Goal: Use online tool/utility: Use online tool/utility

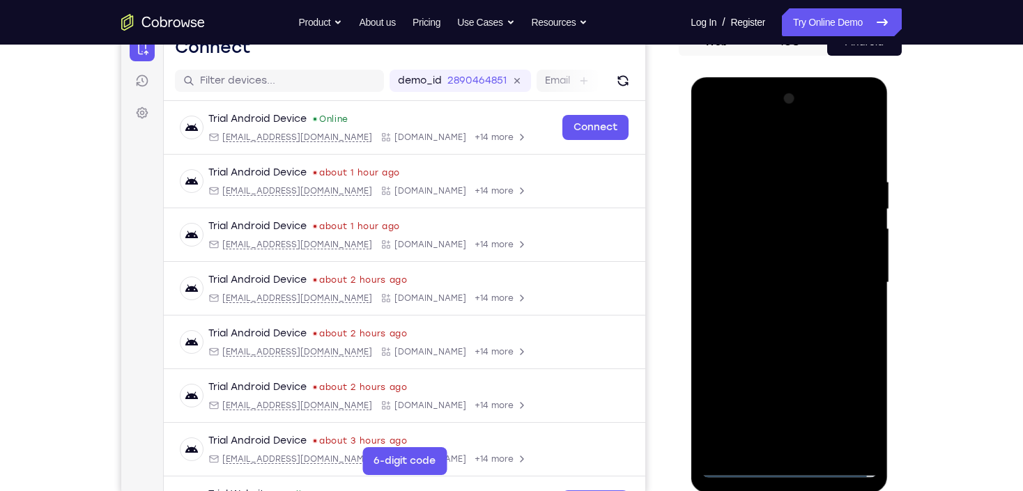
click at [798, 465] on div at bounding box center [789, 283] width 176 height 390
click at [857, 402] on div at bounding box center [789, 283] width 176 height 390
click at [758, 148] on div at bounding box center [789, 283] width 176 height 390
click at [850, 277] on div at bounding box center [789, 283] width 176 height 390
click at [769, 305] on div at bounding box center [789, 283] width 176 height 390
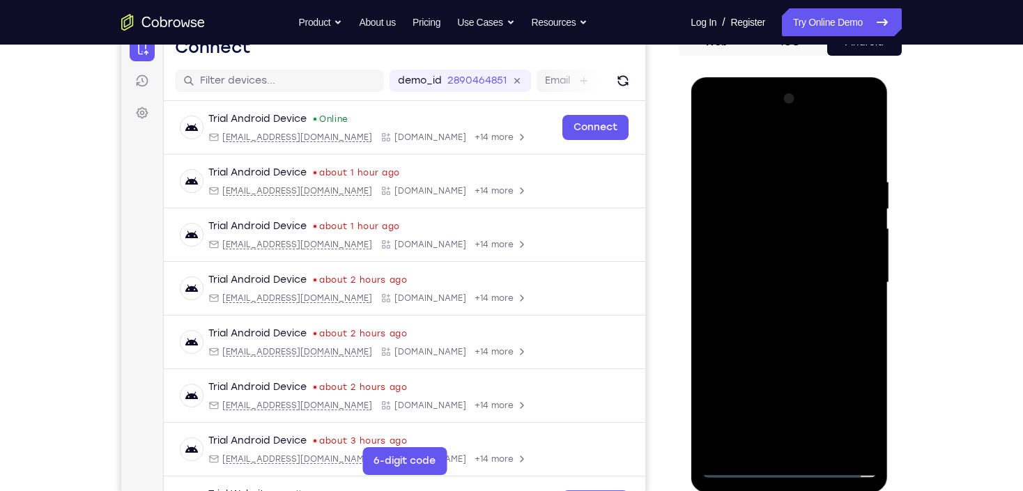
click at [778, 271] on div at bounding box center [789, 283] width 176 height 390
click at [791, 250] on div at bounding box center [789, 283] width 176 height 390
click at [783, 280] on div at bounding box center [789, 283] width 176 height 390
click at [809, 328] on div at bounding box center [789, 283] width 176 height 390
click at [798, 316] on div at bounding box center [789, 283] width 176 height 390
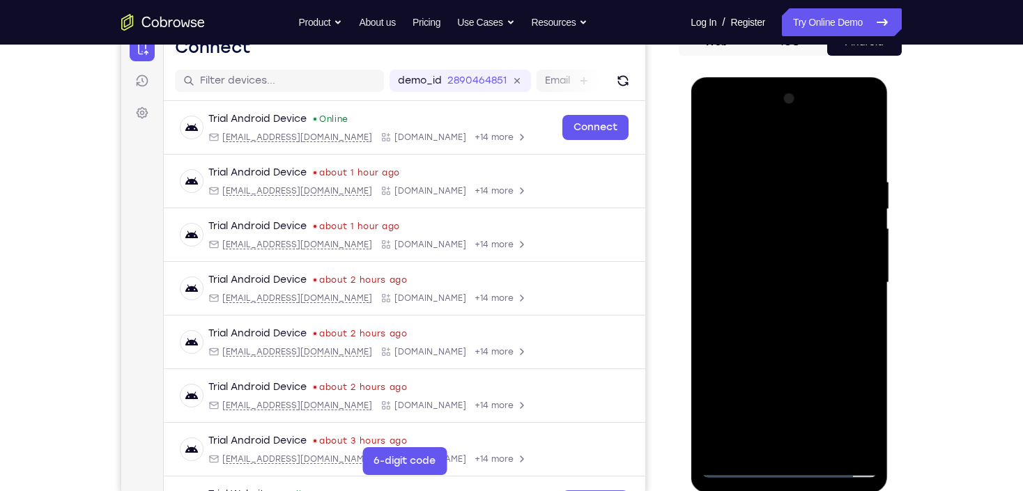
click at [798, 316] on div at bounding box center [789, 283] width 176 height 390
click at [790, 284] on div at bounding box center [789, 283] width 176 height 390
click at [794, 332] on div at bounding box center [789, 283] width 176 height 390
click at [794, 330] on div at bounding box center [789, 283] width 176 height 390
click at [793, 329] on div at bounding box center [789, 283] width 176 height 390
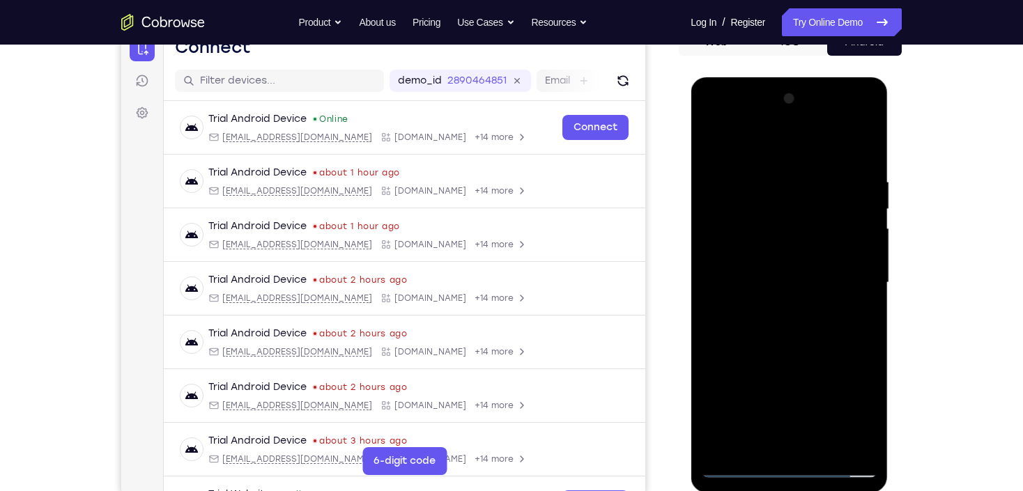
click at [792, 329] on div at bounding box center [789, 283] width 176 height 390
click at [859, 154] on div at bounding box center [789, 283] width 176 height 390
click at [829, 452] on div at bounding box center [789, 283] width 176 height 390
click at [783, 360] on div at bounding box center [789, 283] width 176 height 390
click at [786, 277] on div at bounding box center [789, 283] width 176 height 390
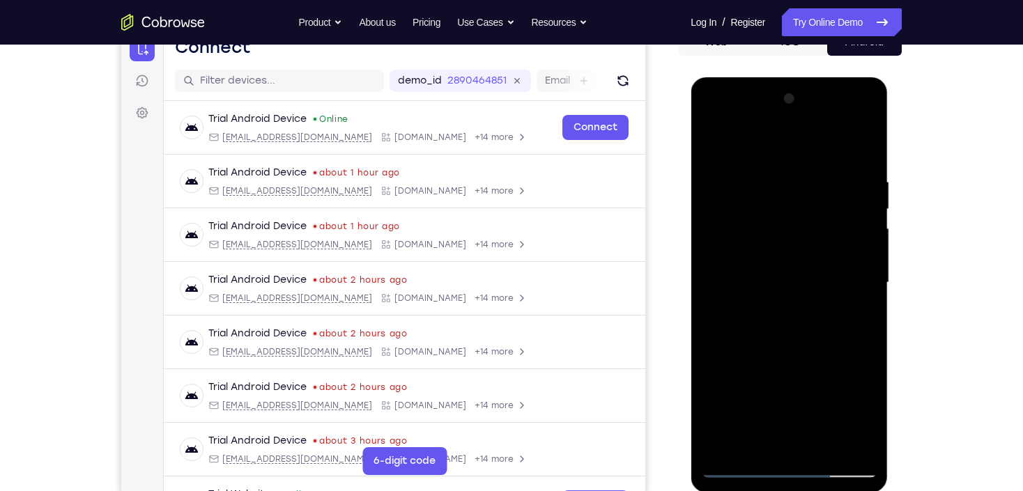
click at [744, 201] on div at bounding box center [789, 283] width 176 height 390
click at [772, 326] on div at bounding box center [789, 283] width 176 height 390
click at [713, 207] on div at bounding box center [789, 283] width 176 height 390
click at [840, 327] on div at bounding box center [789, 283] width 176 height 390
click at [825, 445] on div at bounding box center [789, 283] width 176 height 390
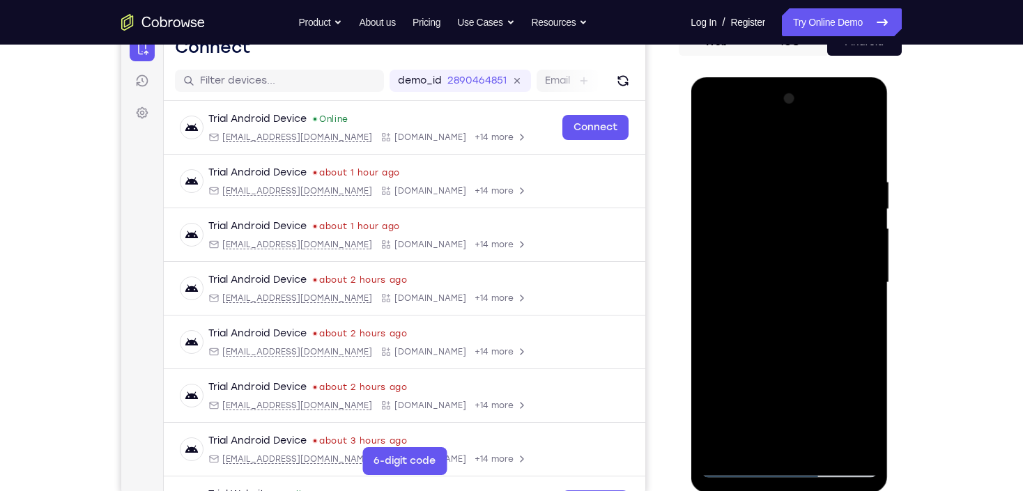
click at [774, 275] on div at bounding box center [789, 283] width 176 height 390
click at [714, 144] on div at bounding box center [789, 283] width 176 height 390
click at [784, 164] on div at bounding box center [789, 283] width 176 height 390
click at [765, 277] on div at bounding box center [789, 283] width 176 height 390
click at [709, 146] on div at bounding box center [789, 283] width 176 height 390
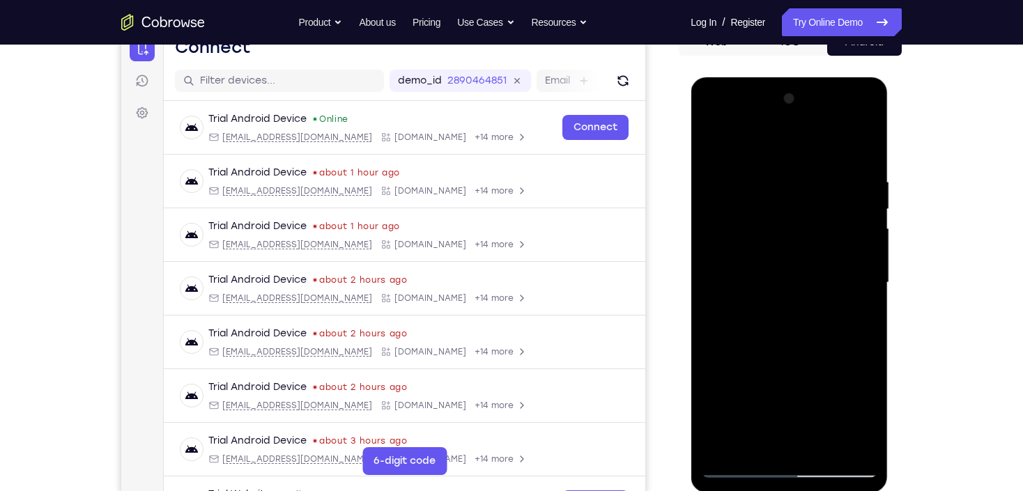
click at [737, 157] on div at bounding box center [789, 283] width 176 height 390
click at [775, 266] on div at bounding box center [789, 283] width 176 height 390
drag, startPoint x: 786, startPoint y: 171, endPoint x: 777, endPoint y: 302, distance: 131.3
click at [777, 302] on div at bounding box center [789, 283] width 176 height 390
drag, startPoint x: 794, startPoint y: 167, endPoint x: 783, endPoint y: 299, distance: 132.2
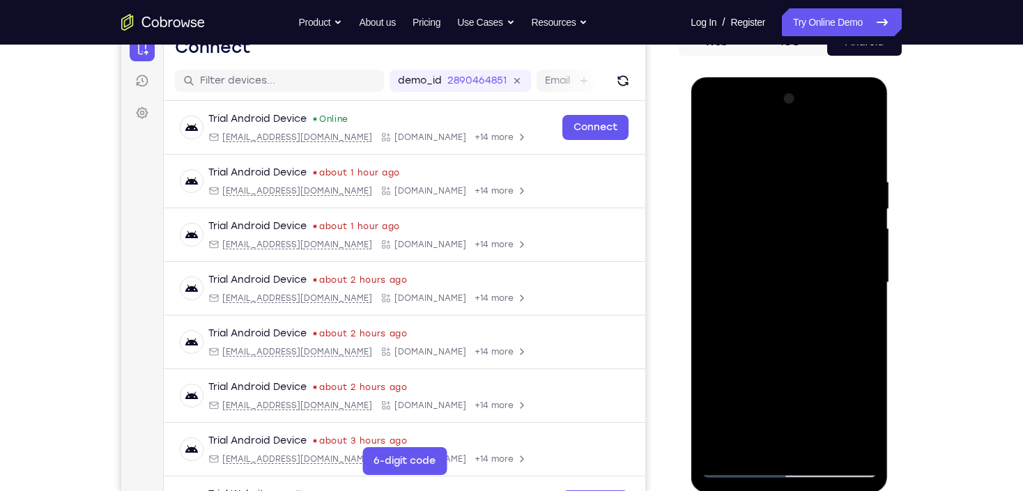
click at [783, 299] on div at bounding box center [789, 283] width 176 height 390
drag, startPoint x: 783, startPoint y: 168, endPoint x: 778, endPoint y: 284, distance: 115.8
click at [778, 284] on div at bounding box center [789, 283] width 176 height 390
drag, startPoint x: 772, startPoint y: 167, endPoint x: 766, endPoint y: 296, distance: 129.8
click at [766, 296] on div at bounding box center [789, 283] width 176 height 390
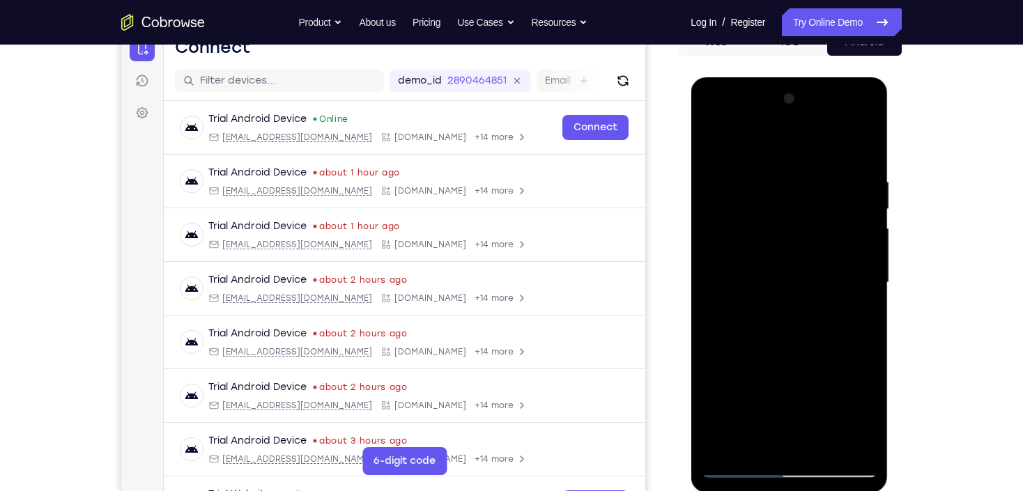
click at [783, 187] on div at bounding box center [789, 283] width 176 height 390
drag, startPoint x: 774, startPoint y: 281, endPoint x: 787, endPoint y: 32, distance: 249.2
click at [787, 77] on html "Online web based iOS Simulators and Android Emulators. Run iPhone, iPad, Mobile…" at bounding box center [790, 286] width 199 height 418
drag, startPoint x: 769, startPoint y: 293, endPoint x: 816, endPoint y: 59, distance: 239.6
click at [816, 77] on html "Online web based iOS Simulators and Android Emulators. Run iPhone, iPad, Mobile…" at bounding box center [790, 286] width 199 height 418
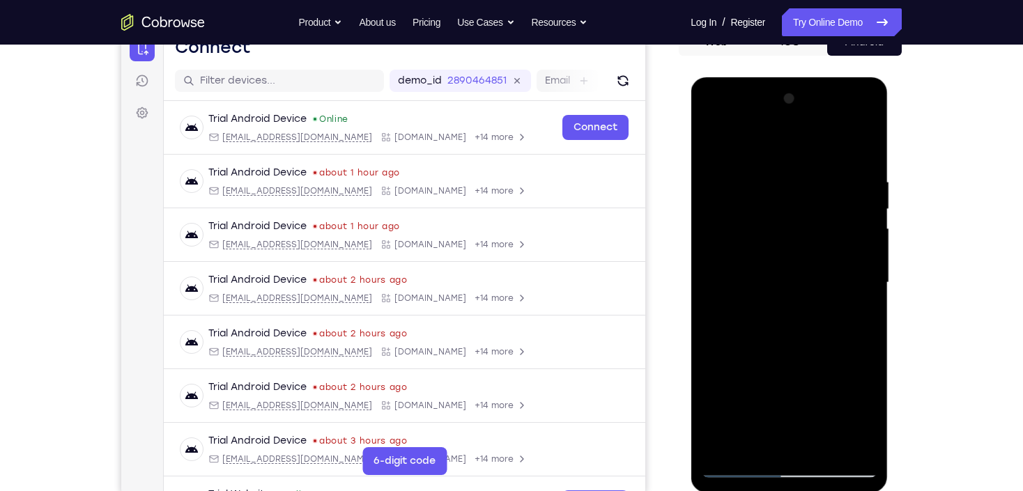
drag, startPoint x: 764, startPoint y: 296, endPoint x: 805, endPoint y: 49, distance: 250.2
click at [805, 77] on html "Online web based iOS Simulators and Android Emulators. Run iPhone, iPad, Mobile…" at bounding box center [790, 286] width 199 height 418
click at [712, 255] on div at bounding box center [789, 283] width 176 height 390
click at [805, 243] on div at bounding box center [789, 283] width 176 height 390
click at [758, 256] on div at bounding box center [789, 283] width 176 height 390
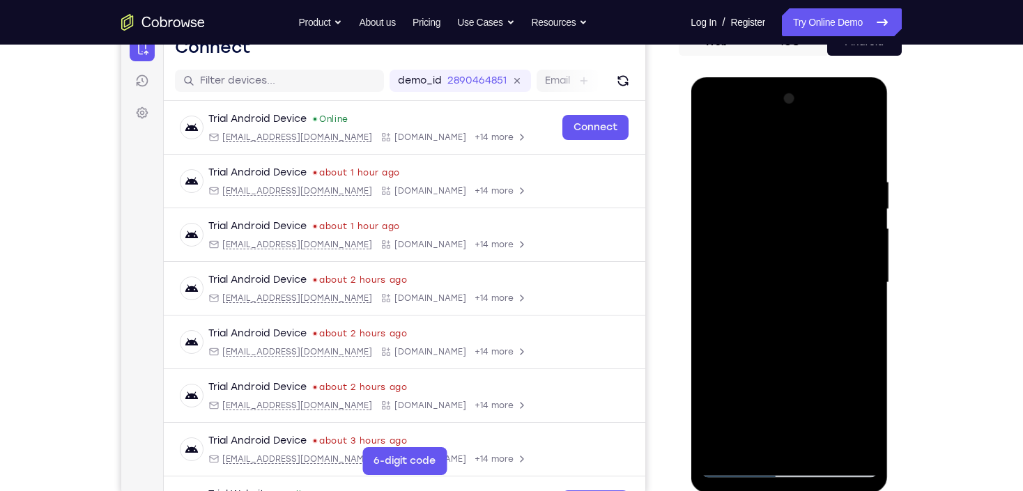
click at [779, 261] on div at bounding box center [789, 283] width 176 height 390
drag, startPoint x: 780, startPoint y: 360, endPoint x: 813, endPoint y: 199, distance: 164.3
click at [813, 199] on div at bounding box center [789, 283] width 176 height 390
drag, startPoint x: 796, startPoint y: 397, endPoint x: 799, endPoint y: 207, distance: 189.6
click at [799, 208] on div at bounding box center [789, 283] width 176 height 390
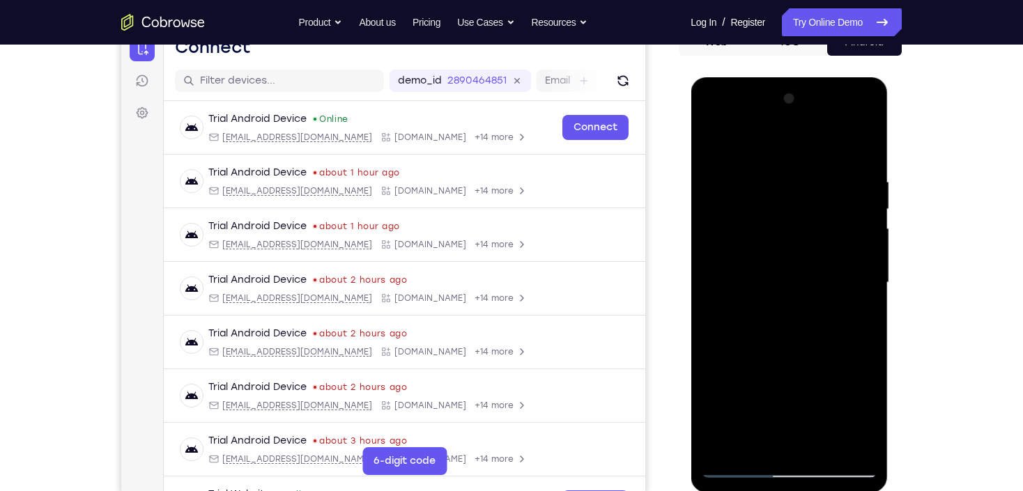
drag, startPoint x: 804, startPoint y: 362, endPoint x: 824, endPoint y: 192, distance: 171.2
click at [824, 192] on div at bounding box center [789, 283] width 176 height 390
drag, startPoint x: 783, startPoint y: 388, endPoint x: 819, endPoint y: 233, distance: 159.6
click at [819, 233] on div at bounding box center [789, 283] width 176 height 390
drag, startPoint x: 797, startPoint y: 385, endPoint x: 810, endPoint y: 238, distance: 147.6
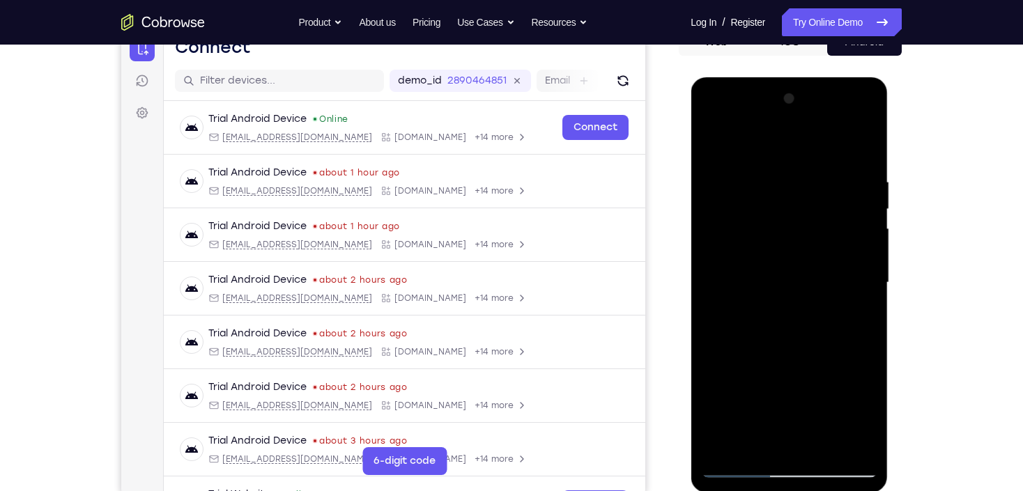
click at [810, 240] on div at bounding box center [789, 283] width 176 height 390
click at [828, 445] on div at bounding box center [789, 283] width 176 height 390
click at [786, 274] on div at bounding box center [789, 283] width 176 height 390
click at [710, 146] on div at bounding box center [789, 283] width 176 height 390
click at [776, 308] on div at bounding box center [789, 283] width 176 height 390
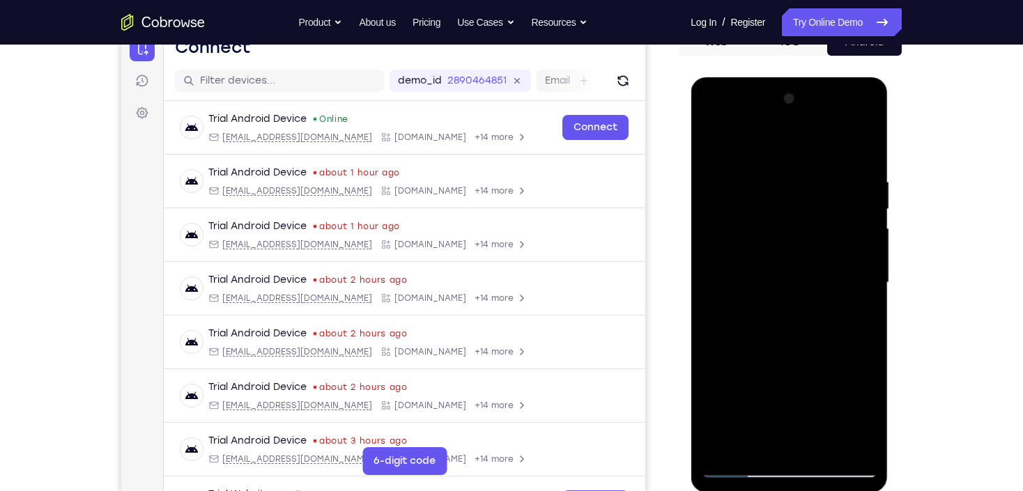
click at [712, 140] on div at bounding box center [789, 283] width 176 height 390
click at [756, 312] on div at bounding box center [789, 283] width 176 height 390
click at [712, 138] on div at bounding box center [789, 283] width 176 height 390
click at [710, 146] on div at bounding box center [789, 283] width 176 height 390
drag, startPoint x: 783, startPoint y: 165, endPoint x: 798, endPoint y: 406, distance: 241.0
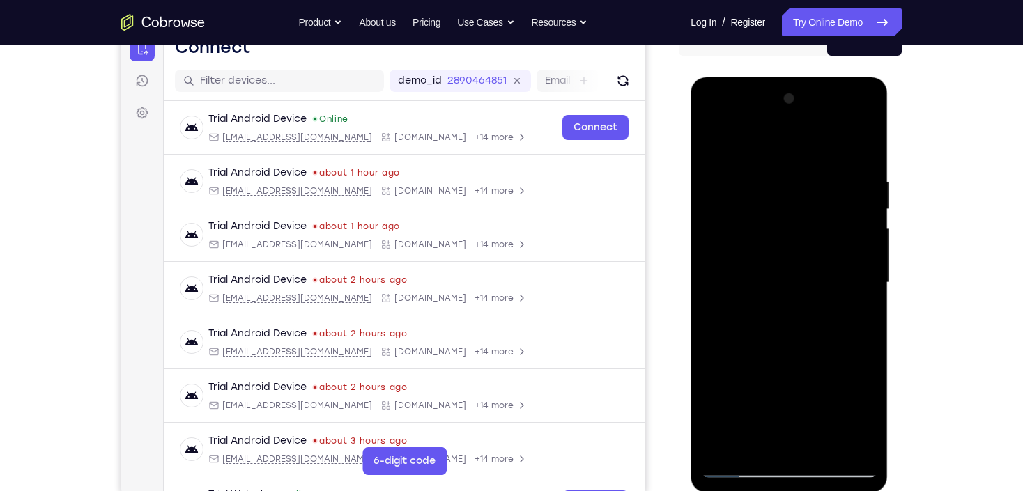
click at [798, 406] on div at bounding box center [789, 283] width 176 height 390
drag, startPoint x: 776, startPoint y: 162, endPoint x: 806, endPoint y: 378, distance: 218.2
click at [806, 378] on div at bounding box center [789, 283] width 176 height 390
click at [825, 450] on div at bounding box center [789, 283] width 176 height 390
click at [808, 454] on div at bounding box center [789, 283] width 176 height 390
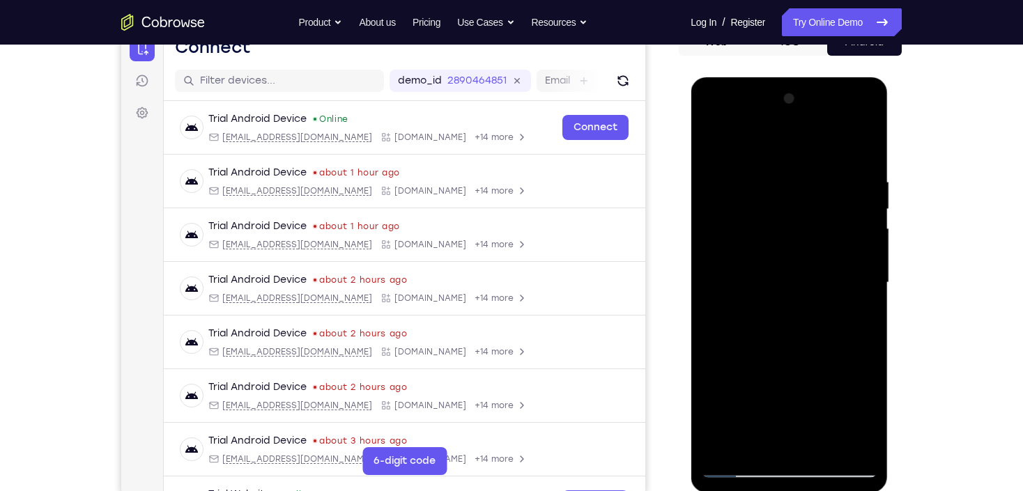
click at [817, 447] on div at bounding box center [789, 283] width 176 height 390
click at [766, 270] on div at bounding box center [789, 283] width 176 height 390
click at [710, 148] on div at bounding box center [789, 283] width 176 height 390
drag, startPoint x: 795, startPoint y: 169, endPoint x: 833, endPoint y: 353, distance: 188.0
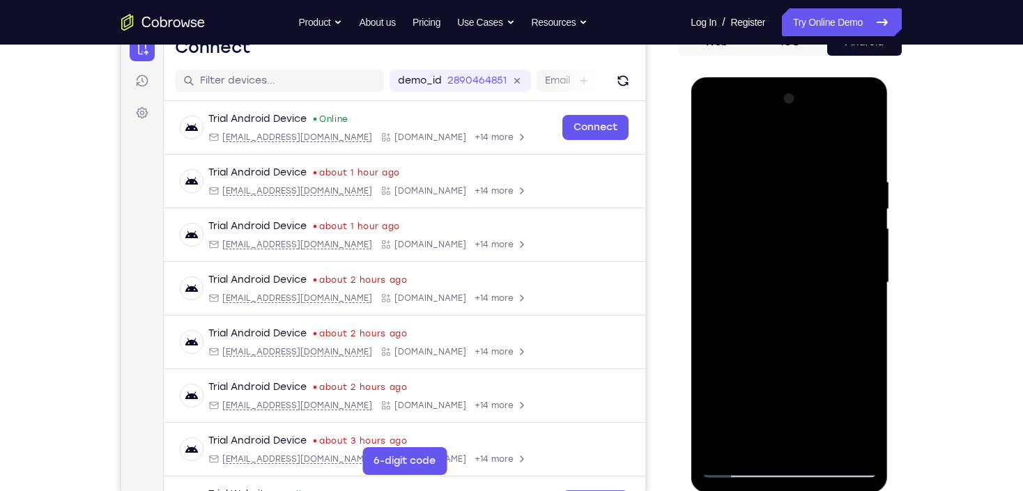
click at [833, 353] on div at bounding box center [789, 283] width 176 height 390
click at [823, 444] on div at bounding box center [789, 283] width 176 height 390
click at [763, 264] on div at bounding box center [789, 283] width 176 height 390
click at [714, 318] on div at bounding box center [789, 283] width 176 height 390
click at [830, 445] on div at bounding box center [789, 283] width 176 height 390
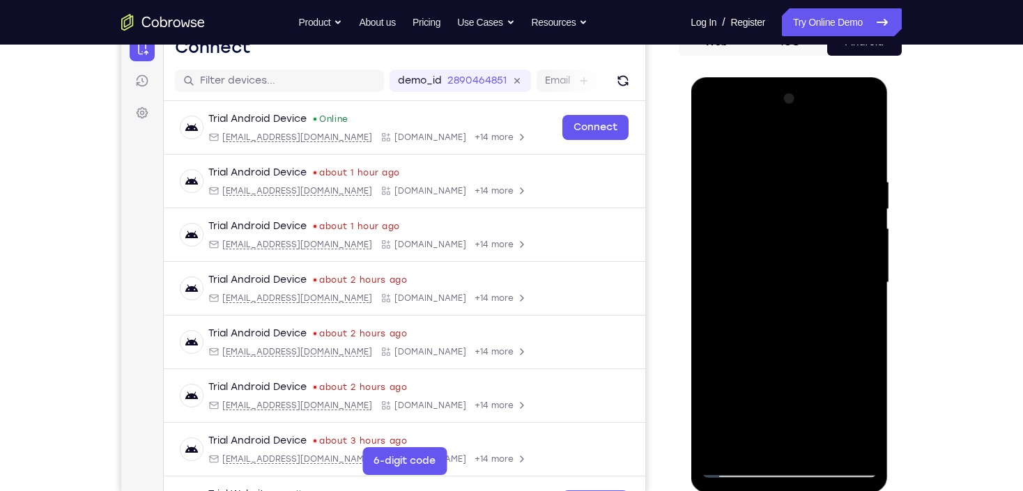
click at [767, 273] on div at bounding box center [789, 283] width 176 height 390
click at [707, 146] on div at bounding box center [789, 283] width 176 height 390
drag, startPoint x: 794, startPoint y: 169, endPoint x: 844, endPoint y: 452, distance: 287.4
click at [844, 451] on div at bounding box center [789, 283] width 176 height 390
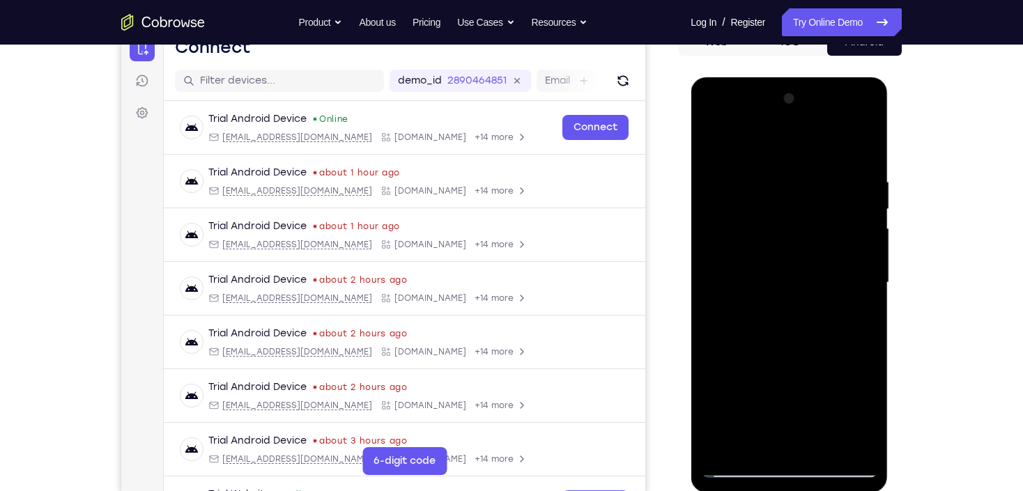
click at [864, 317] on div at bounding box center [789, 283] width 176 height 390
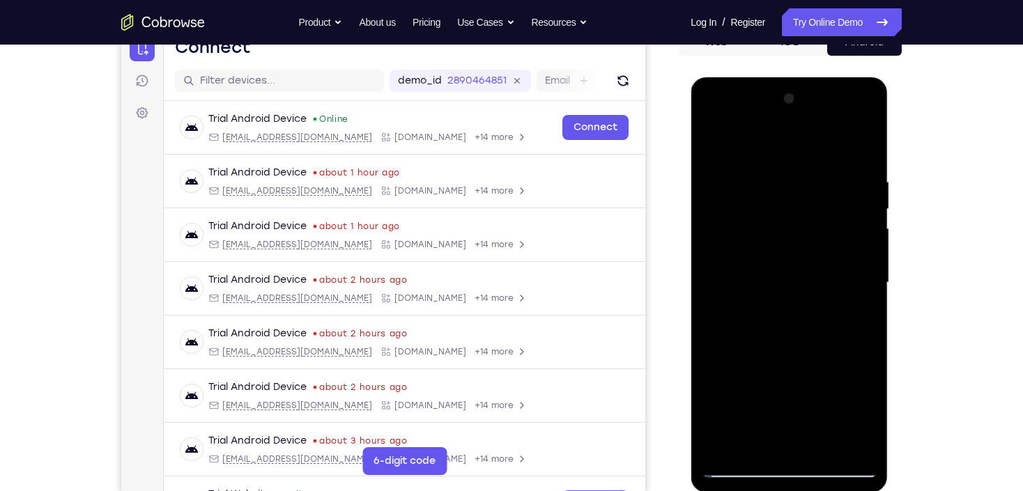
click at [709, 318] on div at bounding box center [789, 283] width 176 height 390
click at [870, 319] on div at bounding box center [789, 283] width 176 height 390
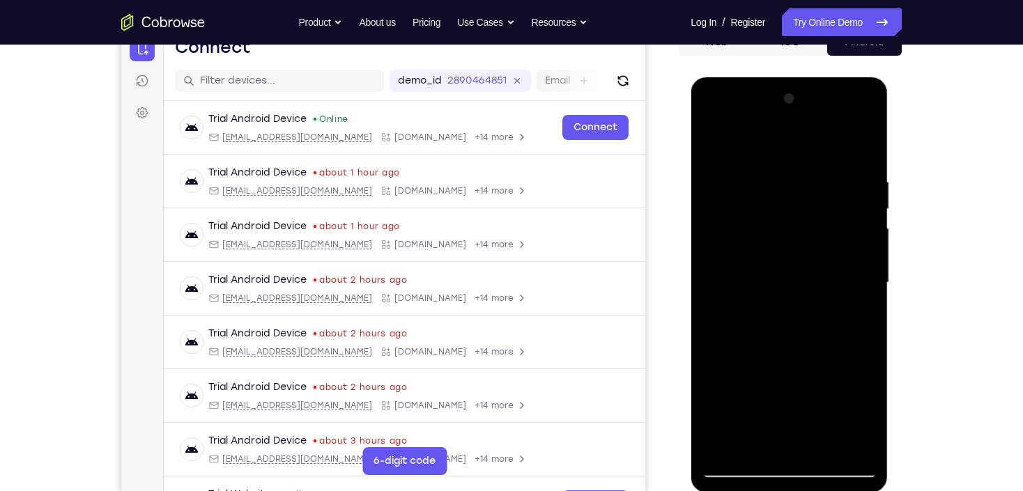
click at [864, 319] on div at bounding box center [789, 283] width 176 height 390
click at [825, 445] on div at bounding box center [789, 283] width 176 height 390
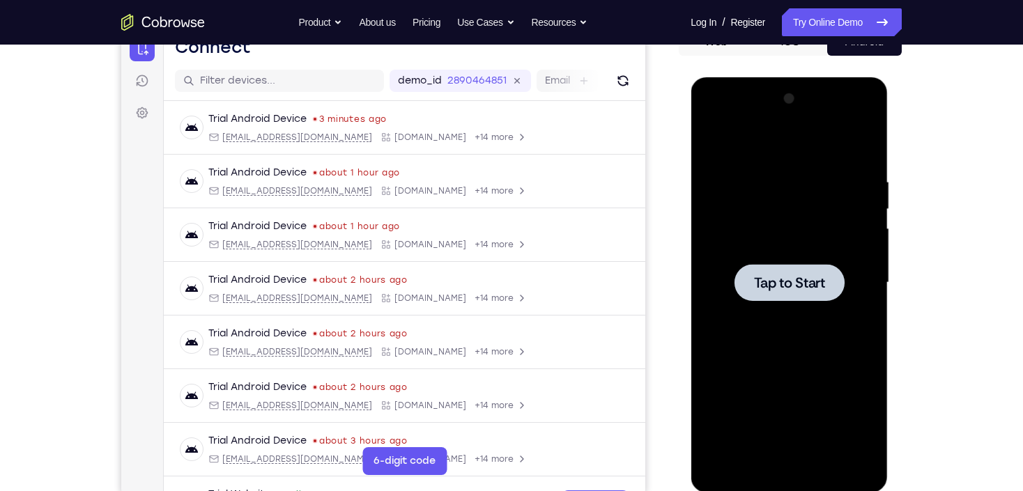
click at [705, 189] on div at bounding box center [789, 283] width 176 height 390
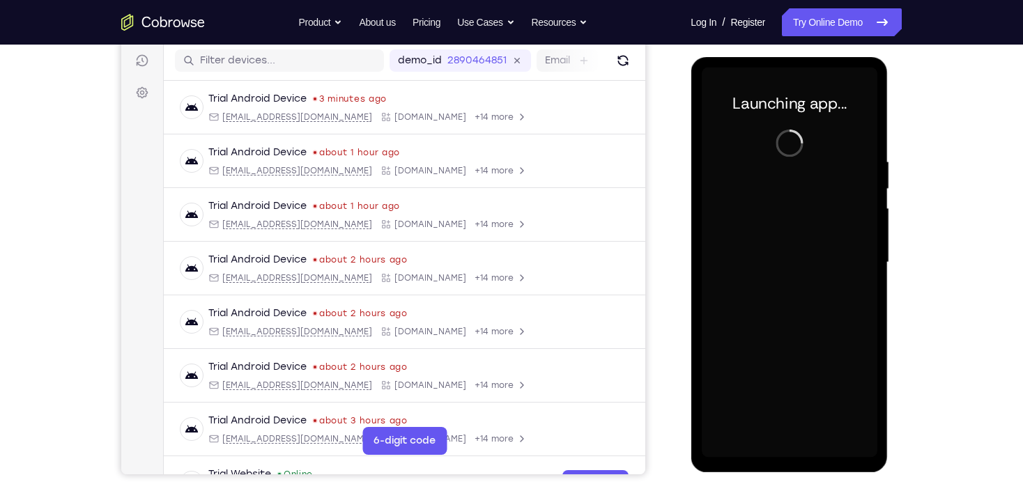
scroll to position [153, 0]
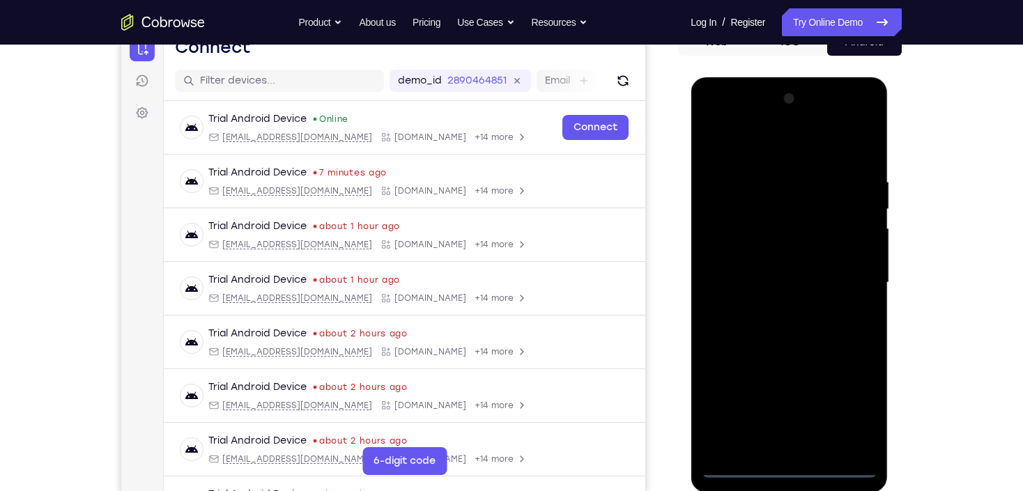
click at [787, 473] on div at bounding box center [789, 283] width 176 height 390
click at [852, 413] on div at bounding box center [789, 283] width 176 height 390
click at [750, 158] on div at bounding box center [789, 283] width 176 height 390
click at [849, 279] on div at bounding box center [789, 283] width 176 height 390
click at [774, 307] on div at bounding box center [789, 283] width 176 height 390
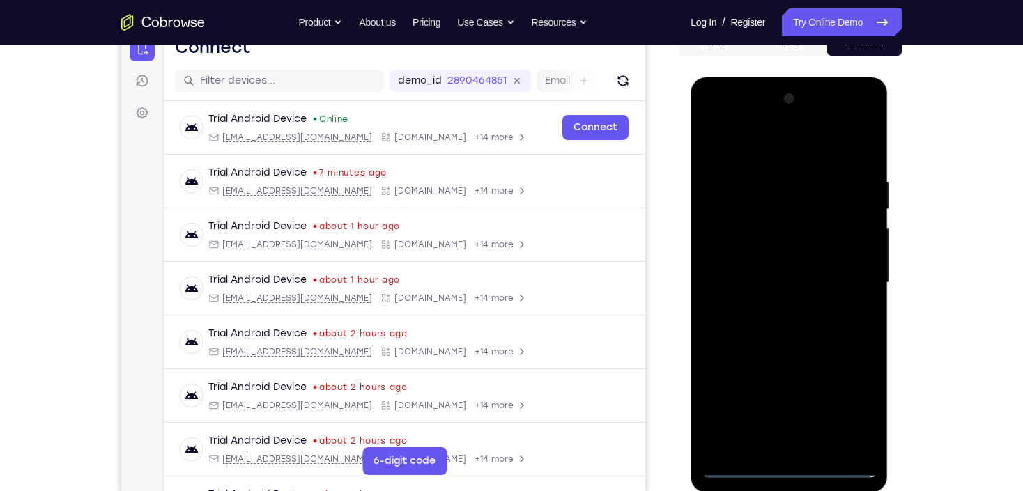
click at [776, 253] on div at bounding box center [789, 283] width 176 height 390
click at [770, 269] on div at bounding box center [789, 283] width 176 height 390
drag, startPoint x: 709, startPoint y: 284, endPoint x: 721, endPoint y: 203, distance: 82.4
click at [721, 203] on div at bounding box center [789, 283] width 176 height 390
click at [798, 229] on div at bounding box center [789, 283] width 176 height 390
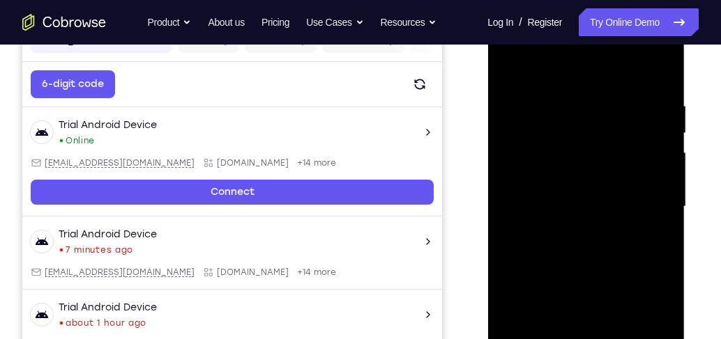
scroll to position [233, 0]
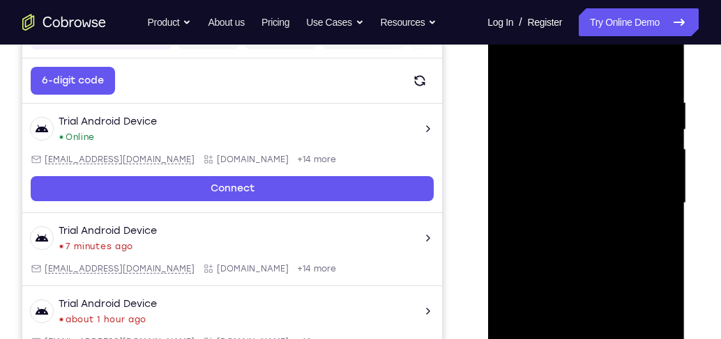
click at [590, 171] on div at bounding box center [586, 203] width 176 height 390
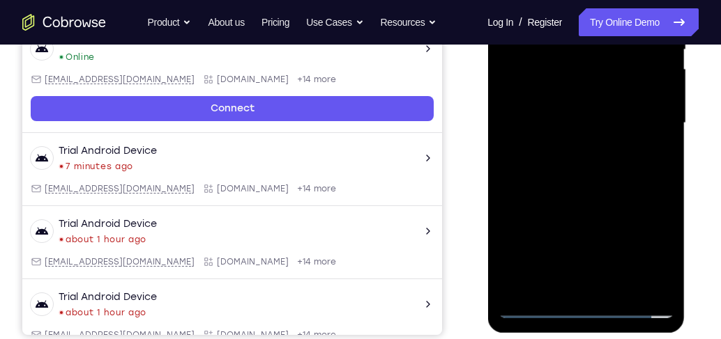
scroll to position [273, 0]
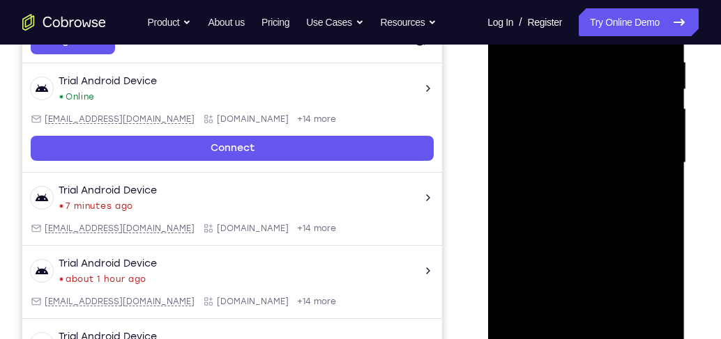
click at [549, 100] on div at bounding box center [586, 163] width 176 height 390
click at [636, 162] on div at bounding box center [586, 163] width 176 height 390
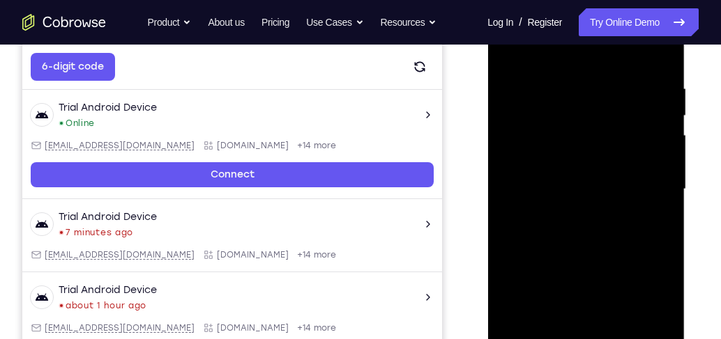
scroll to position [233, 0]
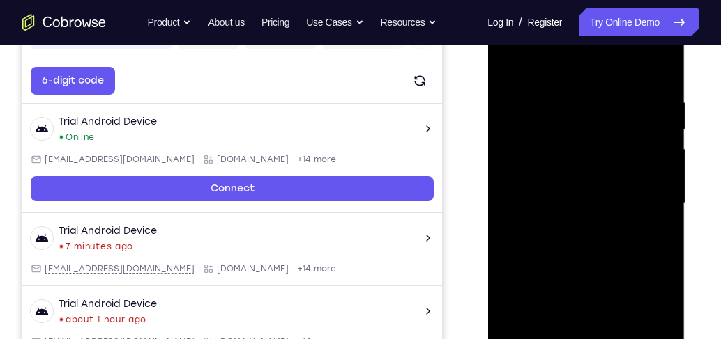
click at [512, 61] on div at bounding box center [586, 203] width 176 height 390
click at [538, 280] on div at bounding box center [586, 203] width 176 height 390
drag, startPoint x: 573, startPoint y: 278, endPoint x: 564, endPoint y: 143, distance: 135.5
click at [564, 144] on div at bounding box center [586, 203] width 176 height 390
click at [508, 264] on div at bounding box center [586, 203] width 176 height 390
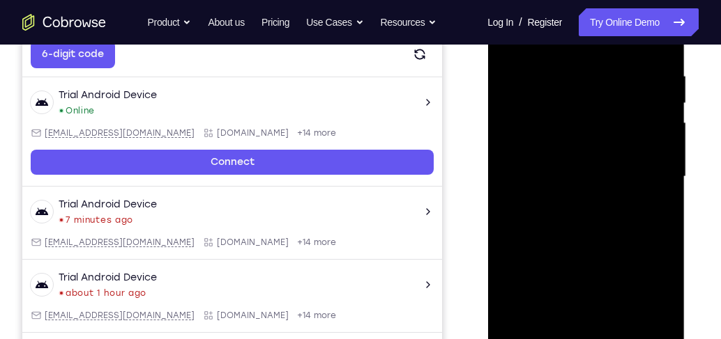
scroll to position [273, 0]
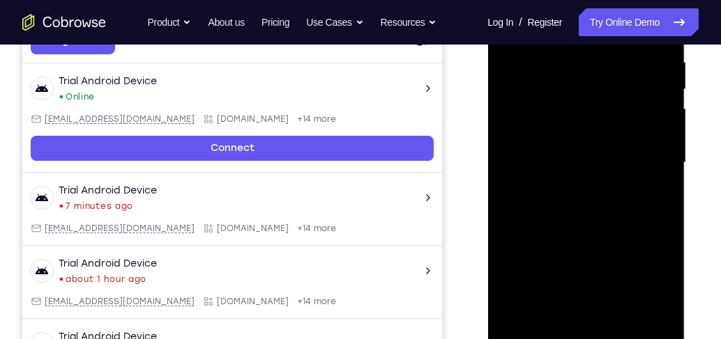
click at [623, 328] on div at bounding box center [586, 163] width 176 height 390
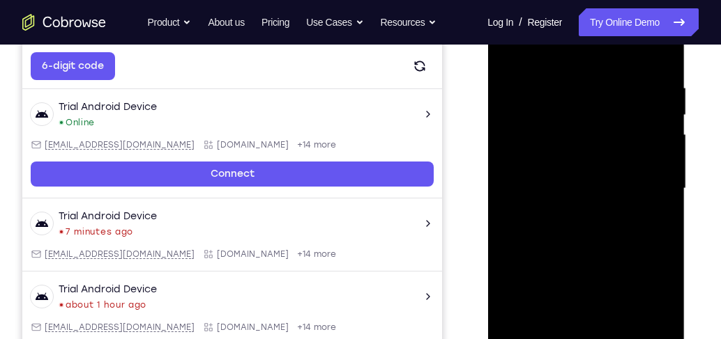
scroll to position [233, 0]
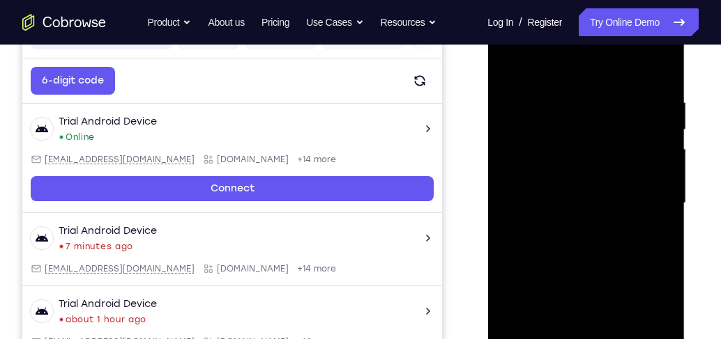
click at [586, 280] on div at bounding box center [586, 203] width 176 height 390
click at [573, 190] on div at bounding box center [586, 203] width 176 height 390
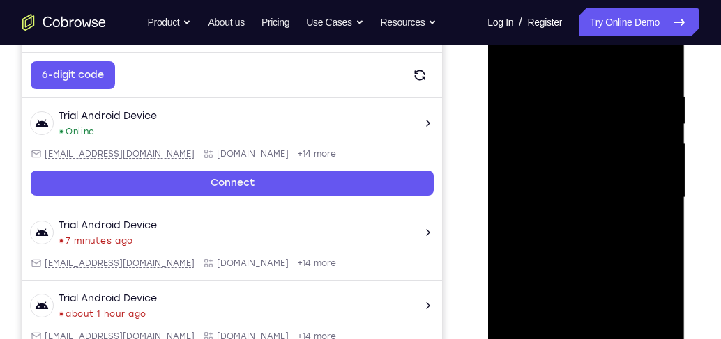
scroll to position [193, 0]
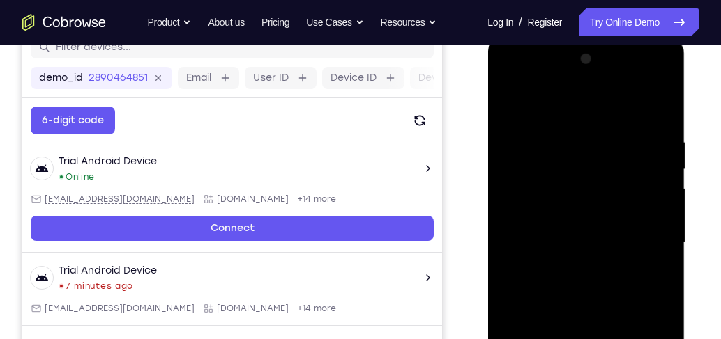
click at [502, 99] on div at bounding box center [586, 243] width 176 height 390
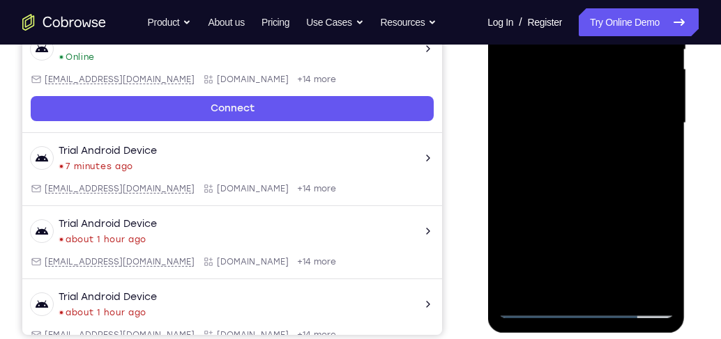
scroll to position [233, 0]
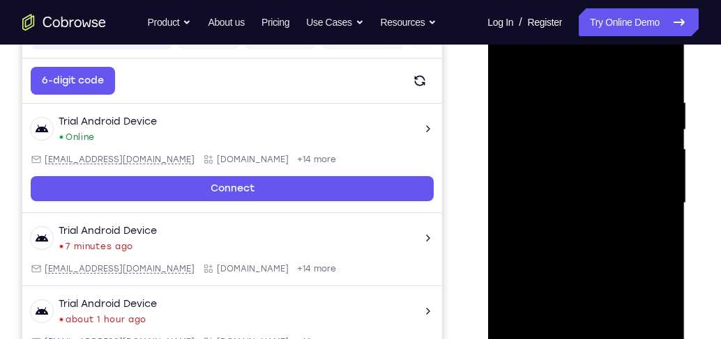
click at [508, 68] on div at bounding box center [586, 203] width 176 height 390
click at [570, 86] on div at bounding box center [586, 203] width 176 height 390
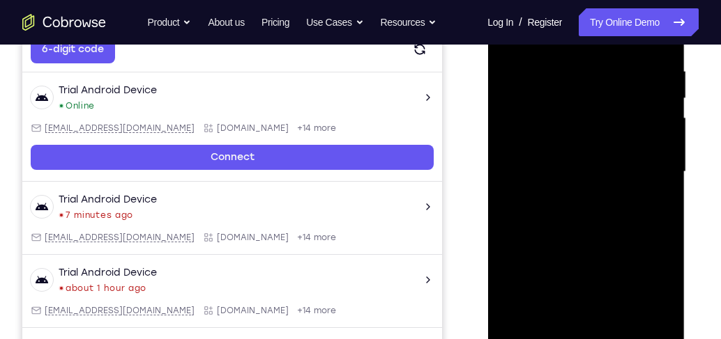
scroll to position [273, 0]
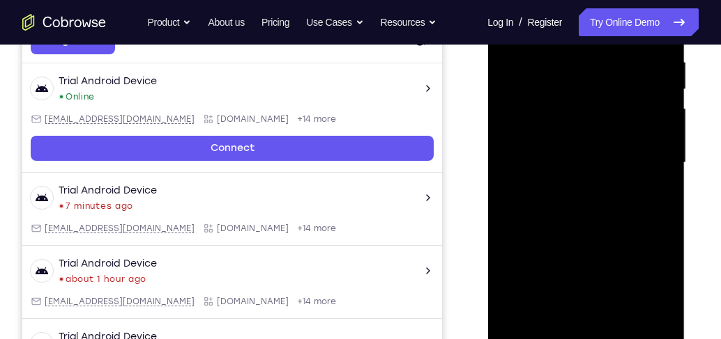
click at [673, 159] on div at bounding box center [586, 163] width 176 height 390
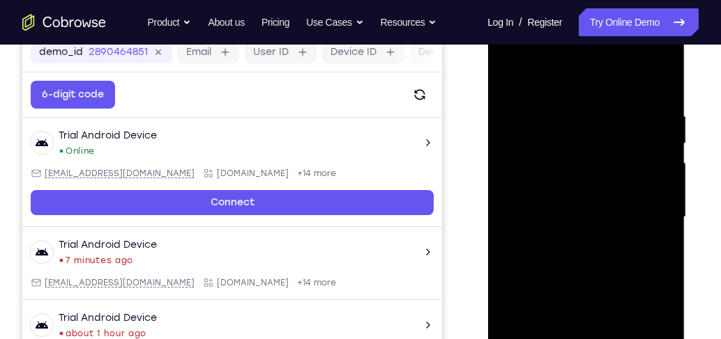
scroll to position [233, 0]
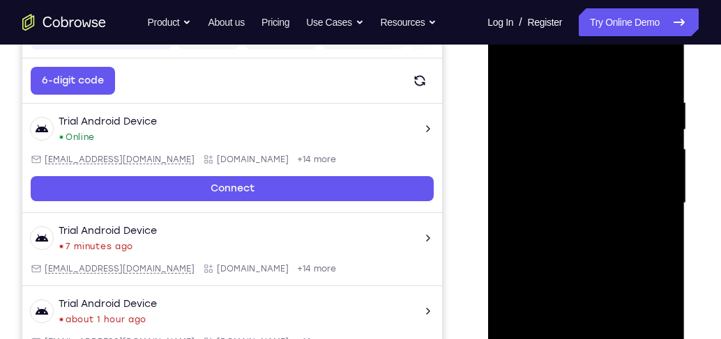
click at [650, 171] on div at bounding box center [586, 203] width 176 height 390
click at [653, 169] on div at bounding box center [586, 203] width 176 height 390
click at [516, 135] on div at bounding box center [586, 203] width 176 height 390
click at [516, 68] on div at bounding box center [586, 203] width 176 height 390
click at [643, 211] on div at bounding box center [586, 203] width 176 height 390
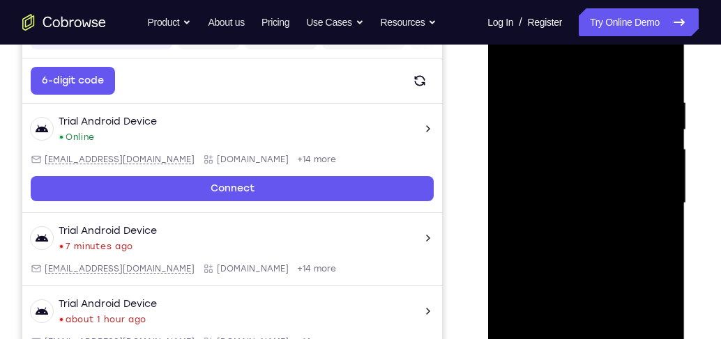
click at [511, 58] on div at bounding box center [586, 203] width 176 height 390
click at [648, 211] on div at bounding box center [586, 203] width 176 height 390
click at [506, 66] on div at bounding box center [586, 203] width 176 height 390
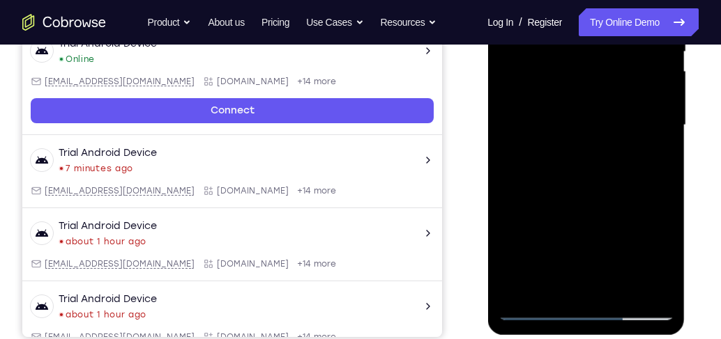
scroll to position [313, 0]
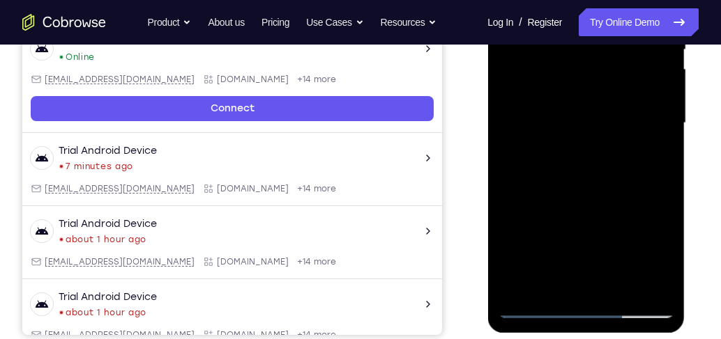
drag, startPoint x: 564, startPoint y: 183, endPoint x: 576, endPoint y: 123, distance: 61.1
click at [576, 123] on div at bounding box center [586, 123] width 176 height 390
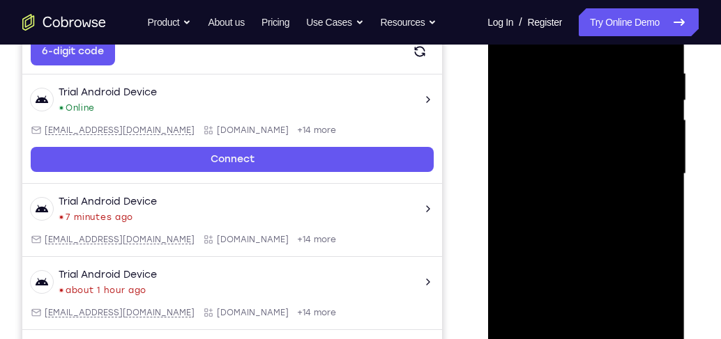
scroll to position [233, 0]
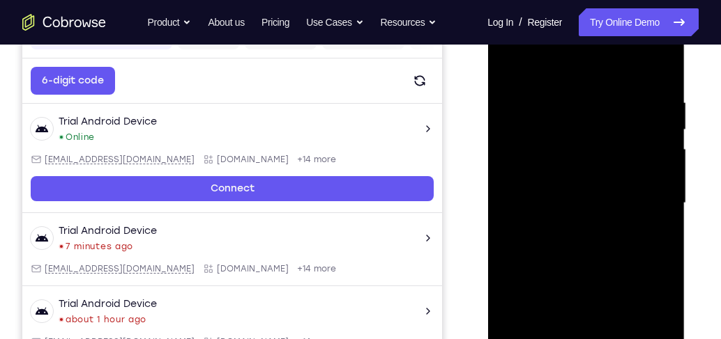
drag, startPoint x: 552, startPoint y: 143, endPoint x: 575, endPoint y: 299, distance: 157.8
click at [575, 299] on div at bounding box center [586, 203] width 176 height 390
click at [524, 104] on div at bounding box center [586, 203] width 176 height 390
click at [567, 166] on div at bounding box center [586, 203] width 176 height 390
click at [577, 183] on div at bounding box center [586, 203] width 176 height 390
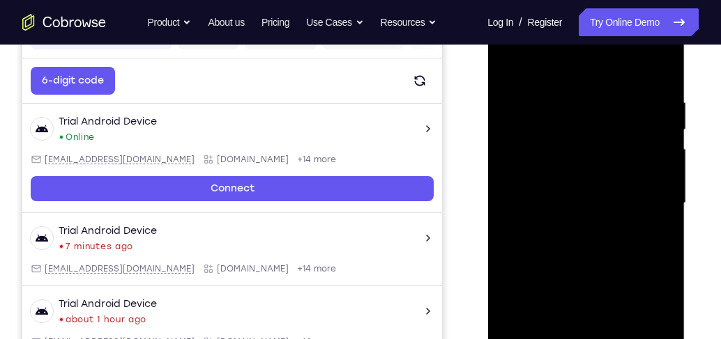
click at [592, 109] on div at bounding box center [586, 203] width 176 height 390
click at [583, 245] on div at bounding box center [586, 203] width 176 height 390
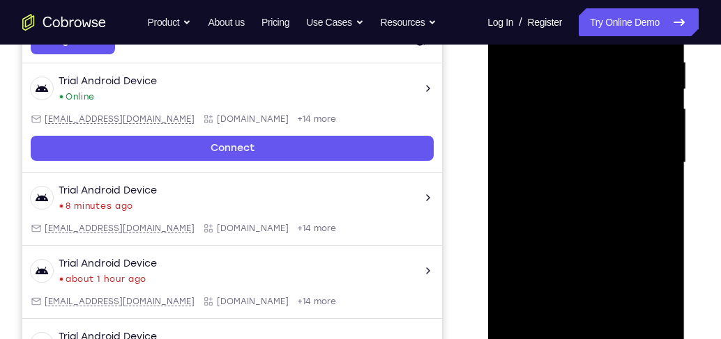
click at [622, 324] on div at bounding box center [586, 163] width 176 height 390
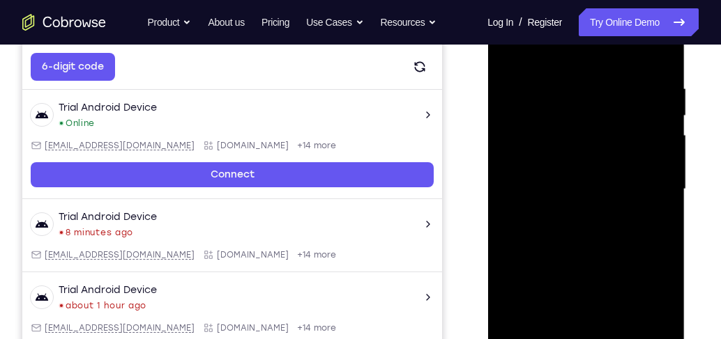
scroll to position [233, 0]
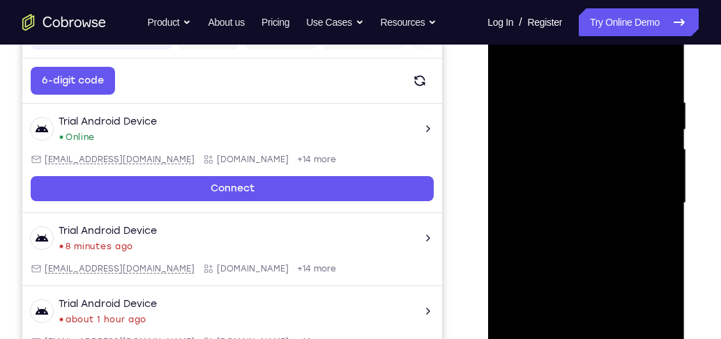
click at [581, 80] on div at bounding box center [586, 203] width 176 height 390
drag, startPoint x: 592, startPoint y: 282, endPoint x: 583, endPoint y: 176, distance: 107.0
click at [583, 176] on div at bounding box center [586, 203] width 176 height 390
drag, startPoint x: 573, startPoint y: 280, endPoint x: 572, endPoint y: 202, distance: 78.1
click at [572, 202] on div at bounding box center [586, 203] width 176 height 390
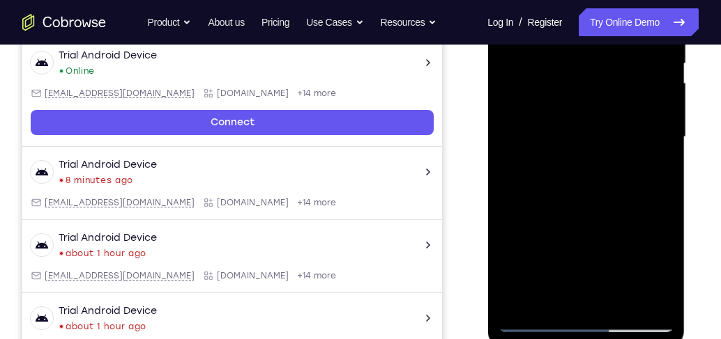
scroll to position [313, 0]
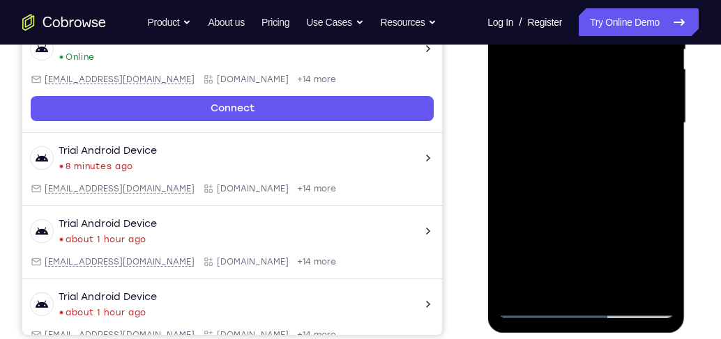
click at [565, 210] on div at bounding box center [586, 123] width 176 height 390
click at [512, 241] on div at bounding box center [586, 123] width 176 height 390
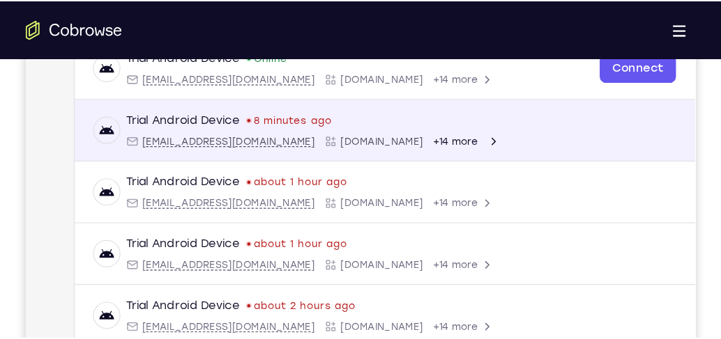
scroll to position [233, 0]
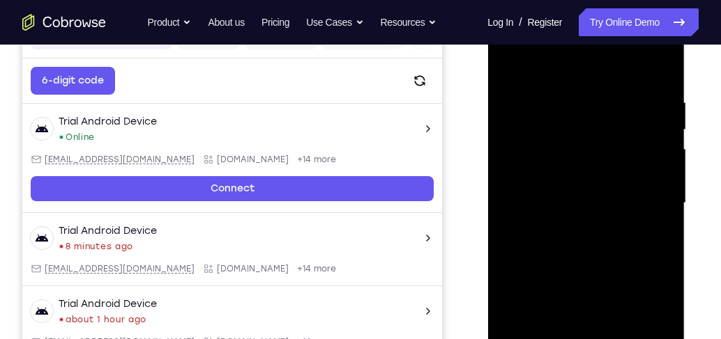
drag, startPoint x: 558, startPoint y: 131, endPoint x: 569, endPoint y: 158, distance: 29.1
click at [569, 158] on div at bounding box center [586, 203] width 176 height 390
click at [531, 170] on div at bounding box center [586, 203] width 176 height 390
click at [547, 162] on div at bounding box center [586, 203] width 176 height 390
click at [651, 226] on div at bounding box center [586, 203] width 176 height 390
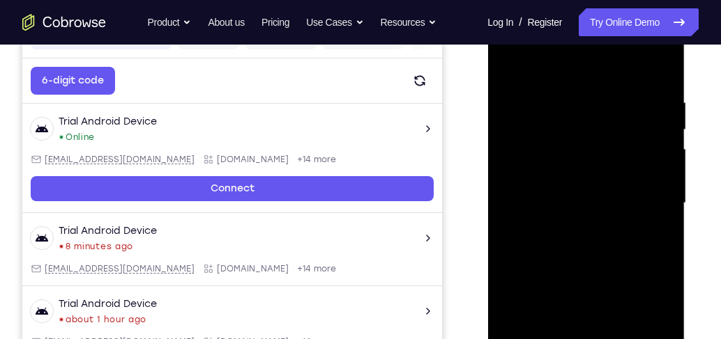
click at [512, 65] on div at bounding box center [586, 203] width 176 height 390
click at [573, 111] on div at bounding box center [586, 203] width 176 height 390
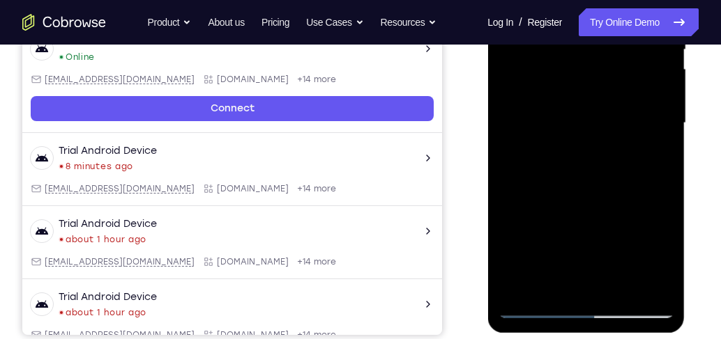
click at [535, 291] on div at bounding box center [586, 123] width 176 height 390
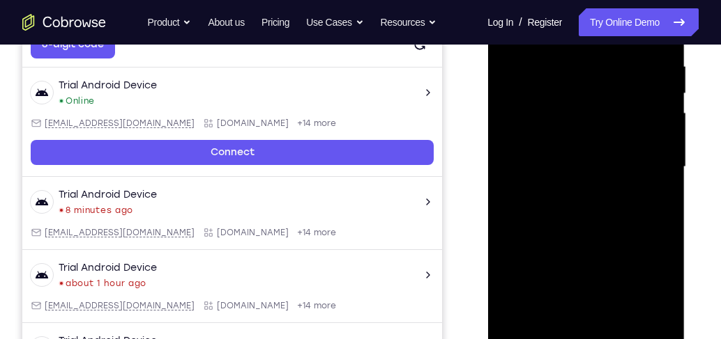
scroll to position [193, 0]
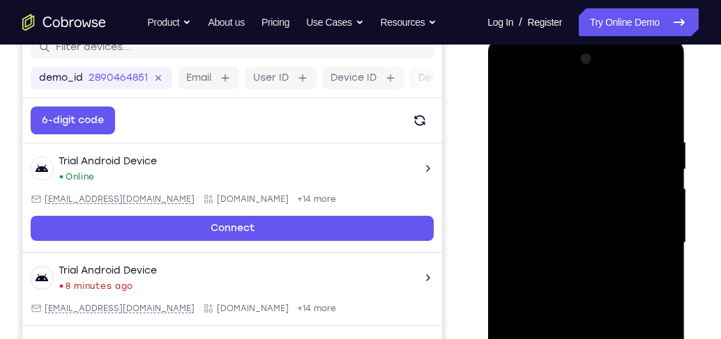
click at [512, 100] on div at bounding box center [586, 243] width 176 height 390
click at [551, 170] on div at bounding box center [586, 243] width 176 height 390
click at [650, 247] on div at bounding box center [586, 243] width 176 height 390
click at [508, 105] on div at bounding box center [586, 243] width 176 height 390
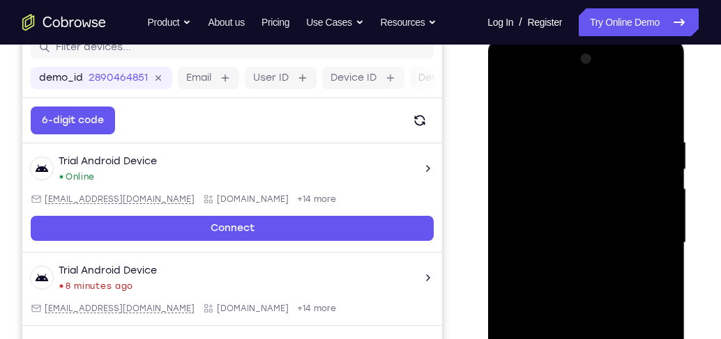
click at [545, 120] on div at bounding box center [586, 243] width 176 height 390
click at [641, 221] on div at bounding box center [586, 243] width 176 height 390
click at [512, 99] on div at bounding box center [586, 243] width 176 height 390
click at [505, 105] on div at bounding box center [586, 243] width 176 height 390
click at [551, 151] on div at bounding box center [586, 243] width 176 height 390
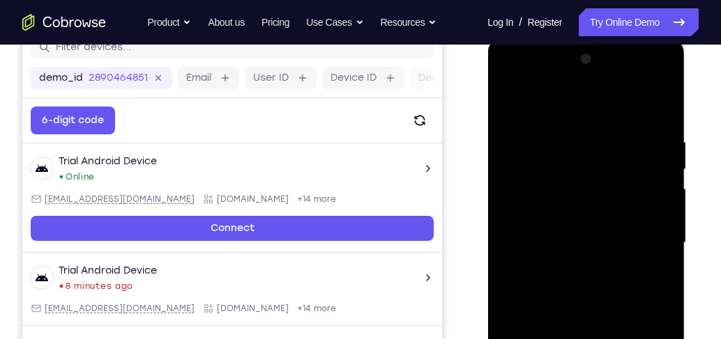
click at [643, 261] on div at bounding box center [586, 243] width 176 height 390
click at [510, 103] on div at bounding box center [586, 243] width 176 height 390
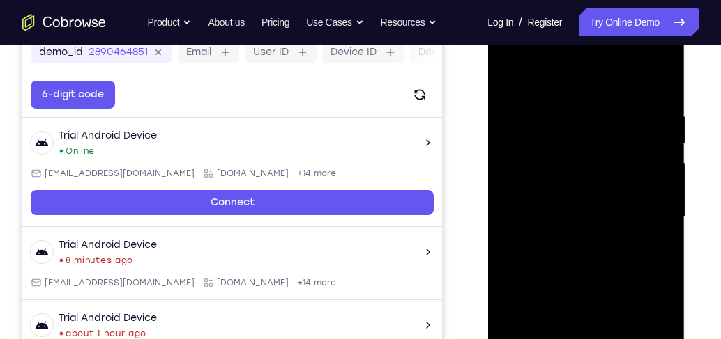
scroll to position [233, 0]
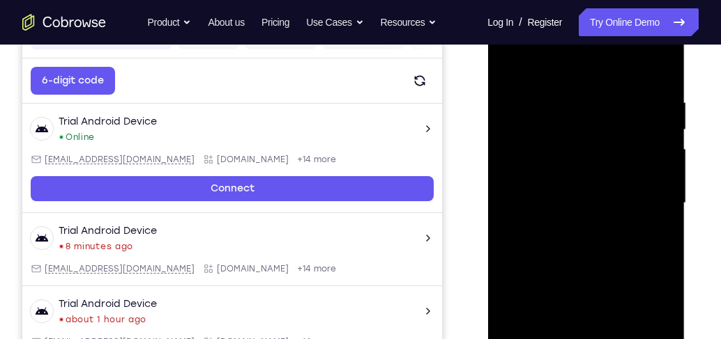
click at [567, 160] on div at bounding box center [586, 203] width 176 height 390
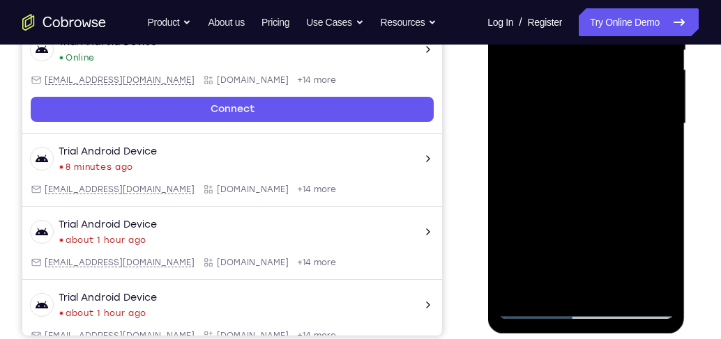
scroll to position [313, 0]
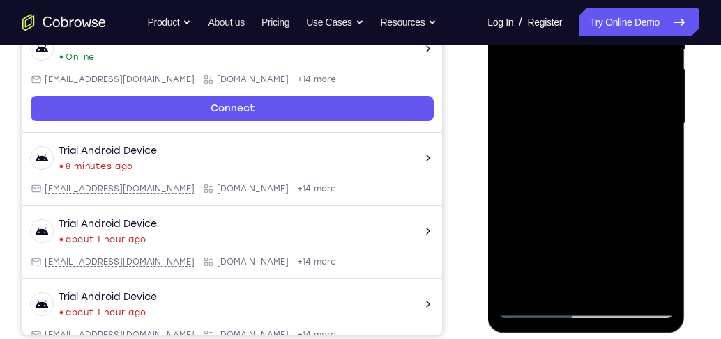
click at [617, 283] on div at bounding box center [586, 123] width 176 height 390
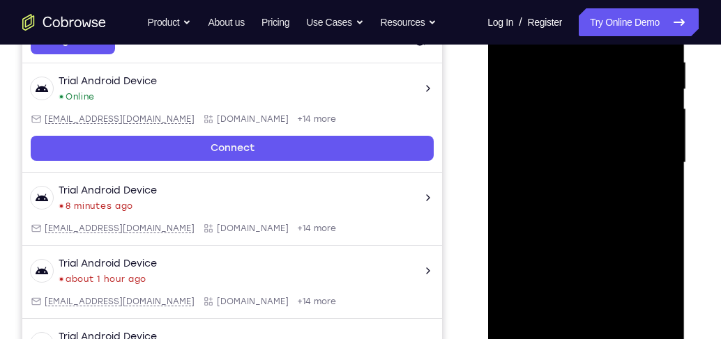
scroll to position [233, 0]
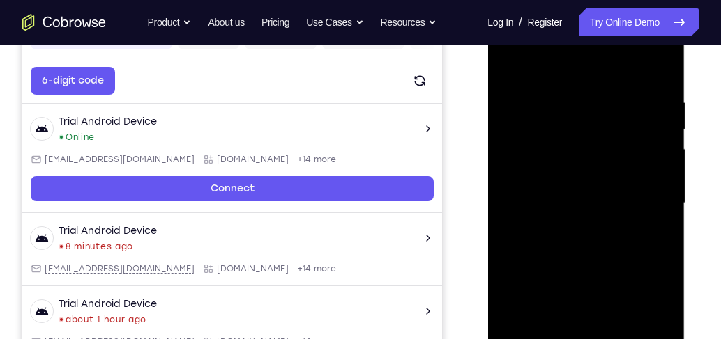
click at [581, 83] on div at bounding box center [586, 203] width 176 height 390
click at [533, 83] on div at bounding box center [586, 203] width 176 height 390
drag, startPoint x: 585, startPoint y: 236, endPoint x: 589, endPoint y: 158, distance: 78.2
click at [589, 158] on div at bounding box center [586, 203] width 176 height 390
drag, startPoint x: 587, startPoint y: 270, endPoint x: 588, endPoint y: 228, distance: 41.8
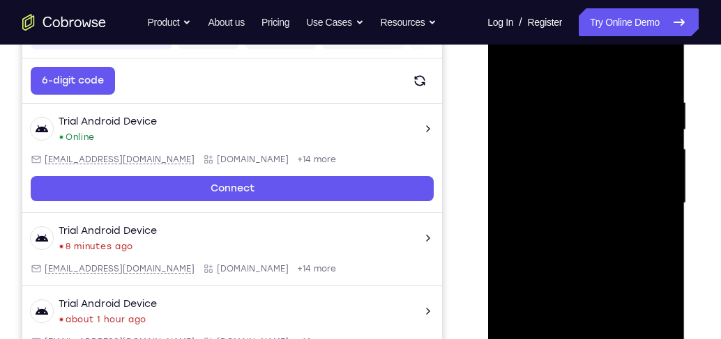
click at [588, 228] on div at bounding box center [586, 203] width 176 height 390
click at [588, 237] on div at bounding box center [586, 203] width 176 height 390
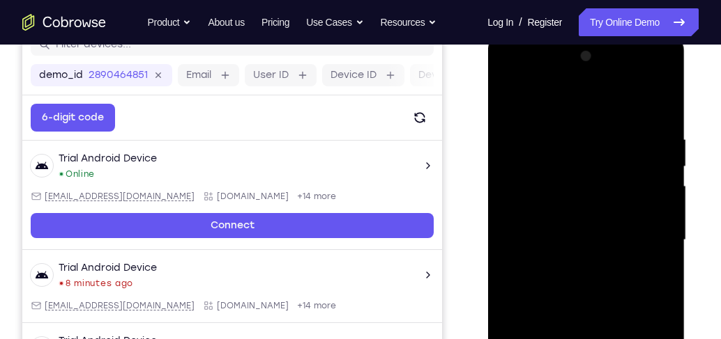
scroll to position [193, 0]
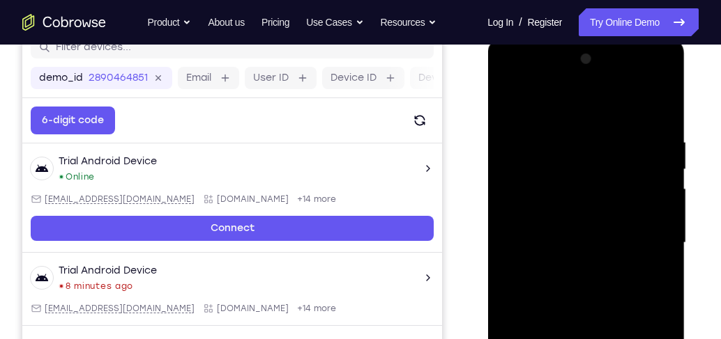
click at [581, 194] on div at bounding box center [586, 243] width 176 height 390
click at [609, 195] on div at bounding box center [586, 243] width 176 height 390
click at [553, 175] on div at bounding box center [586, 243] width 176 height 390
click at [515, 103] on div at bounding box center [586, 243] width 176 height 390
click at [541, 130] on div at bounding box center [586, 243] width 176 height 390
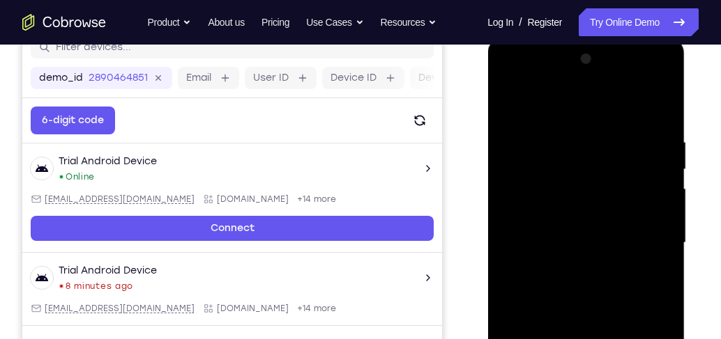
drag, startPoint x: 597, startPoint y: 239, endPoint x: 603, endPoint y: 128, distance: 111.7
click at [603, 128] on div at bounding box center [586, 243] width 176 height 390
click at [534, 206] on div at bounding box center [586, 243] width 176 height 390
drag, startPoint x: 511, startPoint y: 291, endPoint x: 519, endPoint y: 202, distance: 88.9
click at [511, 289] on div at bounding box center [586, 243] width 176 height 390
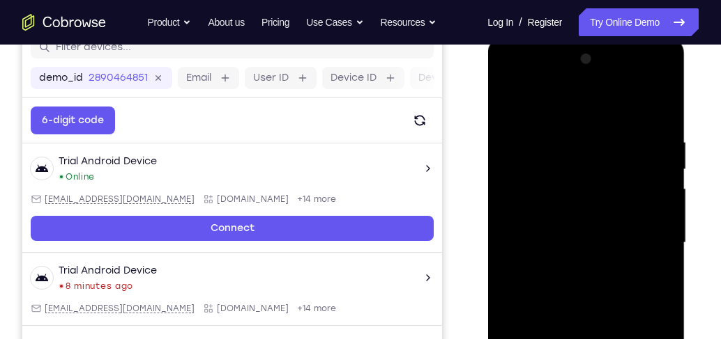
click at [511, 104] on div at bounding box center [586, 243] width 176 height 390
click at [652, 163] on div at bounding box center [586, 243] width 176 height 390
drag, startPoint x: 553, startPoint y: 135, endPoint x: 553, endPoint y: 240, distance: 105.3
click at [553, 240] on div at bounding box center [586, 243] width 176 height 390
click at [512, 101] on div at bounding box center [586, 243] width 176 height 390
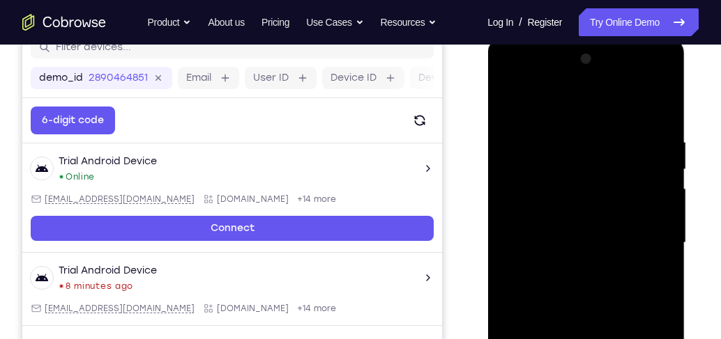
click at [512, 101] on div at bounding box center [586, 243] width 176 height 390
click at [544, 149] on div at bounding box center [586, 243] width 176 height 390
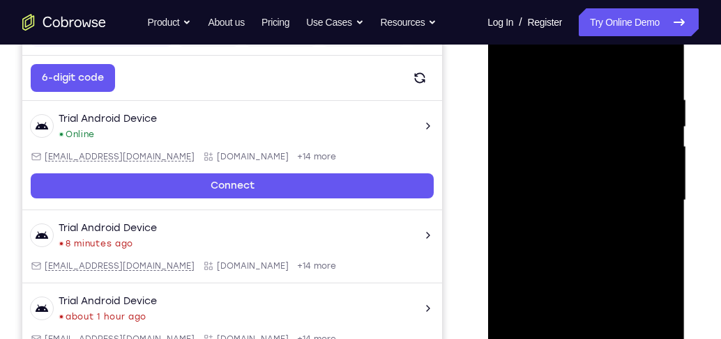
scroll to position [273, 0]
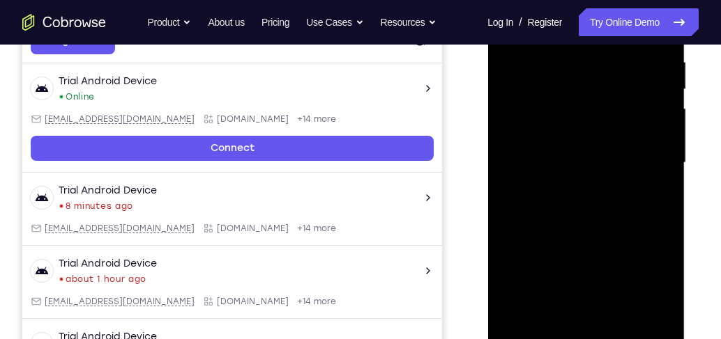
click at [650, 325] on div at bounding box center [586, 163] width 176 height 390
drag, startPoint x: 647, startPoint y: 266, endPoint x: 638, endPoint y: 72, distance: 194.0
click at [638, 72] on div at bounding box center [586, 163] width 176 height 390
drag, startPoint x: 613, startPoint y: 123, endPoint x: 620, endPoint y: 246, distance: 122.8
click at [620, 246] on div at bounding box center [586, 163] width 176 height 390
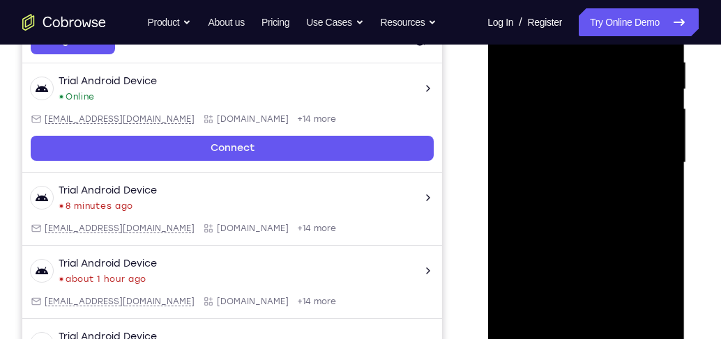
click at [658, 170] on div at bounding box center [586, 163] width 176 height 390
drag, startPoint x: 577, startPoint y: 231, endPoint x: 584, endPoint y: 150, distance: 81.8
click at [584, 150] on div at bounding box center [586, 163] width 176 height 390
click at [551, 328] on div at bounding box center [586, 163] width 176 height 390
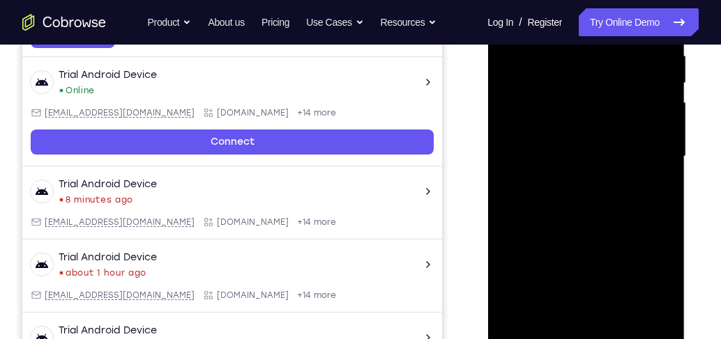
scroll to position [353, 0]
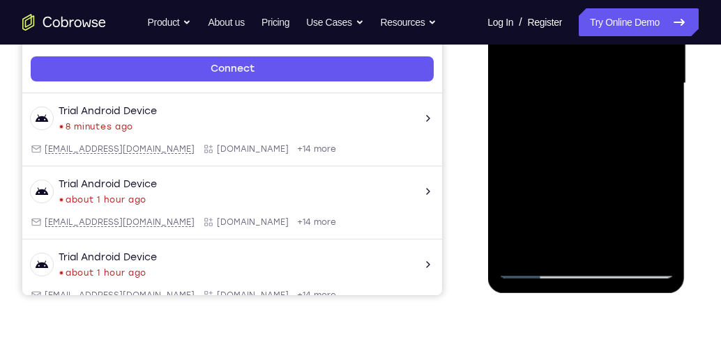
click at [651, 250] on div at bounding box center [586, 83] width 176 height 390
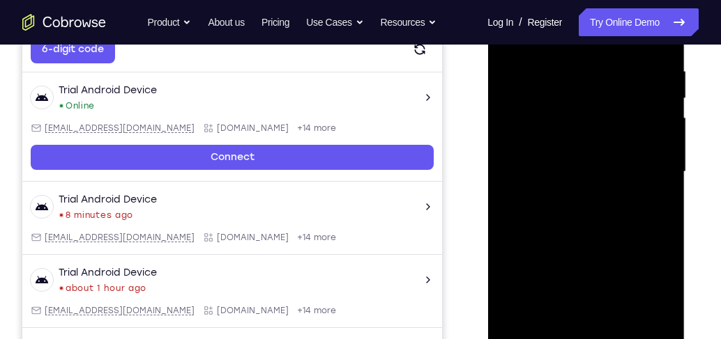
scroll to position [313, 0]
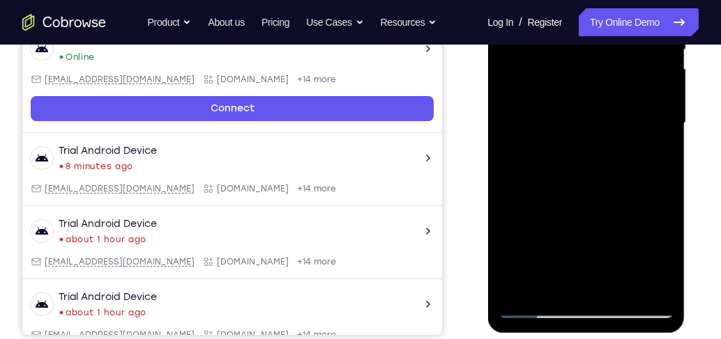
click at [650, 289] on div at bounding box center [586, 123] width 176 height 390
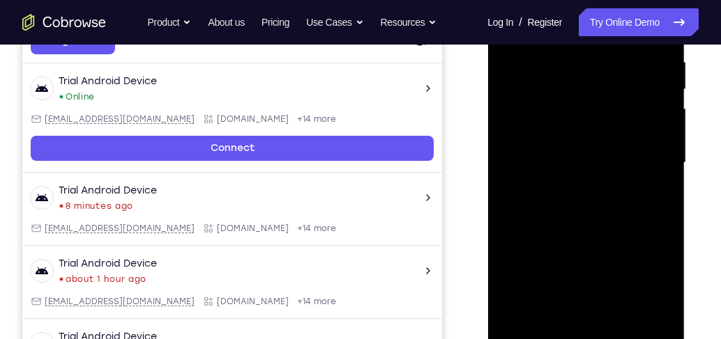
click at [525, 107] on div at bounding box center [586, 163] width 176 height 390
click at [594, 151] on div at bounding box center [586, 163] width 176 height 390
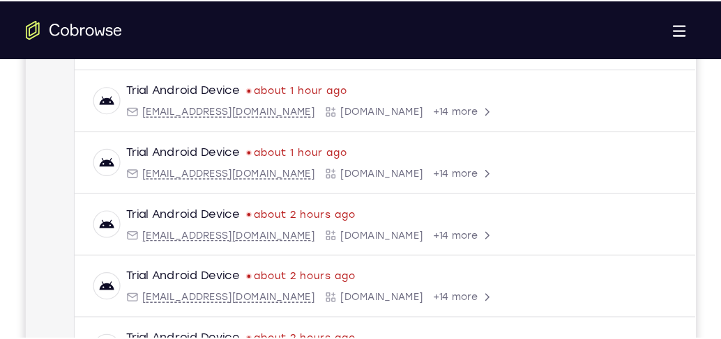
scroll to position [313, 0]
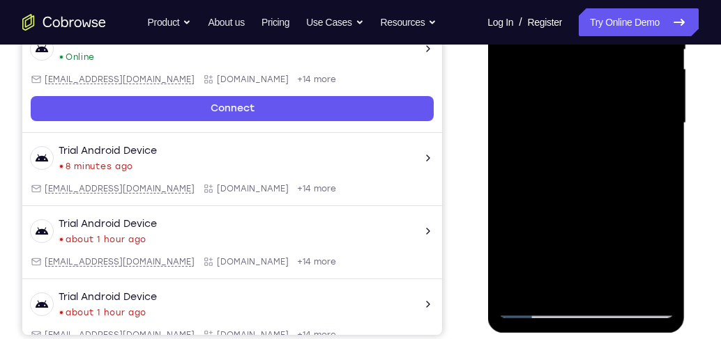
drag, startPoint x: 574, startPoint y: 171, endPoint x: 574, endPoint y: 57, distance: 114.3
click at [574, 59] on div at bounding box center [586, 123] width 176 height 390
click at [665, 110] on div at bounding box center [586, 123] width 176 height 390
drag, startPoint x: 626, startPoint y: 162, endPoint x: 629, endPoint y: 90, distance: 71.9
click at [629, 90] on div at bounding box center [586, 123] width 176 height 390
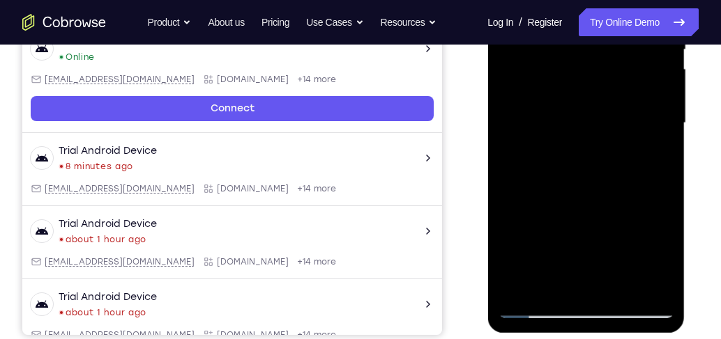
drag, startPoint x: 604, startPoint y: 105, endPoint x: 613, endPoint y: 175, distance: 70.4
click at [613, 175] on div at bounding box center [586, 123] width 176 height 390
drag, startPoint x: 618, startPoint y: 101, endPoint x: 620, endPoint y: 164, distance: 63.4
click at [620, 164] on div at bounding box center [586, 123] width 176 height 390
click at [667, 169] on div at bounding box center [586, 123] width 176 height 390
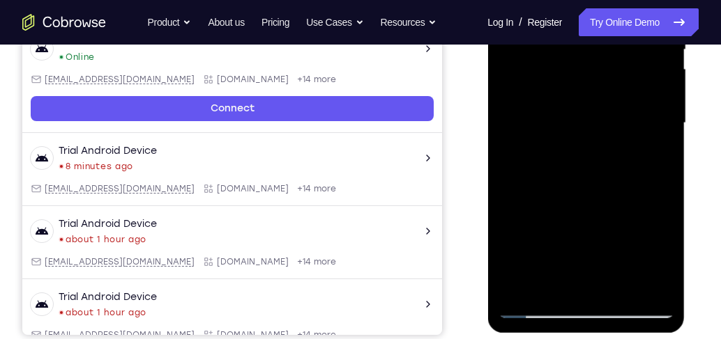
click at [507, 171] on div at bounding box center [586, 123] width 176 height 390
click at [664, 171] on div at bounding box center [586, 123] width 176 height 390
click at [664, 170] on div at bounding box center [586, 123] width 176 height 390
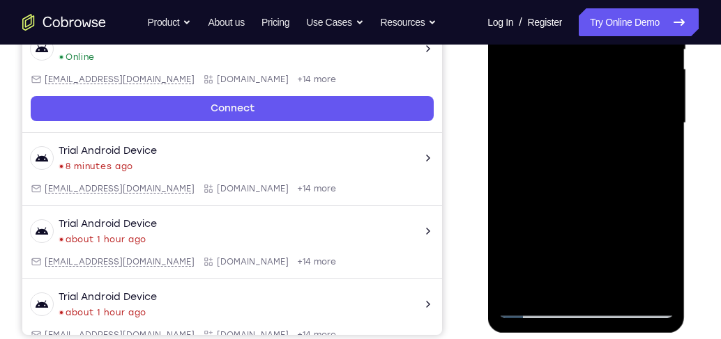
click at [506, 173] on div at bounding box center [586, 123] width 176 height 390
click at [662, 171] on div at bounding box center [586, 123] width 176 height 390
click at [662, 172] on div at bounding box center [586, 123] width 176 height 390
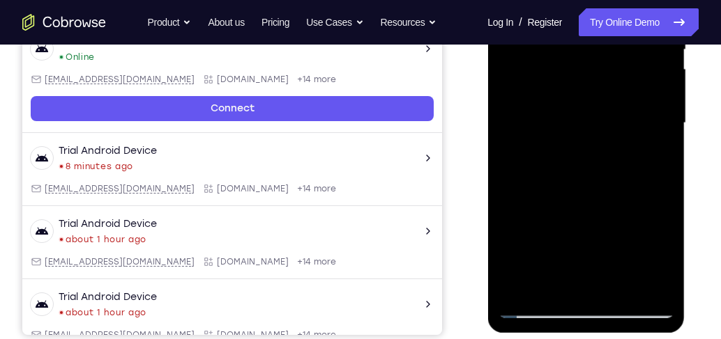
click at [662, 172] on div at bounding box center [586, 123] width 176 height 390
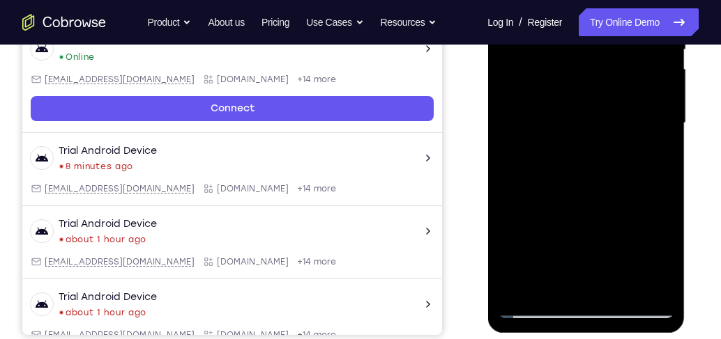
click at [662, 172] on div at bounding box center [586, 123] width 176 height 390
click at [510, 174] on div at bounding box center [586, 123] width 176 height 390
click at [667, 173] on div at bounding box center [586, 123] width 176 height 390
click at [661, 174] on div at bounding box center [586, 123] width 176 height 390
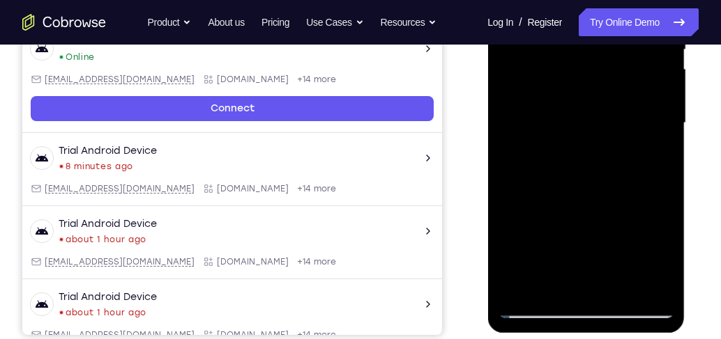
click at [661, 171] on div at bounding box center [586, 123] width 176 height 390
click at [506, 167] on div at bounding box center [586, 123] width 176 height 390
click at [662, 170] on div at bounding box center [586, 123] width 176 height 390
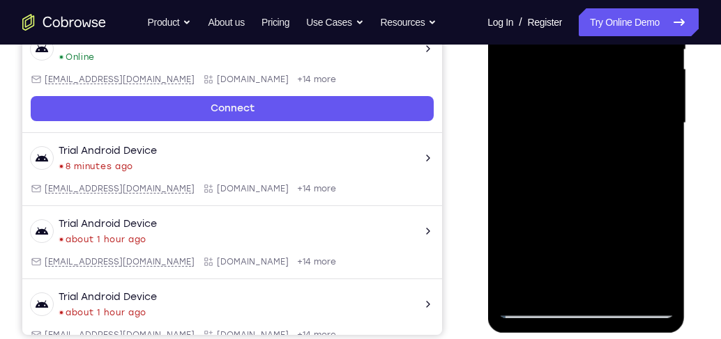
click at [662, 170] on div at bounding box center [586, 123] width 176 height 390
drag, startPoint x: 622, startPoint y: 251, endPoint x: 611, endPoint y: 100, distance: 151.0
click at [611, 101] on div at bounding box center [586, 123] width 176 height 390
drag, startPoint x: 605, startPoint y: 112, endPoint x: 597, endPoint y: 238, distance: 126.4
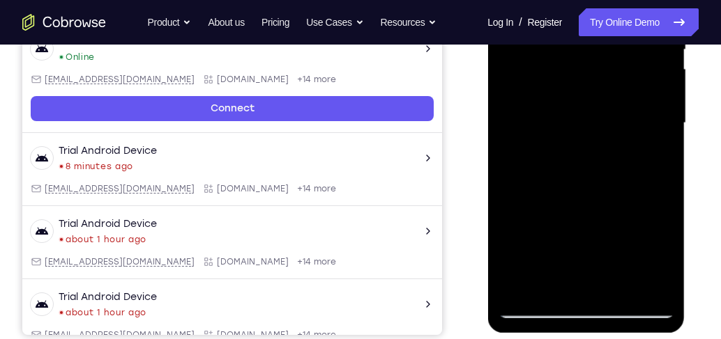
click at [597, 238] on div at bounding box center [586, 123] width 176 height 390
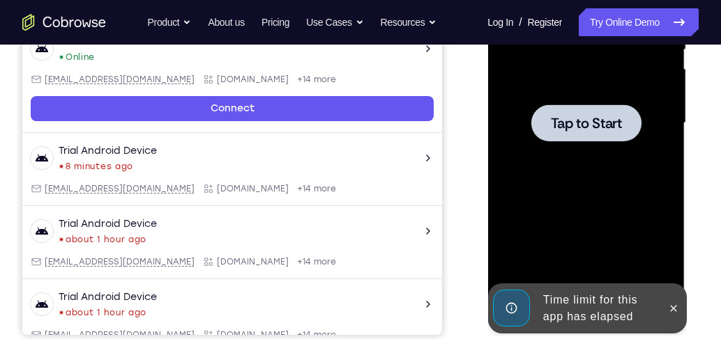
drag, startPoint x: 597, startPoint y: 238, endPoint x: 604, endPoint y: 125, distance: 112.4
click at [604, 128] on div "Tap to Start" at bounding box center [586, 123] width 176 height 390
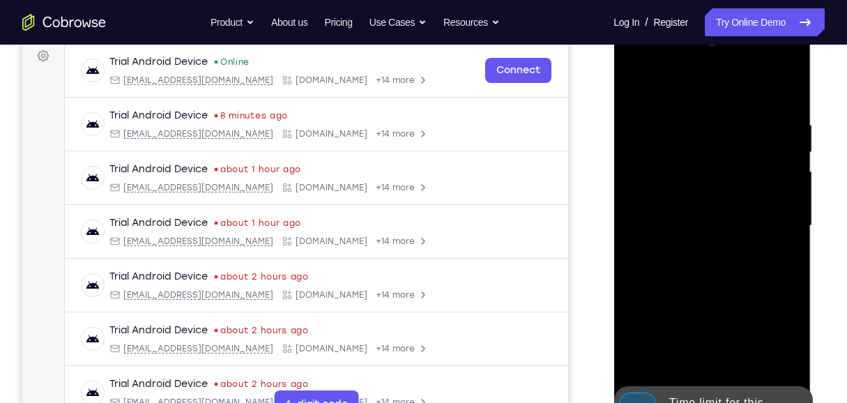
scroll to position [227, 0]
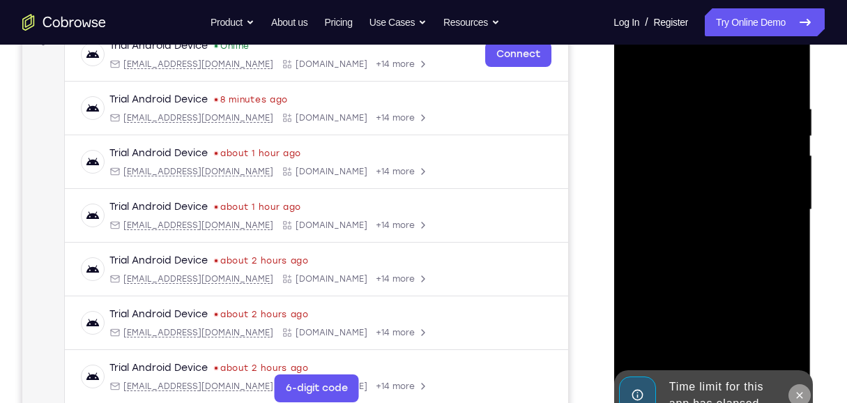
click at [805, 393] on button at bounding box center [799, 395] width 22 height 22
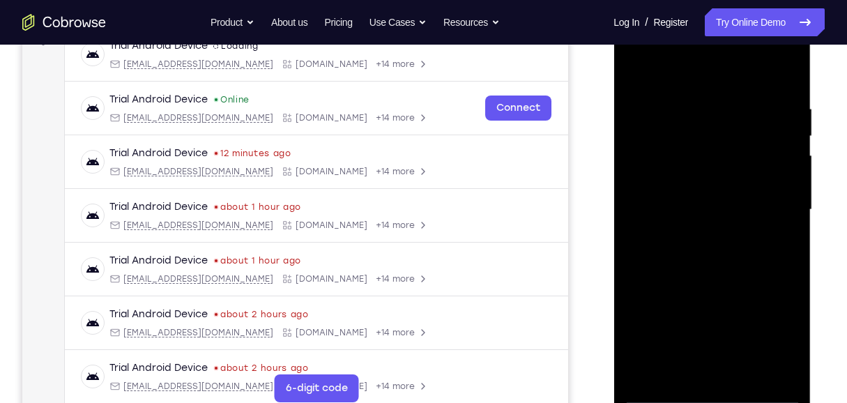
click at [712, 396] on div at bounding box center [712, 210] width 176 height 390
click at [777, 337] on div at bounding box center [712, 210] width 176 height 390
click at [685, 77] on div at bounding box center [712, 210] width 176 height 390
click at [774, 206] on div at bounding box center [712, 210] width 176 height 390
click at [696, 238] on div at bounding box center [712, 210] width 176 height 390
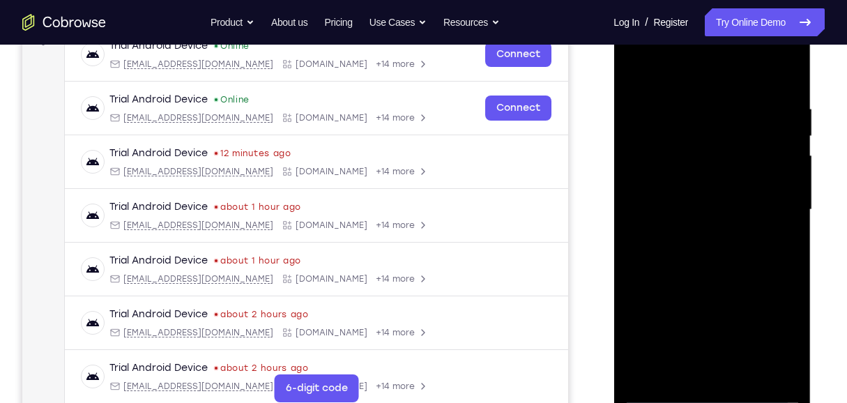
click at [696, 199] on div at bounding box center [712, 210] width 176 height 390
click at [692, 186] on div at bounding box center [712, 210] width 176 height 390
click at [698, 205] on div at bounding box center [712, 210] width 176 height 390
click at [708, 252] on div at bounding box center [712, 210] width 176 height 390
click at [701, 261] on div at bounding box center [712, 210] width 176 height 390
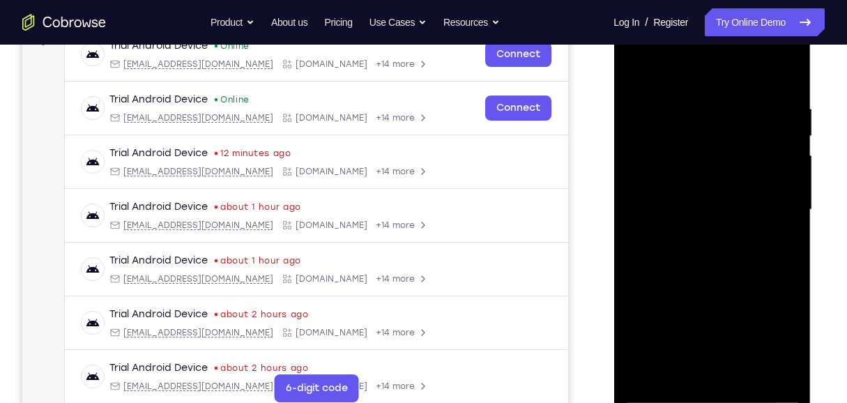
click at [702, 257] on div at bounding box center [712, 210] width 176 height 390
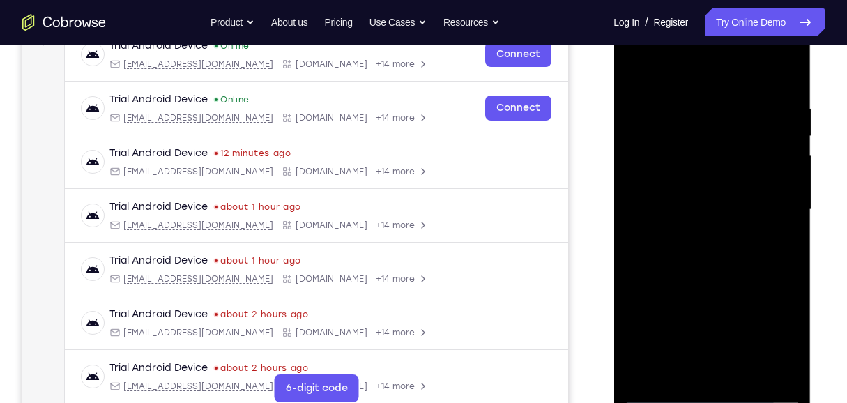
click at [702, 256] on div at bounding box center [712, 210] width 176 height 390
click at [702, 255] on div at bounding box center [712, 210] width 176 height 390
click at [783, 99] on div at bounding box center [712, 210] width 176 height 390
drag, startPoint x: 712, startPoint y: 169, endPoint x: 730, endPoint y: 347, distance: 179.3
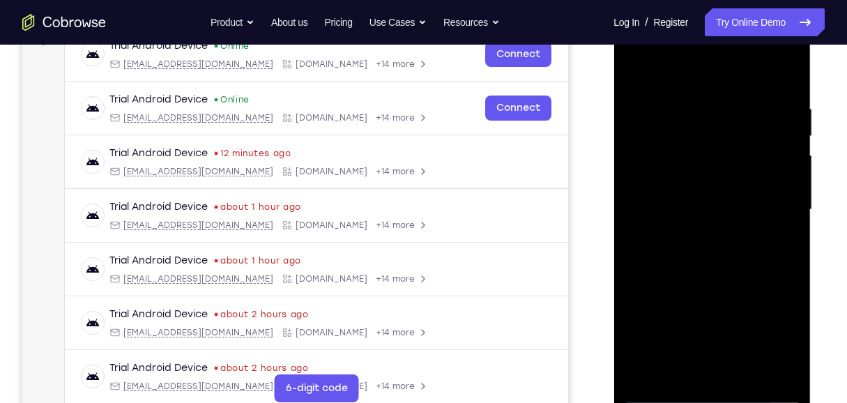
click at [730, 347] on div at bounding box center [712, 210] width 176 height 390
click at [710, 245] on div at bounding box center [712, 210] width 176 height 390
click at [729, 274] on div at bounding box center [712, 210] width 176 height 390
click at [776, 378] on div at bounding box center [712, 210] width 176 height 390
click at [652, 199] on div at bounding box center [712, 210] width 176 height 390
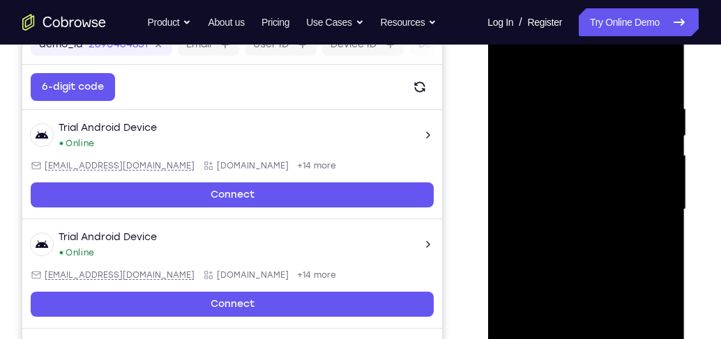
click at [588, 234] on div at bounding box center [586, 210] width 176 height 390
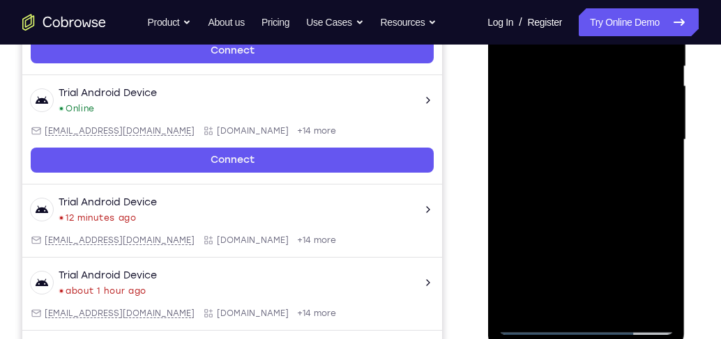
scroll to position [306, 0]
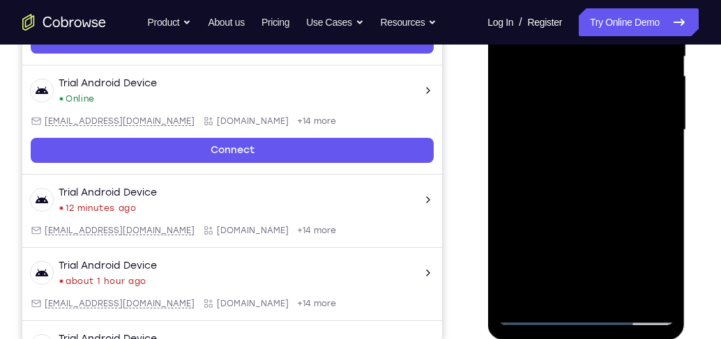
drag, startPoint x: 591, startPoint y: 246, endPoint x: 598, endPoint y: 106, distance: 140.3
click at [597, 107] on div at bounding box center [586, 130] width 176 height 390
click at [666, 179] on div at bounding box center [586, 130] width 176 height 390
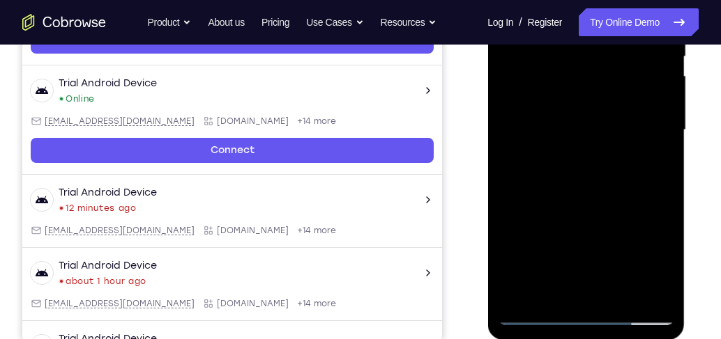
click at [666, 179] on div at bounding box center [586, 130] width 176 height 390
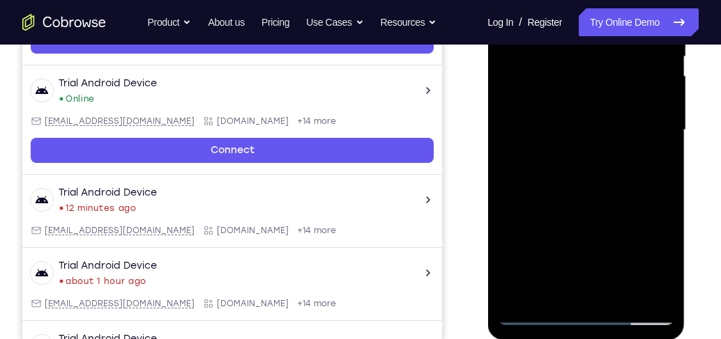
click at [666, 179] on div at bounding box center [586, 130] width 176 height 390
click at [666, 180] on div at bounding box center [586, 130] width 176 height 390
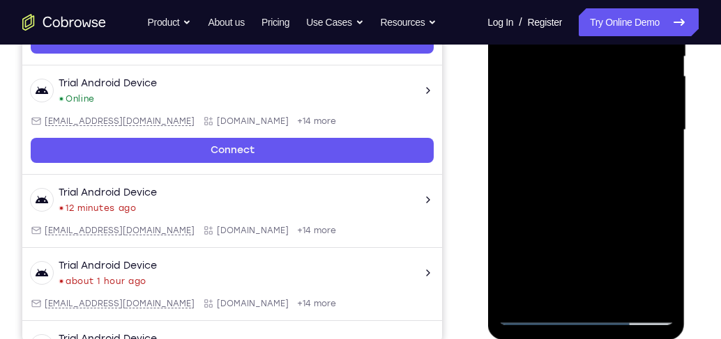
click at [666, 180] on div at bounding box center [586, 130] width 176 height 390
click at [667, 174] on div at bounding box center [586, 130] width 176 height 390
click at [669, 177] on div at bounding box center [586, 130] width 176 height 390
click at [669, 176] on div at bounding box center [586, 130] width 176 height 390
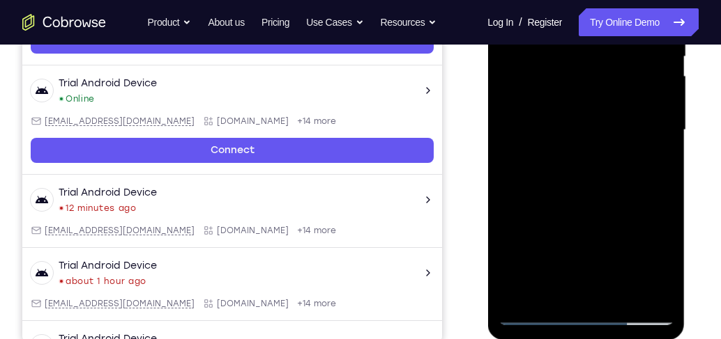
click at [668, 176] on div at bounding box center [586, 130] width 176 height 390
drag, startPoint x: 579, startPoint y: 222, endPoint x: 576, endPoint y: 82, distance: 140.8
click at [576, 87] on div at bounding box center [586, 130] width 176 height 390
drag, startPoint x: 580, startPoint y: 191, endPoint x: 593, endPoint y: 54, distance: 138.0
click at [593, 54] on div at bounding box center [586, 130] width 176 height 390
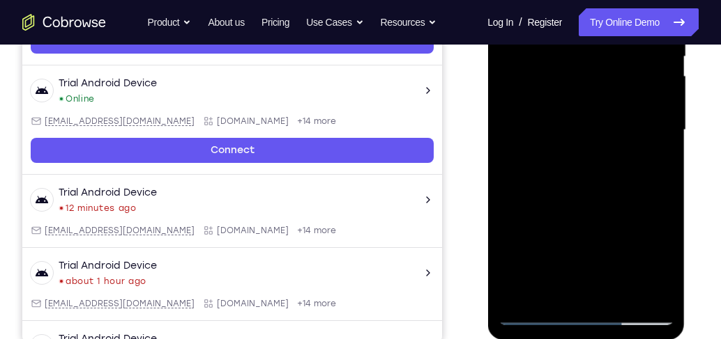
click at [662, 174] on div at bounding box center [586, 130] width 176 height 390
click at [506, 178] on div at bounding box center [586, 130] width 176 height 390
click at [663, 174] on div at bounding box center [586, 130] width 176 height 390
click at [662, 174] on div at bounding box center [586, 130] width 176 height 390
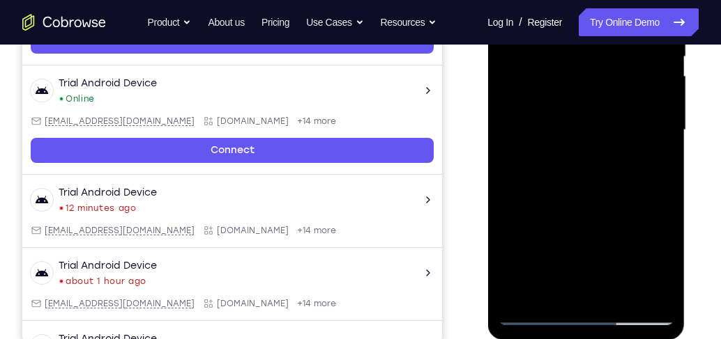
click at [662, 174] on div at bounding box center [586, 130] width 176 height 390
click at [508, 171] on div at bounding box center [586, 130] width 176 height 390
click at [665, 174] on div at bounding box center [586, 130] width 176 height 390
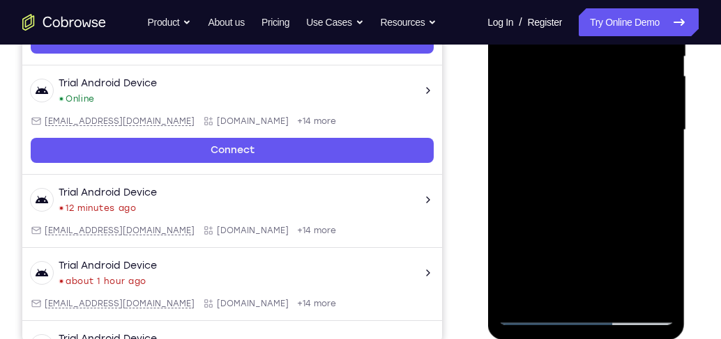
click at [665, 175] on div at bounding box center [586, 130] width 176 height 390
click at [664, 174] on div at bounding box center [586, 130] width 176 height 390
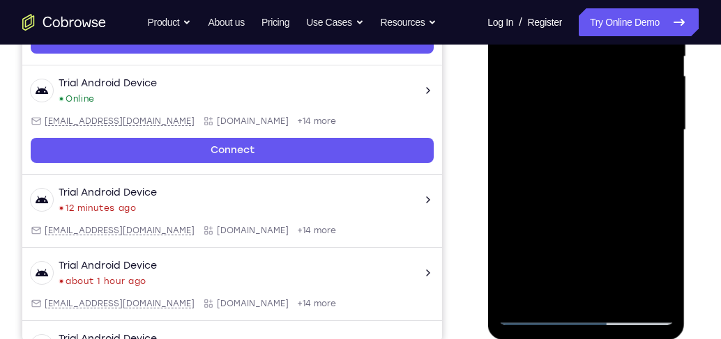
click at [664, 174] on div at bounding box center [586, 130] width 176 height 390
click at [505, 175] on div at bounding box center [586, 130] width 176 height 390
click at [505, 174] on div at bounding box center [586, 130] width 176 height 390
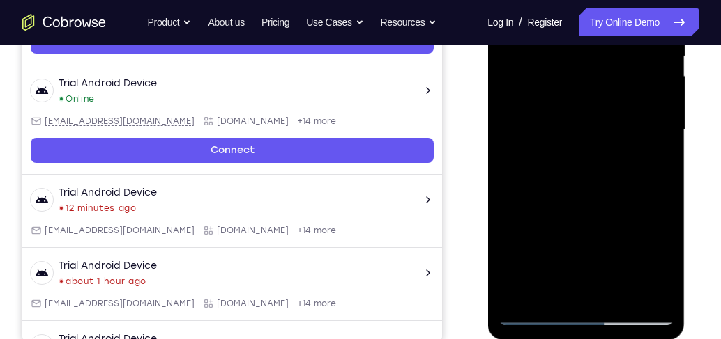
click at [505, 174] on div at bounding box center [586, 130] width 176 height 390
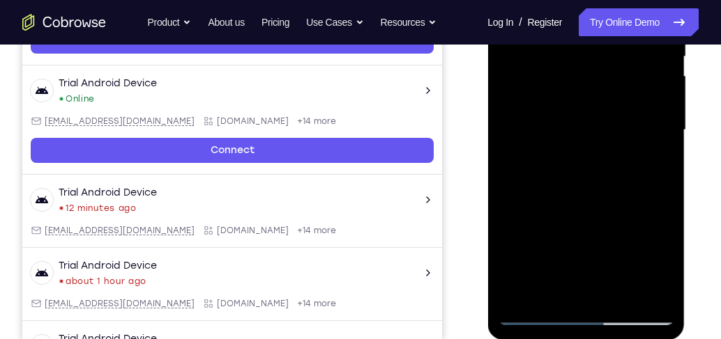
click at [505, 174] on div at bounding box center [586, 130] width 176 height 390
drag, startPoint x: 588, startPoint y: 248, endPoint x: 628, endPoint y: 71, distance: 181.4
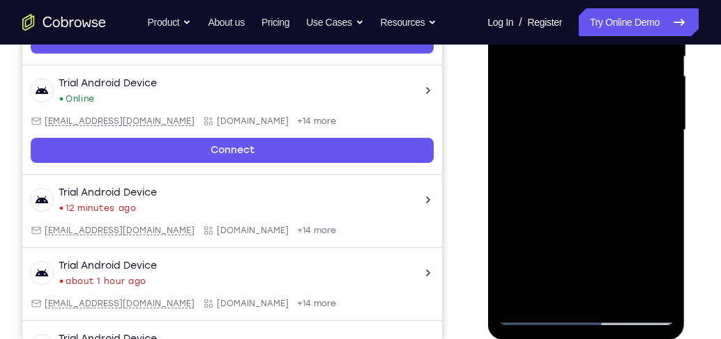
click at [628, 71] on div at bounding box center [586, 130] width 176 height 390
drag, startPoint x: 591, startPoint y: 182, endPoint x: 611, endPoint y: 84, distance: 100.2
click at [611, 84] on div at bounding box center [586, 130] width 176 height 390
drag, startPoint x: 627, startPoint y: 195, endPoint x: 620, endPoint y: 143, distance: 52.7
click at [620, 143] on div at bounding box center [586, 130] width 176 height 390
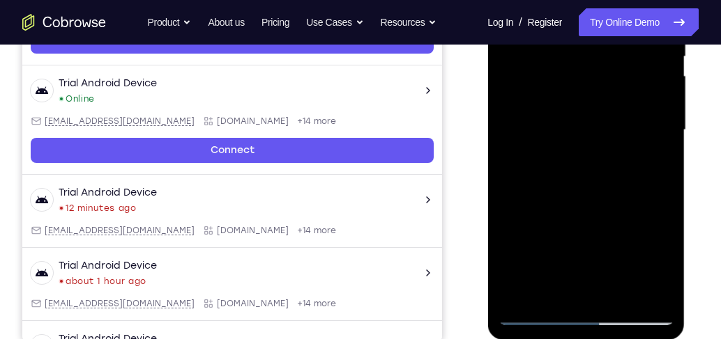
click at [664, 130] on div at bounding box center [586, 130] width 176 height 390
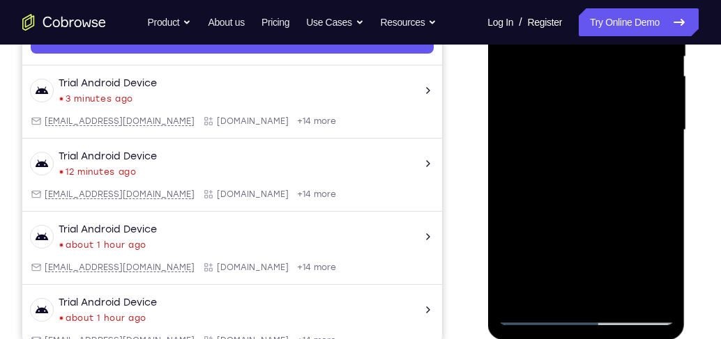
click at [666, 132] on div at bounding box center [586, 130] width 176 height 390
click at [665, 132] on div at bounding box center [586, 130] width 176 height 390
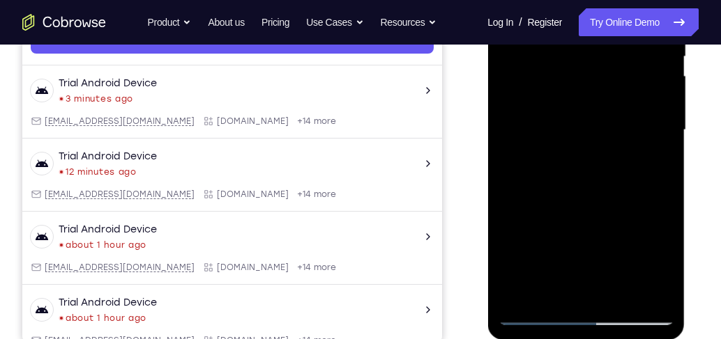
click at [665, 132] on div at bounding box center [586, 130] width 176 height 390
drag, startPoint x: 597, startPoint y: 178, endPoint x: 596, endPoint y: 38, distance: 139.4
click at [596, 38] on div at bounding box center [586, 130] width 176 height 390
drag, startPoint x: 586, startPoint y: 216, endPoint x: 598, endPoint y: 152, distance: 65.3
click at [598, 152] on div at bounding box center [586, 130] width 176 height 390
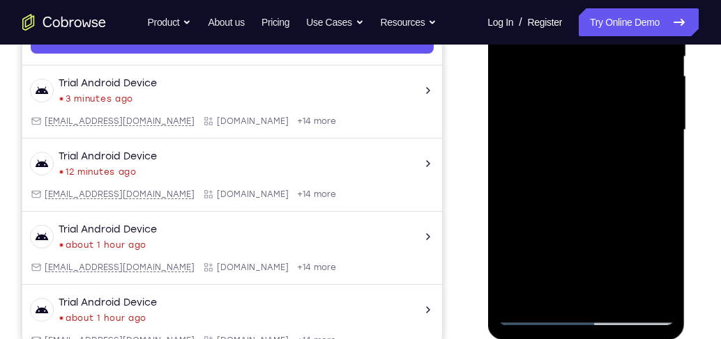
drag, startPoint x: 606, startPoint y: 129, endPoint x: 614, endPoint y: 180, distance: 51.5
click at [614, 180] on div at bounding box center [586, 130] width 176 height 390
click at [664, 149] on div at bounding box center [586, 130] width 176 height 390
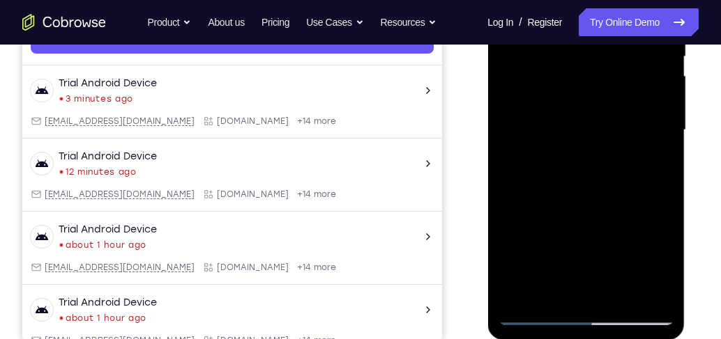
click at [664, 149] on div at bounding box center [586, 130] width 176 height 390
drag, startPoint x: 558, startPoint y: 266, endPoint x: 598, endPoint y: 91, distance: 179.6
click at [598, 91] on div at bounding box center [586, 130] width 176 height 390
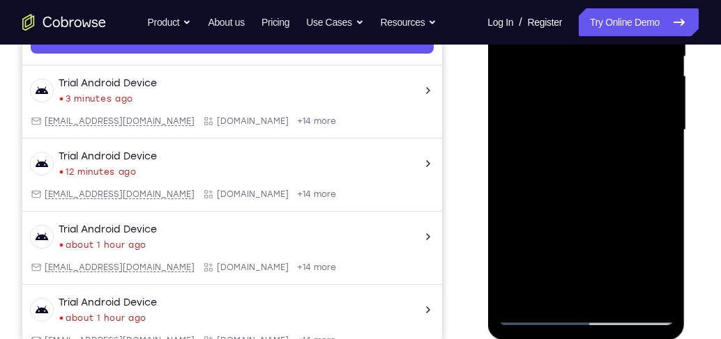
drag, startPoint x: 620, startPoint y: 194, endPoint x: 634, endPoint y: 114, distance: 81.5
click at [634, 114] on div at bounding box center [586, 130] width 176 height 390
click at [664, 124] on div at bounding box center [586, 130] width 176 height 390
click at [509, 129] on div at bounding box center [586, 130] width 176 height 390
click at [664, 131] on div at bounding box center [586, 130] width 176 height 390
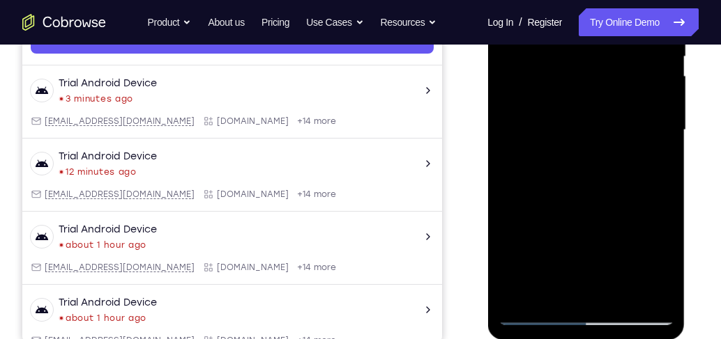
click at [659, 131] on div at bounding box center [586, 130] width 176 height 390
click at [666, 125] on div at bounding box center [586, 130] width 176 height 390
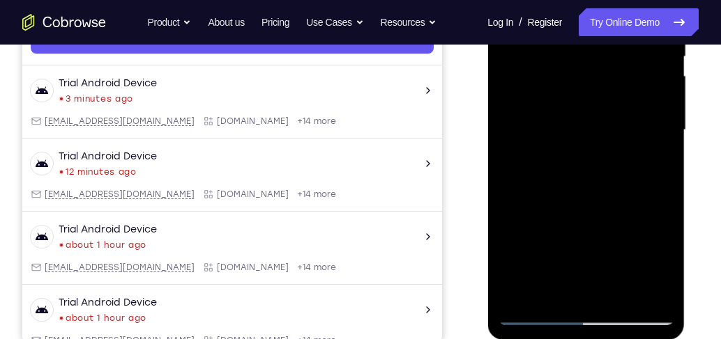
click at [666, 125] on div at bounding box center [586, 130] width 176 height 390
click at [507, 127] on div at bounding box center [586, 130] width 176 height 390
click at [660, 129] on div at bounding box center [586, 130] width 176 height 390
click at [666, 129] on div at bounding box center [586, 130] width 176 height 390
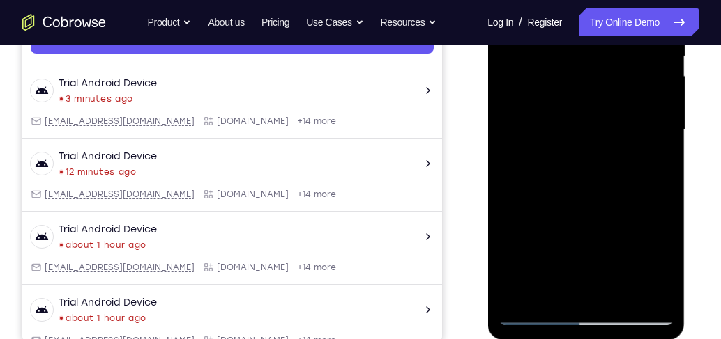
click at [665, 129] on div at bounding box center [586, 130] width 176 height 390
click at [664, 129] on div at bounding box center [586, 130] width 176 height 390
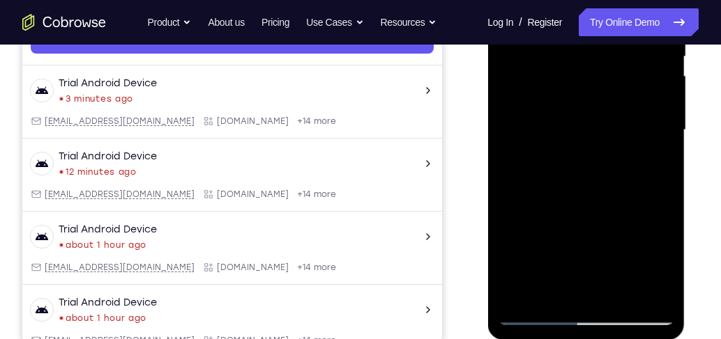
click at [664, 129] on div at bounding box center [586, 130] width 176 height 390
drag, startPoint x: 603, startPoint y: 226, endPoint x: 568, endPoint y: 59, distance: 170.9
click at [569, 63] on div at bounding box center [586, 130] width 176 height 390
drag, startPoint x: 590, startPoint y: 158, endPoint x: 596, endPoint y: 112, distance: 46.3
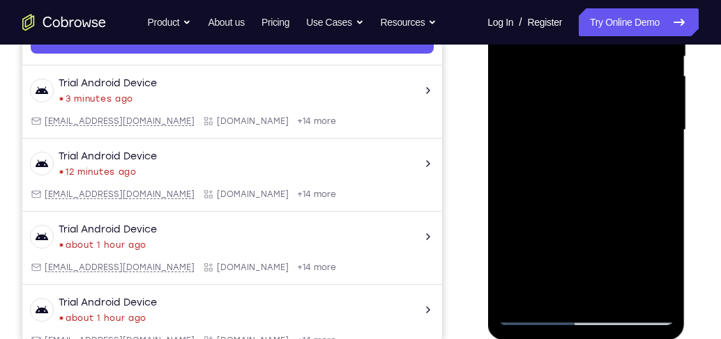
click at [596, 112] on div at bounding box center [586, 130] width 176 height 390
click at [661, 118] on div at bounding box center [586, 130] width 176 height 390
drag, startPoint x: 603, startPoint y: 149, endPoint x: 597, endPoint y: 185, distance: 36.0
click at [600, 188] on div at bounding box center [586, 130] width 176 height 390
click at [509, 156] on div at bounding box center [586, 130] width 176 height 390
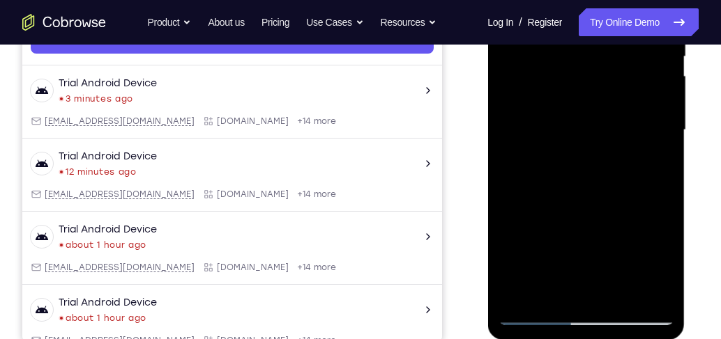
click at [664, 157] on div at bounding box center [586, 130] width 176 height 390
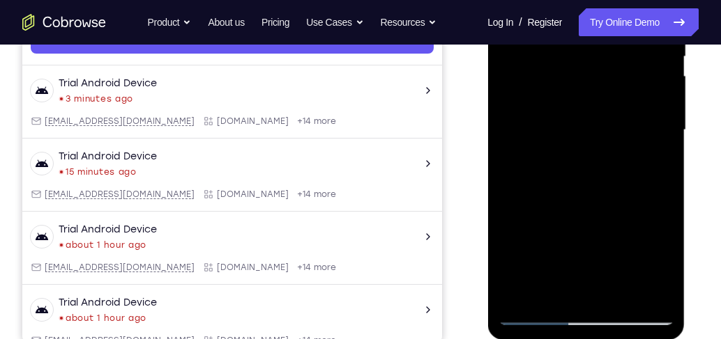
click at [664, 157] on div at bounding box center [586, 130] width 176 height 390
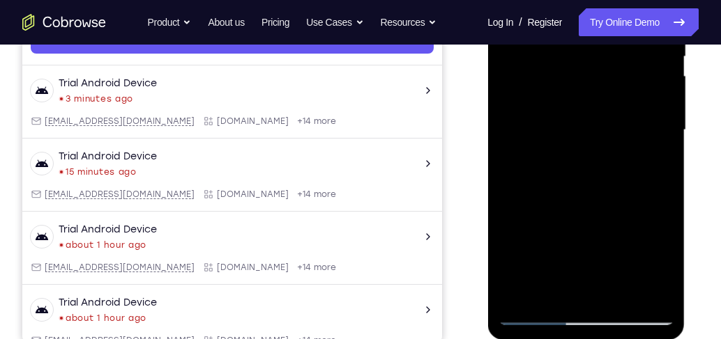
drag, startPoint x: 583, startPoint y: 259, endPoint x: 637, endPoint y: 84, distance: 183.9
click at [623, 115] on div at bounding box center [586, 130] width 176 height 390
drag, startPoint x: 595, startPoint y: 110, endPoint x: 602, endPoint y: 194, distance: 83.9
click at [602, 194] on div at bounding box center [586, 130] width 176 height 390
click at [664, 146] on div at bounding box center [586, 130] width 176 height 390
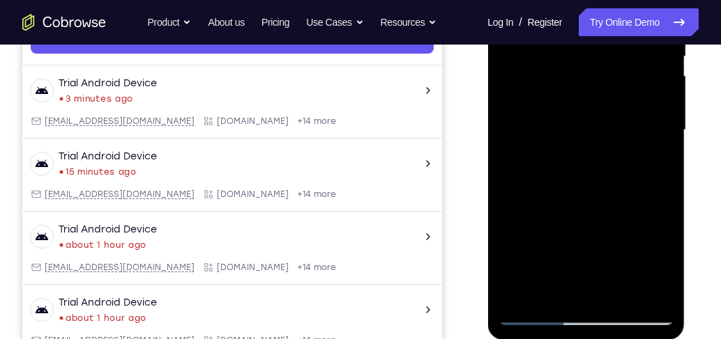
drag, startPoint x: 595, startPoint y: 141, endPoint x: 603, endPoint y: 170, distance: 29.8
click at [602, 171] on div at bounding box center [586, 130] width 176 height 390
click at [661, 180] on div at bounding box center [586, 130] width 176 height 390
click at [662, 180] on div at bounding box center [586, 130] width 176 height 390
click at [661, 174] on div at bounding box center [586, 130] width 176 height 390
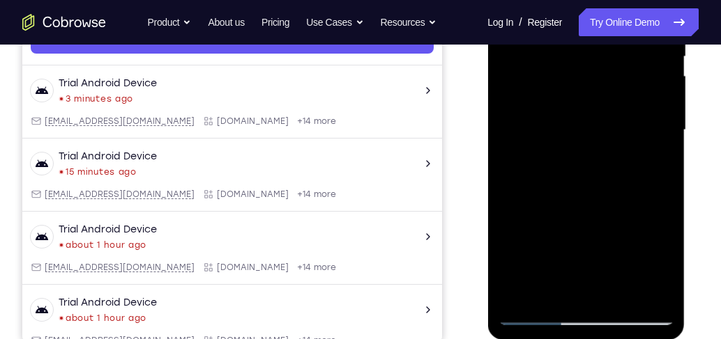
click at [661, 174] on div at bounding box center [586, 130] width 176 height 390
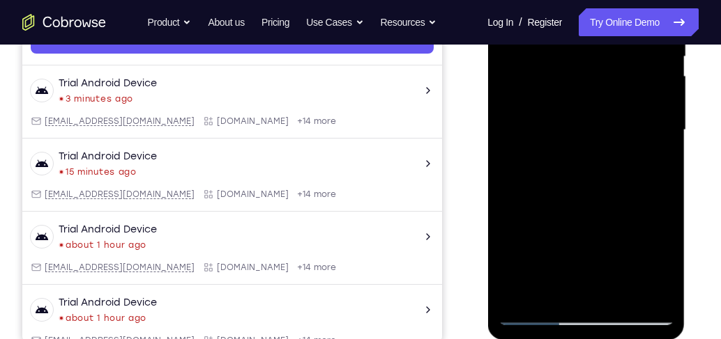
click at [661, 174] on div at bounding box center [586, 130] width 176 height 390
drag, startPoint x: 599, startPoint y: 236, endPoint x: 582, endPoint y: 76, distance: 161.2
click at [583, 82] on div at bounding box center [586, 130] width 176 height 390
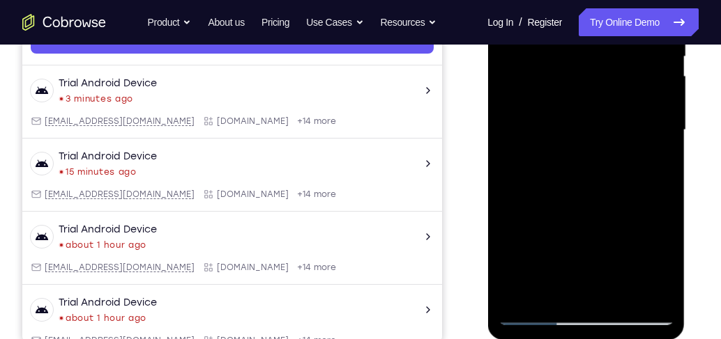
drag, startPoint x: 567, startPoint y: 234, endPoint x: 579, endPoint y: 111, distance: 123.9
click at [579, 112] on div at bounding box center [586, 130] width 176 height 390
click at [667, 137] on div at bounding box center [586, 130] width 176 height 390
click at [664, 138] on div at bounding box center [586, 130] width 176 height 390
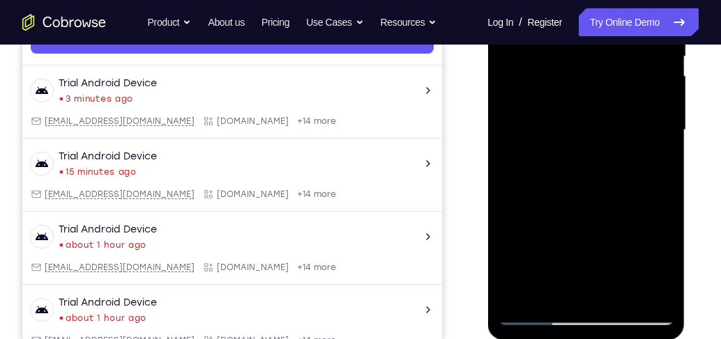
click at [506, 137] on div at bounding box center [586, 130] width 176 height 390
click at [666, 135] on div at bounding box center [586, 130] width 176 height 390
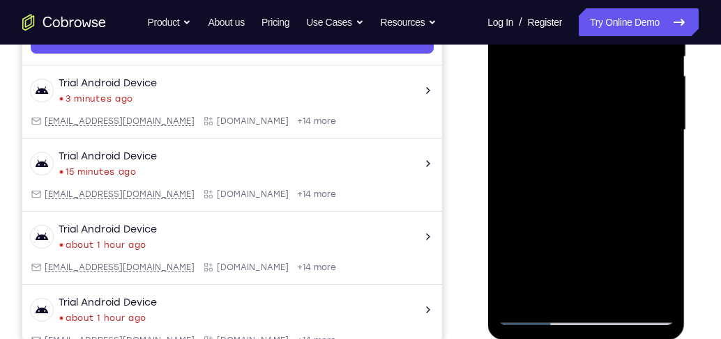
click at [666, 135] on div at bounding box center [586, 130] width 176 height 390
click at [664, 141] on div at bounding box center [586, 130] width 176 height 390
click at [664, 140] on div at bounding box center [586, 130] width 176 height 390
drag, startPoint x: 582, startPoint y: 176, endPoint x: 583, endPoint y: 57, distance: 119.2
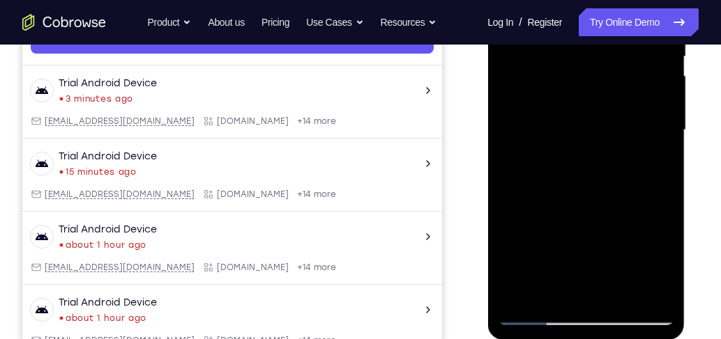
click at [583, 57] on div at bounding box center [586, 130] width 176 height 390
drag, startPoint x: 604, startPoint y: 191, endPoint x: 606, endPoint y: 129, distance: 62.1
click at [606, 129] on div at bounding box center [586, 130] width 176 height 390
click at [661, 166] on div at bounding box center [586, 130] width 176 height 390
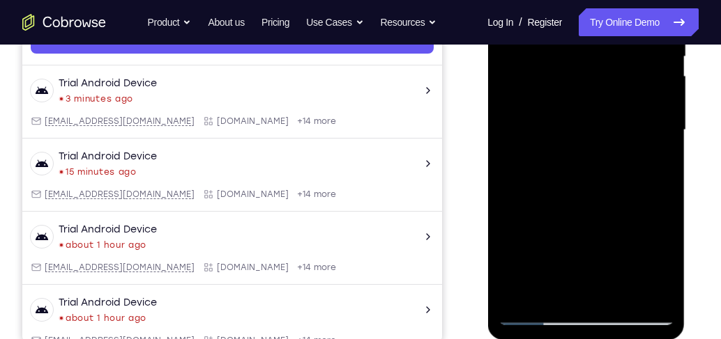
click at [661, 166] on div at bounding box center [586, 130] width 176 height 390
drag, startPoint x: 598, startPoint y: 240, endPoint x: 592, endPoint y: 49, distance: 191.1
click at [590, 52] on div at bounding box center [586, 130] width 176 height 390
click at [666, 177] on div at bounding box center [586, 130] width 176 height 390
drag, startPoint x: 617, startPoint y: 208, endPoint x: 611, endPoint y: 162, distance: 47.0
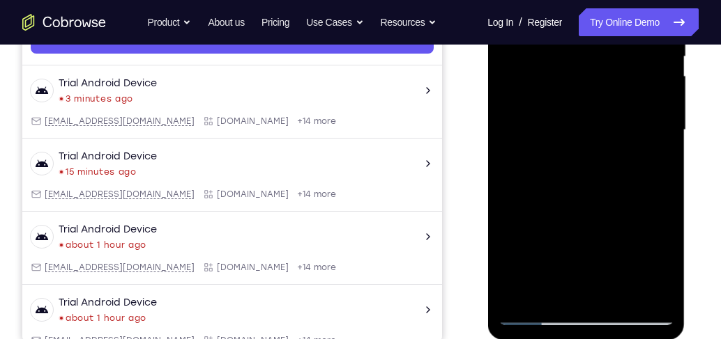
click at [611, 162] on div at bounding box center [586, 130] width 176 height 390
click at [503, 132] on div at bounding box center [586, 130] width 176 height 390
click at [659, 130] on div at bounding box center [586, 130] width 176 height 390
click at [662, 132] on div at bounding box center [586, 130] width 176 height 390
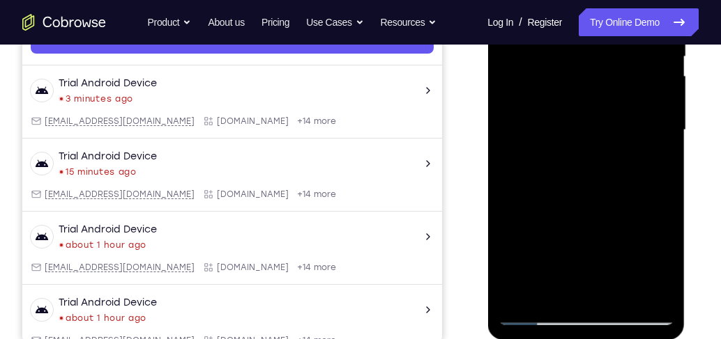
click at [662, 132] on div at bounding box center [586, 130] width 176 height 390
drag, startPoint x: 606, startPoint y: 184, endPoint x: 617, endPoint y: 59, distance: 125.3
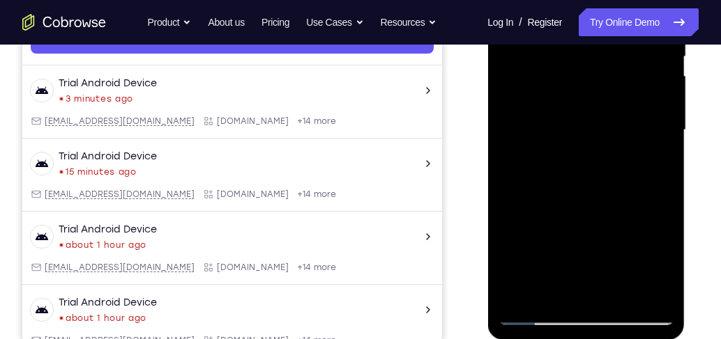
click at [617, 60] on div at bounding box center [586, 130] width 176 height 390
drag, startPoint x: 594, startPoint y: 214, endPoint x: 586, endPoint y: 103, distance: 111.1
click at [586, 103] on div at bounding box center [586, 130] width 176 height 390
click at [665, 148] on div at bounding box center [586, 130] width 176 height 390
click at [661, 151] on div at bounding box center [586, 130] width 176 height 390
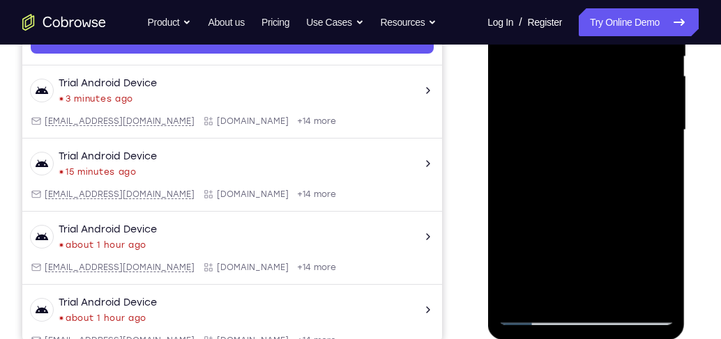
click at [508, 151] on div at bounding box center [586, 130] width 176 height 390
click at [506, 250] on div at bounding box center [586, 130] width 176 height 390
click at [666, 144] on div at bounding box center [586, 130] width 176 height 390
click at [667, 144] on div at bounding box center [586, 130] width 176 height 390
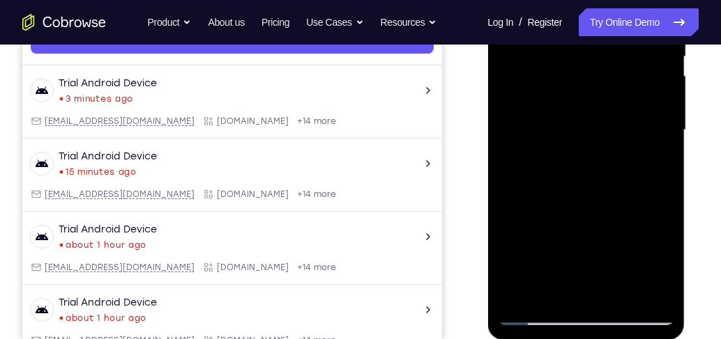
click at [667, 144] on div at bounding box center [586, 130] width 176 height 390
click at [667, 151] on div at bounding box center [586, 130] width 176 height 390
drag, startPoint x: 578, startPoint y: 257, endPoint x: 569, endPoint y: 68, distance: 189.1
click at [569, 68] on div at bounding box center [586, 130] width 176 height 390
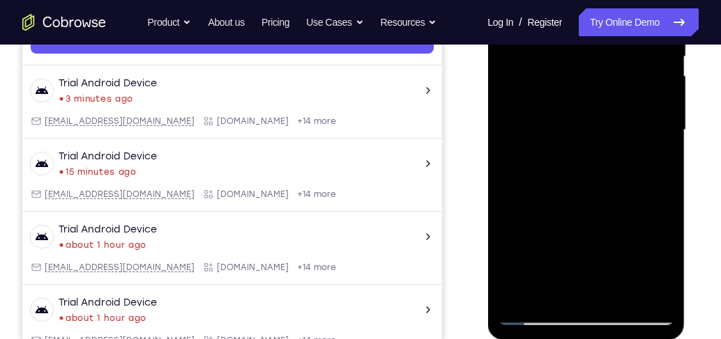
drag, startPoint x: 565, startPoint y: 208, endPoint x: 581, endPoint y: 89, distance: 119.6
click at [579, 89] on div at bounding box center [586, 130] width 176 height 390
click at [661, 153] on div at bounding box center [586, 130] width 176 height 390
click at [663, 151] on div at bounding box center [586, 130] width 176 height 390
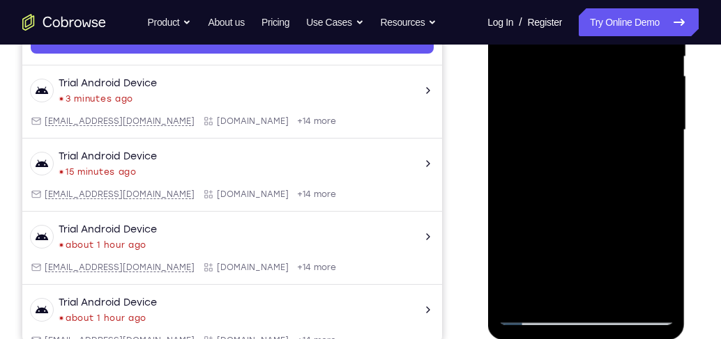
click at [664, 151] on div at bounding box center [586, 130] width 176 height 390
drag, startPoint x: 510, startPoint y: 149, endPoint x: 523, endPoint y: 148, distance: 13.3
click at [510, 148] on div at bounding box center [586, 130] width 176 height 390
click at [661, 146] on div at bounding box center [586, 130] width 176 height 390
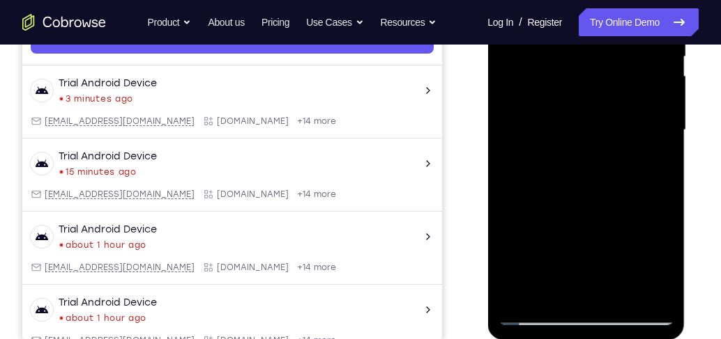
click at [661, 146] on div at bounding box center [586, 130] width 176 height 390
click at [661, 145] on div at bounding box center [586, 130] width 176 height 390
click at [661, 144] on div at bounding box center [586, 130] width 176 height 390
click at [510, 148] on div at bounding box center [586, 130] width 176 height 390
click at [663, 146] on div at bounding box center [586, 130] width 176 height 390
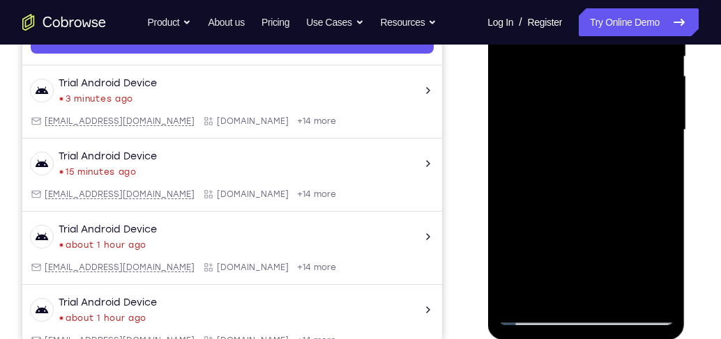
click at [663, 146] on div at bounding box center [586, 130] width 176 height 390
drag, startPoint x: 597, startPoint y: 227, endPoint x: 616, endPoint y: 68, distance: 160.8
click at [616, 68] on div at bounding box center [586, 130] width 176 height 390
drag, startPoint x: 591, startPoint y: 239, endPoint x: 602, endPoint y: 141, distance: 98.8
click at [602, 141] on div at bounding box center [586, 130] width 176 height 390
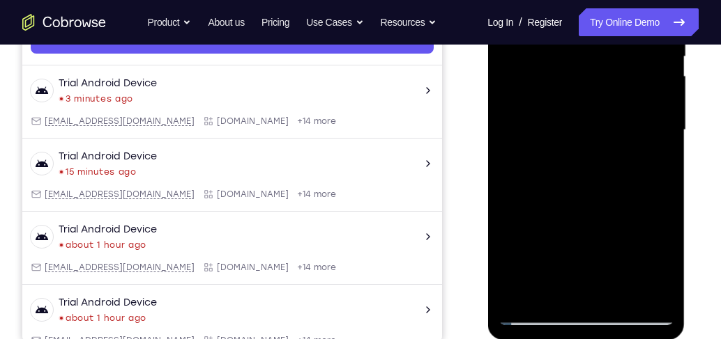
drag, startPoint x: 571, startPoint y: 219, endPoint x: 576, endPoint y: 56, distance: 163.2
click at [576, 64] on div at bounding box center [586, 130] width 176 height 390
drag, startPoint x: 583, startPoint y: 202, endPoint x: 596, endPoint y: 129, distance: 74.4
click at [595, 130] on div at bounding box center [586, 130] width 176 height 390
click at [662, 120] on div at bounding box center [586, 130] width 176 height 390
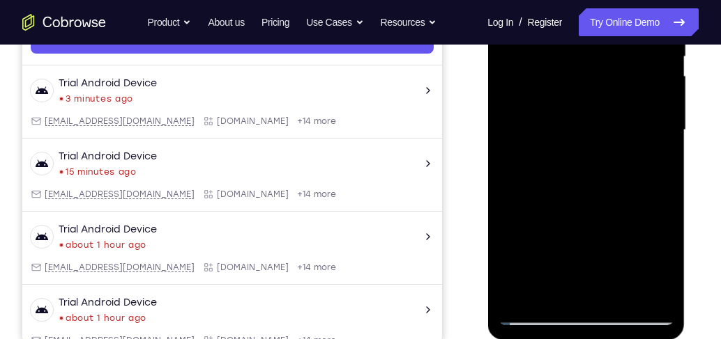
click at [664, 120] on div at bounding box center [586, 130] width 176 height 390
click at [664, 121] on div at bounding box center [586, 130] width 176 height 390
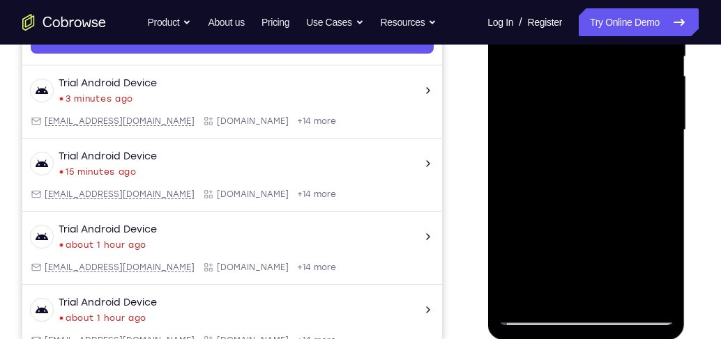
drag, startPoint x: 594, startPoint y: 199, endPoint x: 618, endPoint y: 86, distance: 114.7
click at [618, 89] on div at bounding box center [586, 130] width 176 height 390
drag, startPoint x: 592, startPoint y: 230, endPoint x: 611, endPoint y: 114, distance: 117.1
click at [611, 114] on div at bounding box center [586, 130] width 176 height 390
click at [661, 167] on div at bounding box center [586, 130] width 176 height 390
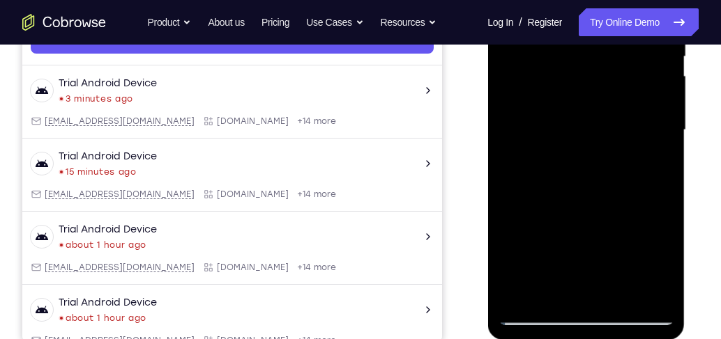
drag, startPoint x: 560, startPoint y: 254, endPoint x: 590, endPoint y: 61, distance: 195.4
click at [589, 70] on div at bounding box center [586, 130] width 176 height 390
click at [666, 192] on div at bounding box center [586, 130] width 176 height 390
drag, startPoint x: 598, startPoint y: 208, endPoint x: 606, endPoint y: 155, distance: 52.8
click at [606, 156] on div at bounding box center [586, 130] width 176 height 390
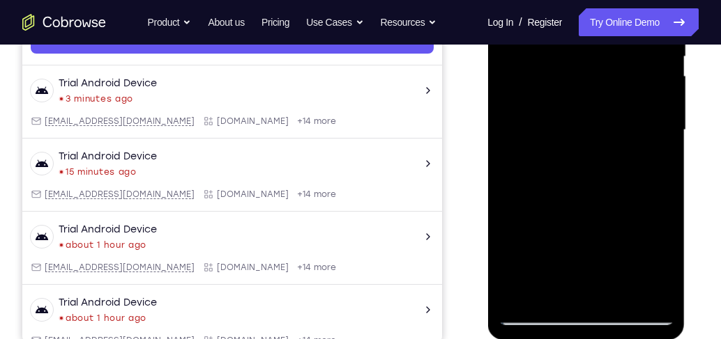
click at [665, 140] on div at bounding box center [586, 130] width 176 height 390
click at [664, 142] on div at bounding box center [586, 130] width 176 height 390
click at [664, 141] on div at bounding box center [586, 130] width 176 height 390
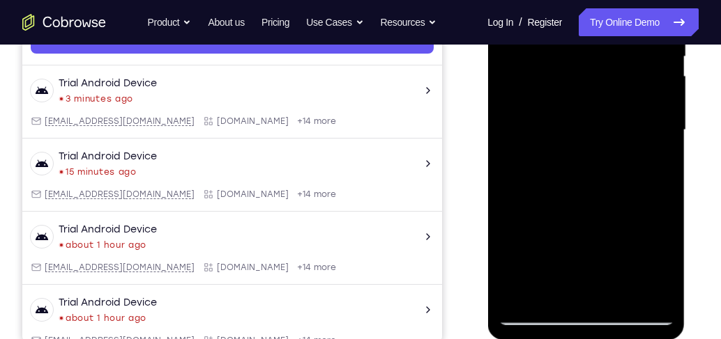
drag, startPoint x: 604, startPoint y: 250, endPoint x: 632, endPoint y: 45, distance: 206.8
click at [630, 47] on div at bounding box center [586, 130] width 176 height 390
drag, startPoint x: 619, startPoint y: 221, endPoint x: 630, endPoint y: 121, distance: 100.3
click at [629, 121] on div at bounding box center [586, 130] width 176 height 390
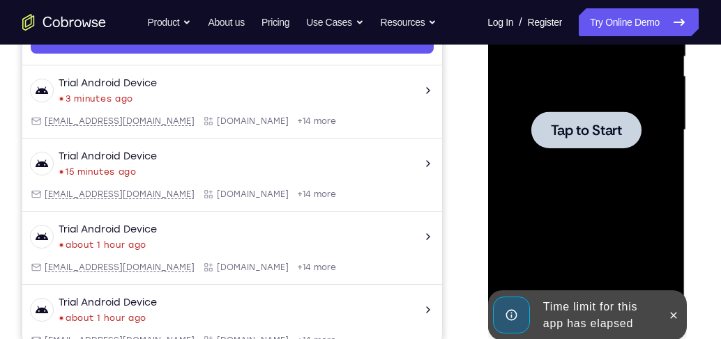
click at [583, 175] on div at bounding box center [586, 130] width 176 height 390
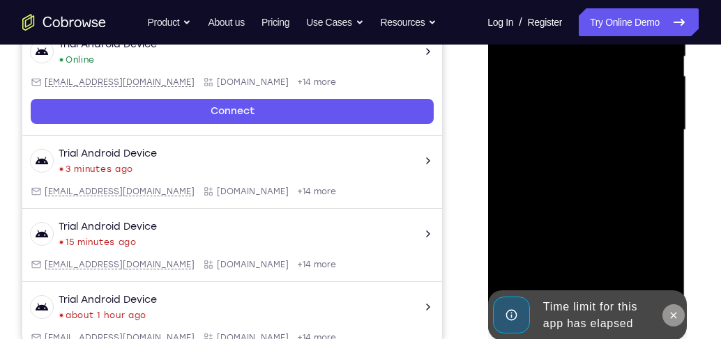
scroll to position [0, 0]
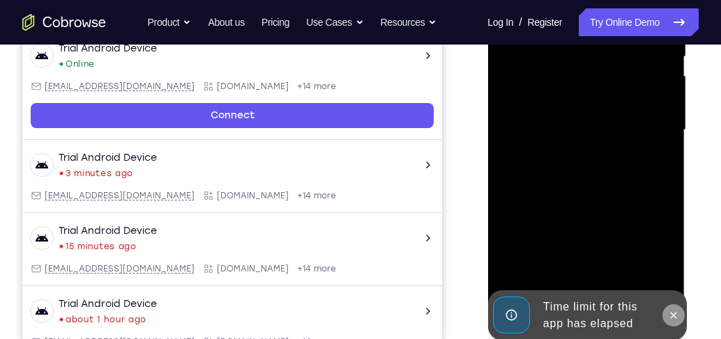
click at [675, 321] on icon at bounding box center [672, 315] width 11 height 11
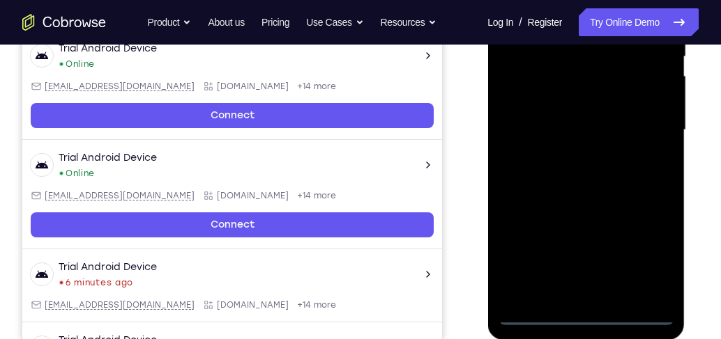
click at [583, 320] on div at bounding box center [586, 130] width 176 height 390
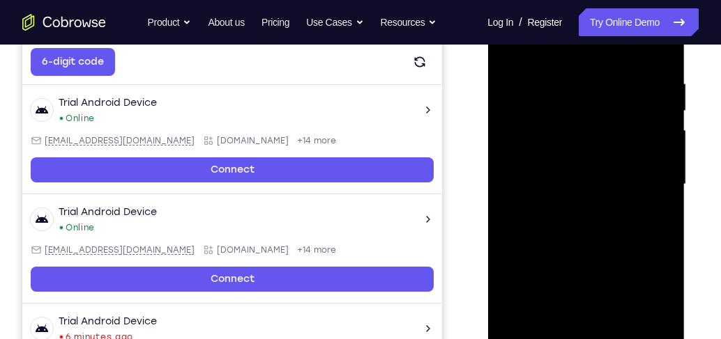
scroll to position [266, 0]
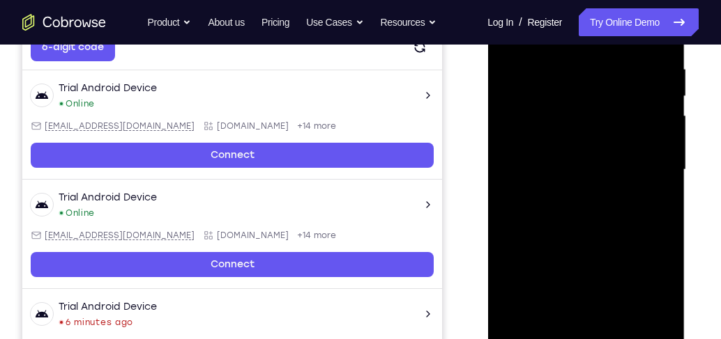
click at [647, 299] on div at bounding box center [586, 170] width 176 height 390
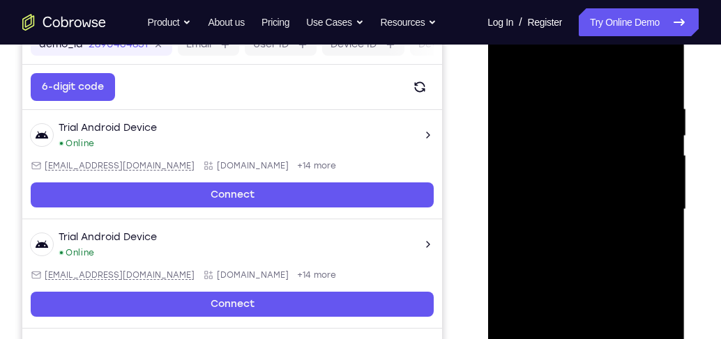
click at [555, 85] on div at bounding box center [586, 210] width 176 height 390
click at [652, 206] on div at bounding box center [586, 210] width 176 height 390
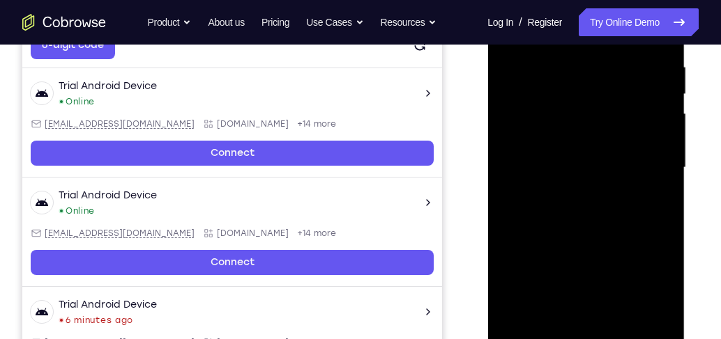
scroll to position [306, 0]
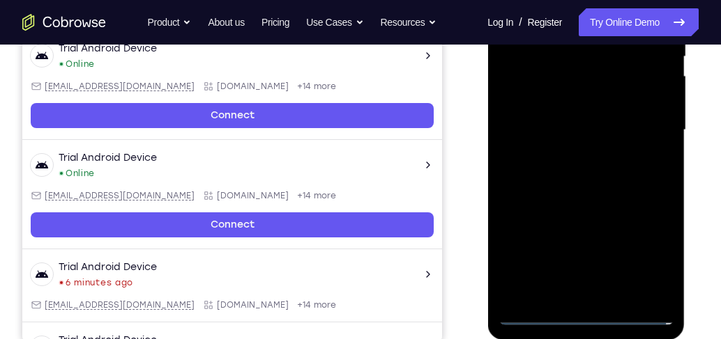
click at [572, 293] on div at bounding box center [586, 130] width 176 height 390
click at [577, 115] on div at bounding box center [586, 130] width 176 height 390
click at [567, 103] on div at bounding box center [586, 130] width 176 height 390
click at [579, 131] on div at bounding box center [586, 130] width 176 height 390
click at [575, 176] on div at bounding box center [586, 130] width 176 height 390
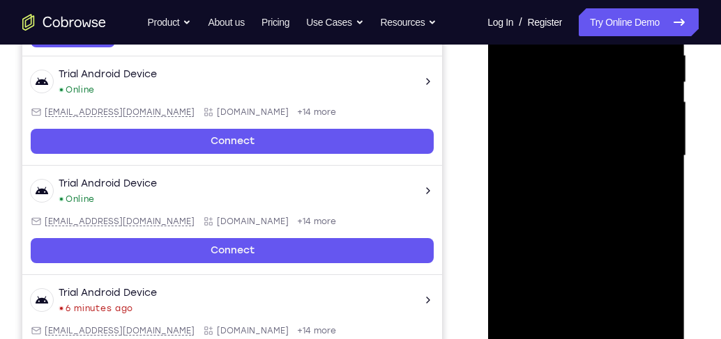
scroll to position [266, 0]
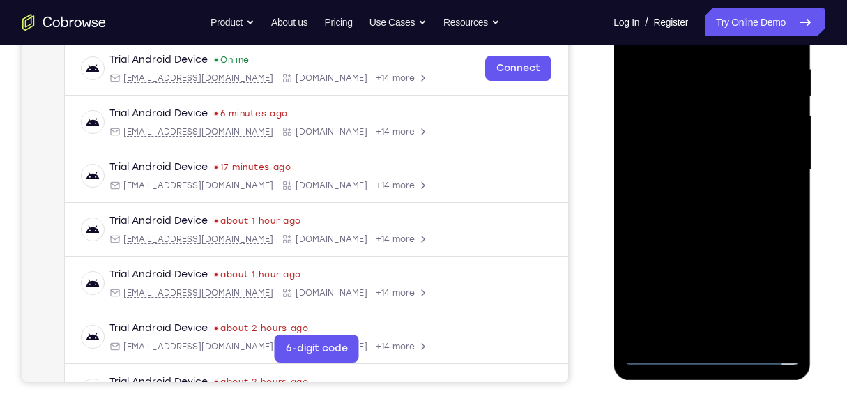
click at [681, 209] on div at bounding box center [712, 170] width 176 height 390
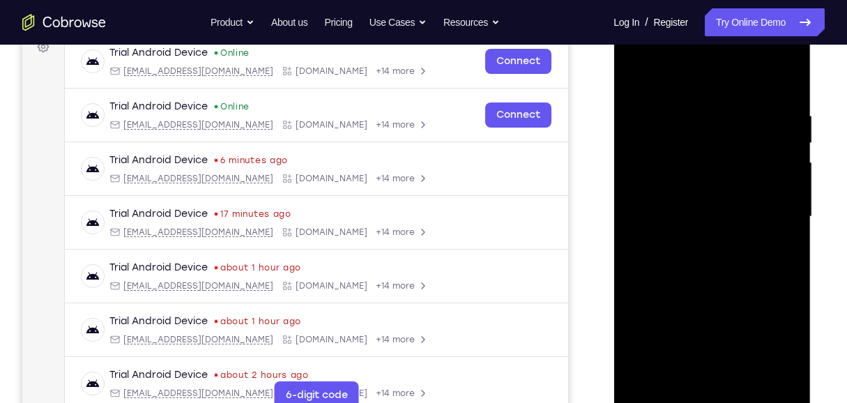
click at [709, 266] on div at bounding box center [712, 217] width 176 height 390
click at [714, 265] on div at bounding box center [712, 217] width 176 height 390
click at [714, 264] on div at bounding box center [712, 217] width 176 height 390
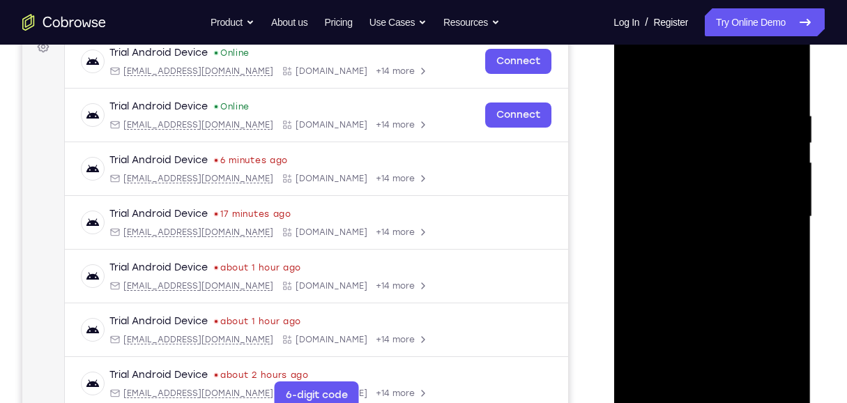
click at [714, 264] on div at bounding box center [712, 217] width 176 height 390
click at [714, 263] on div at bounding box center [712, 217] width 176 height 390
click at [793, 98] on div at bounding box center [712, 217] width 176 height 390
click at [746, 383] on div at bounding box center [712, 217] width 176 height 390
drag, startPoint x: 734, startPoint y: 297, endPoint x: 728, endPoint y: 287, distance: 11.2
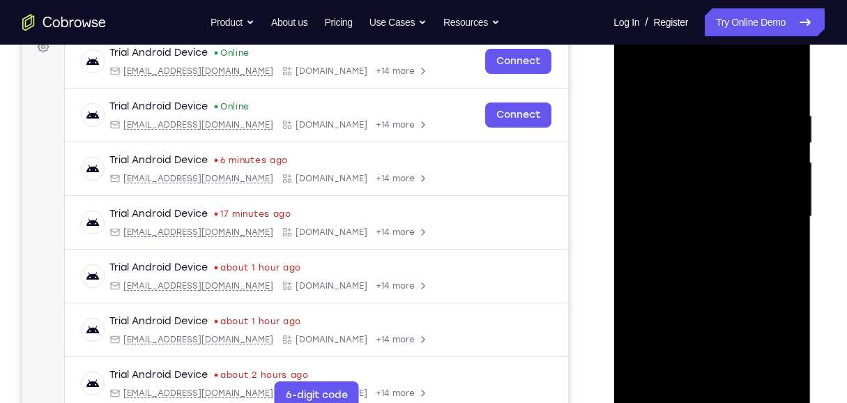
click at [734, 296] on div at bounding box center [712, 217] width 176 height 390
click at [635, 69] on div at bounding box center [712, 217] width 176 height 390
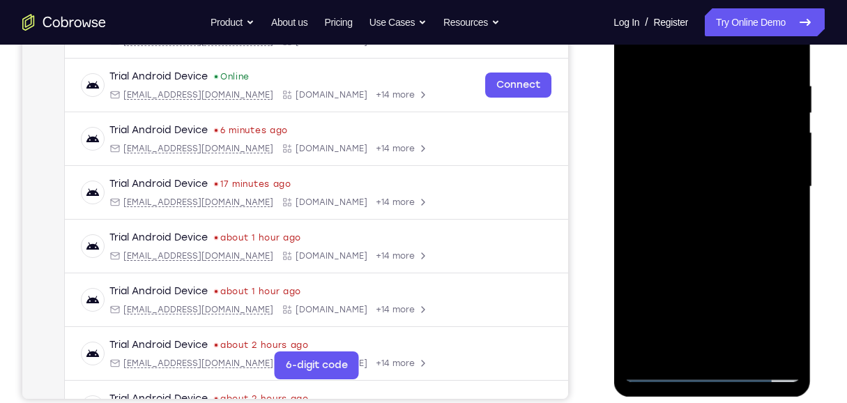
scroll to position [266, 0]
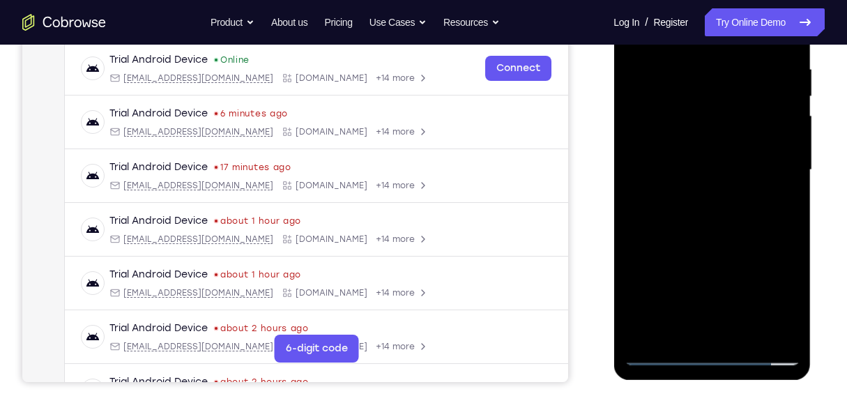
click at [787, 232] on div at bounding box center [712, 170] width 176 height 390
click at [777, 331] on div at bounding box center [712, 170] width 176 height 390
click at [653, 153] on div at bounding box center [712, 170] width 176 height 390
drag, startPoint x: 704, startPoint y: 275, endPoint x: 727, endPoint y: 32, distance: 243.7
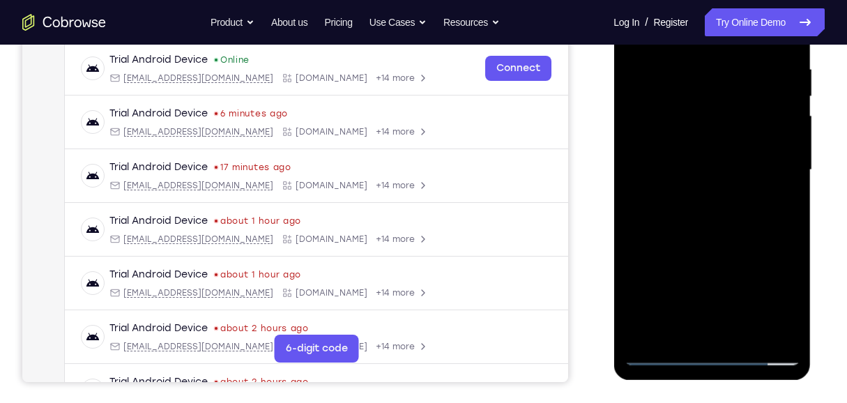
click at [727, 32] on div at bounding box center [712, 170] width 176 height 390
drag, startPoint x: 684, startPoint y: 221, endPoint x: 687, endPoint y: 62, distance: 158.9
click at [685, 72] on div at bounding box center [712, 170] width 176 height 390
drag, startPoint x: 724, startPoint y: 264, endPoint x: 749, endPoint y: 41, distance: 224.4
click at [749, 41] on div at bounding box center [712, 170] width 176 height 390
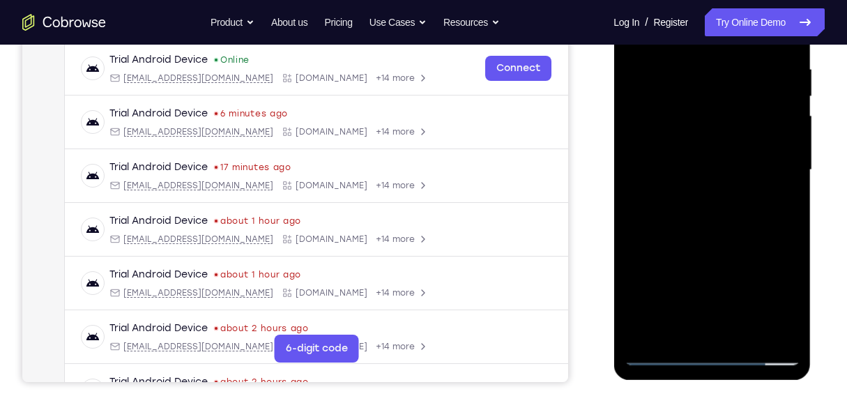
drag, startPoint x: 730, startPoint y: 269, endPoint x: 747, endPoint y: 67, distance: 202.8
click at [747, 73] on div at bounding box center [712, 170] width 176 height 390
drag, startPoint x: 714, startPoint y: 260, endPoint x: 726, endPoint y: 117, distance: 143.4
click at [726, 125] on div at bounding box center [712, 170] width 176 height 390
drag, startPoint x: 735, startPoint y: 227, endPoint x: 736, endPoint y: 171, distance: 55.8
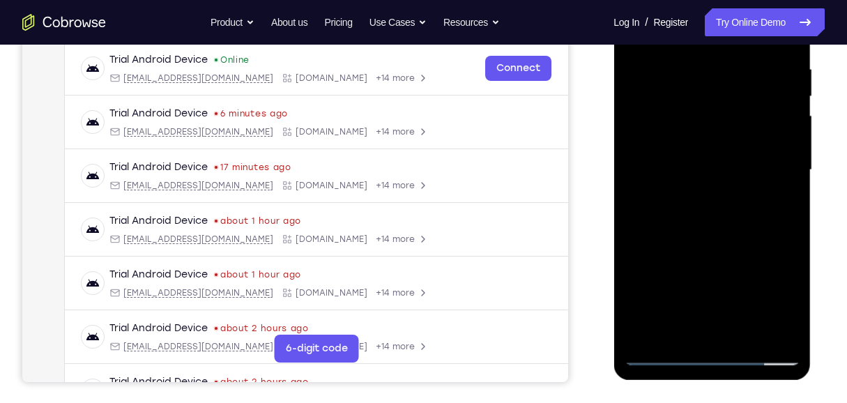
click at [736, 172] on div at bounding box center [712, 170] width 176 height 390
drag, startPoint x: 726, startPoint y: 59, endPoint x: 727, endPoint y: 71, distance: 11.9
click at [726, 59] on div at bounding box center [712, 170] width 176 height 390
drag, startPoint x: 666, startPoint y: 178, endPoint x: 675, endPoint y: 206, distance: 29.5
click at [684, 230] on div at bounding box center [712, 170] width 176 height 390
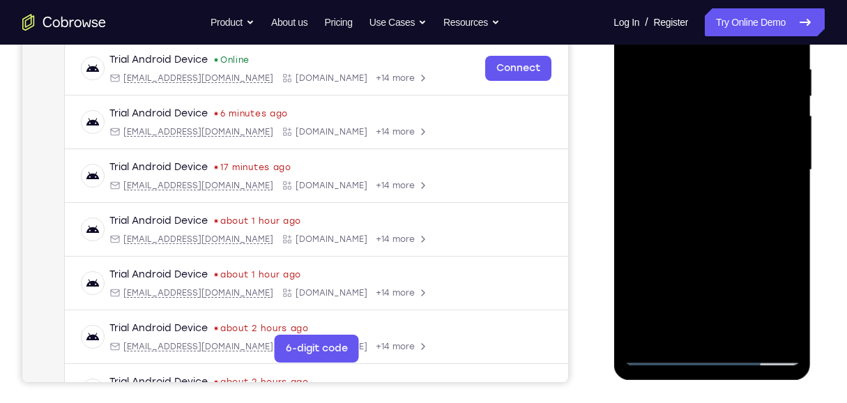
scroll to position [220, 0]
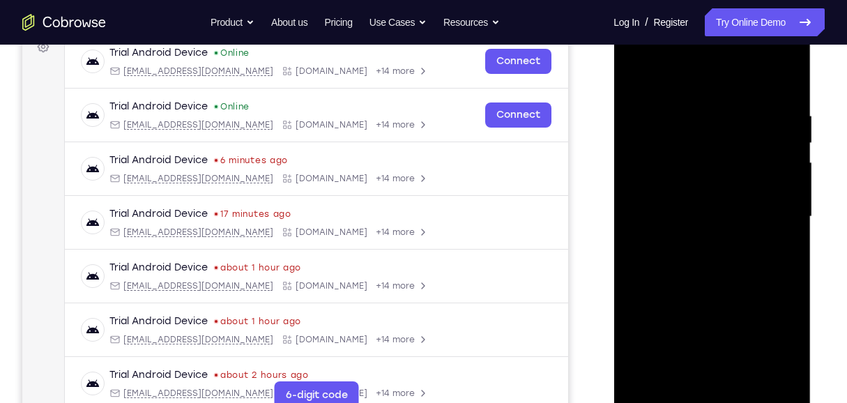
click at [636, 75] on div at bounding box center [712, 217] width 176 height 390
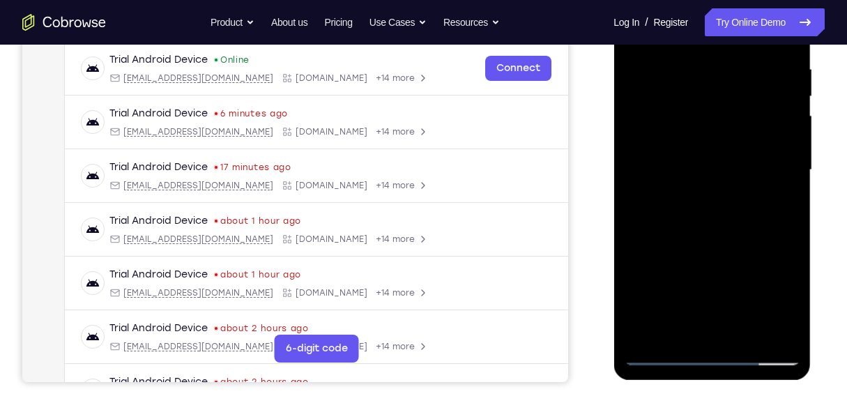
click at [718, 190] on div at bounding box center [712, 170] width 176 height 390
drag, startPoint x: 723, startPoint y: 277, endPoint x: 743, endPoint y: 56, distance: 221.2
click at [743, 57] on div at bounding box center [712, 170] width 176 height 390
drag, startPoint x: 707, startPoint y: 246, endPoint x: 759, endPoint y: 40, distance: 212.8
click at [759, 40] on div at bounding box center [712, 170] width 176 height 390
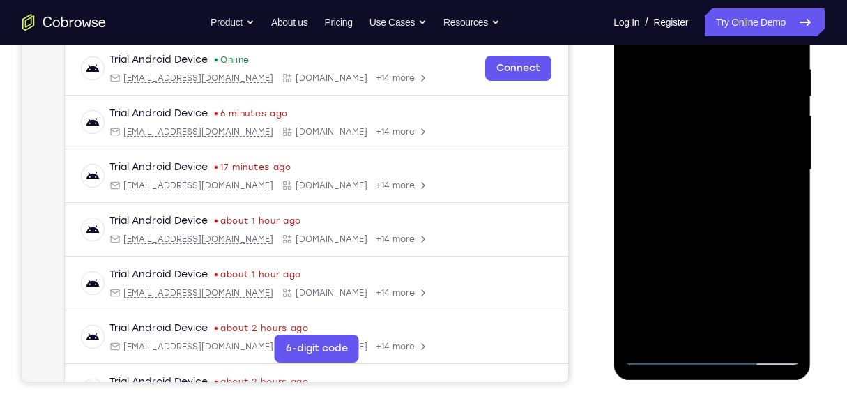
drag, startPoint x: 762, startPoint y: 143, endPoint x: 744, endPoint y: 5, distance: 139.2
click at [744, 5] on div at bounding box center [712, 170] width 176 height 390
drag, startPoint x: 740, startPoint y: 235, endPoint x: 745, endPoint y: -18, distance: 253.1
click at [745, 0] on div at bounding box center [712, 170] width 176 height 390
drag, startPoint x: 709, startPoint y: 254, endPoint x: 734, endPoint y: 18, distance: 237.6
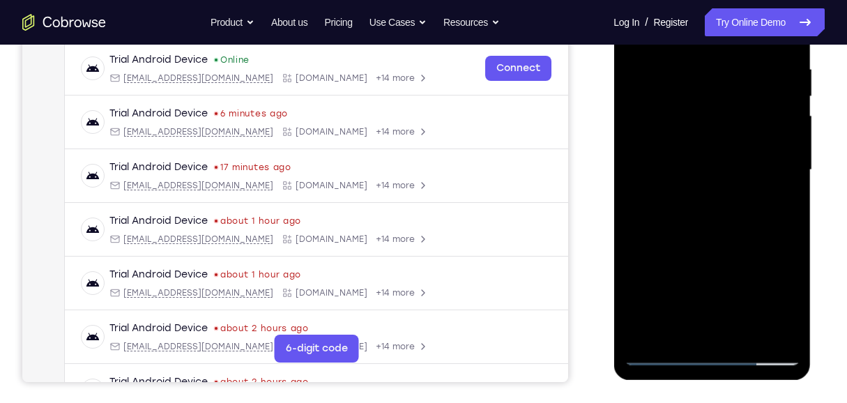
click at [734, 18] on div at bounding box center [712, 170] width 176 height 390
drag, startPoint x: 733, startPoint y: 243, endPoint x: 739, endPoint y: 278, distance: 35.4
click at [739, 278] on div at bounding box center [712, 170] width 176 height 390
drag, startPoint x: 737, startPoint y: 270, endPoint x: 730, endPoint y: -59, distance: 329.8
click at [730, 0] on html "Online web based iOS Simulators and Android Emulators. Run iPhone, iPad, Mobile…" at bounding box center [712, 173] width 199 height 418
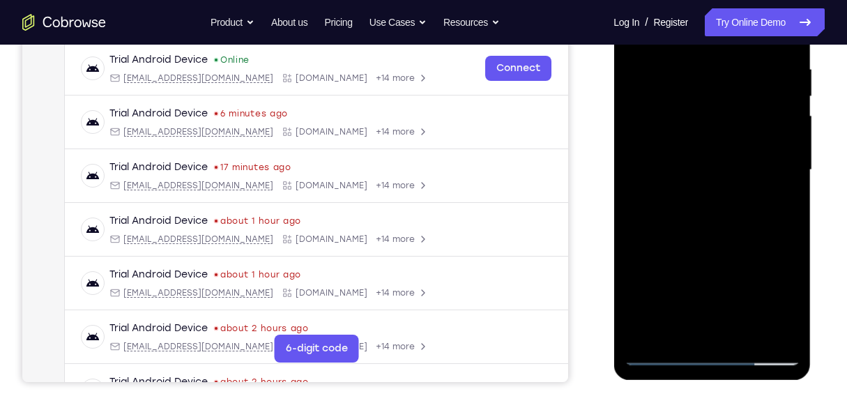
drag, startPoint x: 728, startPoint y: 281, endPoint x: 717, endPoint y: -26, distance: 306.9
click at [717, 0] on div at bounding box center [712, 170] width 176 height 390
drag, startPoint x: 735, startPoint y: 289, endPoint x: 751, endPoint y: 13, distance: 276.5
click at [751, 13] on div at bounding box center [712, 170] width 176 height 390
drag, startPoint x: 728, startPoint y: 247, endPoint x: 762, endPoint y: -29, distance: 278.7
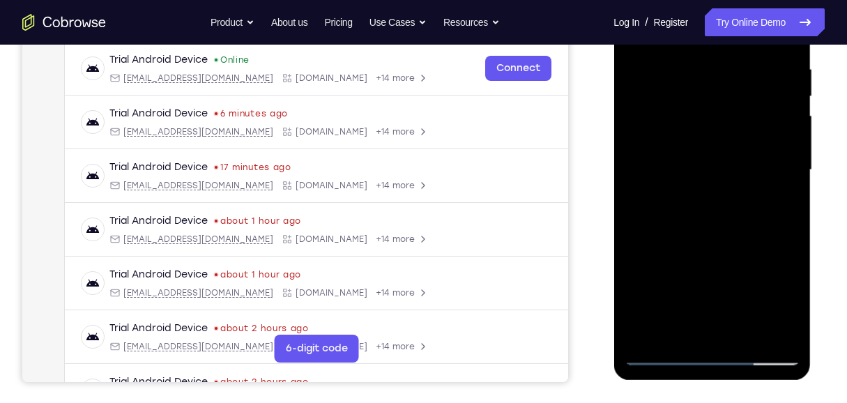
click at [762, 0] on div at bounding box center [711, 171] width 197 height 415
drag, startPoint x: 703, startPoint y: 226, endPoint x: 762, endPoint y: -34, distance: 266.7
click at [762, 0] on div at bounding box center [711, 171] width 197 height 415
drag, startPoint x: 776, startPoint y: 201, endPoint x: 778, endPoint y: 6, distance: 194.5
click at [778, 6] on div at bounding box center [712, 170] width 176 height 390
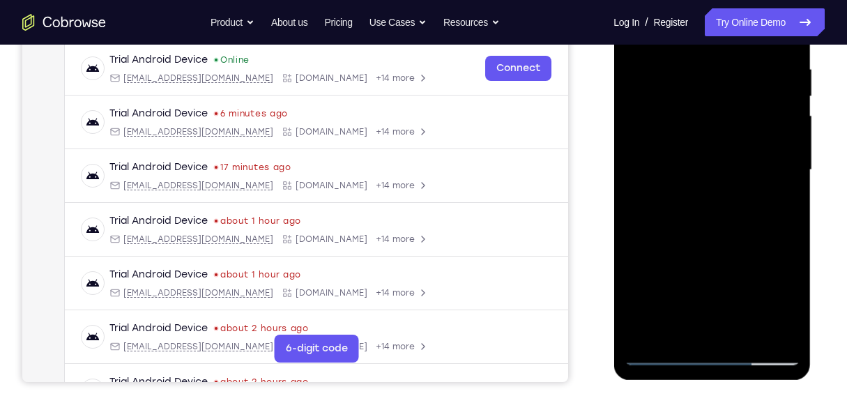
drag, startPoint x: 738, startPoint y: 250, endPoint x: 752, endPoint y: 18, distance: 232.5
click at [752, 18] on div at bounding box center [712, 170] width 176 height 390
drag, startPoint x: 731, startPoint y: 116, endPoint x: 747, endPoint y: -20, distance: 136.1
click at [747, 0] on div at bounding box center [712, 170] width 176 height 390
drag, startPoint x: 742, startPoint y: 229, endPoint x: 795, endPoint y: -70, distance: 303.7
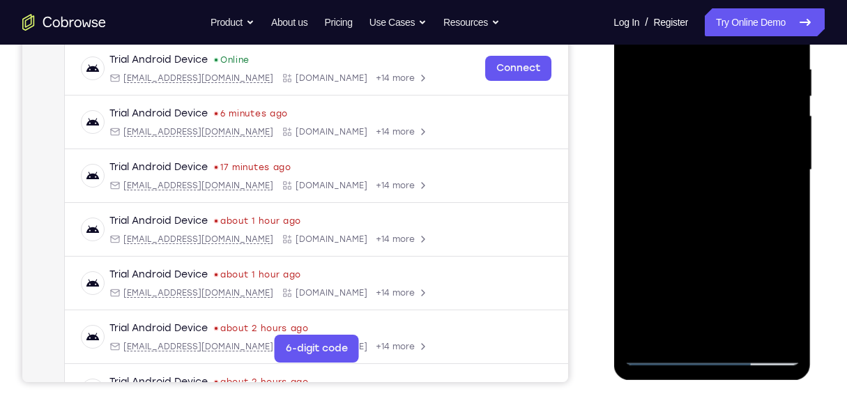
click at [795, 0] on html "Online web based iOS Simulators and Android Emulators. Run iPhone, iPad, Mobile…" at bounding box center [712, 173] width 199 height 418
click at [789, 146] on div at bounding box center [712, 170] width 176 height 390
click at [789, 145] on div at bounding box center [712, 170] width 176 height 390
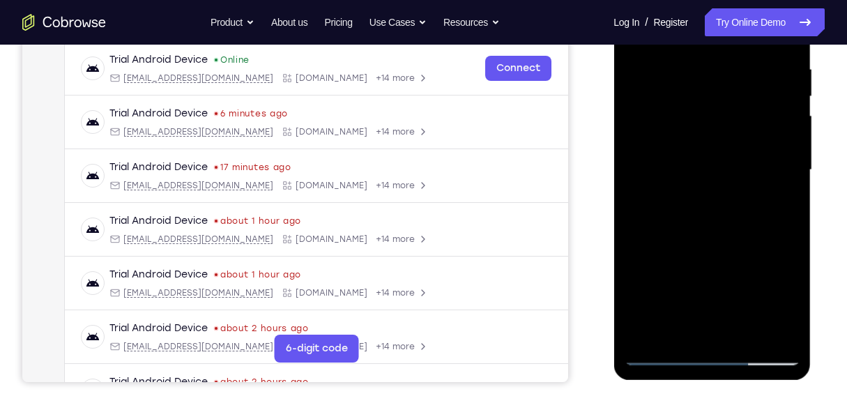
click at [789, 144] on div at bounding box center [712, 170] width 176 height 390
drag, startPoint x: 703, startPoint y: 281, endPoint x: 713, endPoint y: 79, distance: 202.4
click at [713, 79] on div at bounding box center [712, 170] width 176 height 390
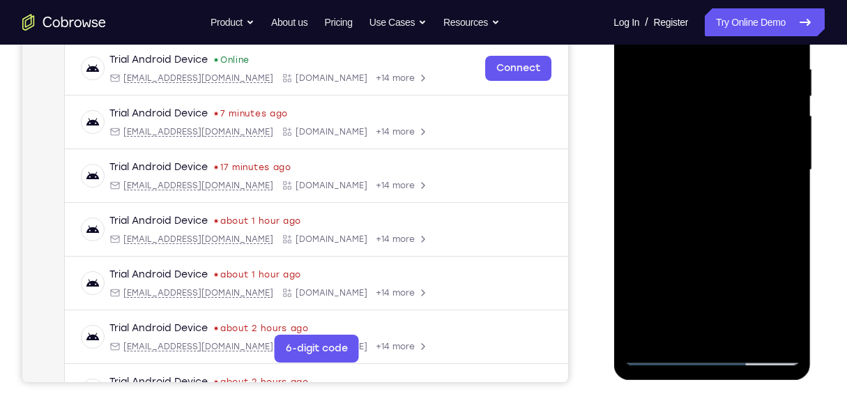
drag, startPoint x: 716, startPoint y: 148, endPoint x: 721, endPoint y: 188, distance: 39.4
click at [721, 188] on div at bounding box center [712, 170] width 176 height 390
drag, startPoint x: 733, startPoint y: 246, endPoint x: 742, endPoint y: 45, distance: 201.7
click at [742, 47] on div at bounding box center [712, 170] width 176 height 390
drag, startPoint x: 724, startPoint y: 286, endPoint x: 722, endPoint y: 125, distance: 160.3
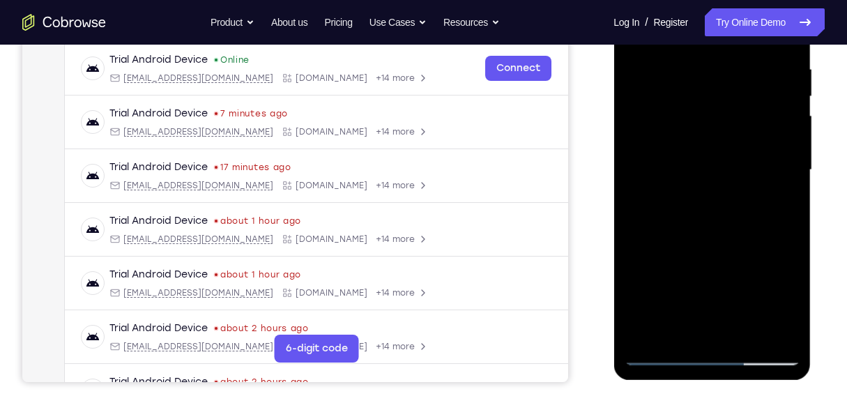
click at [722, 126] on div at bounding box center [712, 170] width 176 height 390
drag, startPoint x: 726, startPoint y: 278, endPoint x: 734, endPoint y: 45, distance: 233.0
click at [734, 50] on div at bounding box center [712, 170] width 176 height 390
drag, startPoint x: 710, startPoint y: 72, endPoint x: 744, endPoint y: 295, distance: 225.6
click at [743, 295] on div at bounding box center [712, 170] width 176 height 390
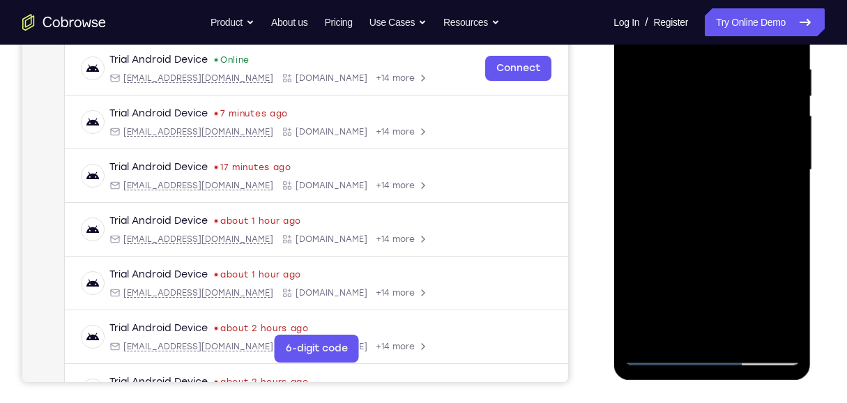
drag
click at [733, 243] on div at bounding box center [712, 170] width 176 height 390
click at [760, 0] on div at bounding box center [711, 171] width 197 height 415
click at [733, 66] on div at bounding box center [712, 170] width 176 height 390
click at [719, 33] on div at bounding box center [712, 170] width 176 height 390
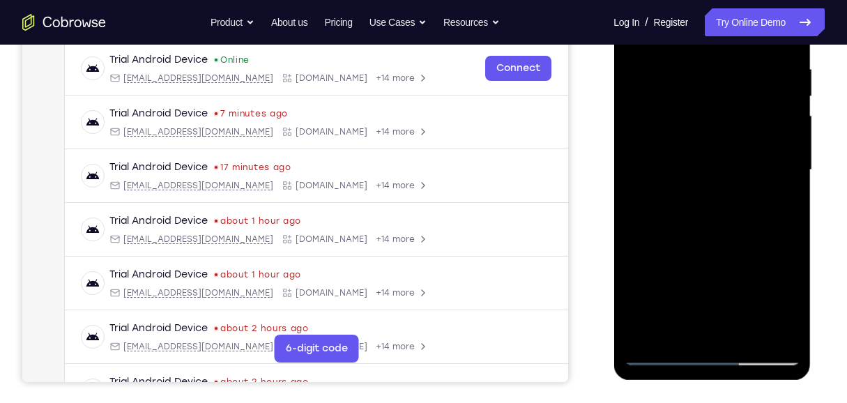
click at [788, 162] on div at bounding box center [712, 170] width 176 height 390
click at [788, 165] on div at bounding box center [712, 170] width 176 height 390
click at [639, 167] on div at bounding box center [712, 170] width 176 height 390
click at [639, 166] on div at bounding box center [712, 170] width 176 height 390
click at [766, 31] on div at bounding box center [712, 170] width 176 height 390
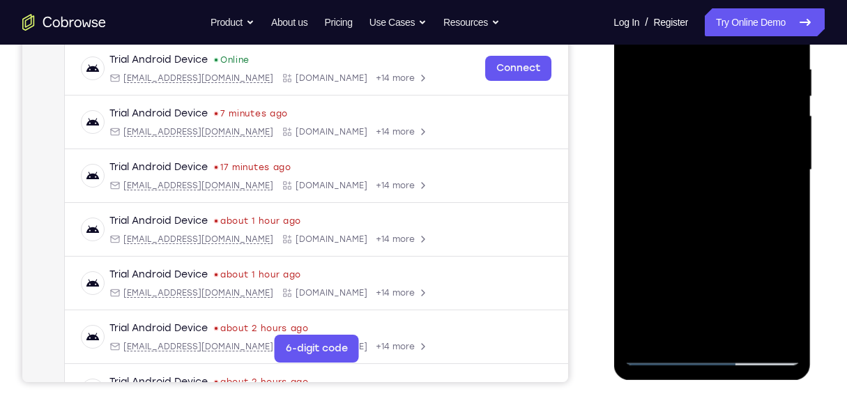
click at [701, 56] on div at bounding box center [712, 170] width 176 height 390
click at [716, 159] on div at bounding box center [712, 170] width 176 height 390
click at [730, 239] on div at bounding box center [712, 170] width 176 height 390
click at [734, 260] on div at bounding box center [712, 170] width 176 height 390
click at [729, 46] on div at bounding box center [712, 170] width 176 height 390
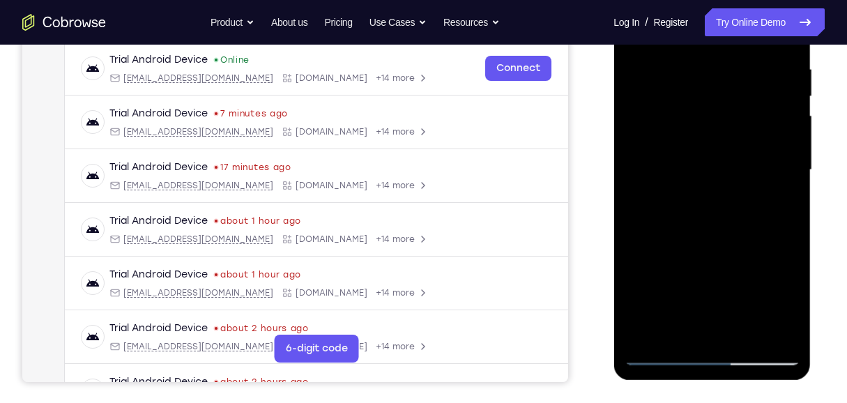
click at [717, 47] on div at bounding box center [712, 170] width 176 height 390
click at [731, 78] on div at bounding box center [712, 170] width 176 height 390
click at [722, 1] on div at bounding box center [712, 170] width 176 height 390
click at [712, 127] on div at bounding box center [712, 170] width 176 height 390
click at [731, 107] on div at bounding box center [712, 170] width 176 height 390
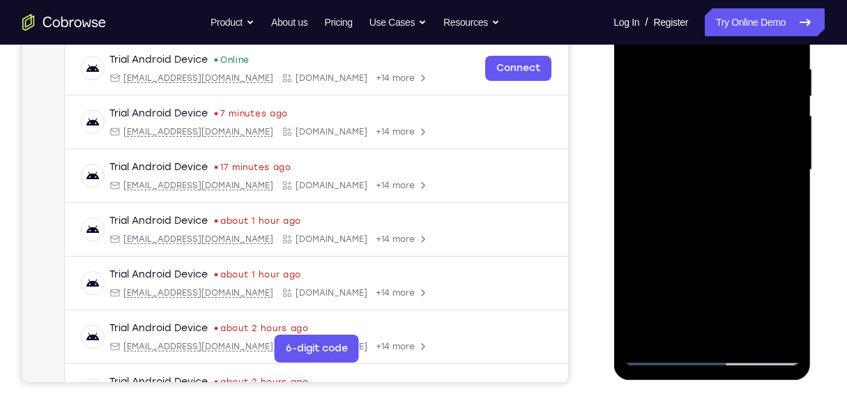
click at [776, 338] on div at bounding box center [712, 170] width 176 height 390
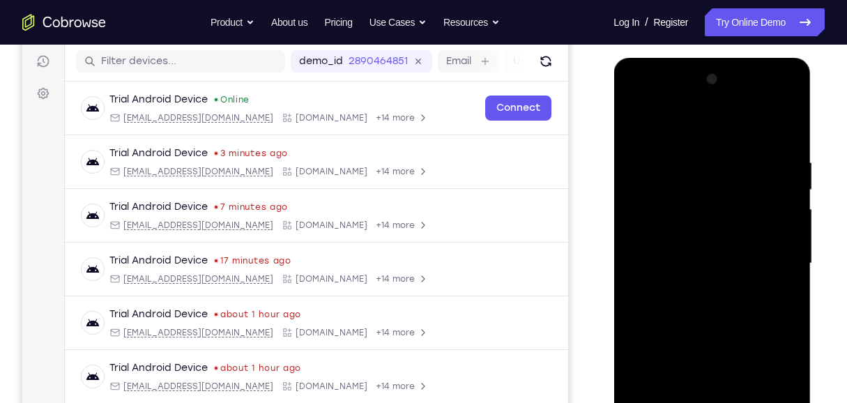
click at [742, 427] on div at bounding box center [712, 263] width 176 height 390
click at [716, 323] on div at bounding box center [712, 263] width 176 height 390
click at [786, 250] on div at bounding box center [712, 263] width 176 height 390
click at [742, 256] on div at bounding box center [712, 263] width 176 height 390
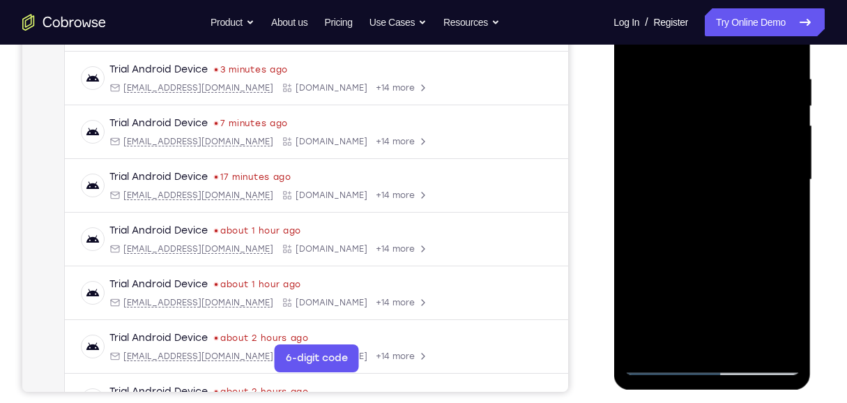
scroll to position [266, 0]
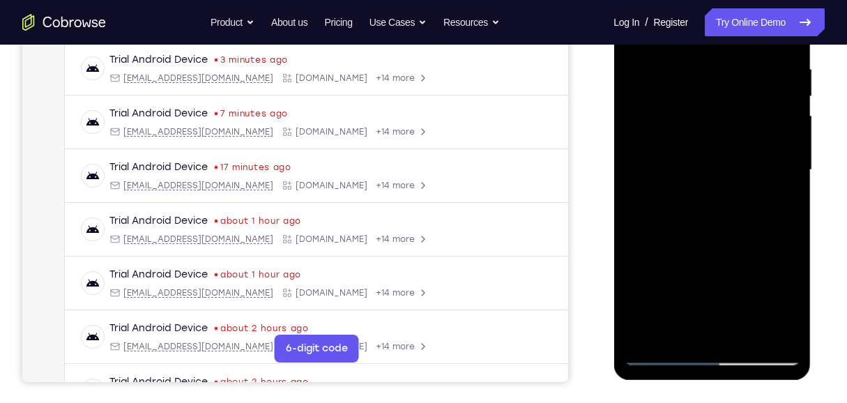
click at [644, 337] on div at bounding box center [712, 170] width 176 height 390
click at [683, 335] on div at bounding box center [712, 170] width 176 height 390
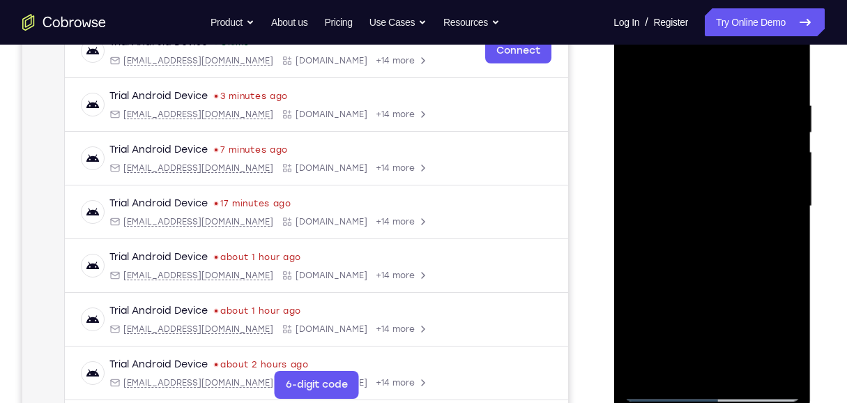
scroll to position [220, 0]
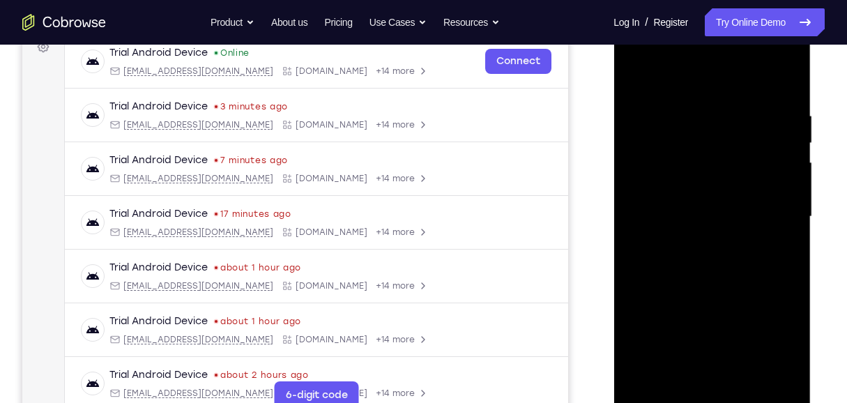
click at [701, 72] on div at bounding box center [712, 217] width 176 height 390
click at [695, 97] on div at bounding box center [712, 217] width 176 height 390
click at [774, 261] on div at bounding box center [712, 217] width 176 height 390
drag, startPoint x: 734, startPoint y: 292, endPoint x: 736, endPoint y: 213, distance: 78.8
click at [736, 213] on div at bounding box center [712, 217] width 176 height 390
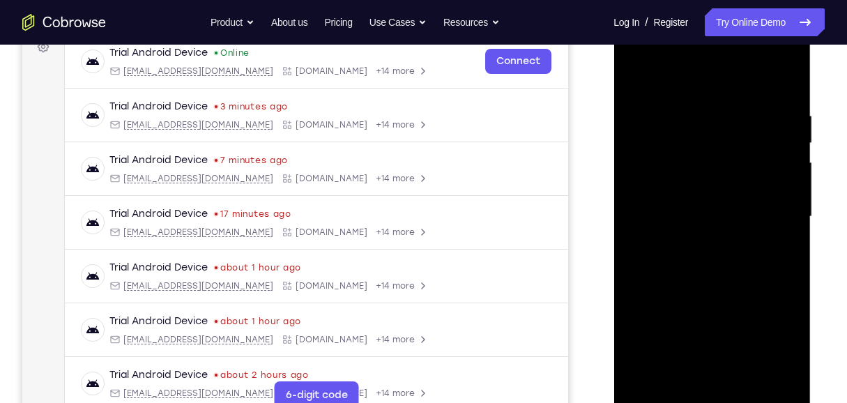
drag, startPoint x: 726, startPoint y: 263, endPoint x: 729, endPoint y: 203, distance: 60.7
click at [729, 203] on div at bounding box center [712, 217] width 176 height 390
click at [784, 251] on div at bounding box center [712, 217] width 176 height 390
drag, startPoint x: 710, startPoint y: 259, endPoint x: 712, endPoint y: 195, distance: 63.4
click at [712, 195] on div at bounding box center [712, 217] width 176 height 390
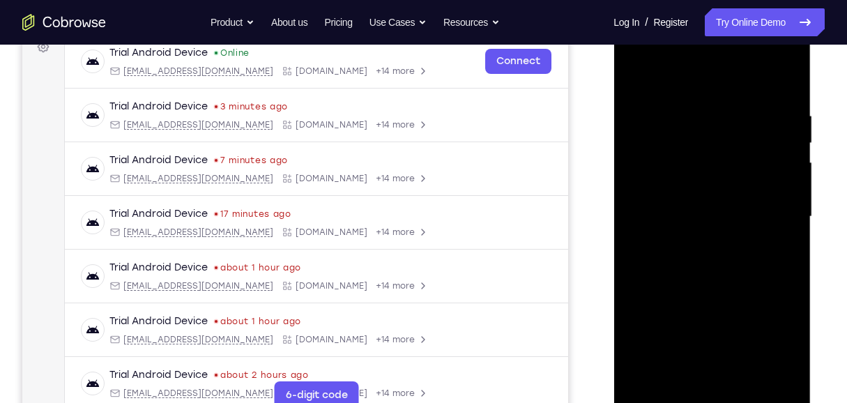
drag, startPoint x: 702, startPoint y: 148, endPoint x: 722, endPoint y: 323, distance: 176.1
click at [721, 321] on div at bounding box center [712, 217] width 176 height 390
click at [668, 208] on div at bounding box center [712, 217] width 176 height 390
drag, startPoint x: 735, startPoint y: 307, endPoint x: 735, endPoint y: 206, distance: 101.8
click at [735, 206] on div at bounding box center [712, 217] width 176 height 390
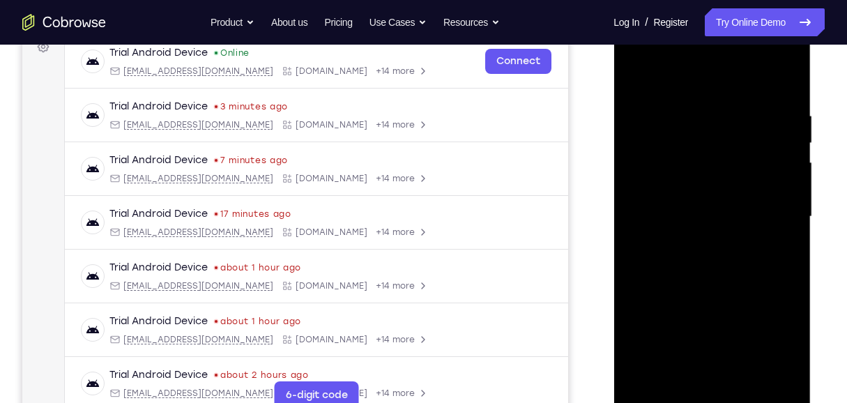
drag, startPoint x: 713, startPoint y: 238, endPoint x: 724, endPoint y: 118, distance: 120.3
click at [724, 118] on div at bounding box center [712, 217] width 176 height 390
drag, startPoint x: 723, startPoint y: 217, endPoint x: 715, endPoint y: 120, distance: 97.9
click at [715, 120] on div at bounding box center [712, 217] width 176 height 390
drag, startPoint x: 721, startPoint y: 319, endPoint x: 723, endPoint y: 150, distance: 169.4
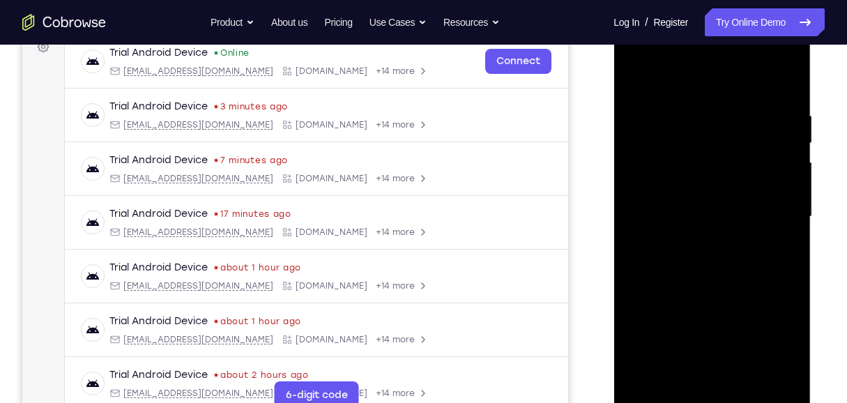
click at [722, 151] on div at bounding box center [712, 217] width 176 height 390
drag, startPoint x: 705, startPoint y: 197, endPoint x: 704, endPoint y: 155, distance: 41.1
click at [704, 155] on div at bounding box center [712, 217] width 176 height 390
drag, startPoint x: 726, startPoint y: 293, endPoint x: 705, endPoint y: 148, distance: 146.4
click at [705, 148] on div at bounding box center [712, 217] width 176 height 390
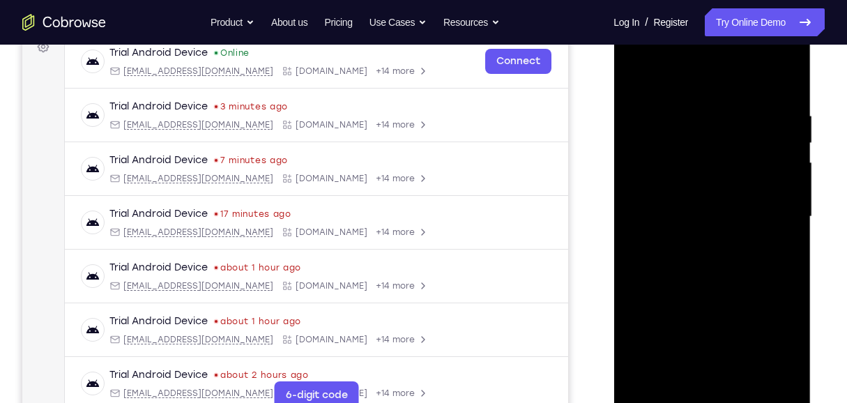
click at [762, 156] on div at bounding box center [712, 217] width 176 height 390
drag, startPoint x: 701, startPoint y: 215, endPoint x: 714, endPoint y: 303, distance: 88.9
click at [714, 303] on div at bounding box center [712, 217] width 176 height 390
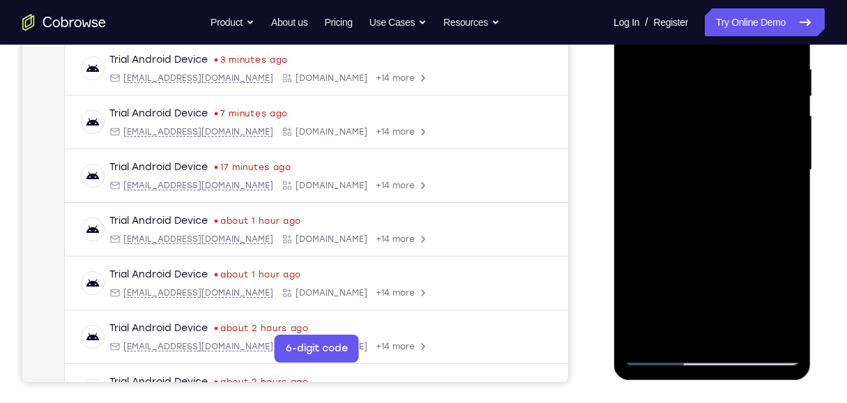
scroll to position [173, 0]
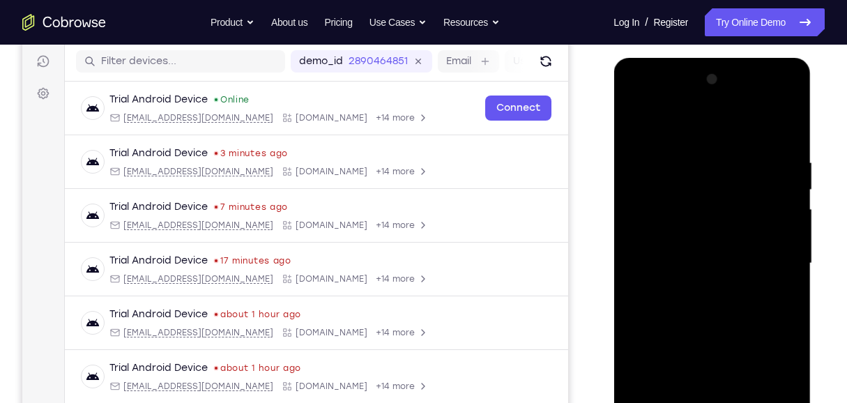
click at [638, 127] on div at bounding box center [712, 263] width 176 height 390
drag, startPoint x: 707, startPoint y: 359, endPoint x: 724, endPoint y: 148, distance: 211.9
click at [724, 152] on div at bounding box center [712, 263] width 176 height 390
drag, startPoint x: 714, startPoint y: 271, endPoint x: 726, endPoint y: 171, distance: 101.0
click at [726, 172] on div at bounding box center [712, 263] width 176 height 390
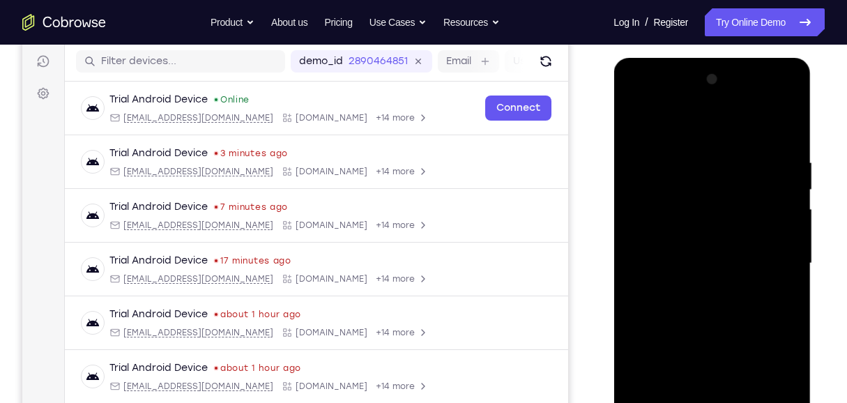
drag, startPoint x: 721, startPoint y: 296, endPoint x: 710, endPoint y: 176, distance: 119.7
click at [712, 182] on div at bounding box center [712, 263] width 176 height 390
click at [704, 211] on div at bounding box center [712, 263] width 176 height 390
click at [636, 125] on div at bounding box center [712, 263] width 176 height 390
drag, startPoint x: 733, startPoint y: 296, endPoint x: 724, endPoint y: 106, distance: 190.5
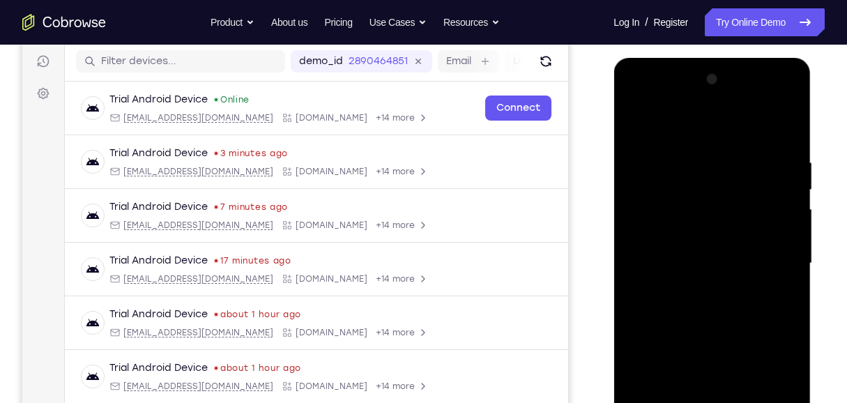
click at [730, 127] on div at bounding box center [712, 263] width 176 height 390
drag, startPoint x: 725, startPoint y: 369, endPoint x: 730, endPoint y: 213, distance: 156.9
click at [732, 218] on div at bounding box center [712, 263] width 176 height 390
drag, startPoint x: 720, startPoint y: 213, endPoint x: 714, endPoint y: 155, distance: 58.1
click at [714, 157] on div at bounding box center [712, 263] width 176 height 390
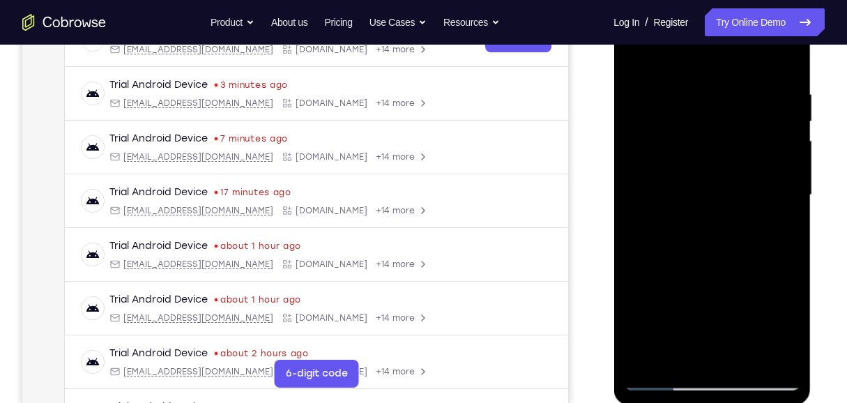
scroll to position [220, 0]
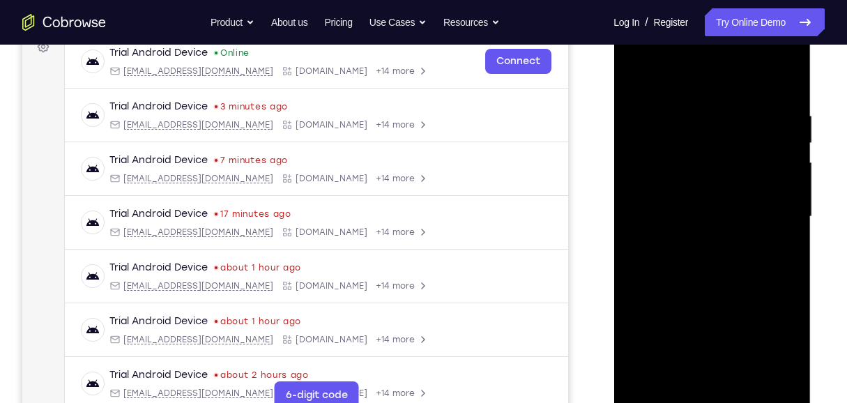
drag, startPoint x: 710, startPoint y: 311, endPoint x: 704, endPoint y: 169, distance: 141.6
click at [704, 169] on div at bounding box center [712, 217] width 176 height 390
drag, startPoint x: 690, startPoint y: 316, endPoint x: 705, endPoint y: 169, distance: 147.8
click at [705, 170] on div at bounding box center [712, 217] width 176 height 390
drag, startPoint x: 735, startPoint y: 291, endPoint x: 732, endPoint y: 160, distance: 131.8
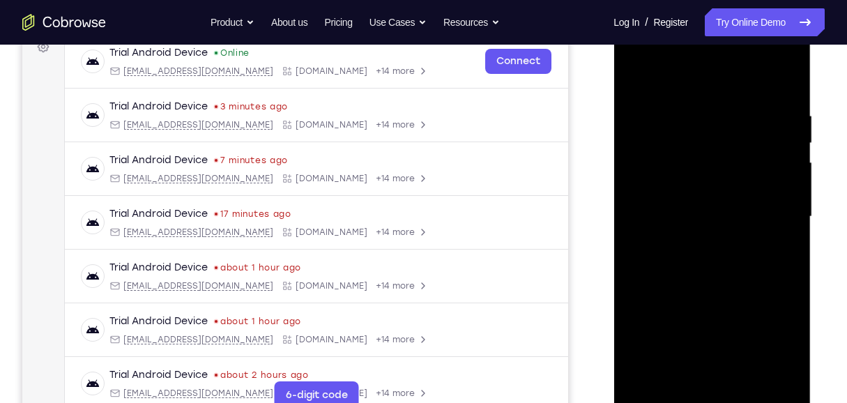
click at [732, 160] on div at bounding box center [712, 217] width 176 height 390
click at [650, 146] on div at bounding box center [712, 217] width 176 height 390
click at [635, 76] on div at bounding box center [712, 217] width 176 height 390
click at [652, 257] on div at bounding box center [712, 217] width 176 height 390
click at [652, 266] on div at bounding box center [712, 217] width 176 height 390
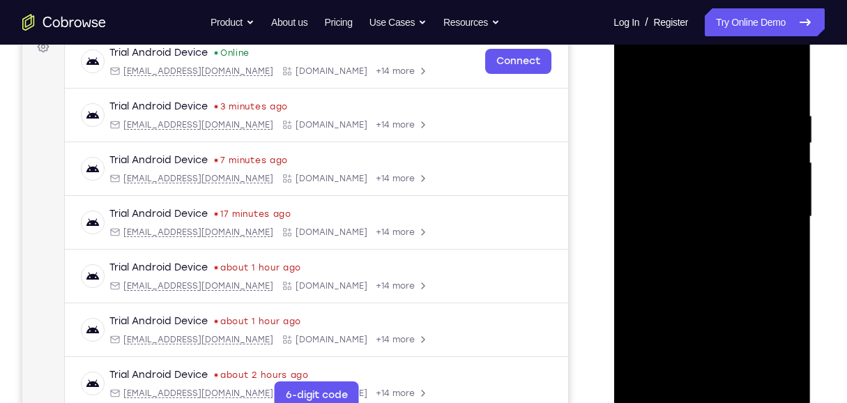
click at [638, 76] on div at bounding box center [712, 217] width 176 height 390
click at [639, 174] on div at bounding box center [712, 217] width 176 height 390
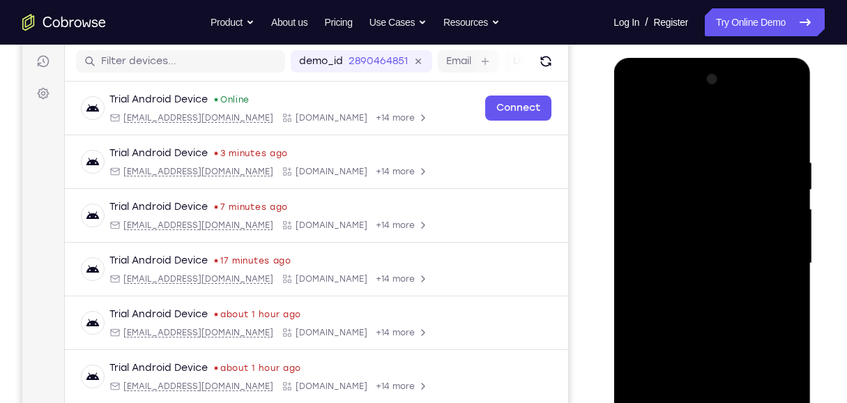
click at [780, 229] on div at bounding box center [712, 263] width 176 height 390
click at [779, 231] on div at bounding box center [712, 263] width 176 height 390
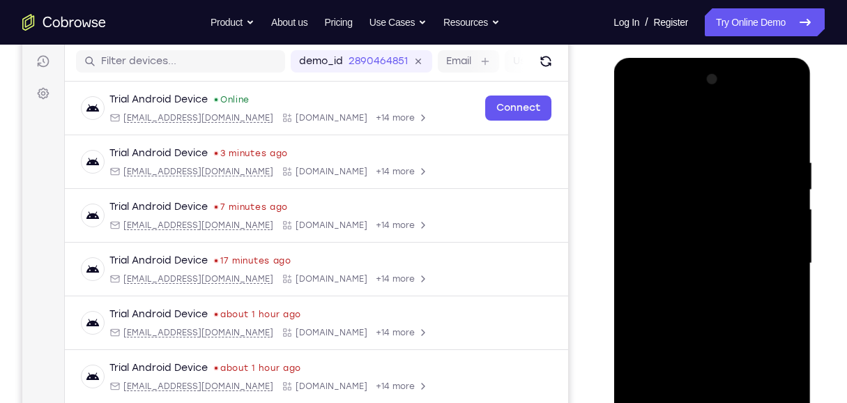
click at [779, 231] on div at bounding box center [712, 263] width 176 height 390
click at [789, 86] on div at bounding box center [712, 263] width 176 height 390
click at [653, 260] on div at bounding box center [712, 263] width 176 height 390
click at [824, 252] on div "Your Support Agent Your Customer Web iOS Android Next Steps We’d be happy to gi…" at bounding box center [423, 331] width 847 height 919
click at [790, 245] on div at bounding box center [712, 263] width 176 height 390
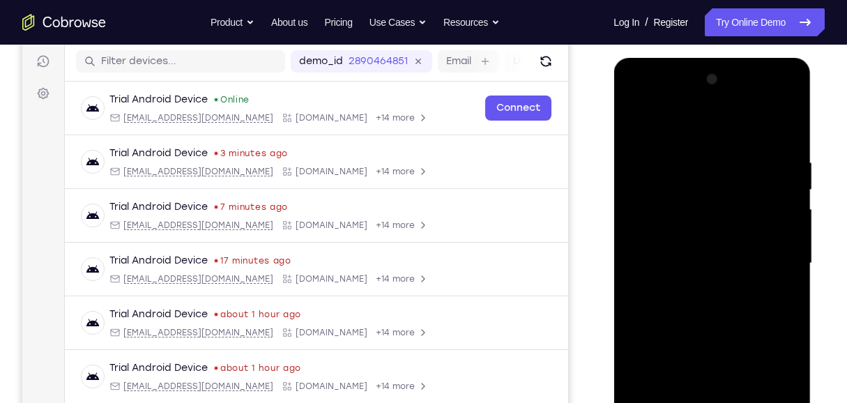
click at [774, 201] on div at bounding box center [712, 263] width 176 height 390
click at [689, 207] on div at bounding box center [712, 263] width 176 height 390
click at [705, 194] on div at bounding box center [712, 263] width 176 height 390
drag, startPoint x: 715, startPoint y: 321, endPoint x: 747, endPoint y: 172, distance: 152.4
click at [747, 172] on div at bounding box center [712, 263] width 176 height 390
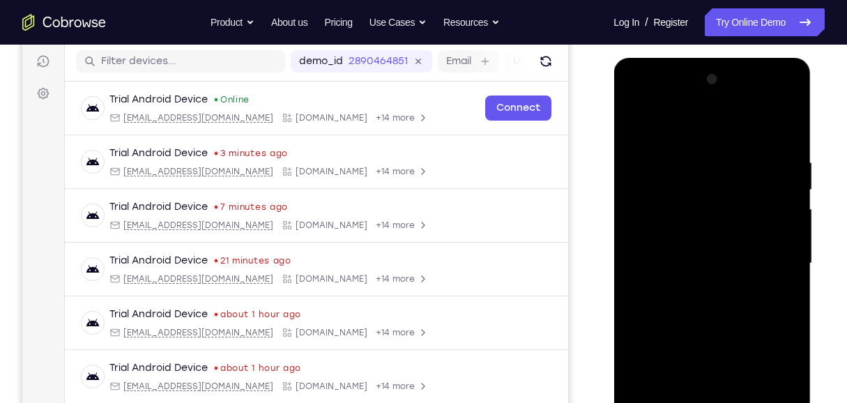
drag, startPoint x: 737, startPoint y: 326, endPoint x: 741, endPoint y: 174, distance: 151.3
click at [741, 175] on div at bounding box center [712, 263] width 176 height 390
drag, startPoint x: 728, startPoint y: 299, endPoint x: 730, endPoint y: 178, distance: 121.3
click at [730, 179] on div at bounding box center [712, 263] width 176 height 390
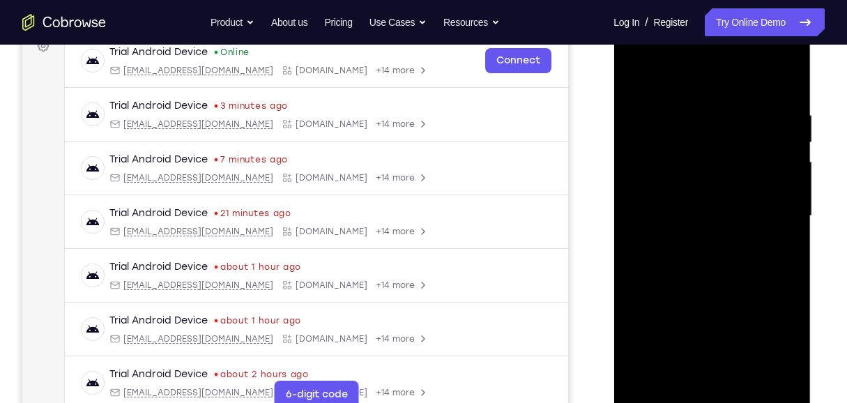
scroll to position [266, 0]
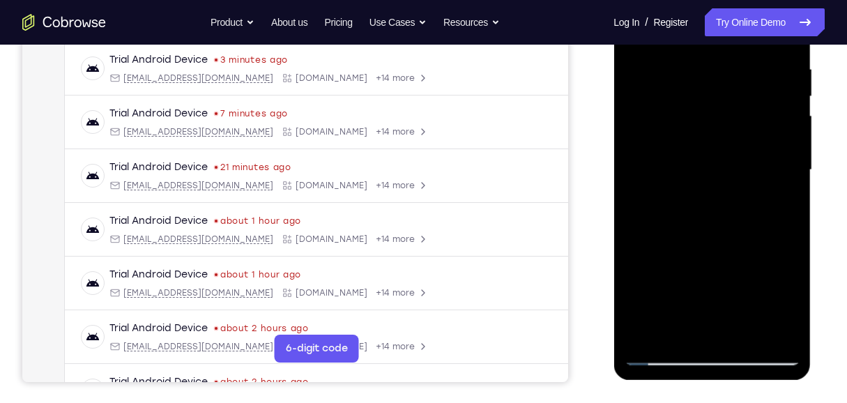
click at [641, 339] on div at bounding box center [712, 170] width 176 height 390
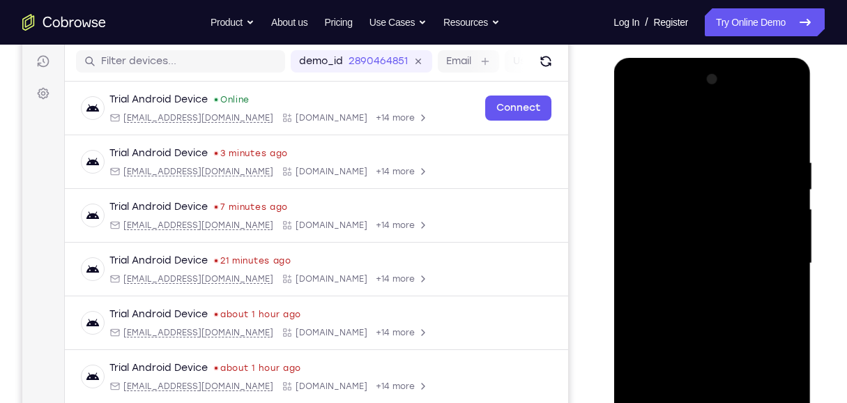
drag, startPoint x: 694, startPoint y: 150, endPoint x: 691, endPoint y: 390, distance: 239.8
click at [690, 390] on div at bounding box center [712, 263] width 176 height 390
drag, startPoint x: 717, startPoint y: 141, endPoint x: 714, endPoint y: 321, distance: 179.9
click at [714, 321] on div at bounding box center [712, 263] width 176 height 390
click at [684, 160] on div at bounding box center [712, 263] width 176 height 390
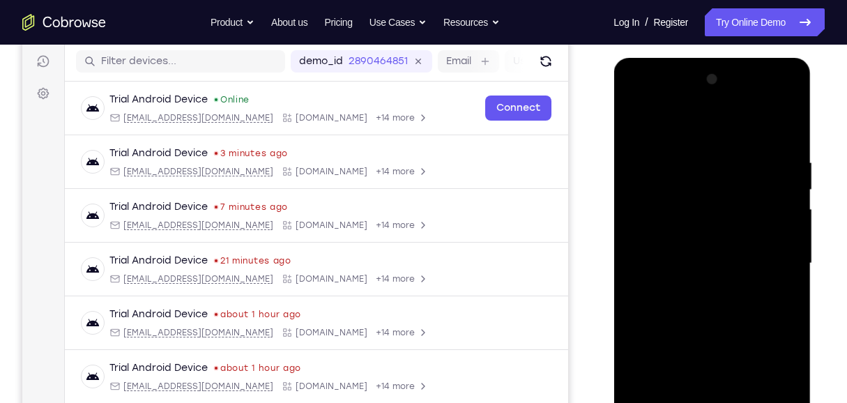
click at [772, 250] on div at bounding box center [712, 263] width 176 height 390
click at [770, 251] on div at bounding box center [712, 263] width 176 height 390
click at [770, 250] on div at bounding box center [712, 263] width 176 height 390
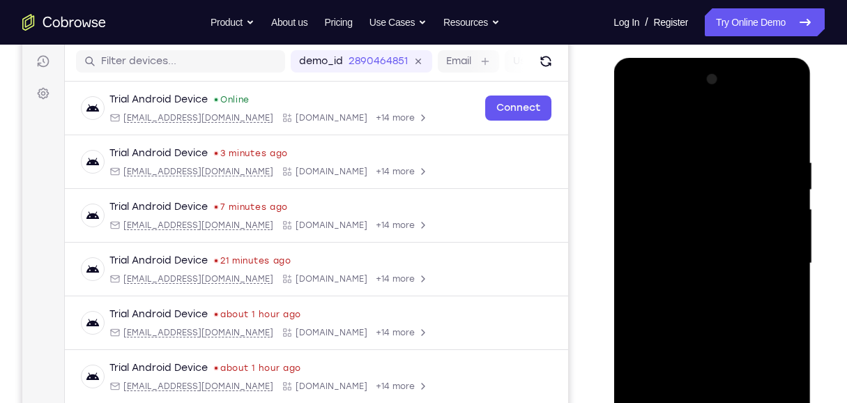
click at [770, 250] on div at bounding box center [712, 263] width 176 height 390
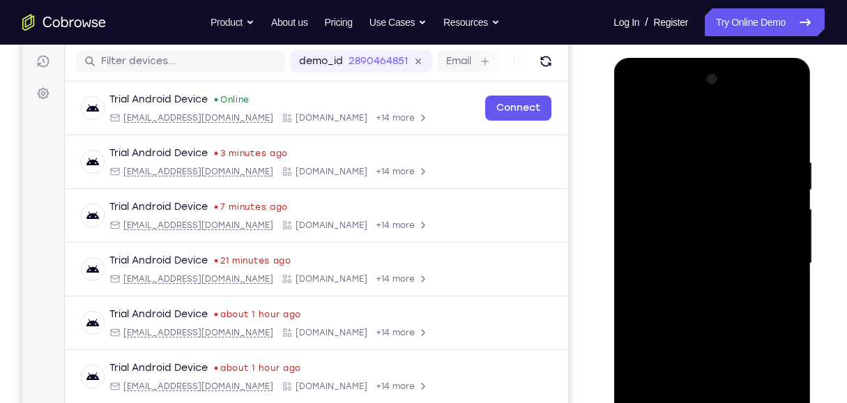
click at [770, 250] on div at bounding box center [712, 263] width 176 height 390
click at [769, 250] on div at bounding box center [712, 263] width 176 height 390
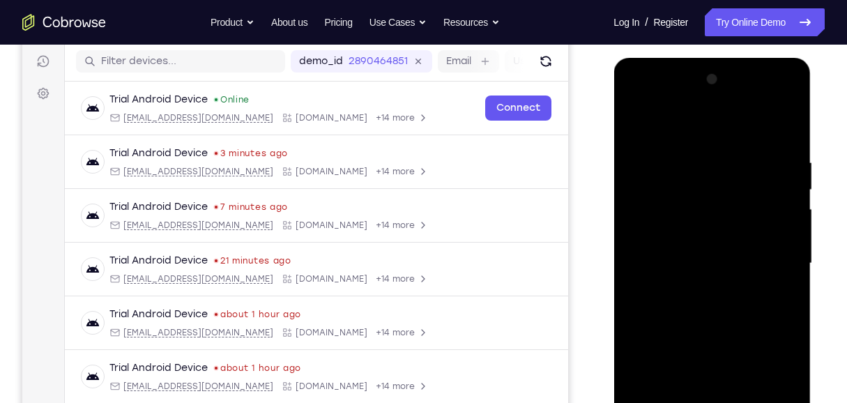
click at [769, 250] on div at bounding box center [712, 263] width 176 height 390
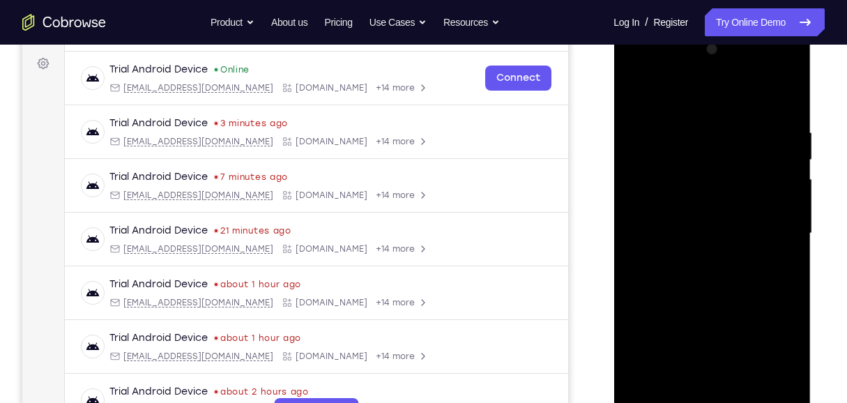
scroll to position [220, 0]
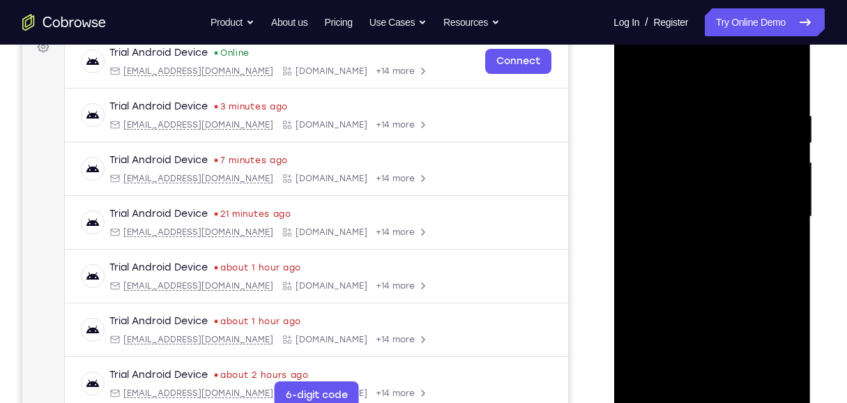
click at [762, 219] on div at bounding box center [712, 217] width 176 height 390
click at [769, 219] on div at bounding box center [712, 217] width 176 height 390
click at [650, 216] on div at bounding box center [712, 217] width 176 height 390
click at [776, 183] on div at bounding box center [712, 217] width 176 height 390
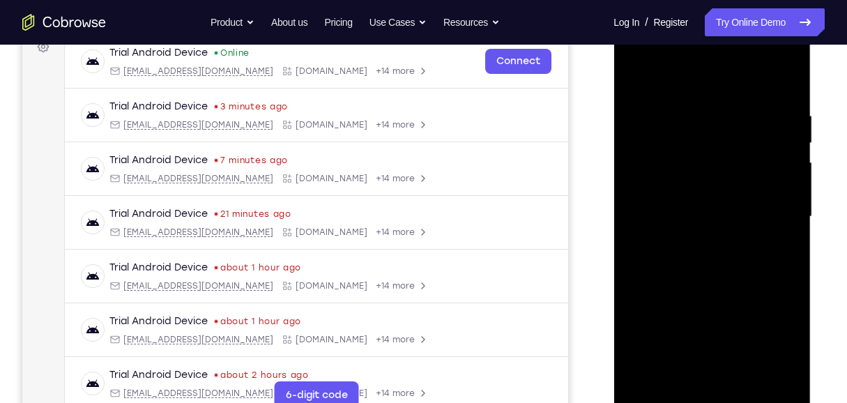
click at [776, 183] on div at bounding box center [712, 217] width 176 height 390
click at [776, 181] on div at bounding box center [712, 217] width 176 height 390
click at [776, 182] on div at bounding box center [712, 217] width 176 height 390
click at [776, 173] on div at bounding box center [712, 217] width 176 height 390
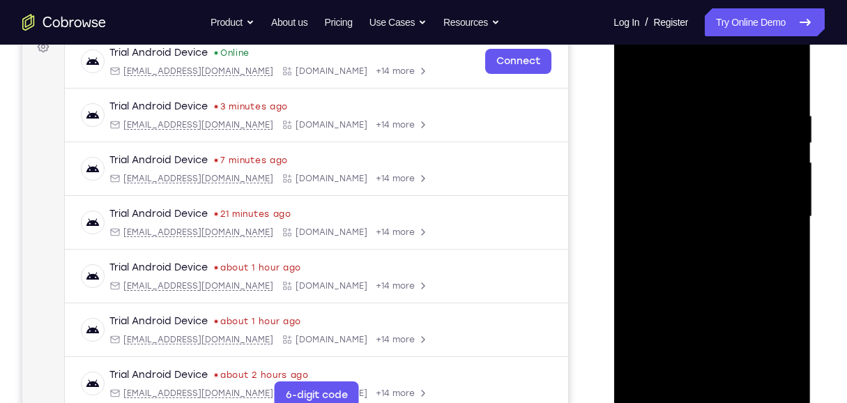
click at [788, 81] on div at bounding box center [712, 217] width 176 height 390
click at [748, 381] on div at bounding box center [712, 217] width 176 height 390
click at [705, 95] on div at bounding box center [712, 217] width 176 height 390
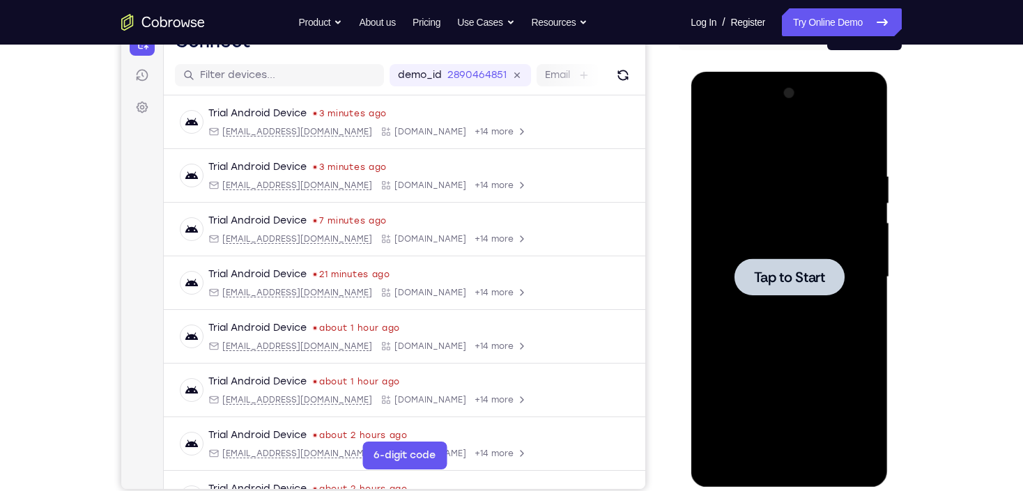
scroll to position [108, 0]
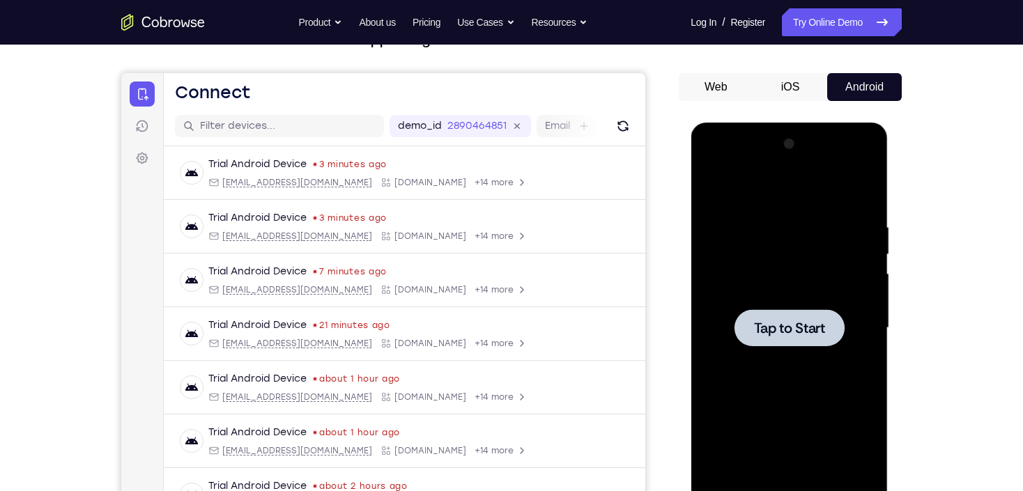
click at [772, 201] on div at bounding box center [789, 328] width 176 height 390
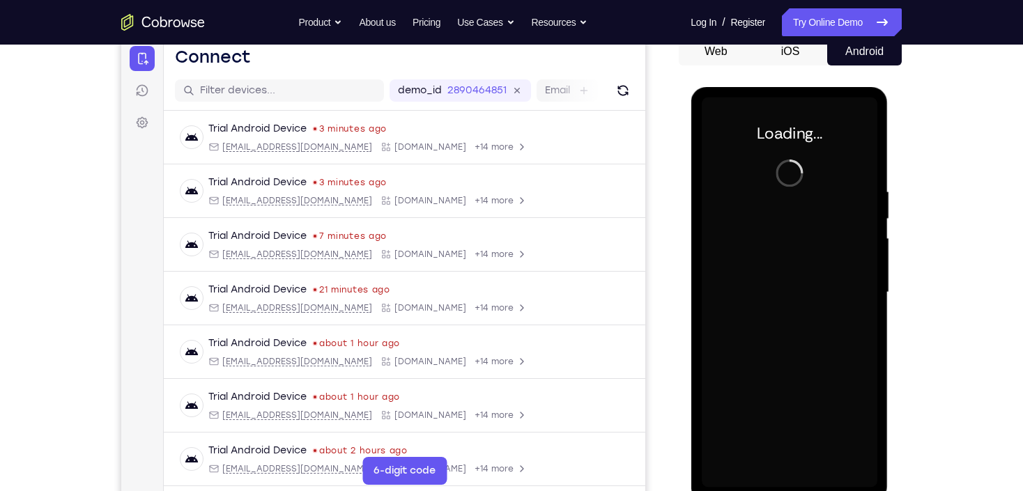
scroll to position [164, 0]
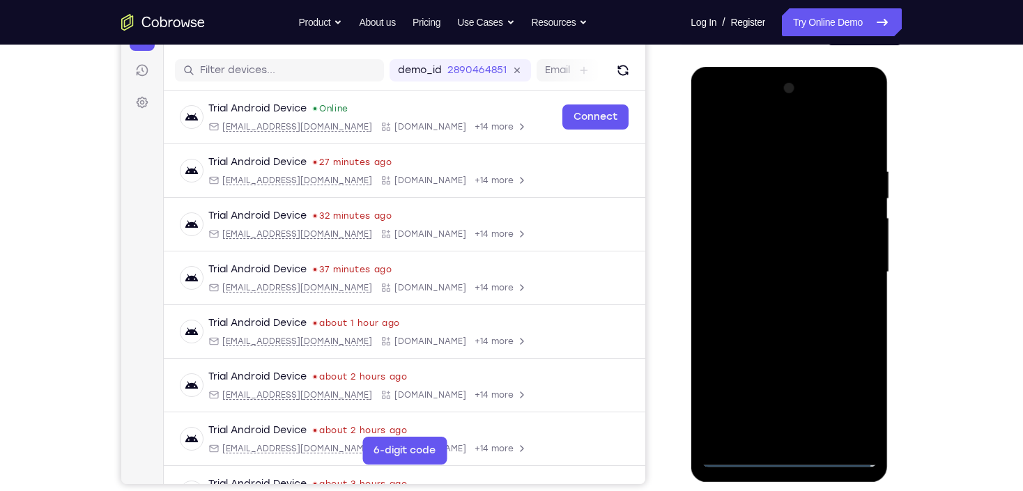
drag, startPoint x: 799, startPoint y: 454, endPoint x: 721, endPoint y: 374, distance: 111.9
click at [799, 454] on div at bounding box center [789, 272] width 176 height 390
click at [848, 397] on div at bounding box center [789, 272] width 176 height 390
click at [758, 137] on div at bounding box center [789, 272] width 176 height 390
click at [850, 259] on div at bounding box center [789, 272] width 176 height 390
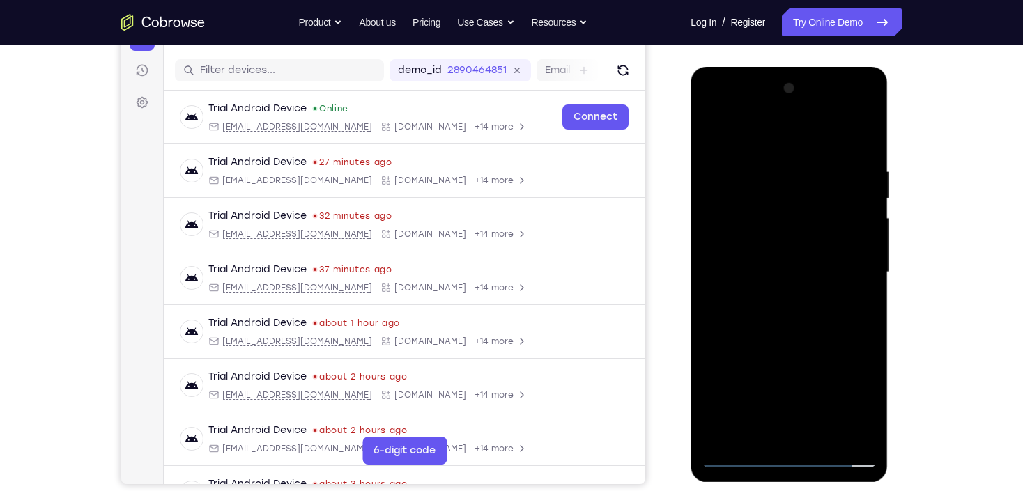
click at [776, 434] on div at bounding box center [789, 272] width 176 height 390
click at [805, 260] on div at bounding box center [789, 272] width 176 height 390
click at [803, 250] on div at bounding box center [789, 272] width 176 height 390
click at [791, 272] on div at bounding box center [789, 272] width 176 height 390
click at [791, 322] on div at bounding box center [789, 272] width 176 height 390
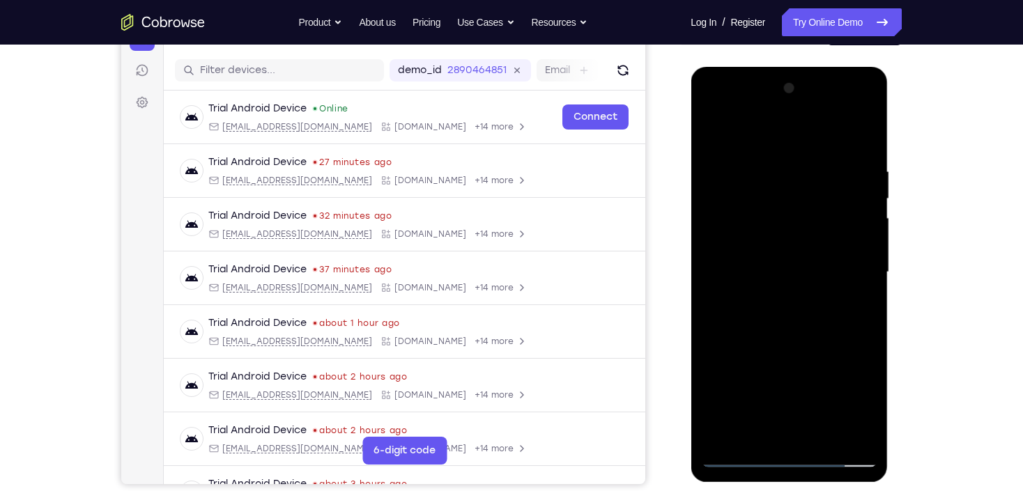
click at [791, 322] on div at bounding box center [789, 272] width 176 height 390
click at [798, 321] on div at bounding box center [789, 272] width 176 height 390
click at [793, 341] on div at bounding box center [789, 272] width 176 height 390
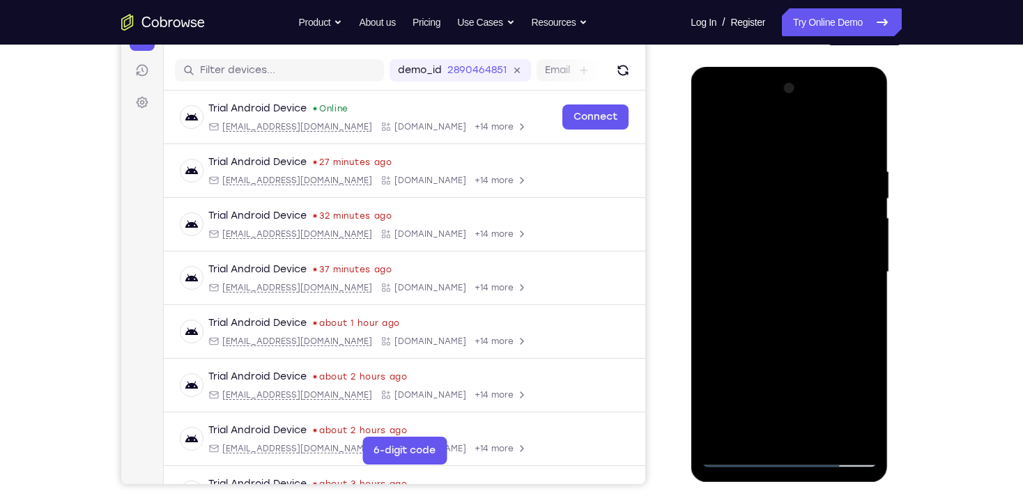
click at [829, 438] on div at bounding box center [789, 272] width 176 height 390
click at [804, 347] on div at bounding box center [789, 272] width 176 height 390
click at [796, 266] on div at bounding box center [789, 272] width 176 height 390
click at [714, 133] on div at bounding box center [789, 272] width 176 height 390
click at [782, 151] on div at bounding box center [789, 272] width 176 height 390
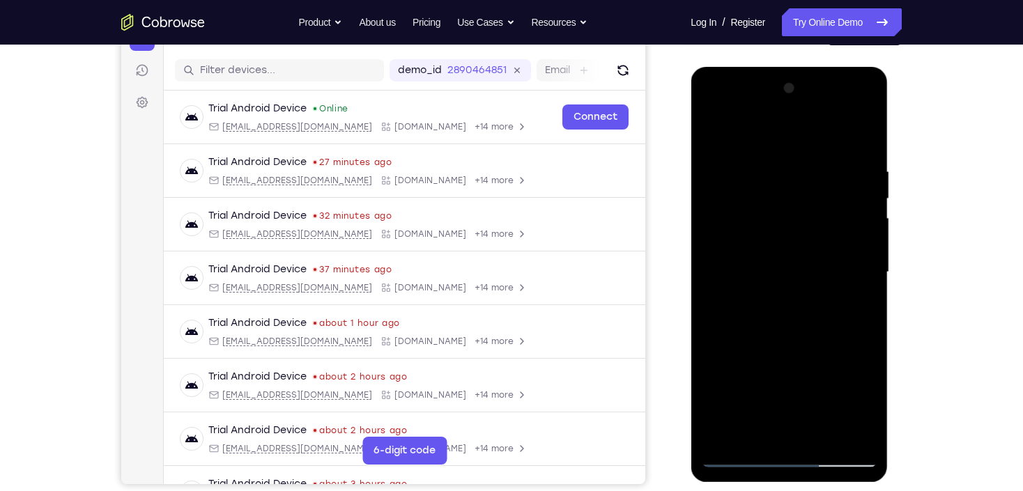
click at [763, 294] on div at bounding box center [789, 272] width 176 height 390
click at [816, 406] on div at bounding box center [789, 272] width 176 height 390
click at [783, 404] on div at bounding box center [789, 272] width 176 height 390
click at [769, 386] on div at bounding box center [789, 272] width 176 height 390
click at [775, 270] on div at bounding box center [789, 272] width 176 height 390
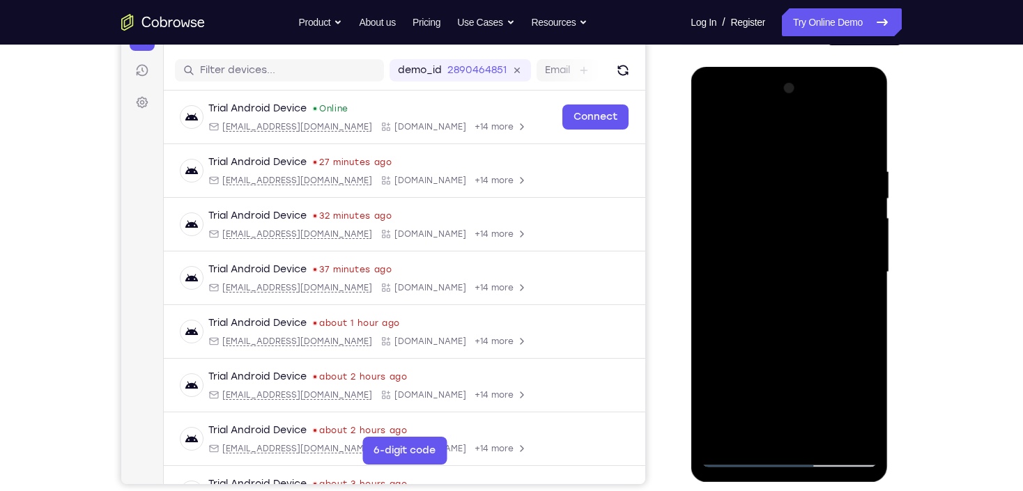
click at [788, 227] on div at bounding box center [789, 272] width 176 height 390
click at [736, 140] on div at bounding box center [789, 272] width 176 height 390
click at [855, 267] on div at bounding box center [789, 272] width 176 height 390
drag, startPoint x: 783, startPoint y: 174, endPoint x: 797, endPoint y: 399, distance: 224.8
click at [797, 398] on div at bounding box center [789, 272] width 176 height 390
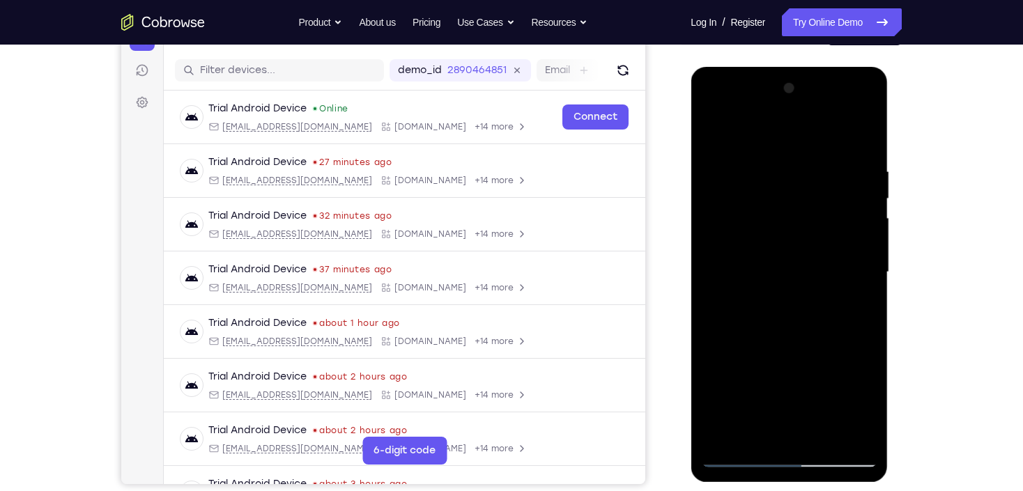
click at [769, 147] on div at bounding box center [789, 272] width 176 height 390
drag, startPoint x: 786, startPoint y: 248, endPoint x: 799, endPoint y: 191, distance: 58.8
click at [799, 191] on div at bounding box center [789, 272] width 176 height 390
drag, startPoint x: 808, startPoint y: 268, endPoint x: 790, endPoint y: 124, distance: 144.7
click at [790, 124] on div at bounding box center [789, 272] width 176 height 390
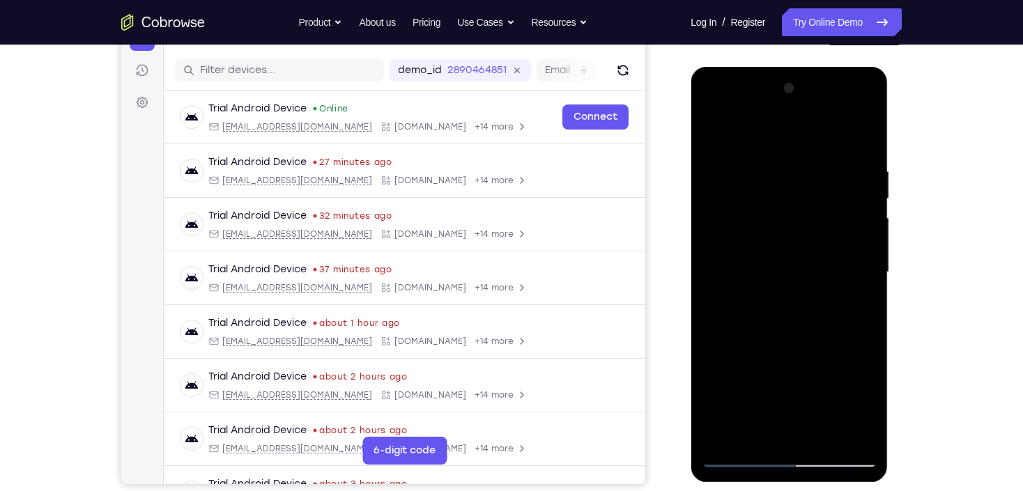
drag, startPoint x: 808, startPoint y: 245, endPoint x: 803, endPoint y: 128, distance: 117.9
click at [803, 129] on div at bounding box center [789, 272] width 176 height 390
click at [860, 300] on div at bounding box center [789, 272] width 176 height 390
click at [847, 284] on div at bounding box center [789, 272] width 176 height 390
click at [859, 91] on div at bounding box center [789, 272] width 176 height 390
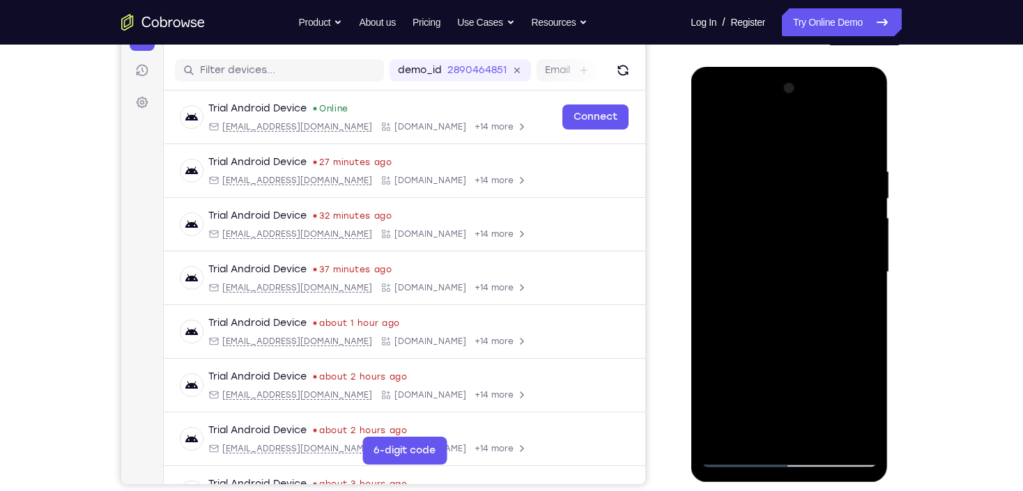
click at [855, 328] on div at bounding box center [789, 272] width 176 height 390
click at [799, 151] on div at bounding box center [789, 272] width 176 height 390
click at [770, 251] on div at bounding box center [789, 272] width 176 height 390
click at [851, 235] on div at bounding box center [789, 272] width 176 height 390
drag, startPoint x: 794, startPoint y: 340, endPoint x: 828, endPoint y: 164, distance: 179.6
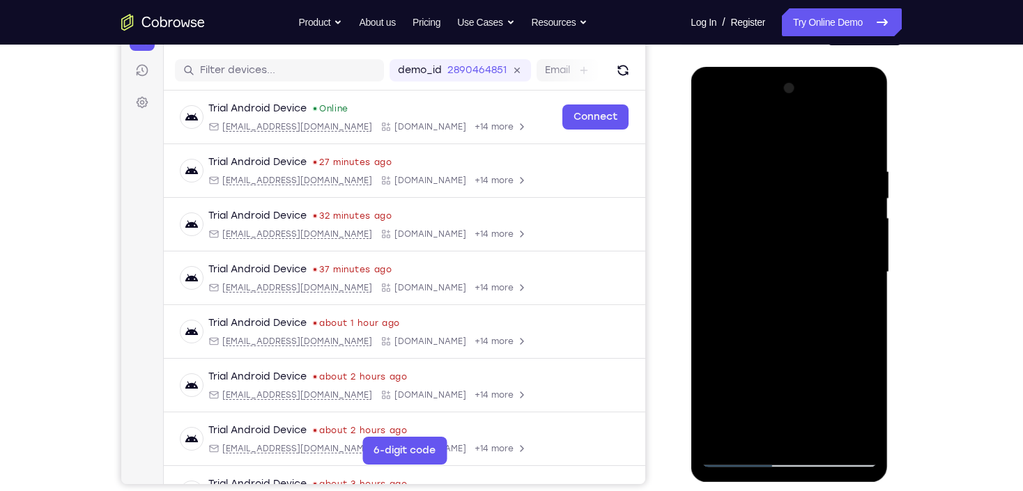
click at [828, 173] on div at bounding box center [789, 272] width 176 height 390
drag, startPoint x: 769, startPoint y: 339, endPoint x: 788, endPoint y: 235, distance: 106.4
click at [788, 235] on div at bounding box center [789, 272] width 176 height 390
drag, startPoint x: 811, startPoint y: 279, endPoint x: 815, endPoint y: 223, distance: 55.9
click at [815, 223] on div at bounding box center [789, 272] width 176 height 390
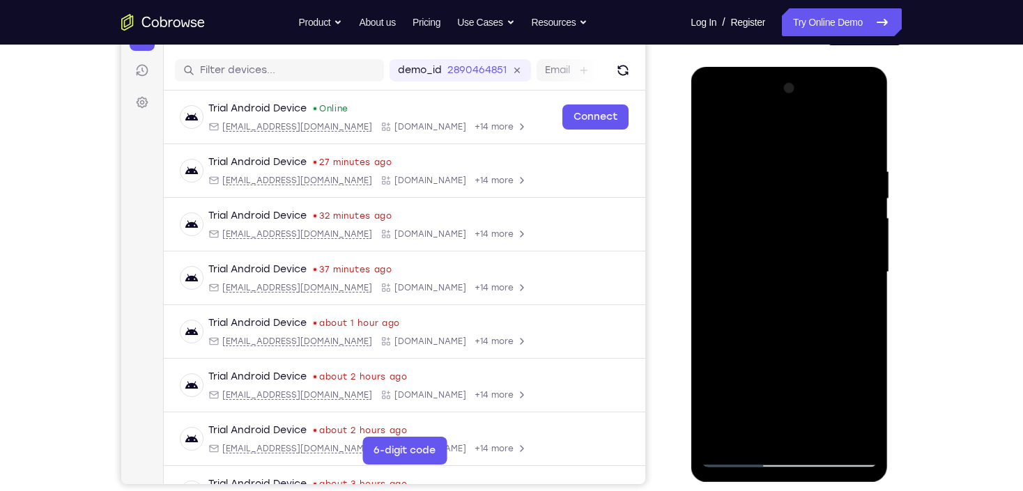
drag, startPoint x: 822, startPoint y: 332, endPoint x: 826, endPoint y: 226, distance: 106.0
click at [826, 227] on div at bounding box center [789, 272] width 176 height 390
drag, startPoint x: 802, startPoint y: 342, endPoint x: 811, endPoint y: 252, distance: 89.6
click at [811, 255] on div at bounding box center [789, 272] width 176 height 390
drag, startPoint x: 800, startPoint y: 331, endPoint x: 803, endPoint y: 275, distance: 56.5
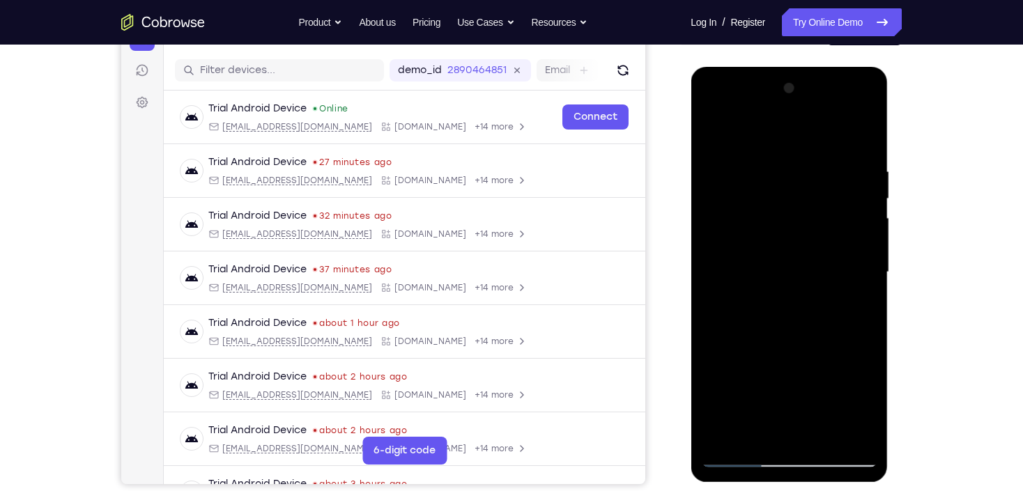
click at [803, 275] on div at bounding box center [789, 272] width 176 height 390
drag, startPoint x: 793, startPoint y: 353, endPoint x: 808, endPoint y: 236, distance: 118.8
click at [808, 236] on div at bounding box center [789, 272] width 176 height 390
drag, startPoint x: 806, startPoint y: 310, endPoint x: 806, endPoint y: 227, distance: 82.9
click at [806, 227] on div at bounding box center [789, 272] width 176 height 390
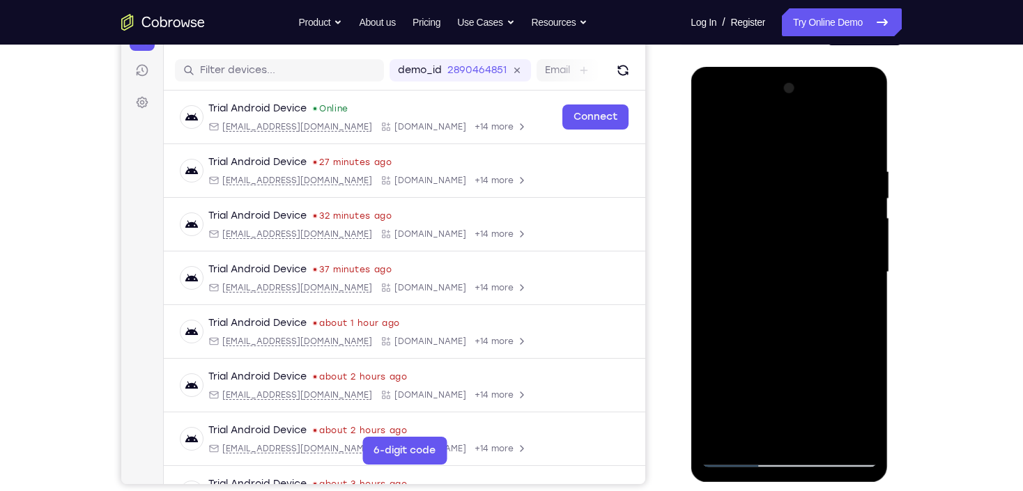
drag, startPoint x: 801, startPoint y: 369, endPoint x: 827, endPoint y: 280, distance: 92.9
click at [827, 280] on div at bounding box center [789, 272] width 176 height 390
drag, startPoint x: 812, startPoint y: 367, endPoint x: 825, endPoint y: 252, distance: 115.8
click at [825, 252] on div at bounding box center [789, 272] width 176 height 390
drag, startPoint x: 813, startPoint y: 344, endPoint x: 820, endPoint y: 228, distance: 116.7
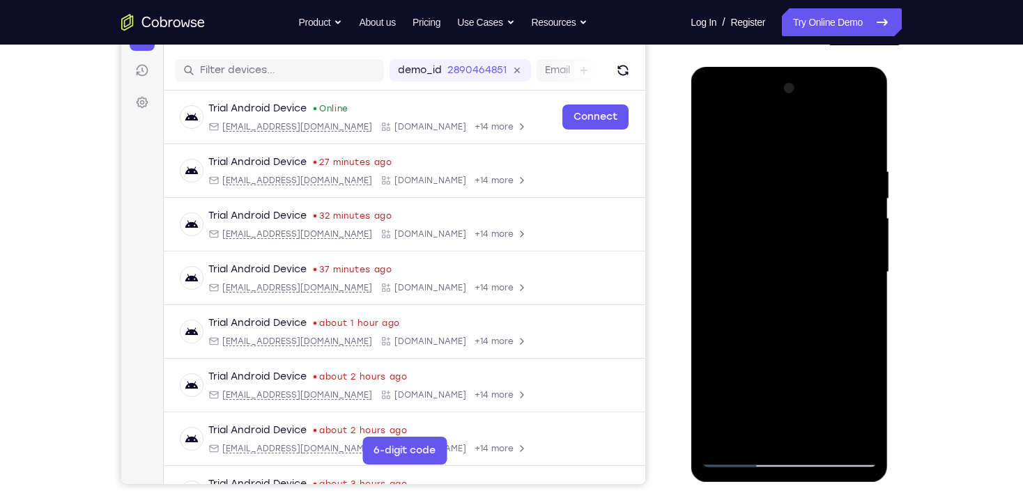
click at [820, 228] on div at bounding box center [789, 272] width 176 height 390
drag, startPoint x: 794, startPoint y: 339, endPoint x: 802, endPoint y: 232, distance: 107.6
click at [802, 232] on div at bounding box center [789, 272] width 176 height 390
drag, startPoint x: 781, startPoint y: 395, endPoint x: 785, endPoint y: 269, distance: 125.5
click at [785, 269] on div at bounding box center [789, 272] width 176 height 390
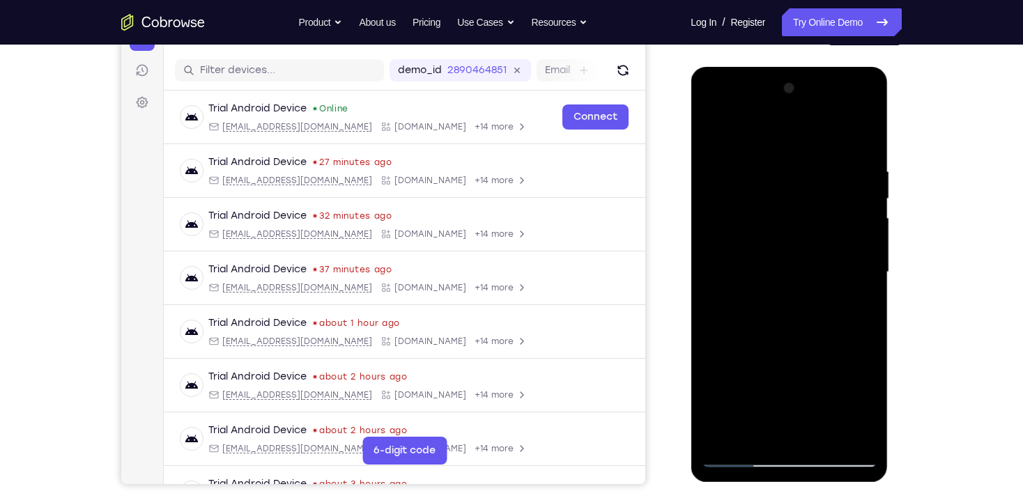
drag, startPoint x: 783, startPoint y: 378, endPoint x: 799, endPoint y: 216, distance: 162.5
click at [799, 216] on div at bounding box center [789, 272] width 176 height 390
drag, startPoint x: 802, startPoint y: 399, endPoint x: 810, endPoint y: 247, distance: 152.1
click at [810, 250] on div at bounding box center [789, 272] width 176 height 390
click at [719, 135] on div at bounding box center [789, 272] width 176 height 390
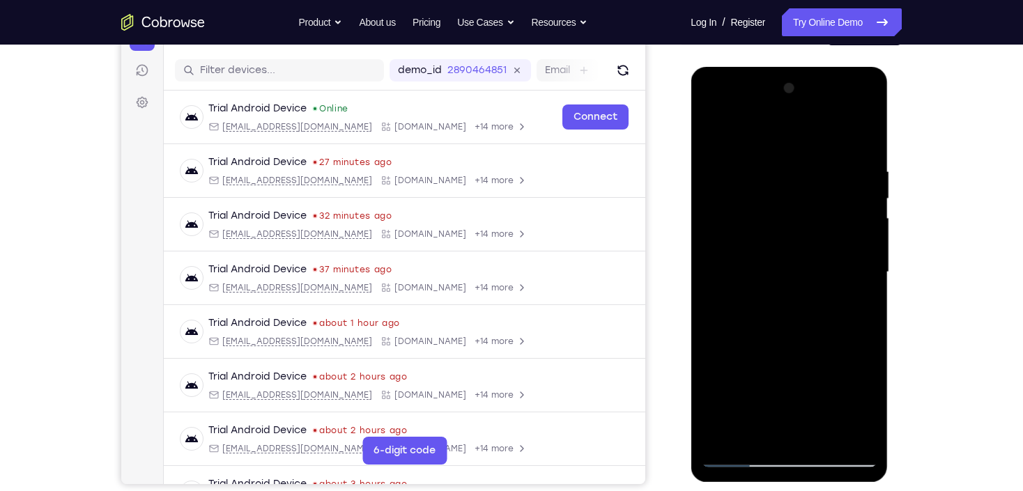
click at [714, 135] on div at bounding box center [789, 272] width 176 height 390
click at [760, 438] on div at bounding box center [789, 272] width 176 height 390
click at [753, 132] on div at bounding box center [789, 272] width 176 height 390
drag, startPoint x: 772, startPoint y: 184, endPoint x: 781, endPoint y: 261, distance: 77.2
click at [781, 261] on div at bounding box center [789, 272] width 176 height 390
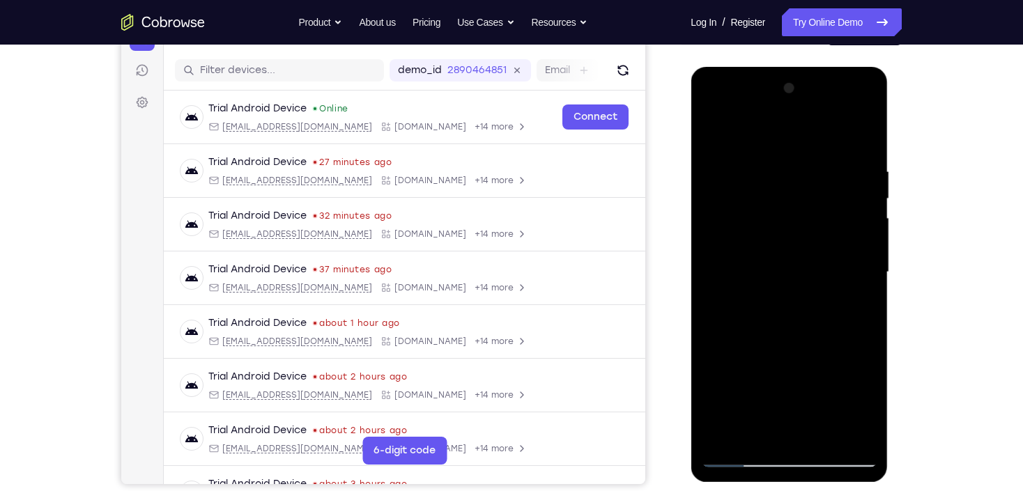
click at [777, 162] on div at bounding box center [789, 272] width 176 height 390
click at [860, 438] on div at bounding box center [789, 272] width 176 height 390
click at [850, 333] on div at bounding box center [789, 272] width 176 height 390
click at [799, 153] on div at bounding box center [789, 272] width 176 height 390
drag, startPoint x: 763, startPoint y: 246, endPoint x: 774, endPoint y: 164, distance: 82.3
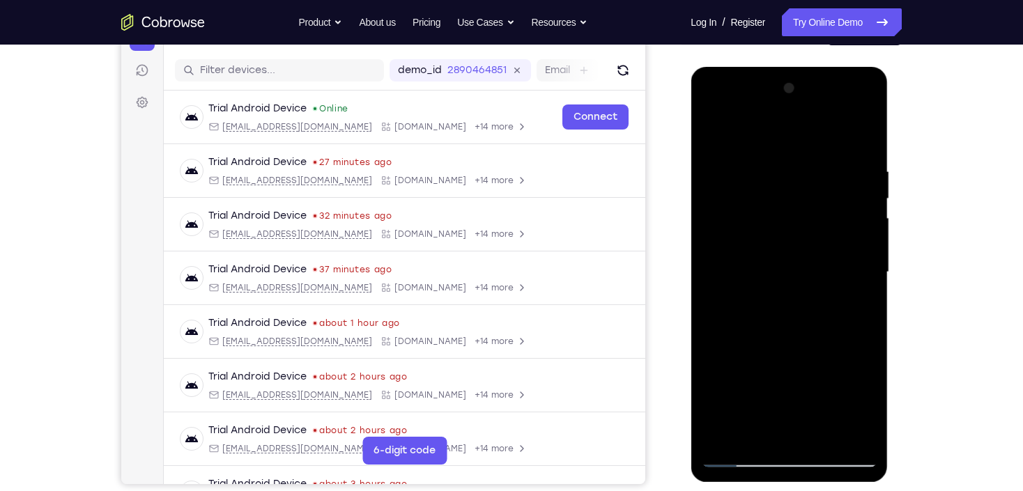
click at [774, 164] on div at bounding box center [789, 272] width 176 height 390
drag, startPoint x: 772, startPoint y: 164, endPoint x: 786, endPoint y: 254, distance: 90.4
click at [786, 254] on div at bounding box center [789, 272] width 176 height 390
click at [713, 130] on div at bounding box center [789, 272] width 176 height 390
click at [782, 326] on div at bounding box center [789, 272] width 176 height 390
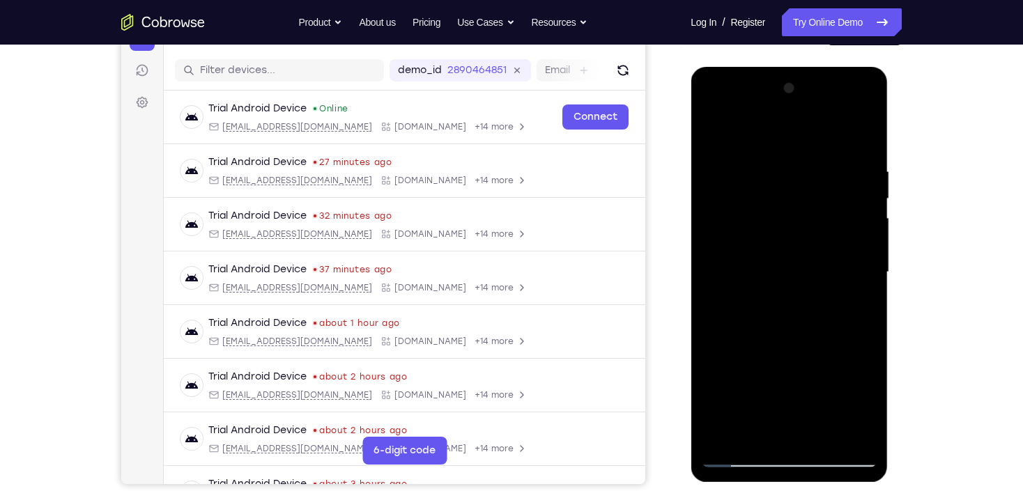
click at [787, 151] on div at bounding box center [789, 272] width 176 height 390
drag, startPoint x: 768, startPoint y: 258, endPoint x: 778, endPoint y: 174, distance: 84.2
click at [778, 176] on div at bounding box center [789, 272] width 176 height 390
click at [778, 228] on div at bounding box center [789, 272] width 176 height 390
click at [770, 250] on div at bounding box center [789, 272] width 176 height 390
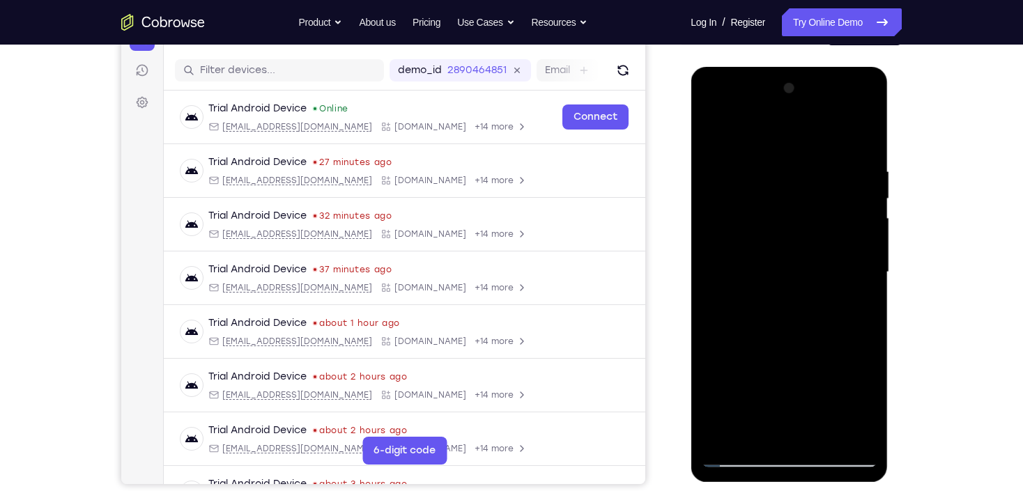
click at [852, 255] on div at bounding box center [789, 272] width 176 height 390
drag, startPoint x: 779, startPoint y: 180, endPoint x: 779, endPoint y: 291, distance: 111.5
click at [779, 291] on div at bounding box center [789, 272] width 176 height 390
click at [760, 151] on div at bounding box center [789, 272] width 176 height 390
drag, startPoint x: 813, startPoint y: 246, endPoint x: 811, endPoint y: 175, distance: 71.1
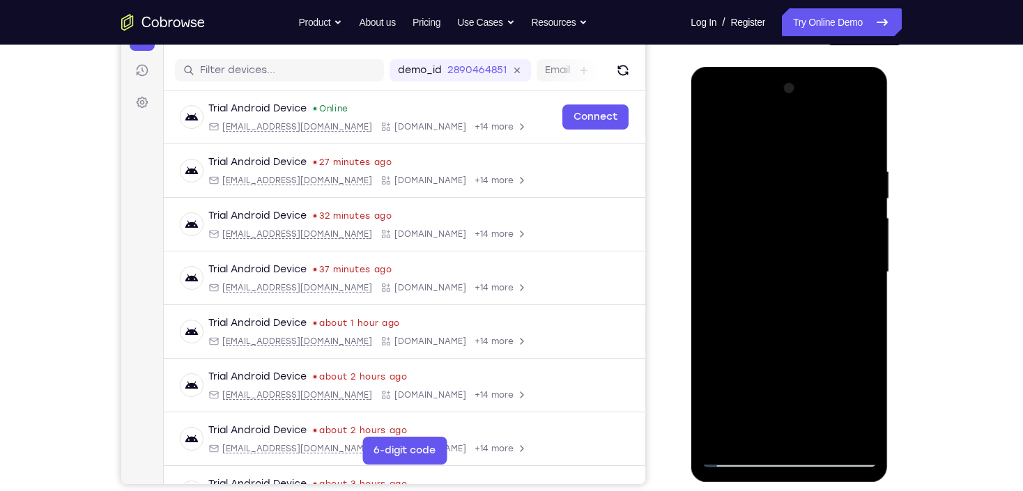
click at [811, 176] on div at bounding box center [789, 272] width 176 height 390
click at [769, 230] on div at bounding box center [789, 272] width 176 height 390
drag, startPoint x: 802, startPoint y: 188, endPoint x: 766, endPoint y: 233, distance: 57.5
click at [786, 284] on div at bounding box center [789, 272] width 176 height 390
click at [714, 130] on div at bounding box center [789, 272] width 176 height 390
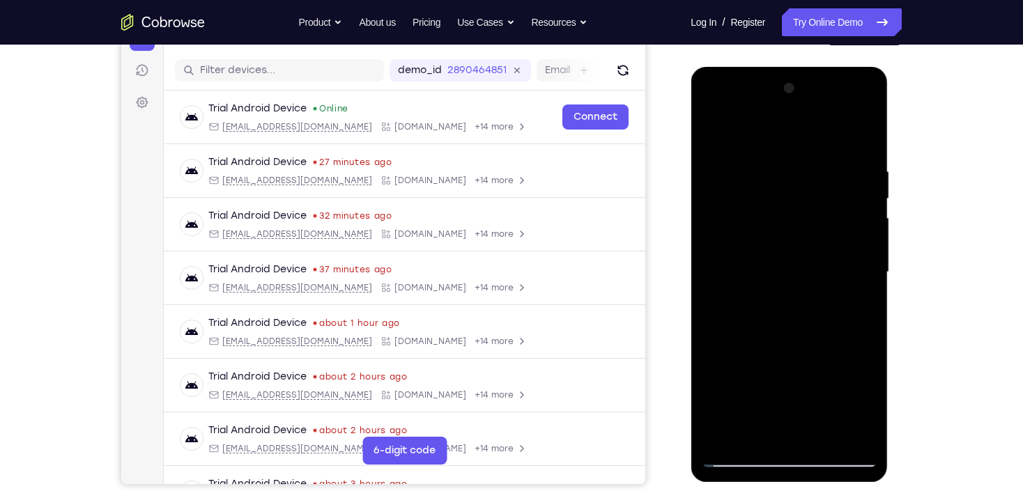
drag, startPoint x: 779, startPoint y: 308, endPoint x: 797, endPoint y: 185, distance: 124.7
click at [797, 186] on div at bounding box center [789, 272] width 176 height 390
drag, startPoint x: 803, startPoint y: 355, endPoint x: 800, endPoint y: 273, distance: 81.6
click at [801, 275] on div at bounding box center [789, 272] width 176 height 390
drag, startPoint x: 783, startPoint y: 373, endPoint x: 783, endPoint y: 204, distance: 168.7
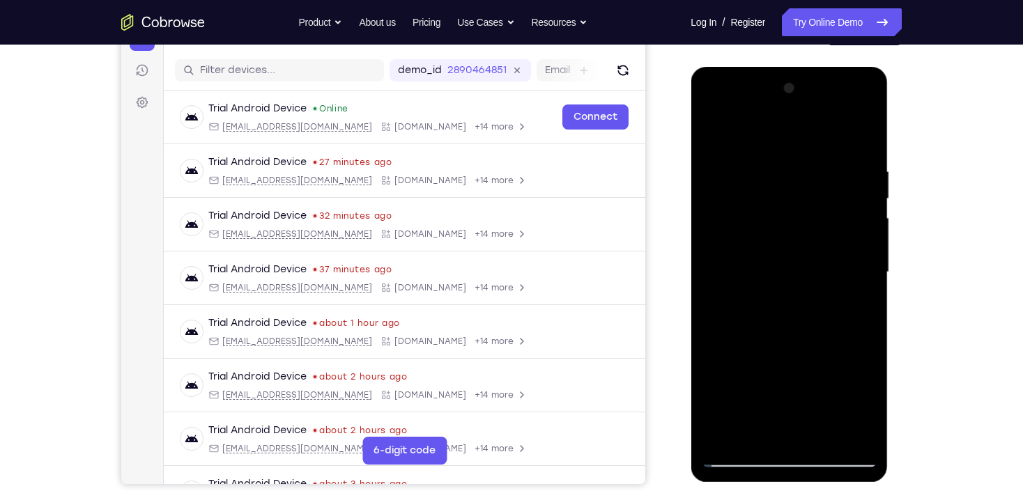
click at [784, 210] on div at bounding box center [789, 272] width 176 height 390
drag, startPoint x: 770, startPoint y: 403, endPoint x: 788, endPoint y: 208, distance: 196.0
click at [790, 214] on div at bounding box center [789, 272] width 176 height 390
drag, startPoint x: 783, startPoint y: 389, endPoint x: 797, endPoint y: 208, distance: 181.7
click at [797, 209] on div at bounding box center [789, 272] width 176 height 390
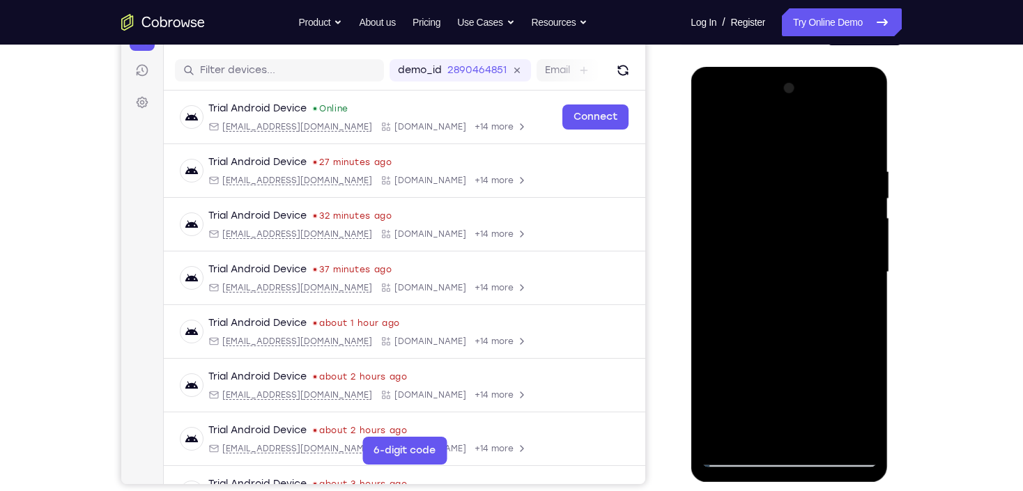
drag, startPoint x: 808, startPoint y: 299, endPoint x: 813, endPoint y: 197, distance: 102.6
click at [813, 197] on div at bounding box center [789, 272] width 176 height 390
click at [726, 438] on div at bounding box center [789, 272] width 176 height 390
drag, startPoint x: 783, startPoint y: 169, endPoint x: 783, endPoint y: 353, distance: 183.3
click at [778, 351] on div at bounding box center [789, 272] width 176 height 390
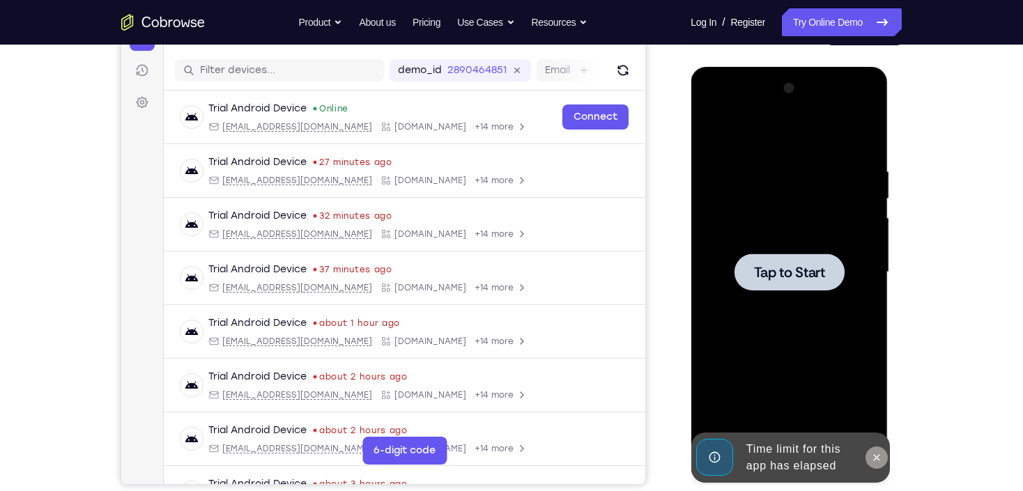
click at [880, 461] on icon at bounding box center [876, 457] width 11 height 11
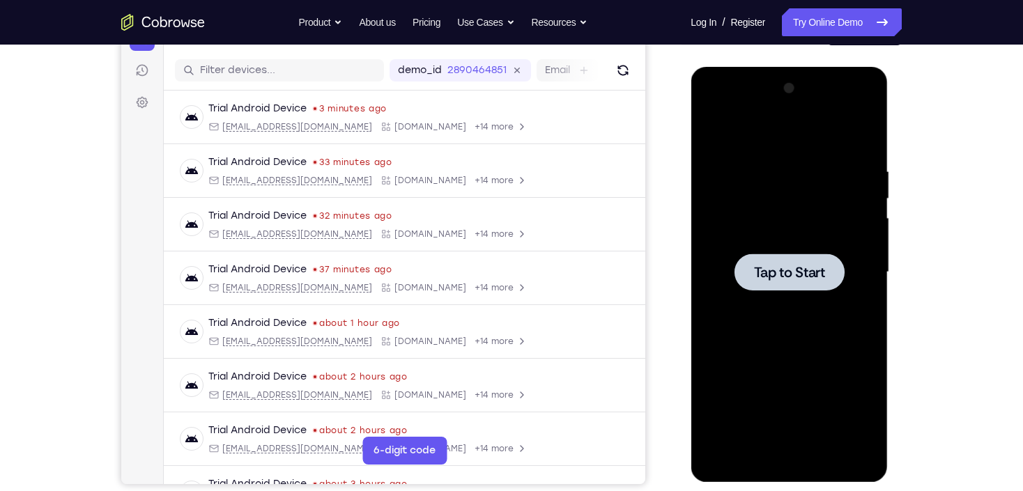
click at [766, 174] on div at bounding box center [789, 272] width 176 height 390
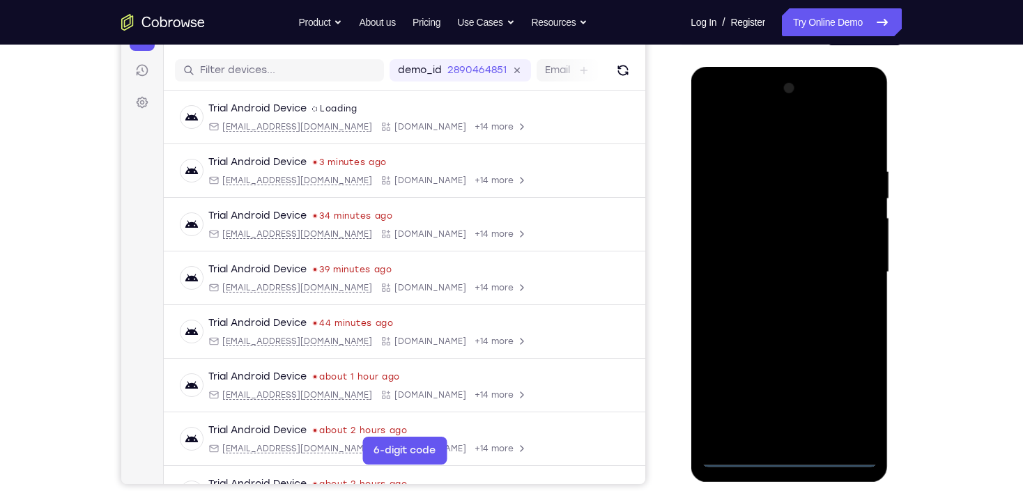
click at [789, 461] on div at bounding box center [789, 272] width 176 height 390
click at [847, 399] on div at bounding box center [789, 272] width 176 height 390
click at [781, 131] on div at bounding box center [789, 272] width 176 height 390
click at [850, 269] on div at bounding box center [789, 272] width 176 height 390
click at [724, 223] on div at bounding box center [789, 272] width 176 height 390
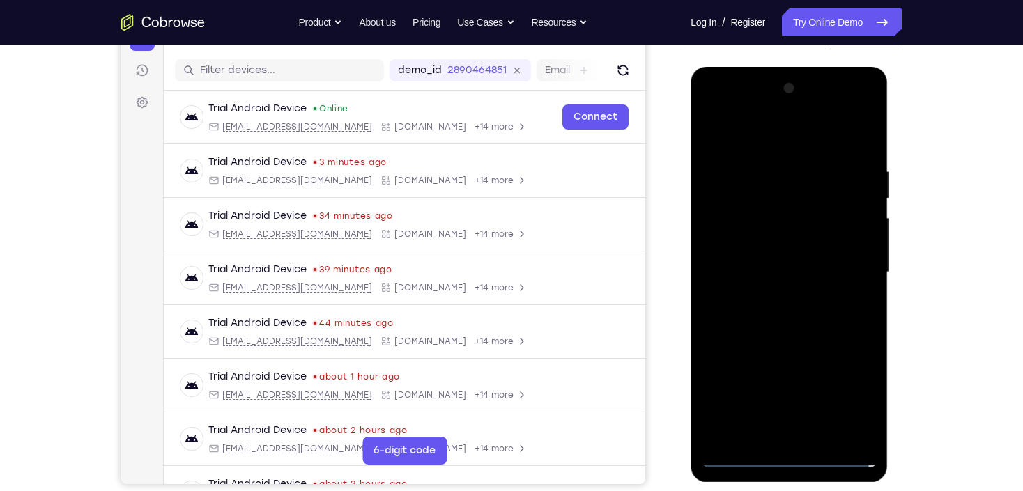
click at [777, 300] on div at bounding box center [789, 272] width 176 height 390
click at [776, 257] on div at bounding box center [789, 272] width 176 height 390
click at [741, 238] on div at bounding box center [789, 272] width 176 height 390
click at [812, 274] on div at bounding box center [789, 272] width 176 height 390
click at [779, 321] on div at bounding box center [789, 272] width 176 height 390
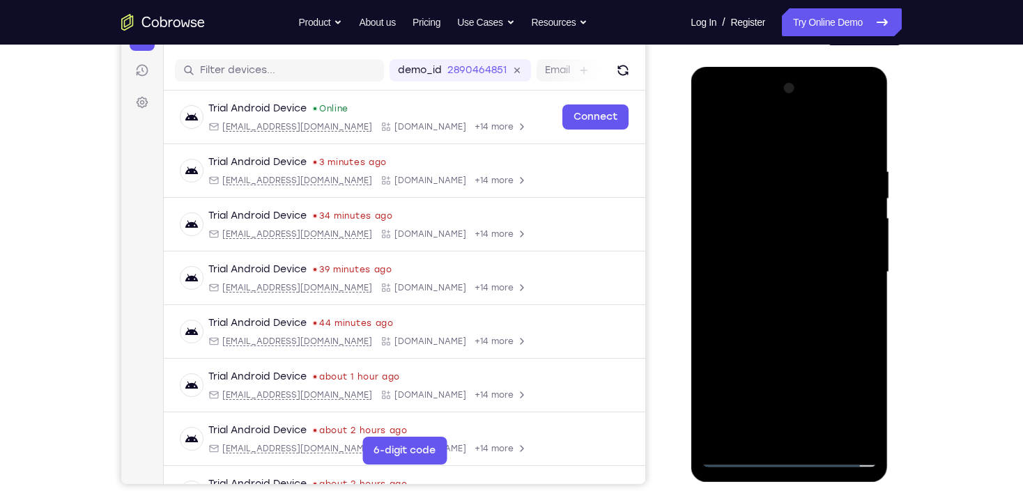
click at [777, 316] on div at bounding box center [789, 272] width 176 height 390
click at [777, 314] on div at bounding box center [789, 272] width 176 height 390
click at [776, 313] on div at bounding box center [789, 272] width 176 height 390
click at [821, 339] on div at bounding box center [789, 272] width 176 height 390
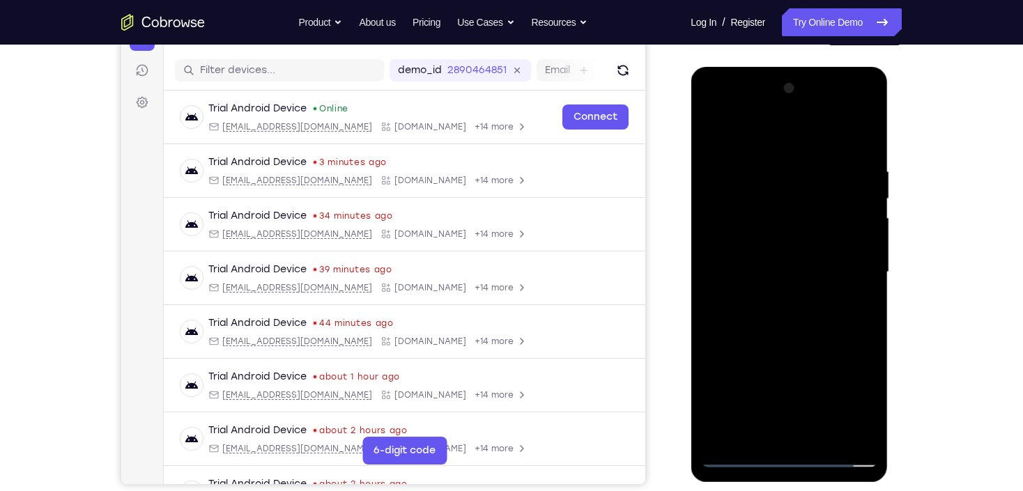
click at [818, 175] on div at bounding box center [789, 272] width 176 height 390
click at [842, 254] on div at bounding box center [789, 272] width 176 height 390
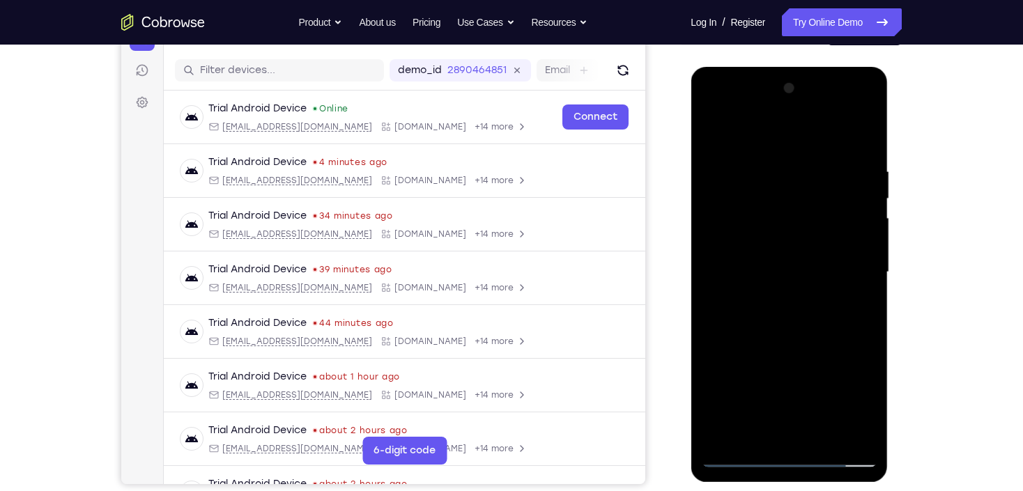
click at [845, 259] on div at bounding box center [789, 272] width 176 height 390
click at [848, 252] on div at bounding box center [789, 272] width 176 height 390
click at [849, 252] on div at bounding box center [789, 272] width 176 height 390
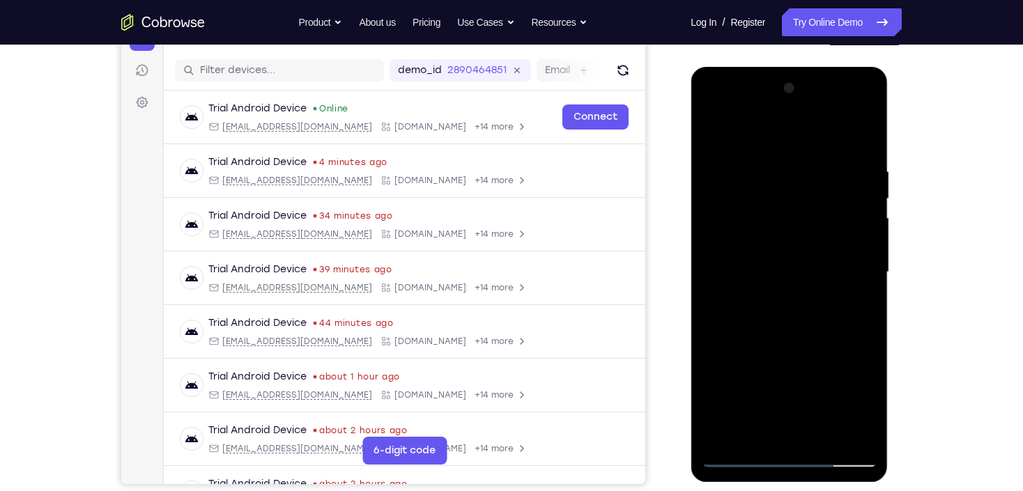
click at [849, 252] on div at bounding box center [789, 272] width 176 height 390
click at [720, 270] on div at bounding box center [789, 272] width 176 height 390
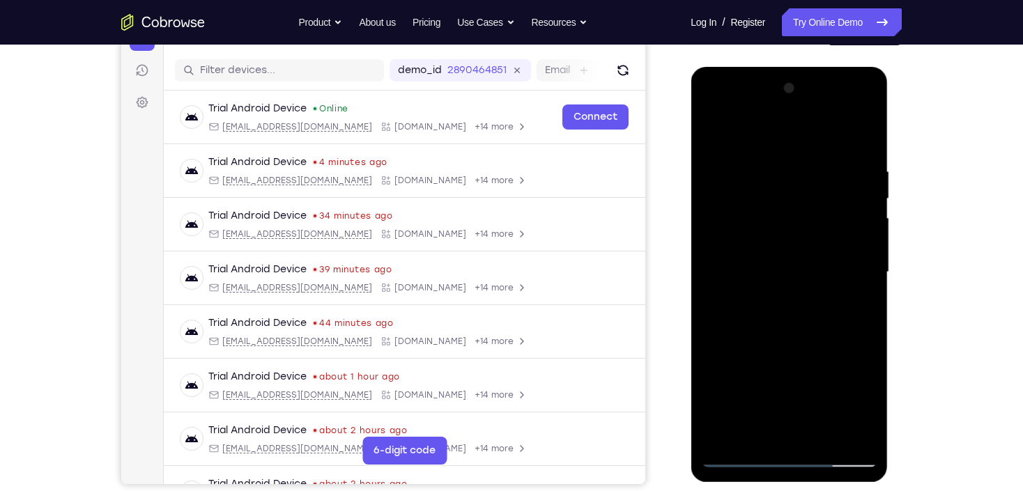
click at [720, 269] on div at bounding box center [789, 272] width 176 height 390
click at [839, 249] on div at bounding box center [789, 272] width 176 height 390
click at [781, 243] on div at bounding box center [789, 272] width 176 height 390
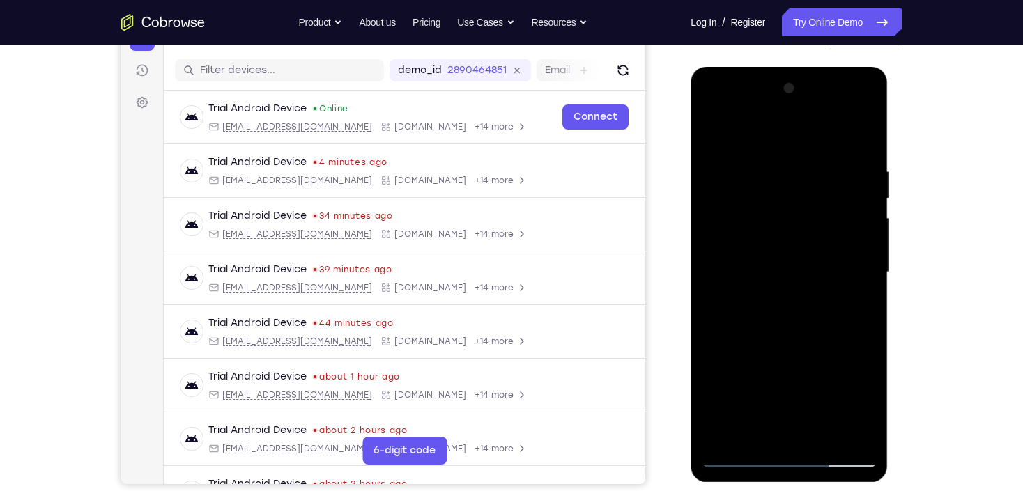
click at [786, 252] on div at bounding box center [789, 272] width 176 height 390
click at [713, 132] on div at bounding box center [789, 272] width 176 height 390
click at [858, 280] on div at bounding box center [789, 272] width 176 height 390
click at [858, 284] on div at bounding box center [789, 272] width 176 height 390
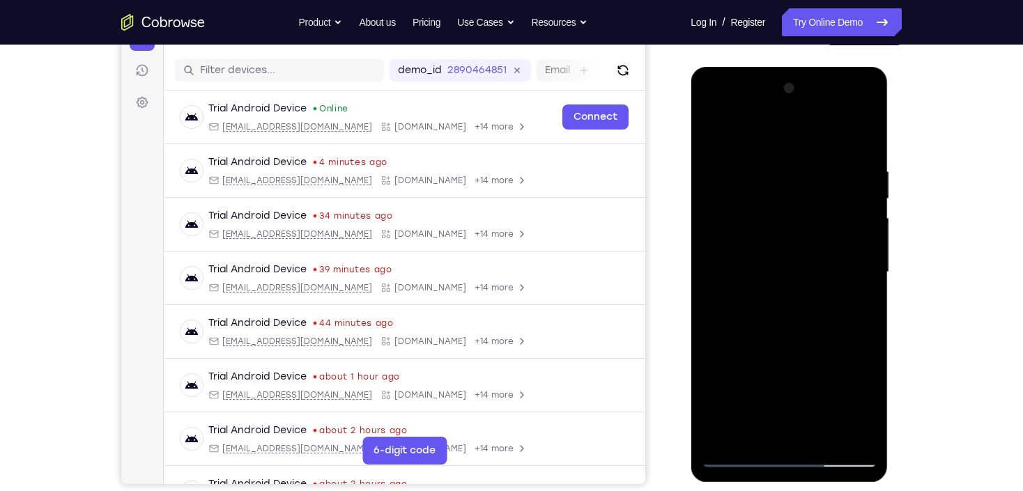
click at [790, 255] on div at bounding box center [789, 272] width 176 height 390
click at [800, 248] on div at bounding box center [789, 272] width 176 height 390
click at [716, 129] on div at bounding box center [789, 272] width 176 height 390
click at [857, 248] on div at bounding box center [789, 272] width 176 height 390
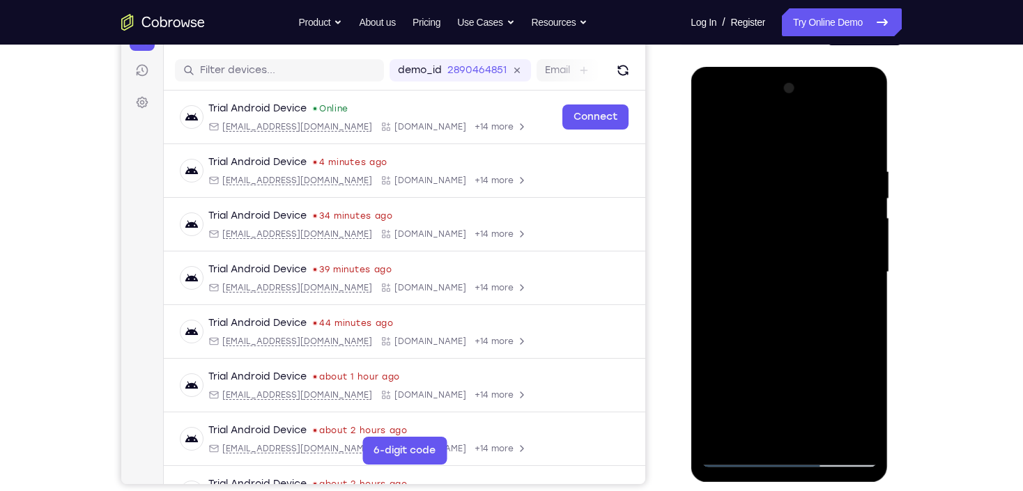
click at [762, 249] on div at bounding box center [789, 272] width 176 height 390
click at [782, 252] on div at bounding box center [789, 272] width 176 height 390
click at [716, 135] on div at bounding box center [789, 272] width 176 height 390
click at [845, 269] on div at bounding box center [789, 272] width 176 height 390
click at [845, 268] on div at bounding box center [789, 272] width 176 height 390
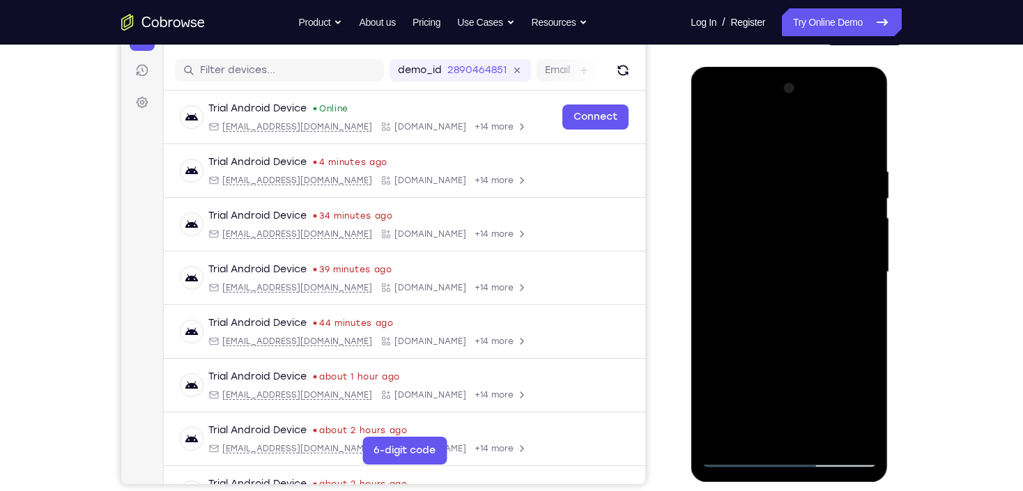
click at [845, 268] on div at bounding box center [789, 272] width 176 height 390
click at [861, 216] on div at bounding box center [789, 272] width 176 height 390
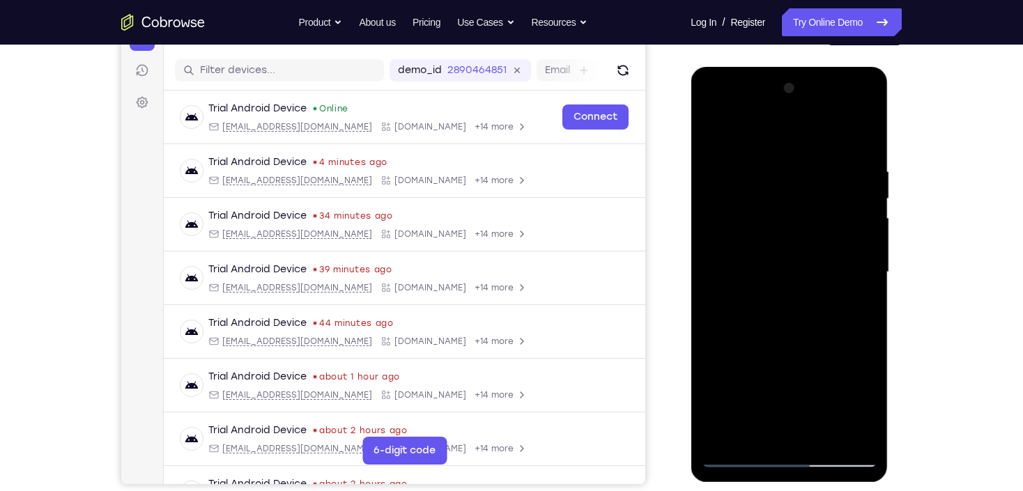
click at [852, 227] on div at bounding box center [789, 272] width 176 height 390
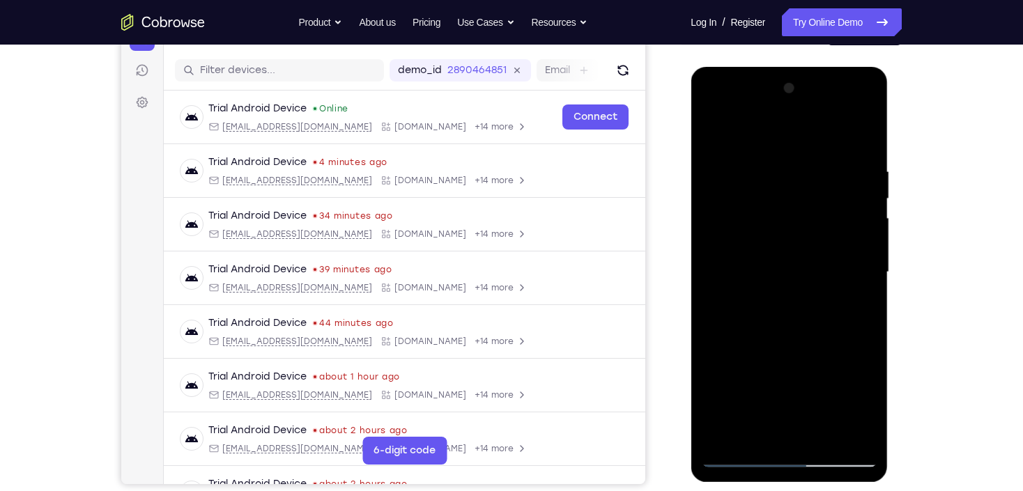
click at [852, 227] on div at bounding box center [789, 272] width 176 height 390
click at [724, 231] on div at bounding box center [789, 272] width 176 height 390
click at [721, 141] on div at bounding box center [789, 272] width 176 height 390
drag, startPoint x: 829, startPoint y: 358, endPoint x: 825, endPoint y: 233, distance: 125.5
click at [825, 233] on div at bounding box center [789, 272] width 176 height 390
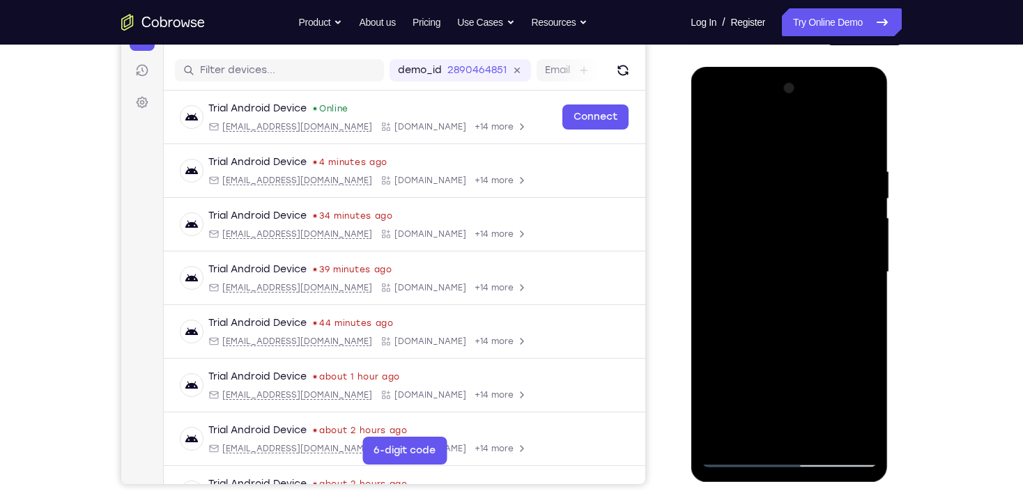
drag, startPoint x: 799, startPoint y: 326, endPoint x: 800, endPoint y: 202, distance: 123.4
click at [800, 202] on div at bounding box center [789, 272] width 176 height 390
drag, startPoint x: 801, startPoint y: 185, endPoint x: 834, endPoint y: 373, distance: 190.5
click at [834, 373] on div at bounding box center [789, 272] width 176 height 390
drag, startPoint x: 820, startPoint y: 204, endPoint x: 820, endPoint y: 310, distance: 105.9
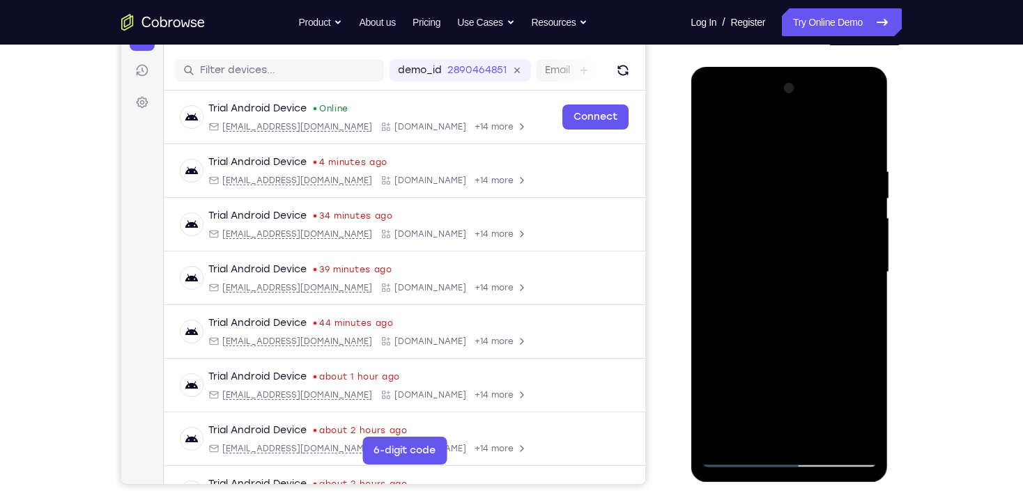
click at [819, 322] on div at bounding box center [789, 272] width 176 height 390
click at [827, 183] on div at bounding box center [789, 272] width 176 height 390
click at [799, 347] on div at bounding box center [789, 272] width 176 height 390
click at [779, 428] on div at bounding box center [789, 272] width 176 height 390
click at [859, 250] on div at bounding box center [789, 272] width 176 height 390
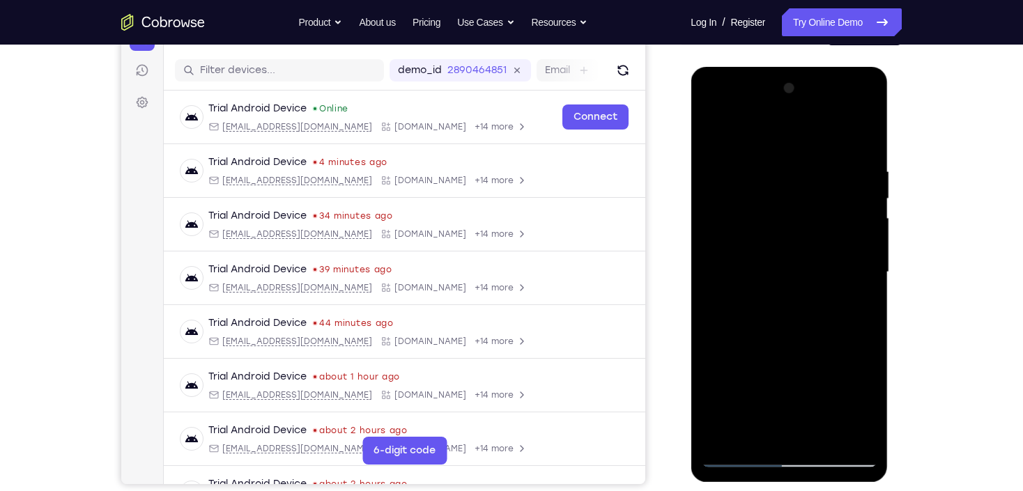
click at [811, 378] on div at bounding box center [789, 272] width 176 height 390
click at [801, 361] on div at bounding box center [789, 272] width 176 height 390
click at [800, 272] on div at bounding box center [789, 272] width 176 height 390
click at [983, 105] on div "Your Support Agent Your Customer Web iOS Android Next Steps We’d be happy to gi…" at bounding box center [511, 340] width 1023 height 919
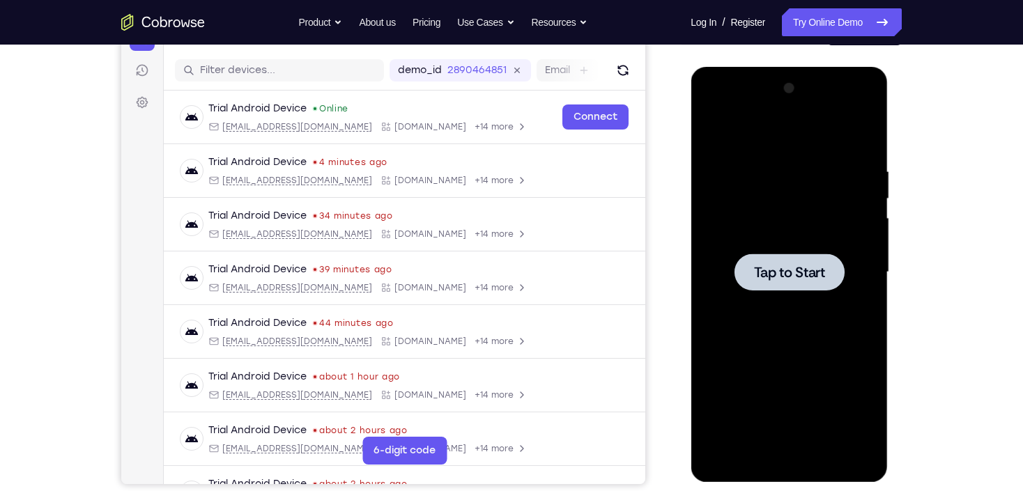
click at [919, 167] on div "Your Support Agent Your Customer Web iOS Android Next Steps We’d be happy to gi…" at bounding box center [512, 340] width 892 height 919
click at [783, 272] on span "Tap to Start" at bounding box center [788, 273] width 71 height 14
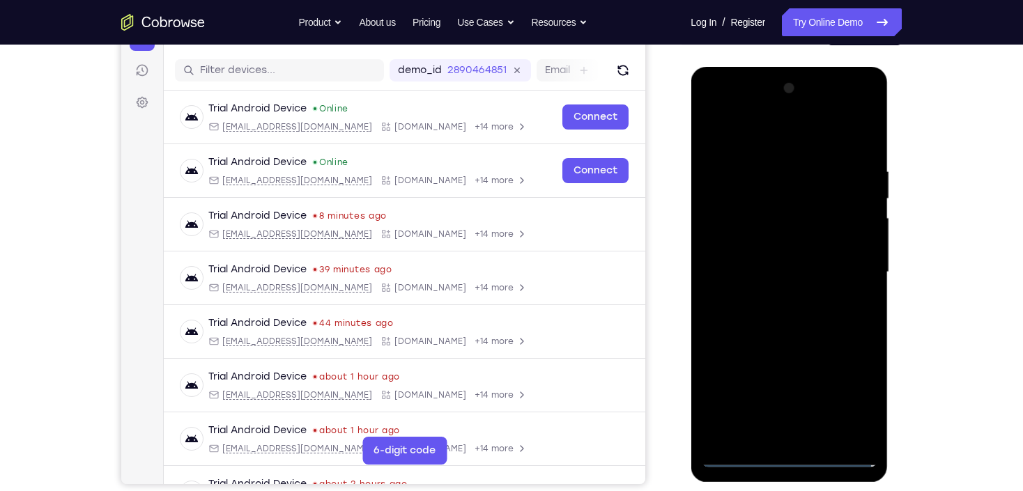
click at [790, 465] on div at bounding box center [789, 272] width 176 height 390
click at [855, 392] on div at bounding box center [789, 272] width 176 height 390
click at [775, 137] on div at bounding box center [789, 272] width 176 height 390
click at [848, 266] on div at bounding box center [789, 272] width 176 height 390
click at [776, 298] on div at bounding box center [789, 272] width 176 height 390
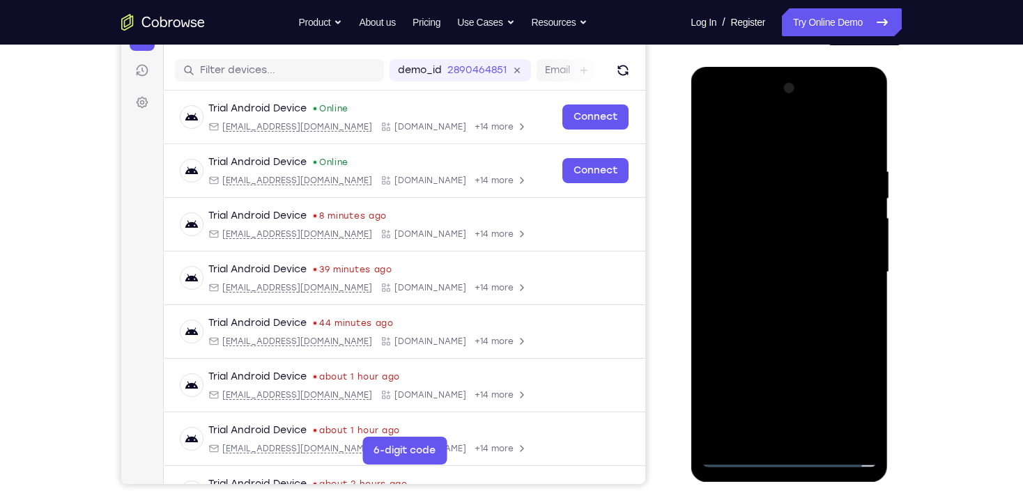
click at [791, 240] on div at bounding box center [789, 272] width 176 height 390
click at [786, 269] on div at bounding box center [789, 272] width 176 height 390
drag, startPoint x: 710, startPoint y: 263, endPoint x: 724, endPoint y: 185, distance: 79.3
click at [724, 185] on div at bounding box center [789, 272] width 176 height 390
click at [791, 241] on div at bounding box center [789, 272] width 176 height 390
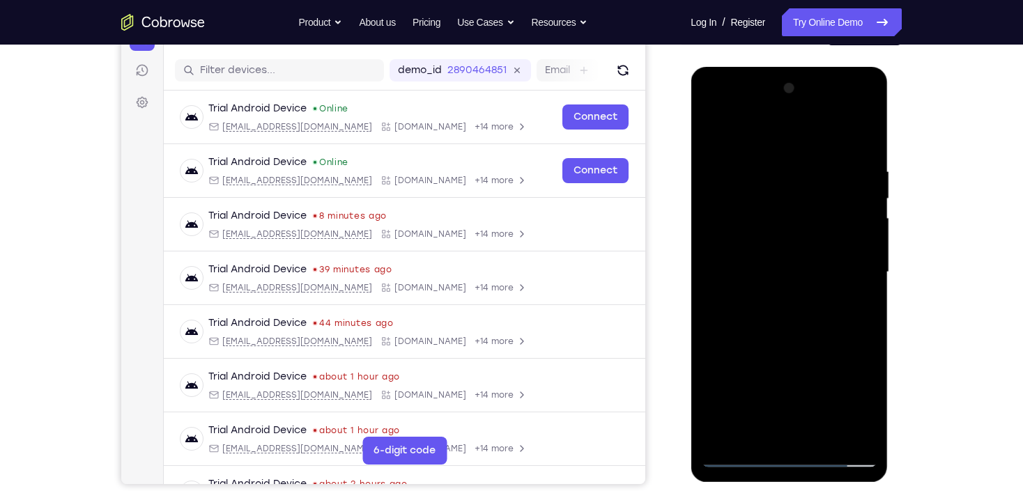
click at [857, 439] on div at bounding box center [789, 272] width 176 height 390
click at [723, 436] on div at bounding box center [789, 272] width 176 height 390
click at [812, 166] on div at bounding box center [789, 272] width 176 height 390
click at [851, 219] on div at bounding box center [789, 272] width 176 height 390
click at [721, 254] on div at bounding box center [789, 272] width 176 height 390
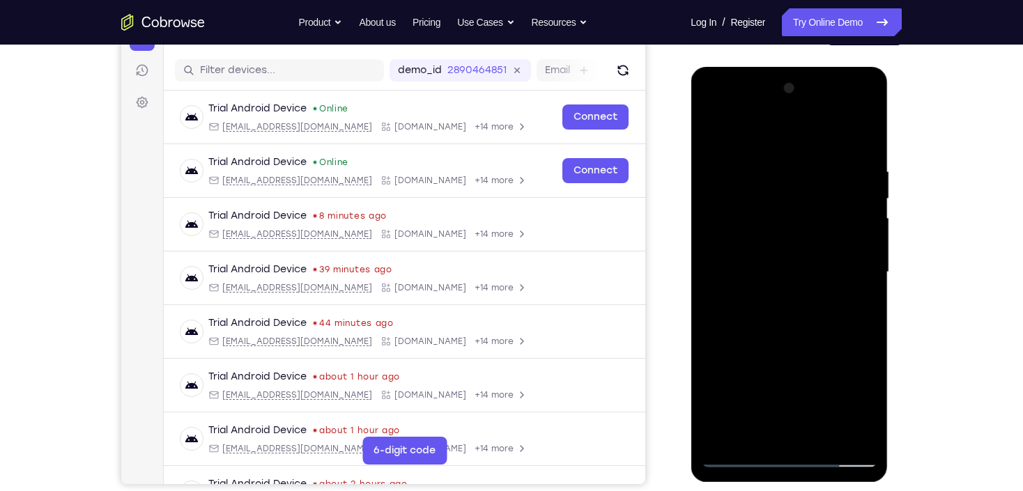
click at [851, 251] on div at bounding box center [789, 272] width 176 height 390
click at [742, 392] on div at bounding box center [789, 272] width 176 height 390
click at [742, 380] on div at bounding box center [789, 272] width 176 height 390
drag, startPoint x: 761, startPoint y: 291, endPoint x: 766, endPoint y: 223, distance: 67.8
click at [766, 223] on div at bounding box center [789, 272] width 176 height 390
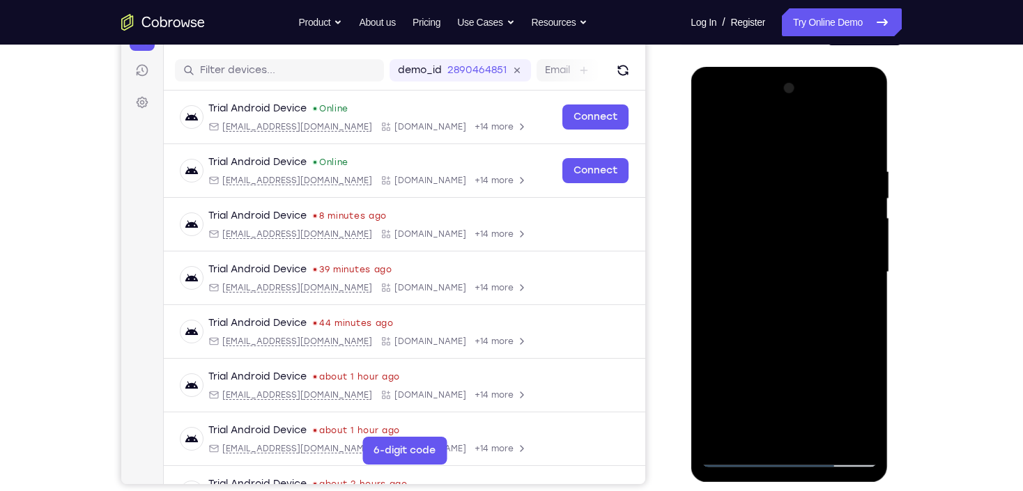
drag, startPoint x: 783, startPoint y: 259, endPoint x: 808, endPoint y: 169, distance: 92.5
click at [808, 169] on div at bounding box center [789, 272] width 176 height 390
click at [721, 436] on div at bounding box center [789, 272] width 176 height 390
drag, startPoint x: 790, startPoint y: 178, endPoint x: 800, endPoint y: 382, distance: 204.5
click at [800, 382] on div at bounding box center [789, 272] width 176 height 390
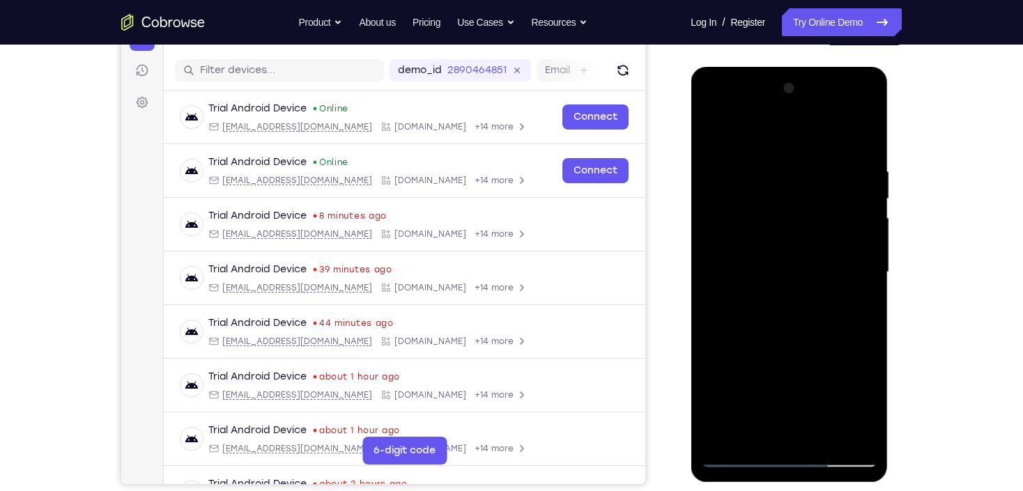
click at [829, 436] on div at bounding box center [789, 272] width 176 height 390
click at [786, 349] on div at bounding box center [789, 272] width 176 height 390
click at [786, 267] on div at bounding box center [789, 272] width 176 height 390
click at [711, 137] on div at bounding box center [789, 272] width 176 height 390
click at [799, 299] on div at bounding box center [789, 272] width 176 height 390
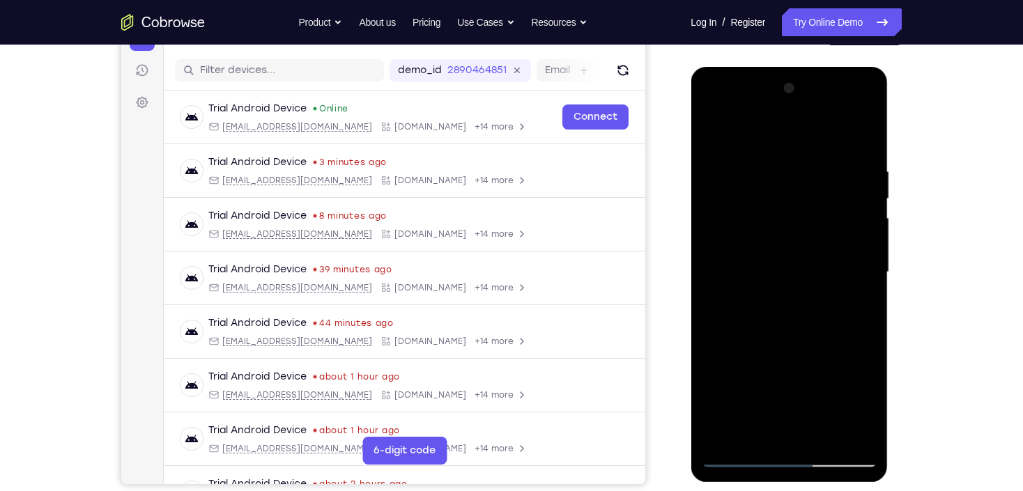
click at [939, 121] on div "Your Support Agent Your Customer Web iOS Android Next Steps We’d be happy to gi…" at bounding box center [512, 340] width 892 height 919
drag, startPoint x: 516, startPoint y: 362, endPoint x: 668, endPoint y: 366, distance: 152.7
click at [668, 366] on div "Your Support Agent Your Customer Web iOS Android" at bounding box center [511, 227] width 781 height 515
click at [984, 120] on div "Your Support Agent Your Customer Web iOS Android Next Steps We’d be happy to gi…" at bounding box center [511, 340] width 1023 height 919
click at [965, 167] on div "Your Support Agent Your Customer Web iOS Android Next Steps We’d be happy to gi…" at bounding box center [511, 340] width 1023 height 919
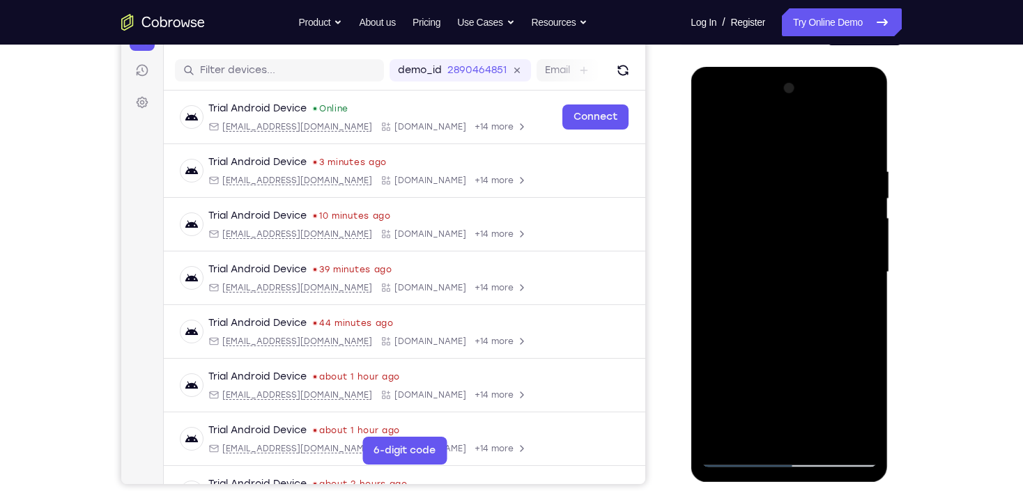
click at [707, 132] on div at bounding box center [789, 272] width 176 height 390
click at [791, 148] on div at bounding box center [789, 272] width 176 height 390
click at [728, 149] on div at bounding box center [789, 272] width 176 height 390
click at [719, 129] on div at bounding box center [789, 272] width 176 height 390
drag, startPoint x: 783, startPoint y: 160, endPoint x: 797, endPoint y: 378, distance: 218.7
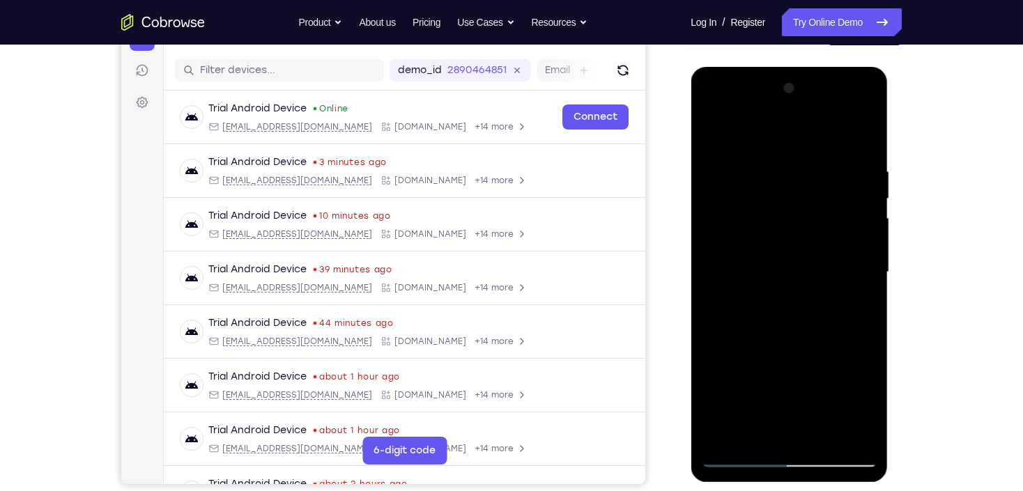
click at [797, 377] on div at bounding box center [789, 272] width 176 height 390
click at [766, 160] on div at bounding box center [789, 272] width 176 height 390
click at [848, 269] on div at bounding box center [789, 272] width 176 height 390
click at [731, 273] on div at bounding box center [789, 272] width 176 height 390
click at [841, 261] on div at bounding box center [789, 272] width 176 height 390
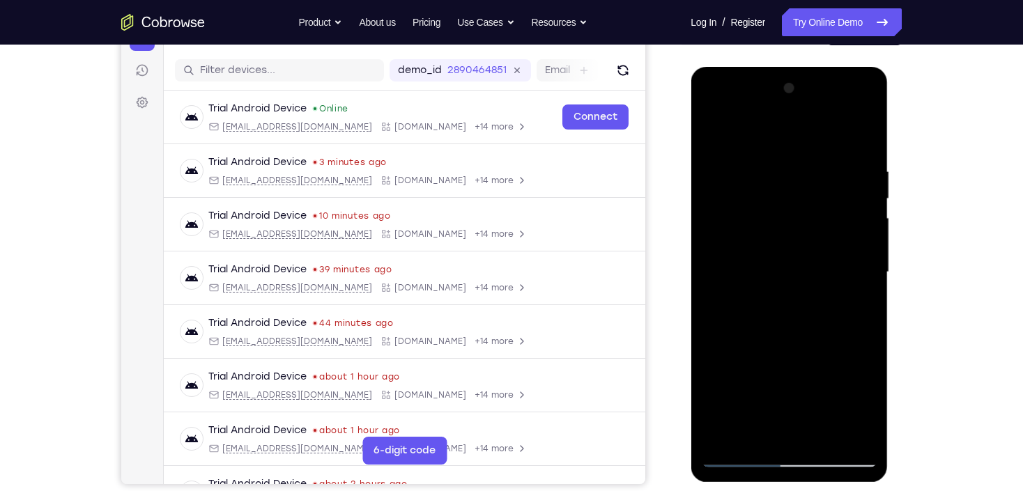
click at [847, 257] on div at bounding box center [789, 272] width 176 height 390
click at [848, 259] on div at bounding box center [789, 272] width 176 height 390
click at [850, 263] on div at bounding box center [789, 272] width 176 height 390
click at [717, 280] on div at bounding box center [789, 272] width 176 height 390
click at [863, 137] on div at bounding box center [789, 272] width 176 height 390
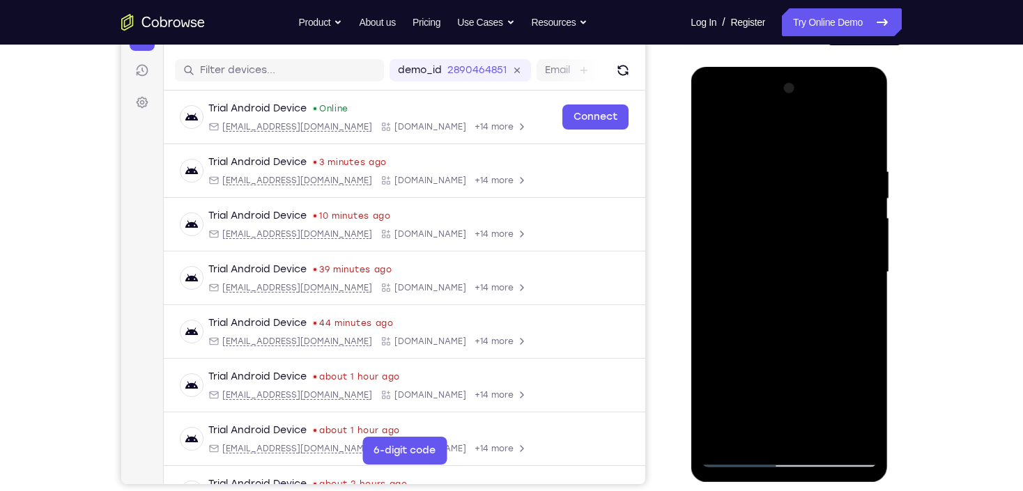
click at [869, 335] on div at bounding box center [789, 272] width 176 height 390
click at [869, 336] on div at bounding box center [789, 272] width 176 height 390
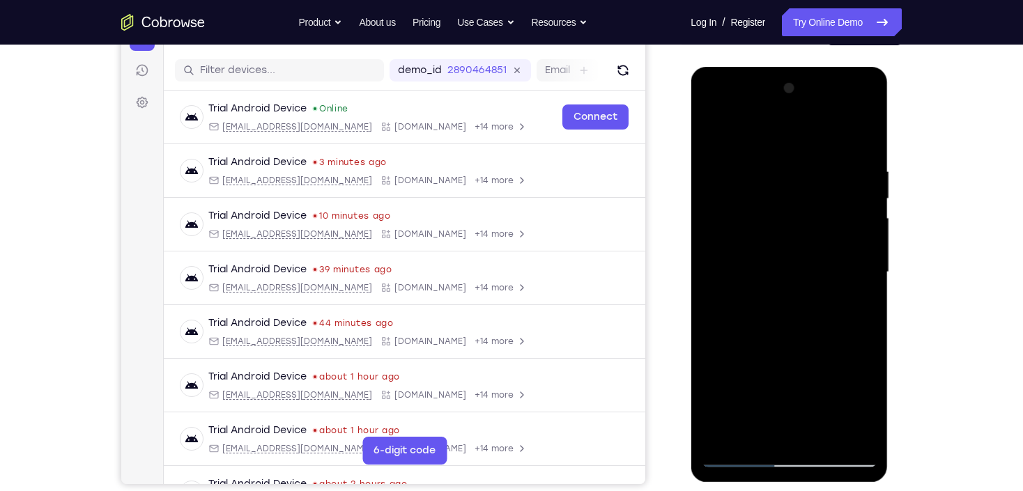
click at [869, 336] on div at bounding box center [789, 272] width 176 height 390
click at [756, 439] on div at bounding box center [789, 272] width 176 height 390
click at [820, 438] on div at bounding box center [789, 272] width 176 height 390
click at [766, 265] on div at bounding box center [789, 272] width 176 height 390
click at [719, 220] on div at bounding box center [789, 272] width 176 height 390
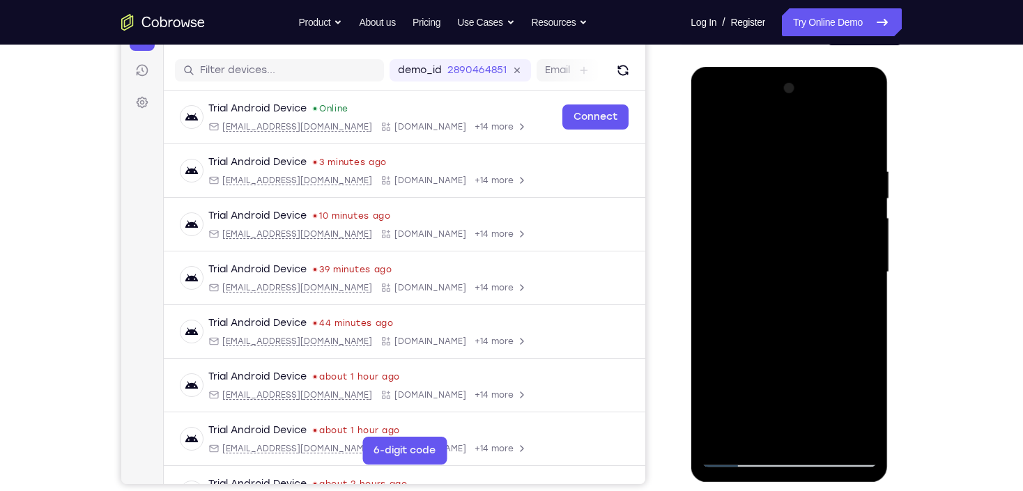
click at [820, 433] on div at bounding box center [789, 272] width 176 height 390
click at [794, 148] on div at bounding box center [789, 272] width 176 height 390
click at [790, 286] on div at bounding box center [789, 272] width 176 height 390
click at [719, 291] on div at bounding box center [789, 272] width 176 height 390
click at [714, 289] on div at bounding box center [789, 272] width 176 height 390
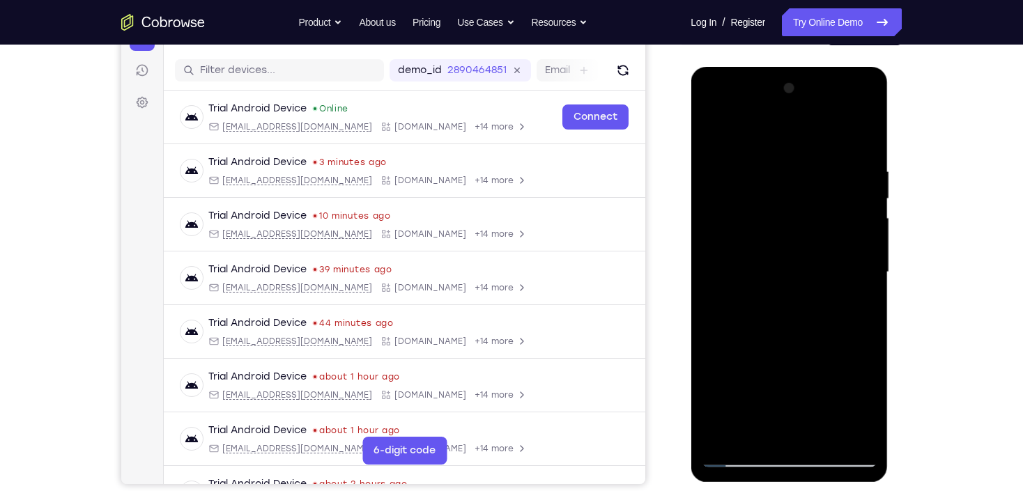
click at [940, 176] on div "Your Support Agent Your Customer Web iOS Android Next Steps We’d be happy to gi…" at bounding box center [512, 340] width 892 height 919
click at [722, 439] on div at bounding box center [789, 272] width 176 height 390
click at [863, 155] on div at bounding box center [789, 272] width 176 height 390
click at [851, 241] on div at bounding box center [789, 272] width 176 height 390
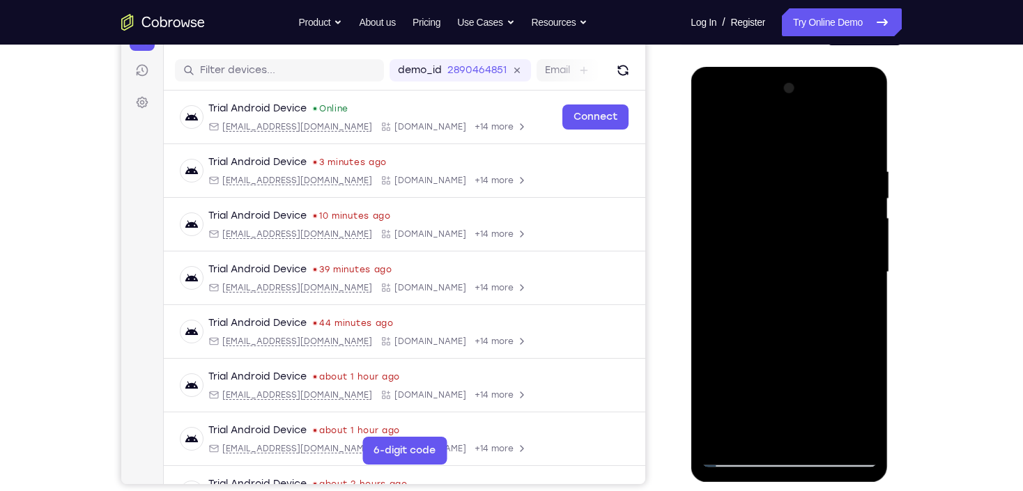
click at [718, 138] on div at bounding box center [789, 272] width 176 height 390
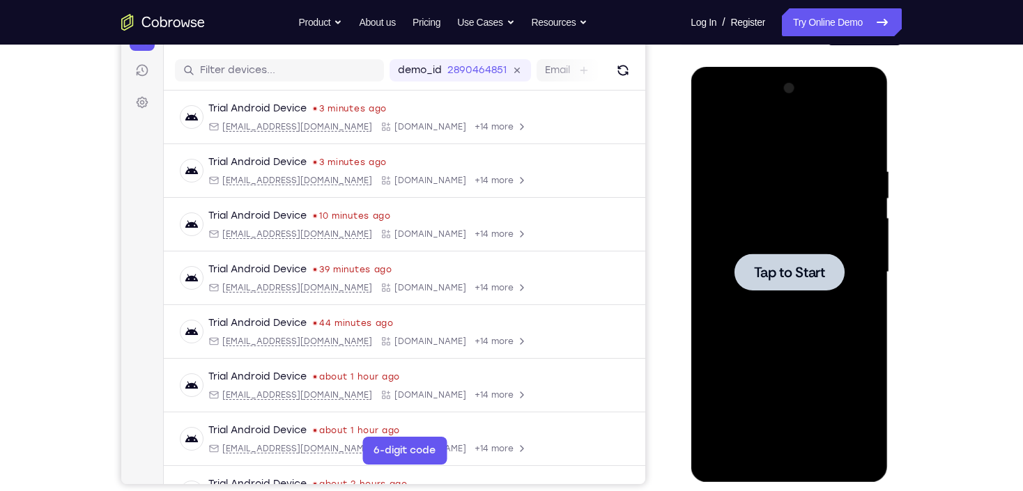
click at [947, 274] on div "Your Support Agent Your Customer Web iOS Android Next Steps We’d be happy to gi…" at bounding box center [512, 340] width 892 height 919
click at [772, 236] on div at bounding box center [789, 272] width 176 height 390
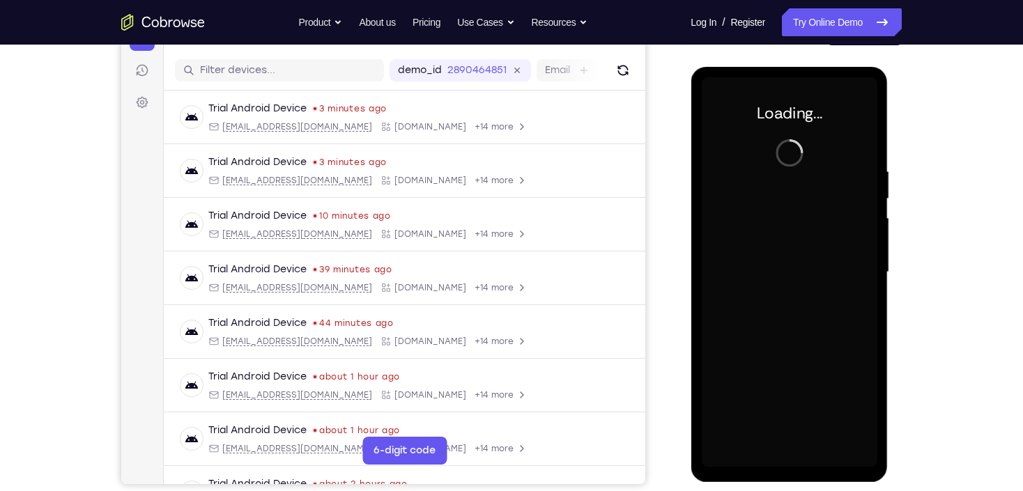
drag, startPoint x: 774, startPoint y: 255, endPoint x: 774, endPoint y: 247, distance: 8.4
click at [774, 250] on div at bounding box center [789, 272] width 176 height 390
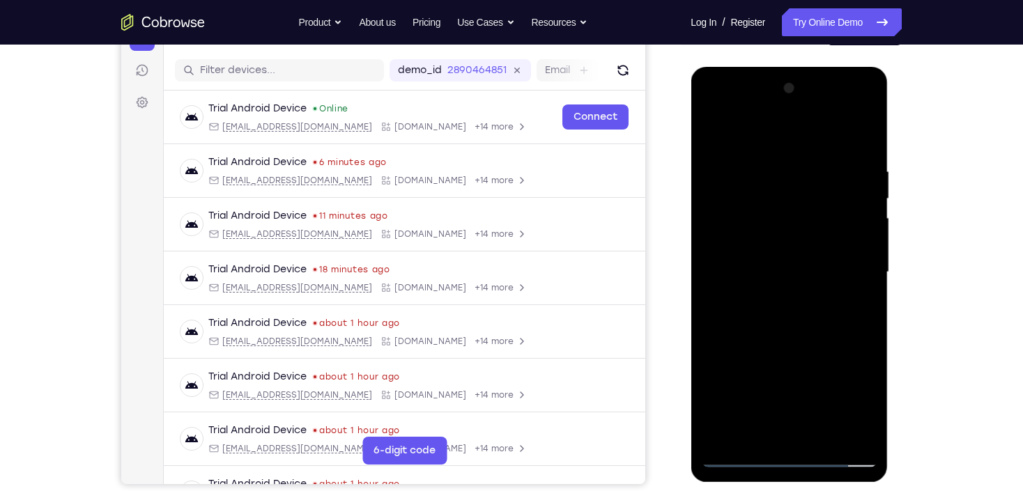
scroll to position [220, 0]
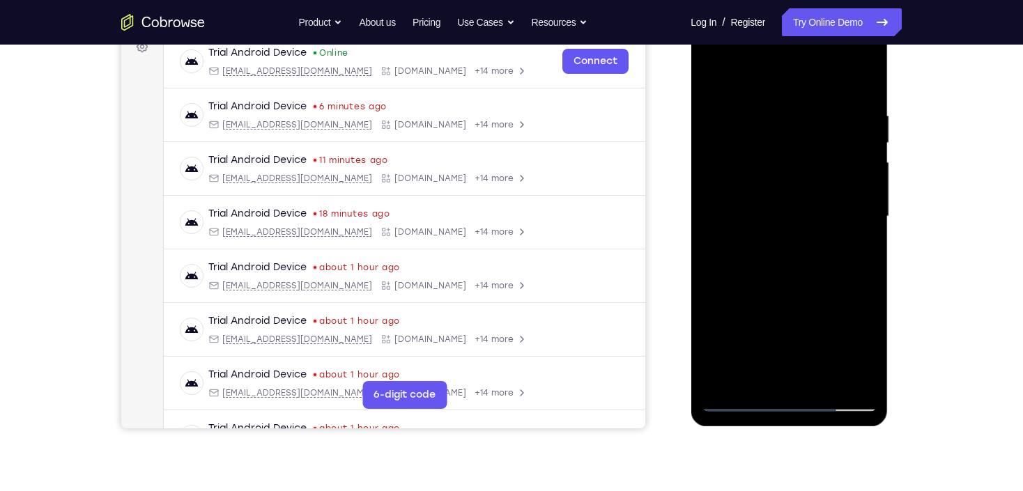
click at [942, 176] on div "Your Support Agent Your Customer Web iOS Android Next Steps We’d be happy to gi…" at bounding box center [512, 284] width 892 height 919
click at [780, 400] on div at bounding box center [789, 217] width 176 height 390
click at [940, 212] on div "Your Support Agent Your Customer Web iOS Android Next Steps We’d be happy to gi…" at bounding box center [512, 284] width 892 height 919
click at [847, 337] on div at bounding box center [789, 217] width 176 height 390
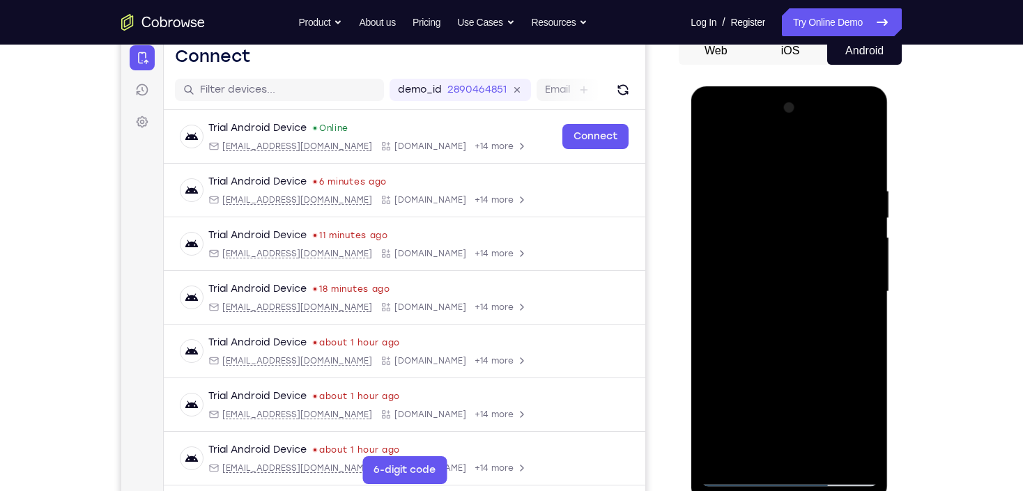
scroll to position [164, 0]
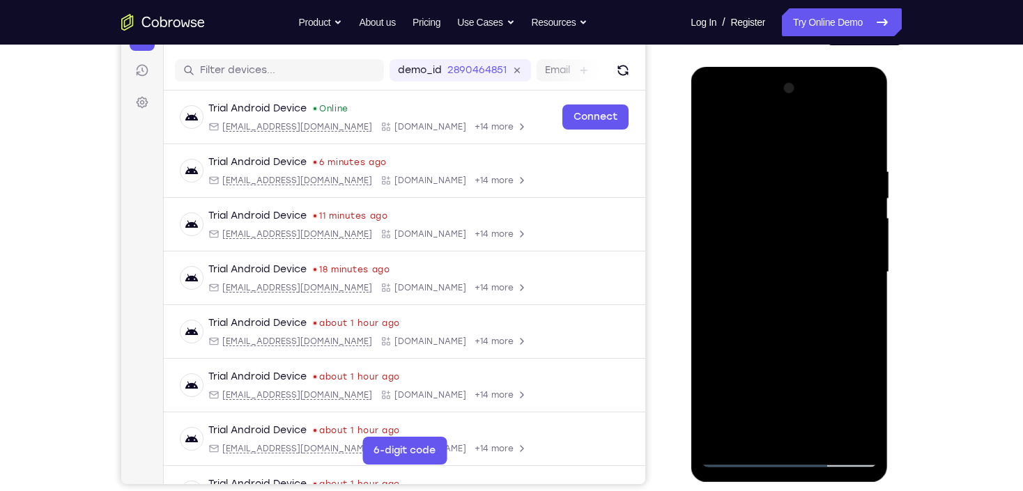
click at [782, 137] on div at bounding box center [789, 272] width 176 height 390
click at [855, 268] on div at bounding box center [789, 272] width 176 height 390
click at [774, 303] on div at bounding box center [789, 272] width 176 height 390
click at [783, 245] on div at bounding box center [789, 272] width 176 height 390
click at [777, 258] on div at bounding box center [789, 272] width 176 height 390
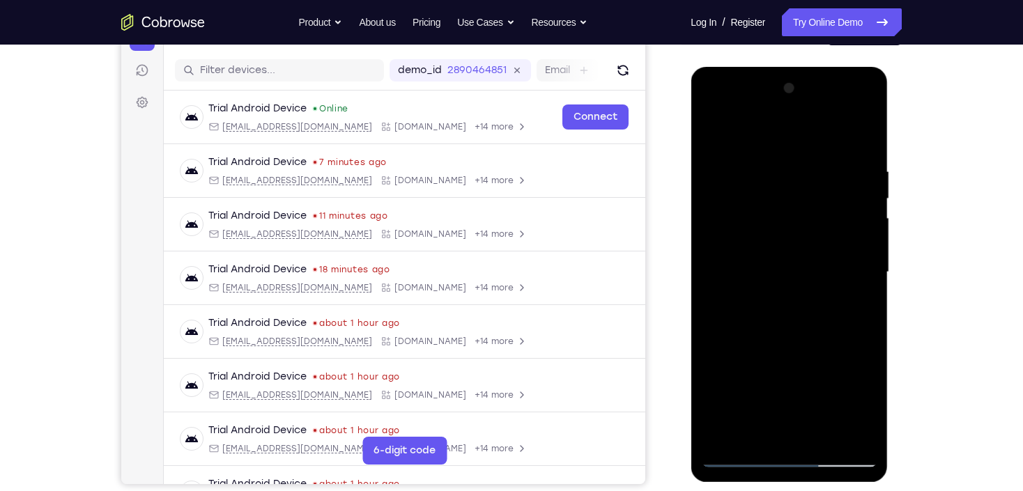
drag, startPoint x: 712, startPoint y: 267, endPoint x: 722, endPoint y: 230, distance: 38.2
click at [722, 230] on div at bounding box center [789, 272] width 176 height 390
click at [760, 263] on div at bounding box center [789, 272] width 176 height 390
click at [796, 239] on div at bounding box center [789, 272] width 176 height 390
click at [824, 433] on div at bounding box center [789, 272] width 176 height 390
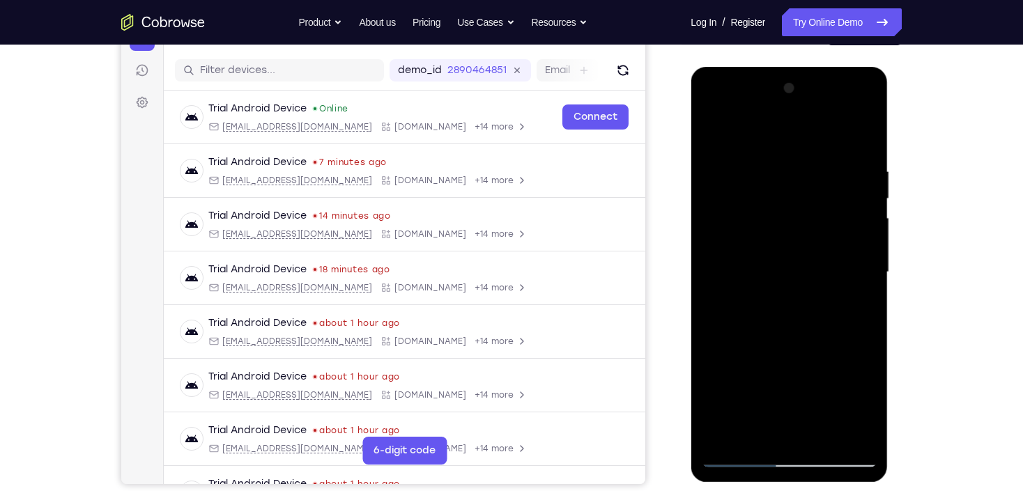
click at [798, 350] on div at bounding box center [789, 272] width 176 height 390
click at [809, 263] on div at bounding box center [789, 272] width 176 height 390
click at [712, 132] on div at bounding box center [789, 272] width 176 height 390
drag, startPoint x: 794, startPoint y: 149, endPoint x: 791, endPoint y: 160, distance: 11.5
click at [794, 149] on div at bounding box center [789, 272] width 176 height 390
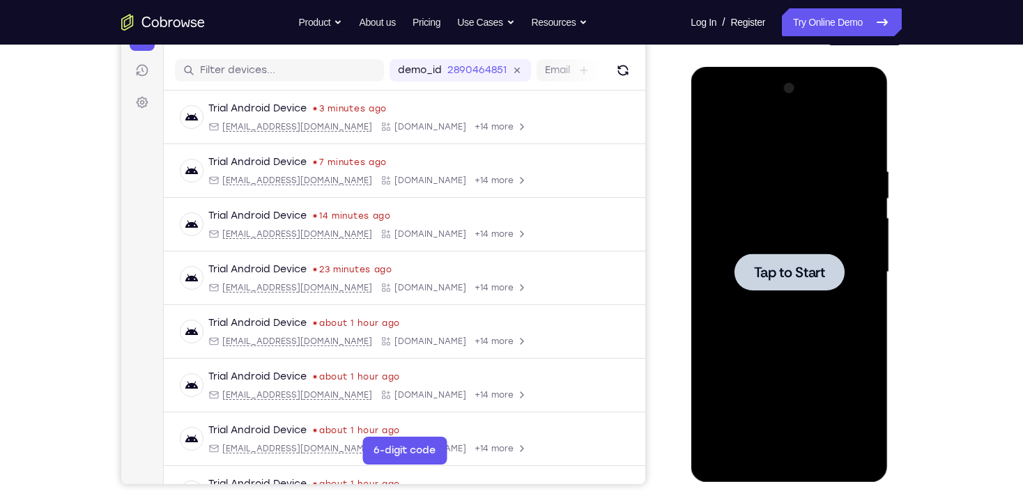
click at [788, 280] on span "Tap to Start" at bounding box center [788, 273] width 71 height 14
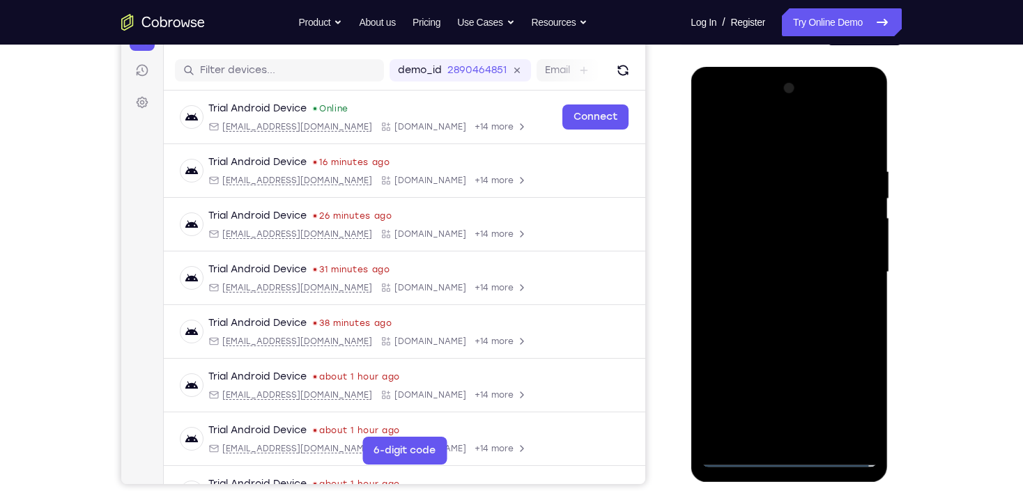
click at [783, 459] on div at bounding box center [789, 272] width 176 height 390
click at [858, 397] on div at bounding box center [789, 272] width 176 height 390
click at [780, 133] on div at bounding box center [789, 272] width 176 height 390
click at [849, 268] on div at bounding box center [789, 272] width 176 height 390
click at [770, 300] on div at bounding box center [789, 272] width 176 height 390
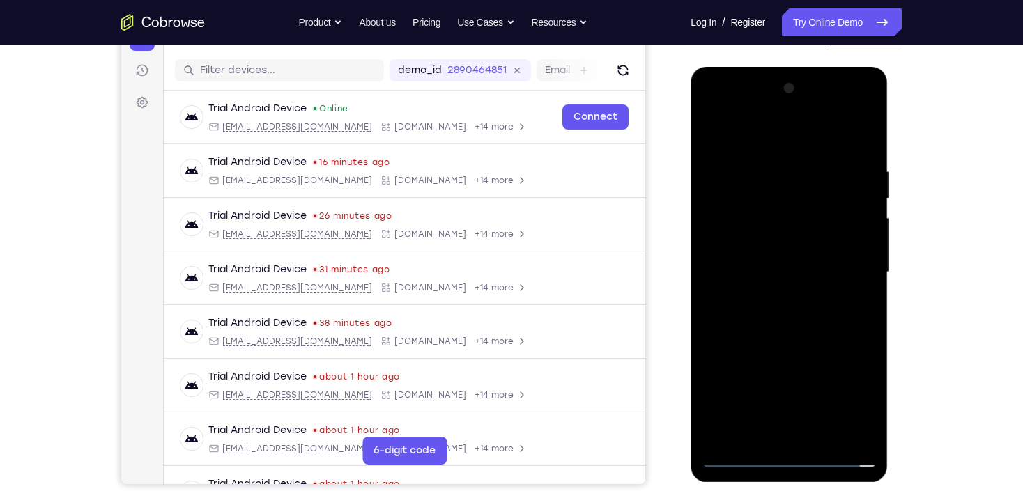
click at [799, 257] on div at bounding box center [789, 272] width 176 height 390
click at [808, 251] on div at bounding box center [789, 272] width 176 height 390
click at [783, 275] on div at bounding box center [789, 272] width 176 height 390
click at [788, 321] on div at bounding box center [789, 272] width 176 height 390
click at [799, 307] on div at bounding box center [789, 272] width 176 height 390
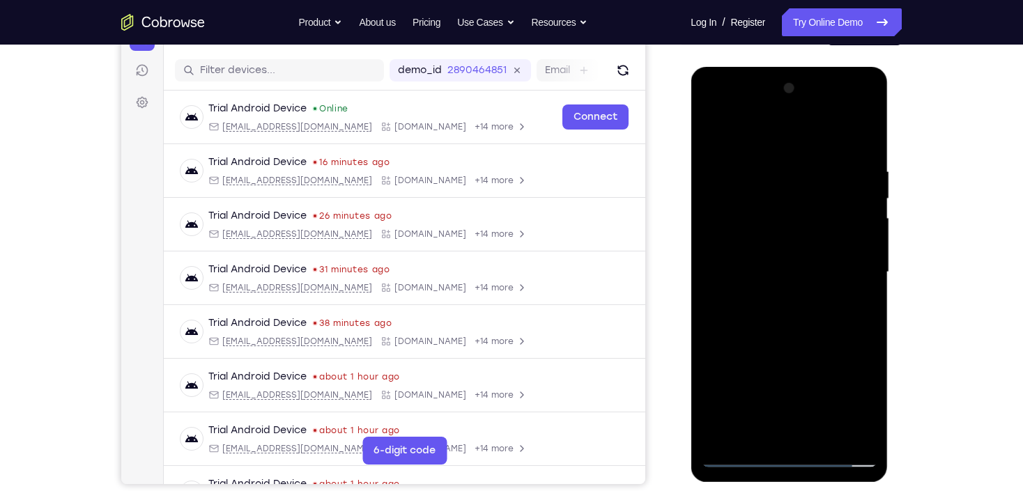
click at [799, 307] on div at bounding box center [789, 272] width 176 height 390
click at [793, 275] on div at bounding box center [789, 272] width 176 height 390
click at [802, 332] on div at bounding box center [789, 272] width 176 height 390
click at [826, 430] on div at bounding box center [789, 272] width 176 height 390
click at [799, 349] on div at bounding box center [789, 272] width 176 height 390
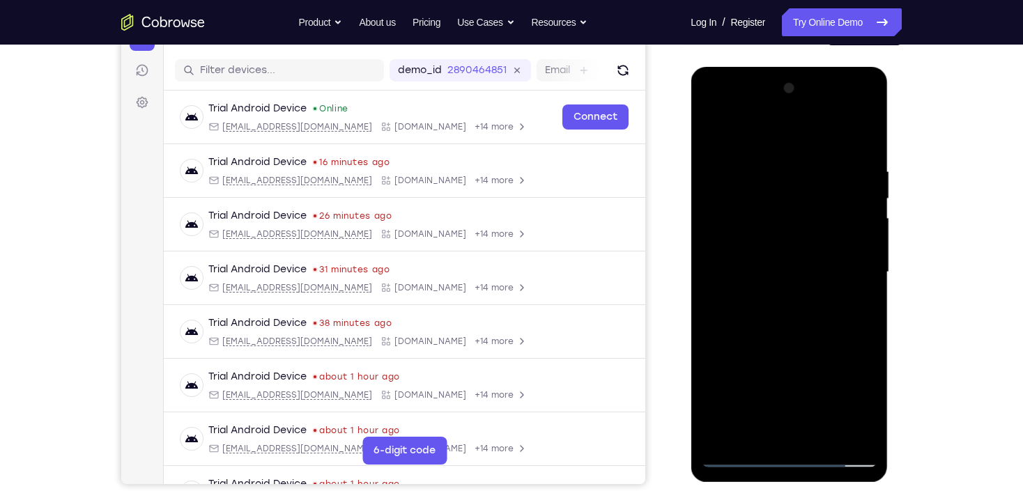
click at [808, 293] on div at bounding box center [789, 272] width 176 height 390
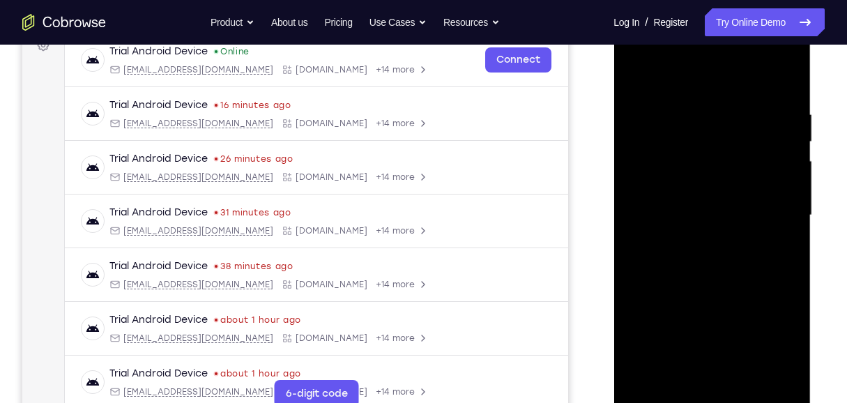
scroll to position [211, 0]
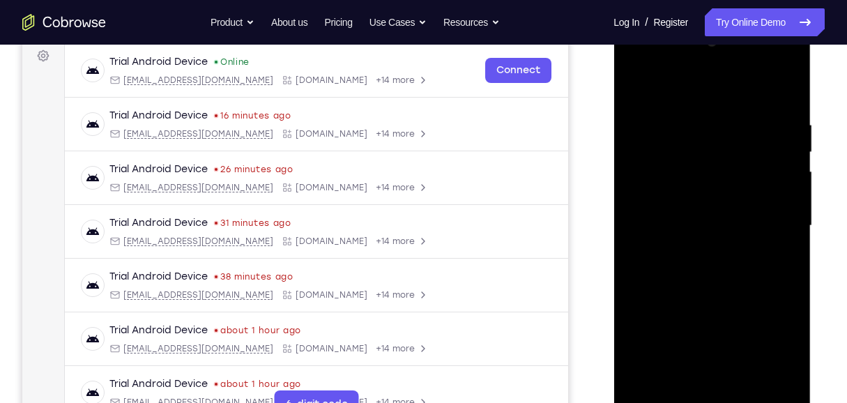
click at [629, 84] on div at bounding box center [712, 226] width 176 height 390
click at [671, 242] on div at bounding box center [712, 226] width 176 height 390
click at [639, 89] on div at bounding box center [712, 226] width 176 height 390
click at [710, 102] on div at bounding box center [712, 226] width 176 height 390
click at [653, 102] on div at bounding box center [712, 226] width 176 height 390
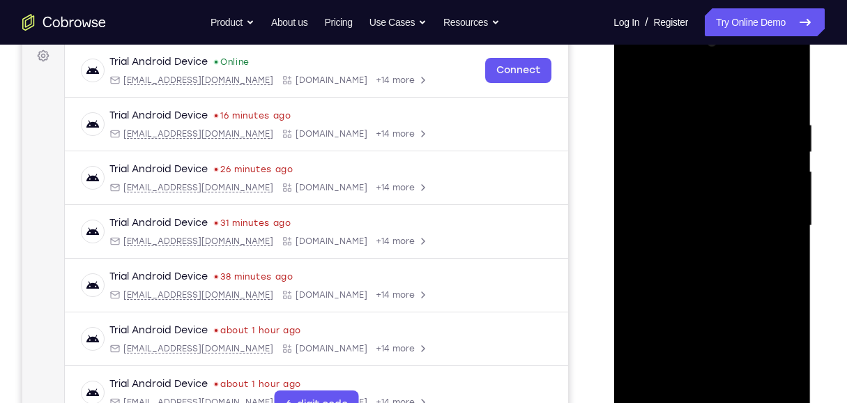
click at [638, 86] on div at bounding box center [712, 226] width 176 height 390
drag, startPoint x: 734, startPoint y: 328, endPoint x: 744, endPoint y: 218, distance: 110.6
click at [744, 218] on div at bounding box center [712, 226] width 176 height 390
click at [788, 183] on div at bounding box center [712, 226] width 176 height 390
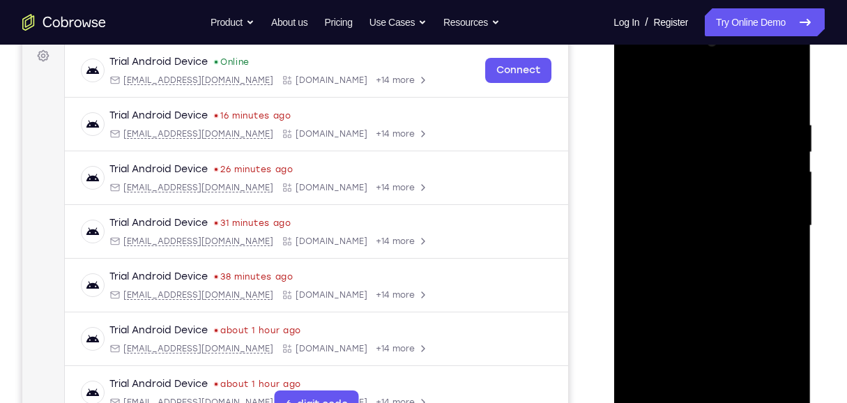
click at [788, 183] on div at bounding box center [712, 226] width 176 height 390
drag, startPoint x: 706, startPoint y: 321, endPoint x: 712, endPoint y: 115, distance: 205.7
click at [712, 121] on div at bounding box center [712, 226] width 176 height 390
drag, startPoint x: 710, startPoint y: 306, endPoint x: 713, endPoint y: 128, distance: 178.5
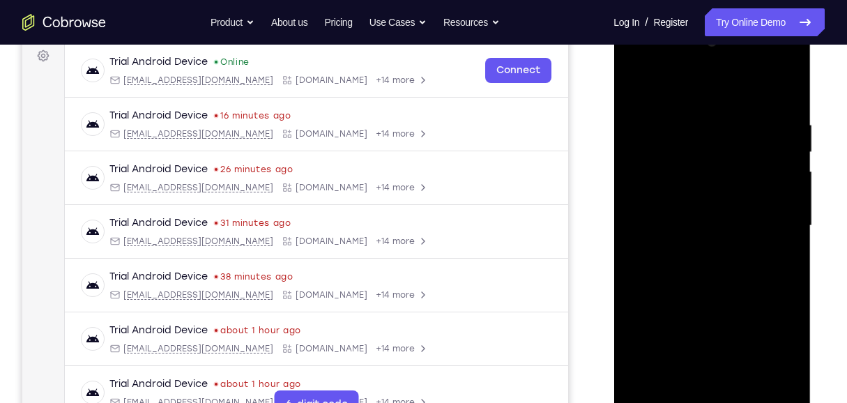
click at [713, 130] on div at bounding box center [712, 226] width 176 height 390
drag, startPoint x: 691, startPoint y: 316, endPoint x: 724, endPoint y: 129, distance: 190.3
click at [724, 129] on div at bounding box center [712, 226] width 176 height 390
drag, startPoint x: 713, startPoint y: 252, endPoint x: 724, endPoint y: 121, distance: 130.8
click at [724, 121] on div at bounding box center [712, 226] width 176 height 390
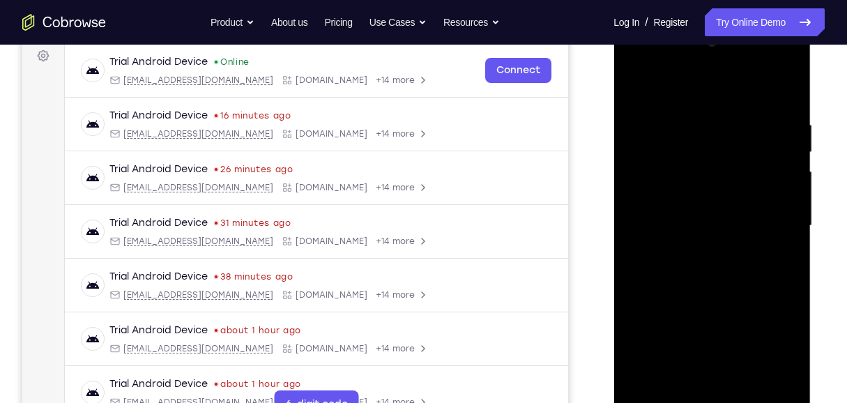
drag, startPoint x: 701, startPoint y: 274, endPoint x: 715, endPoint y: 167, distance: 108.3
click at [715, 167] on div at bounding box center [712, 226] width 176 height 390
drag, startPoint x: 715, startPoint y: 167, endPoint x: 707, endPoint y: 291, distance: 124.4
click at [707, 291] on div at bounding box center [712, 226] width 176 height 390
click at [790, 257] on div at bounding box center [712, 226] width 176 height 390
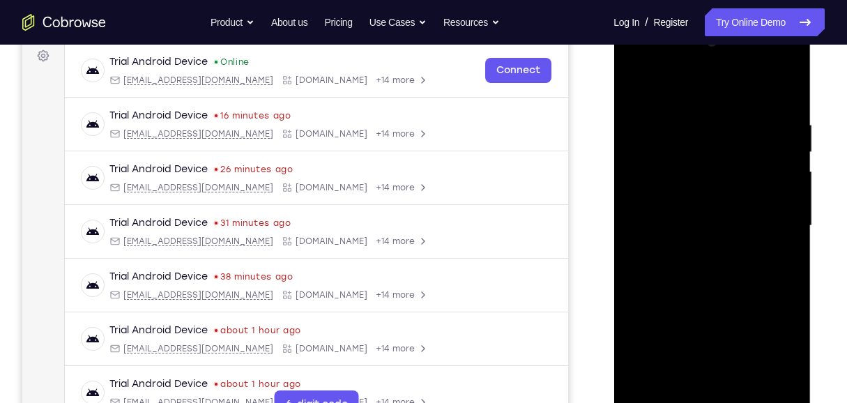
click at [790, 257] on div at bounding box center [712, 226] width 176 height 390
drag, startPoint x: 681, startPoint y: 344, endPoint x: 704, endPoint y: 87, distance: 257.5
click at [703, 102] on div at bounding box center [712, 226] width 176 height 390
drag, startPoint x: 691, startPoint y: 346, endPoint x: 708, endPoint y: 218, distance: 129.3
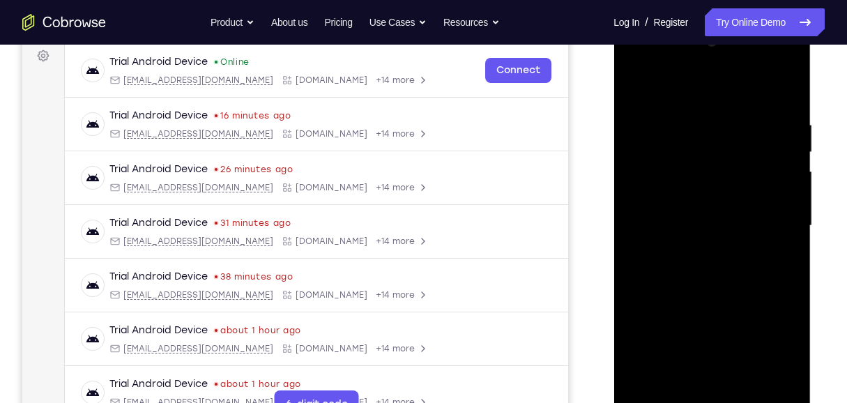
click at [708, 218] on div at bounding box center [712, 226] width 176 height 390
drag, startPoint x: 726, startPoint y: 268, endPoint x: 730, endPoint y: 288, distance: 20.0
click at [730, 288] on div at bounding box center [712, 226] width 176 height 390
click at [788, 247] on div at bounding box center [712, 226] width 176 height 390
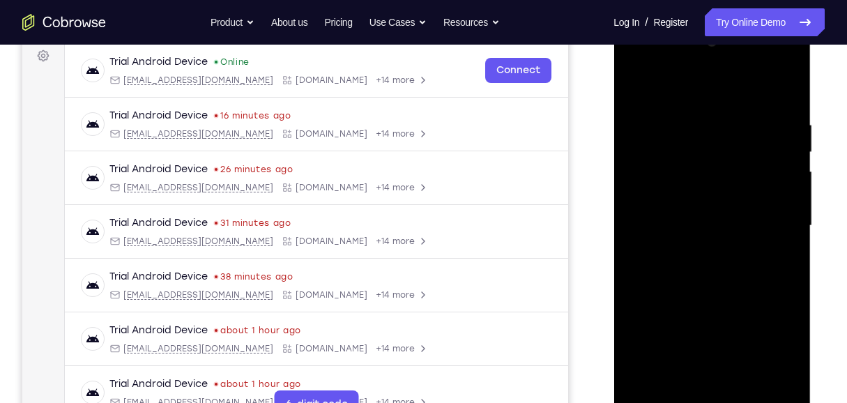
click at [788, 247] on div at bounding box center [712, 226] width 176 height 390
drag, startPoint x: 699, startPoint y: 332, endPoint x: 703, endPoint y: 153, distance: 179.9
click at [702, 159] on div at bounding box center [712, 226] width 176 height 390
drag, startPoint x: 699, startPoint y: 324, endPoint x: 712, endPoint y: 172, distance: 152.5
click at [712, 176] on div at bounding box center [712, 226] width 176 height 390
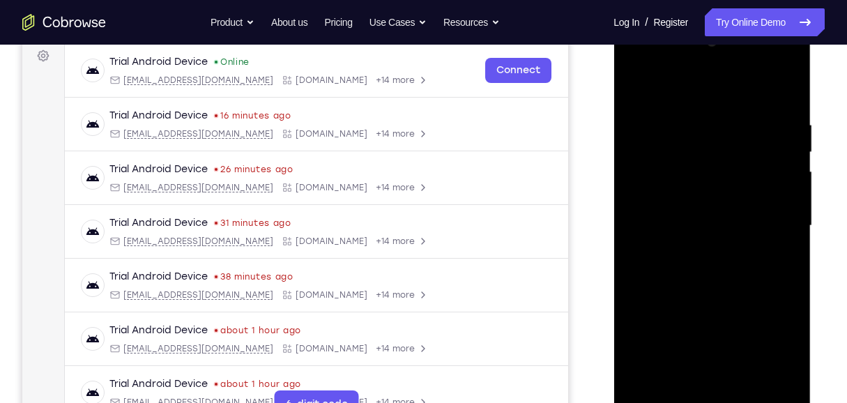
click at [794, 249] on div at bounding box center [712, 226] width 176 height 390
click at [673, 115] on div at bounding box center [712, 226] width 176 height 390
drag, startPoint x: 706, startPoint y: 120, endPoint x: 705, endPoint y: 220, distance: 99.7
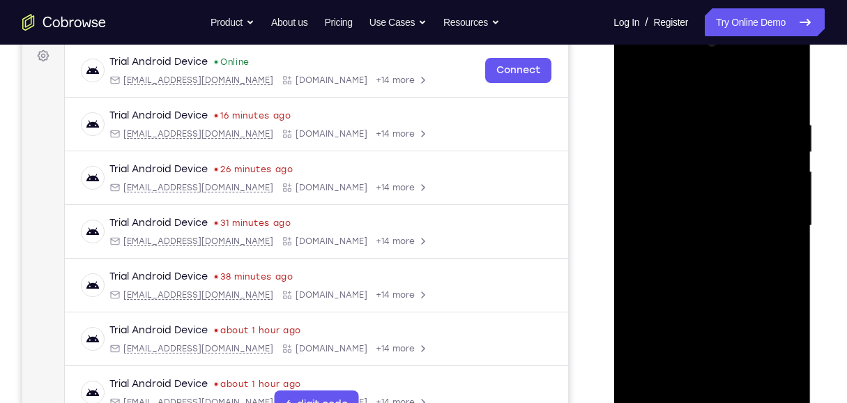
click at [705, 220] on div at bounding box center [712, 226] width 176 height 390
click at [691, 105] on div at bounding box center [712, 226] width 176 height 390
drag, startPoint x: 682, startPoint y: 253, endPoint x: 714, endPoint y: 102, distance: 154.1
click at [714, 102] on div at bounding box center [712, 226] width 176 height 390
drag, startPoint x: 689, startPoint y: 181, endPoint x: 673, endPoint y: 327, distance: 147.3
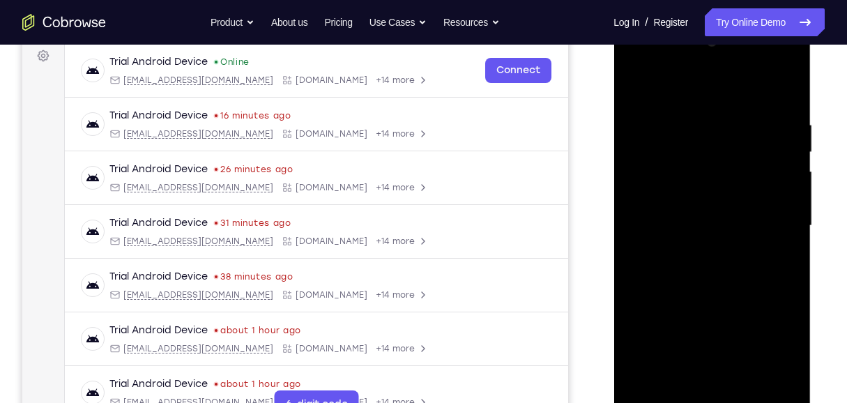
click at [673, 327] on div at bounding box center [712, 226] width 176 height 390
click at [662, 228] on div at bounding box center [712, 226] width 176 height 390
click at [724, 226] on div at bounding box center [712, 226] width 176 height 390
drag, startPoint x: 712, startPoint y: 303, endPoint x: 713, endPoint y: 85, distance: 218.2
click at [712, 91] on div at bounding box center [712, 226] width 176 height 390
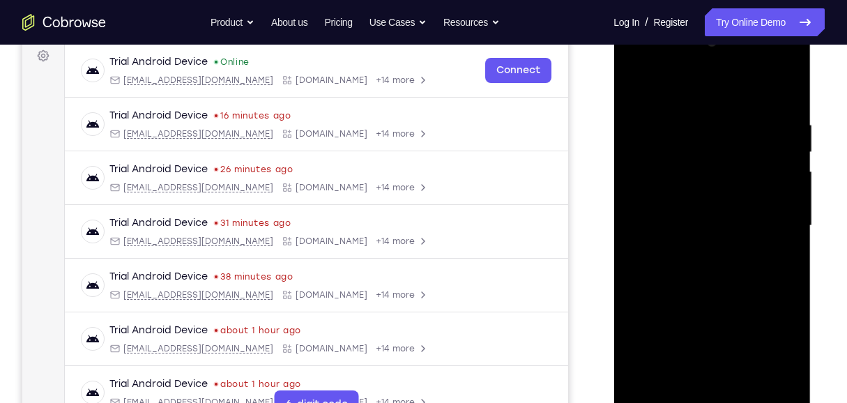
click at [657, 201] on div at bounding box center [712, 226] width 176 height 390
click at [788, 286] on div at bounding box center [712, 226] width 176 height 390
click at [628, 86] on div at bounding box center [712, 226] width 176 height 390
click at [635, 87] on div at bounding box center [712, 226] width 176 height 390
click at [728, 224] on div at bounding box center [712, 226] width 176 height 390
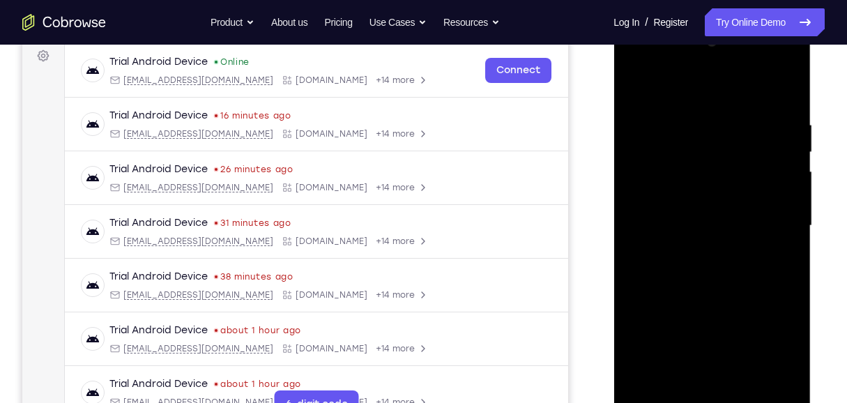
drag, startPoint x: 765, startPoint y: 218, endPoint x: 761, endPoint y: 267, distance: 48.9
click at [760, 267] on div at bounding box center [712, 226] width 176 height 390
click at [788, 227] on div at bounding box center [712, 226] width 176 height 390
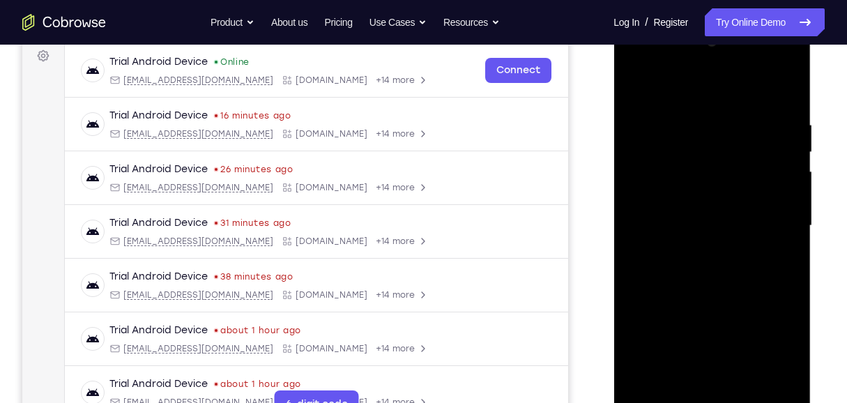
click at [788, 227] on div at bounding box center [712, 226] width 176 height 390
click at [638, 89] on div at bounding box center [712, 226] width 176 height 390
drag, startPoint x: 723, startPoint y: 321, endPoint x: 737, endPoint y: 200, distance: 122.1
click at [737, 200] on div at bounding box center [712, 226] width 176 height 390
click at [741, 388] on div at bounding box center [712, 226] width 176 height 390
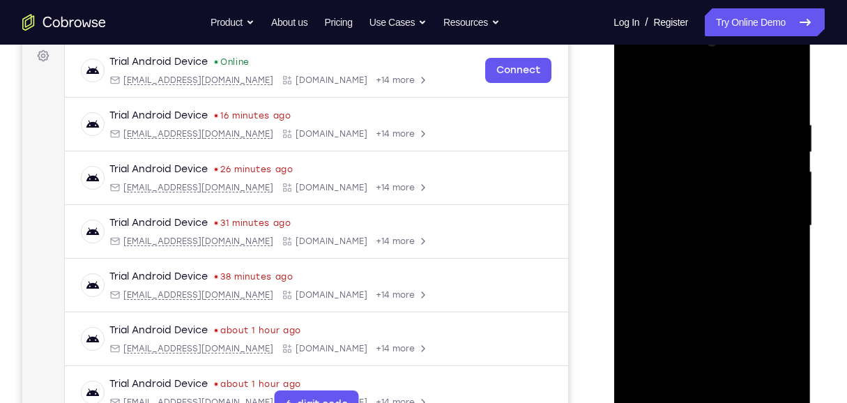
click at [714, 215] on div at bounding box center [712, 226] width 176 height 390
click at [626, 87] on div at bounding box center [712, 226] width 176 height 390
click at [714, 105] on div at bounding box center [712, 226] width 176 height 390
click at [667, 98] on div at bounding box center [712, 226] width 176 height 390
click at [733, 217] on div at bounding box center [712, 226] width 176 height 390
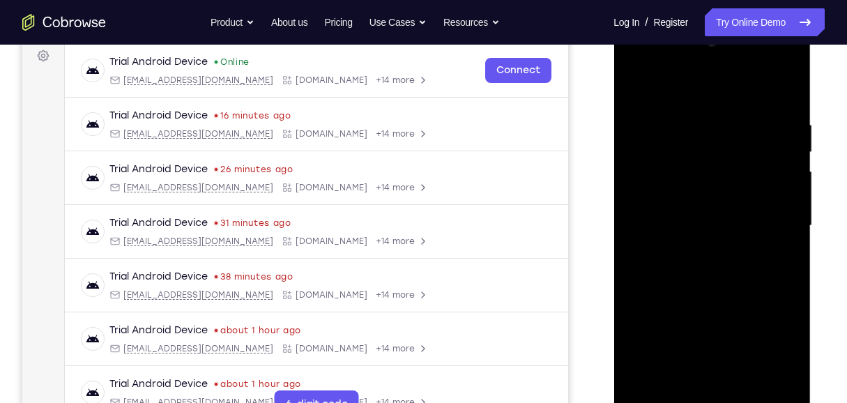
click at [636, 84] on div at bounding box center [712, 226] width 176 height 390
click at [638, 87] on div at bounding box center [712, 226] width 176 height 390
drag, startPoint x: 701, startPoint y: 115, endPoint x: 721, endPoint y: 358, distance: 244.2
click at [721, 360] on div at bounding box center [712, 226] width 176 height 390
drag, startPoint x: 717, startPoint y: 106, endPoint x: 724, endPoint y: 270, distance: 164.0
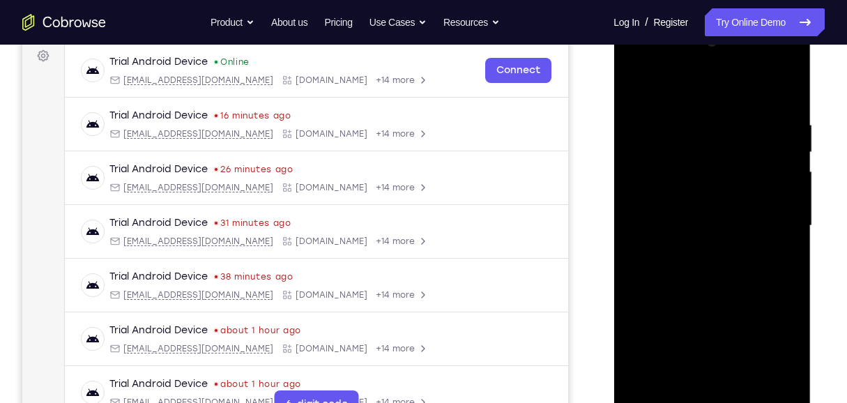
click at [724, 268] on div at bounding box center [712, 226] width 176 height 390
click at [788, 291] on div at bounding box center [712, 226] width 176 height 390
click at [682, 111] on div at bounding box center [712, 226] width 176 height 390
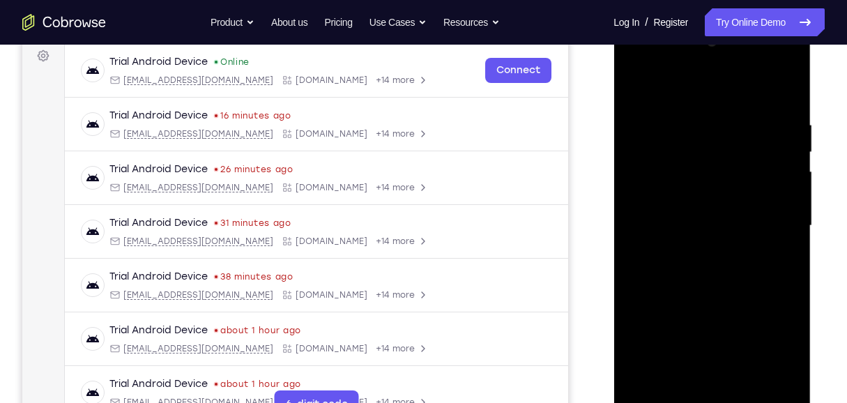
click at [781, 192] on div at bounding box center [712, 226] width 176 height 390
click at [780, 192] on div at bounding box center [712, 226] width 176 height 390
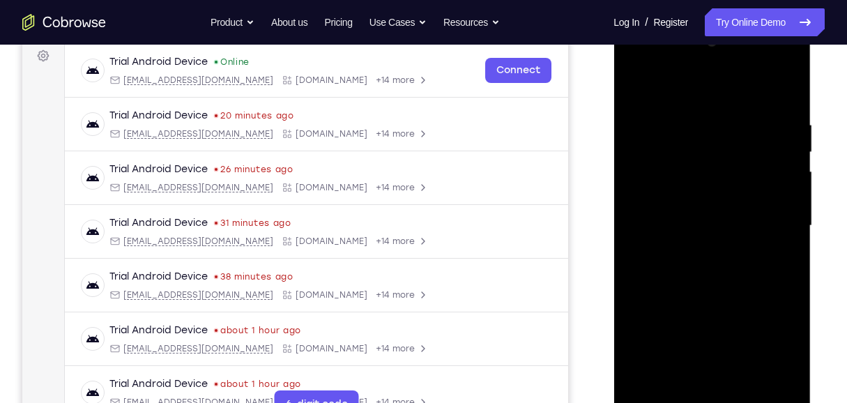
click at [780, 192] on div at bounding box center [712, 226] width 176 height 390
click at [779, 192] on div at bounding box center [712, 226] width 176 height 390
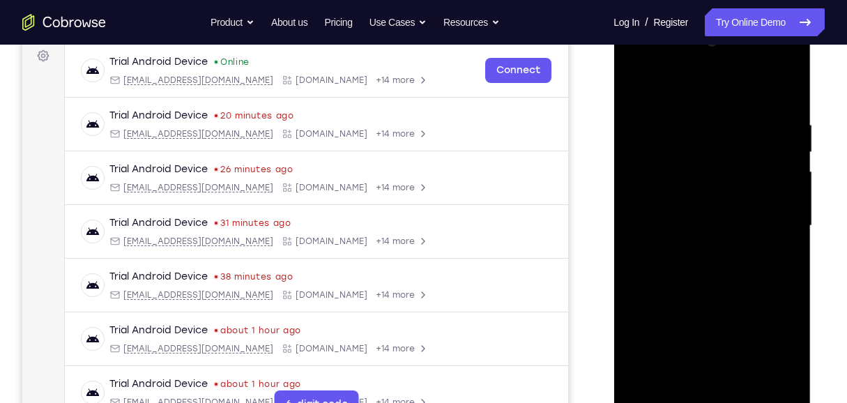
click at [777, 190] on div at bounding box center [712, 226] width 176 height 390
click at [783, 179] on div at bounding box center [712, 226] width 176 height 390
click at [634, 201] on div at bounding box center [712, 226] width 176 height 390
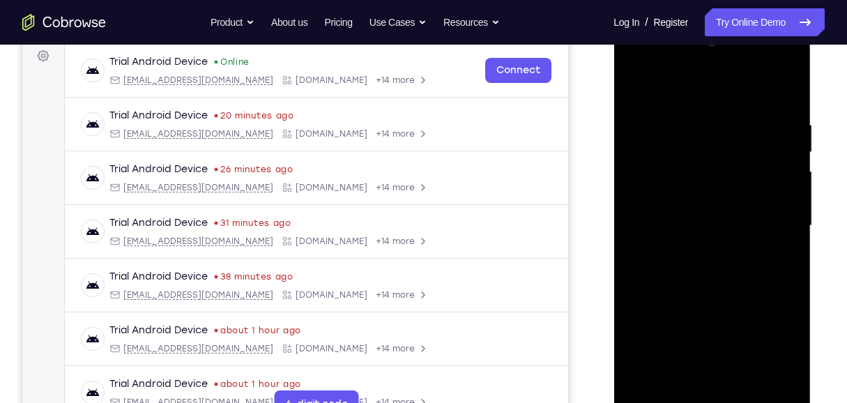
click at [787, 180] on div at bounding box center [712, 226] width 176 height 390
click at [643, 203] on div at bounding box center [712, 226] width 176 height 390
click at [643, 201] on div at bounding box center [712, 226] width 176 height 390
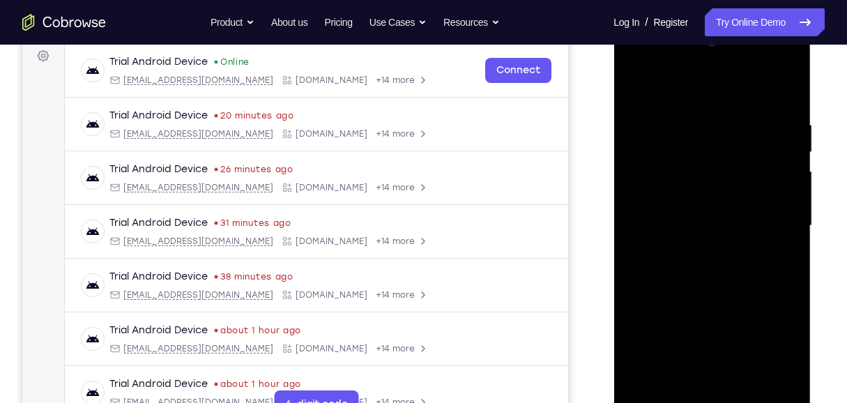
click at [643, 201] on div at bounding box center [712, 226] width 176 height 390
click at [643, 202] on div at bounding box center [712, 226] width 176 height 390
click at [777, 200] on div at bounding box center [712, 226] width 176 height 390
drag, startPoint x: 777, startPoint y: 200, endPoint x: 768, endPoint y: 194, distance: 10.6
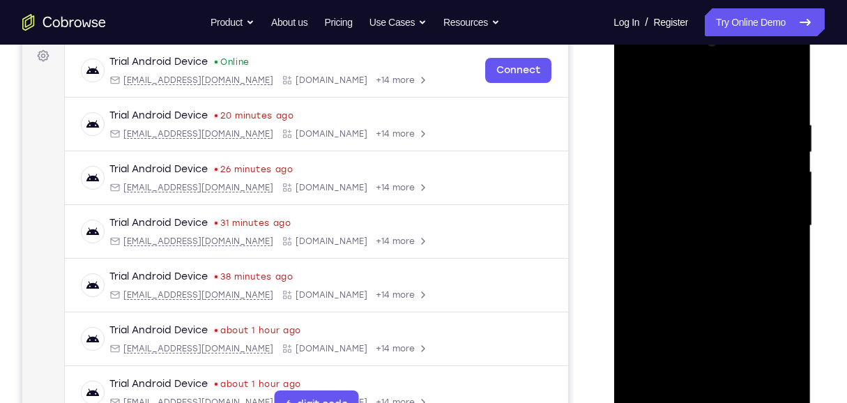
click at [776, 199] on div at bounding box center [712, 226] width 176 height 390
click at [769, 196] on div at bounding box center [712, 226] width 176 height 390
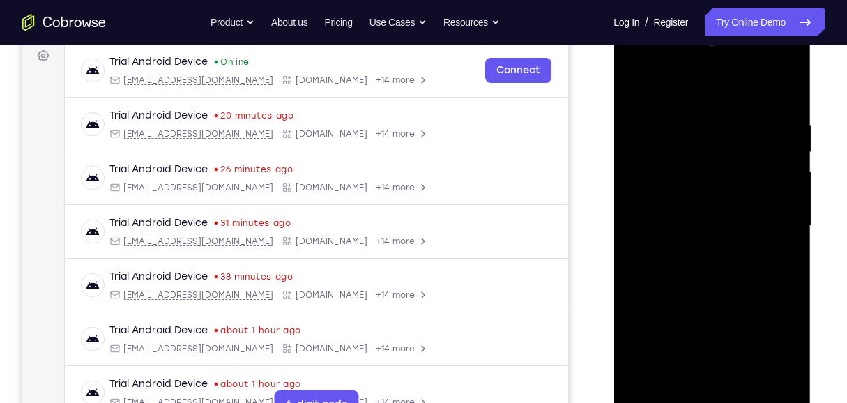
click at [642, 217] on div at bounding box center [712, 226] width 176 height 390
click at [782, 207] on div at bounding box center [712, 226] width 176 height 390
drag, startPoint x: 781, startPoint y: 207, endPoint x: 774, endPoint y: 225, distance: 19.4
click at [774, 225] on div at bounding box center [712, 226] width 176 height 390
click at [765, 211] on div at bounding box center [712, 226] width 176 height 390
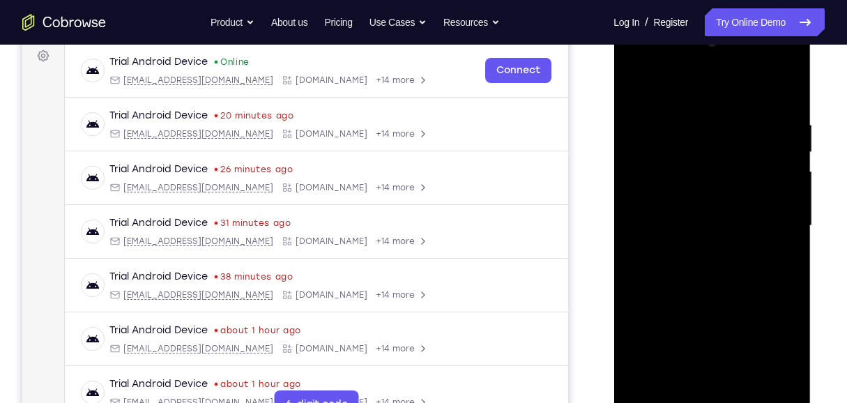
click at [772, 201] on div at bounding box center [712, 226] width 176 height 390
click at [770, 200] on div at bounding box center [712, 226] width 176 height 390
click at [655, 210] on div at bounding box center [712, 226] width 176 height 390
click at [762, 199] on div at bounding box center [712, 226] width 176 height 390
click at [761, 199] on div at bounding box center [712, 226] width 176 height 390
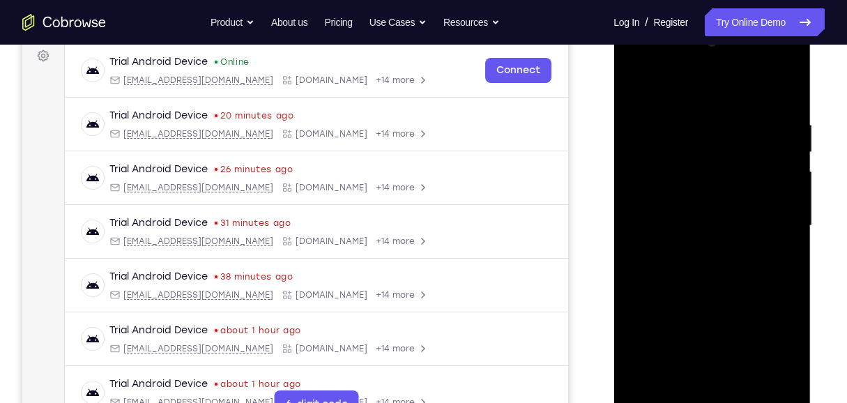
click at [760, 199] on div at bounding box center [712, 226] width 176 height 390
click at [635, 208] on div at bounding box center [712, 226] width 176 height 390
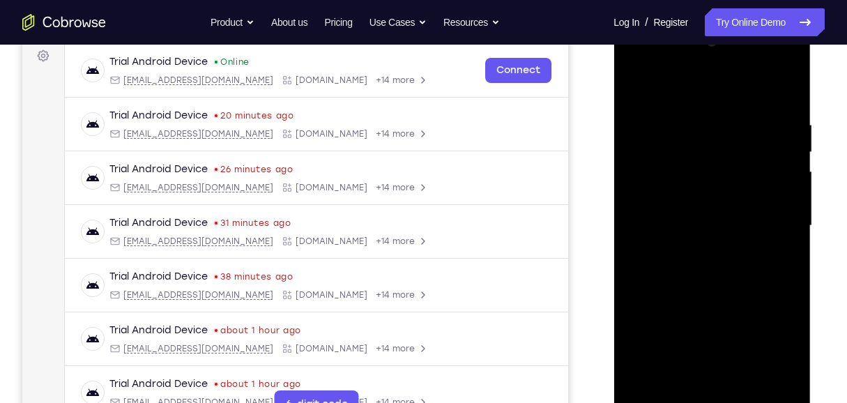
click at [776, 152] on div at bounding box center [712, 226] width 176 height 390
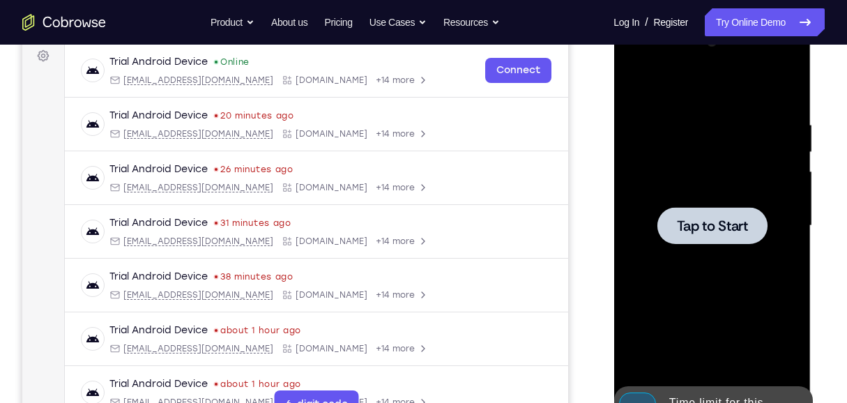
scroll to position [164, 0]
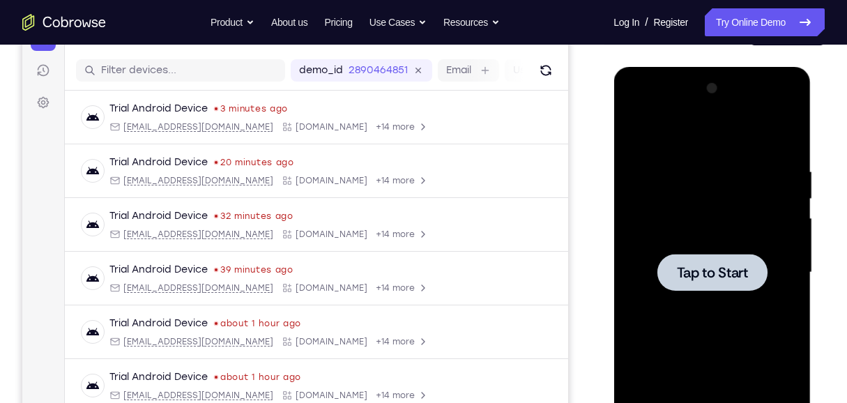
click at [604, 165] on div at bounding box center [713, 270] width 223 height 429
click at [613, 111] on div "Tap to Start" at bounding box center [711, 274] width 197 height 415
click at [666, 165] on div at bounding box center [712, 272] width 176 height 390
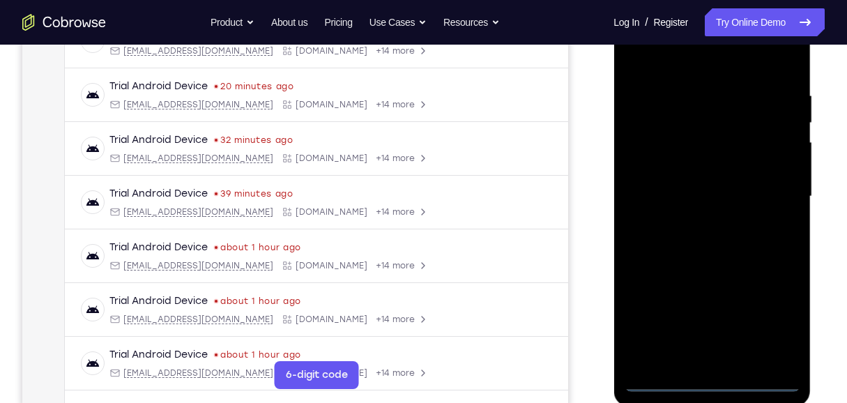
scroll to position [257, 0]
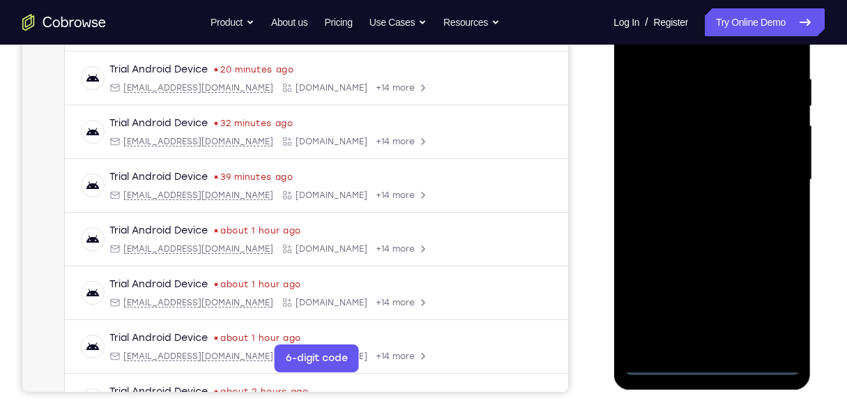
click at [707, 360] on div at bounding box center [712, 180] width 176 height 390
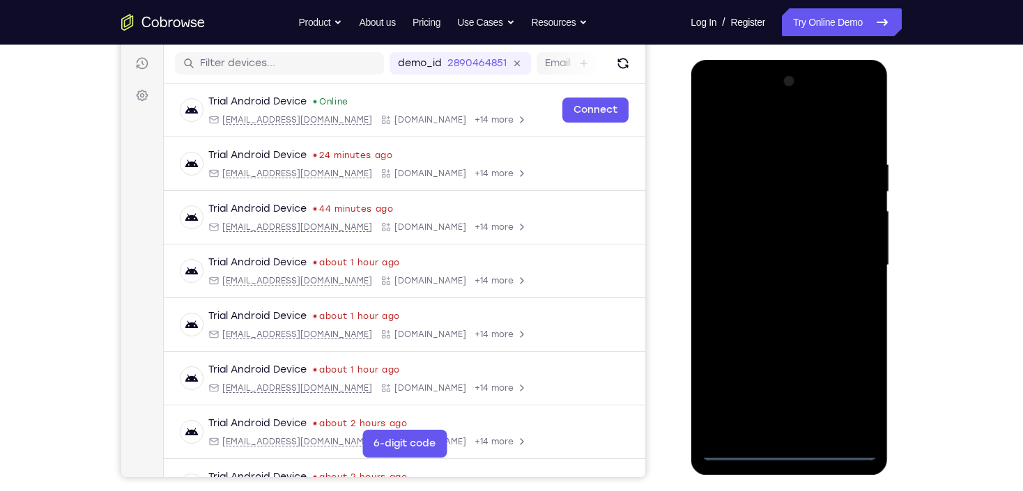
scroll to position [145, 0]
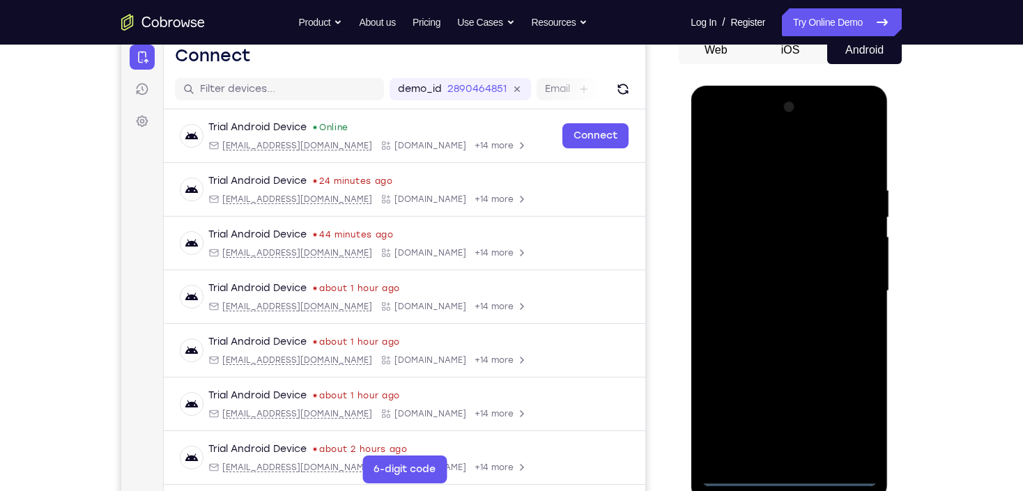
click at [855, 434] on div at bounding box center [789, 291] width 176 height 390
click at [852, 422] on div at bounding box center [789, 291] width 176 height 390
drag, startPoint x: 737, startPoint y: 160, endPoint x: 732, endPoint y: 148, distance: 12.8
click at [737, 157] on div at bounding box center [789, 291] width 176 height 390
click at [841, 287] on div at bounding box center [789, 291] width 176 height 390
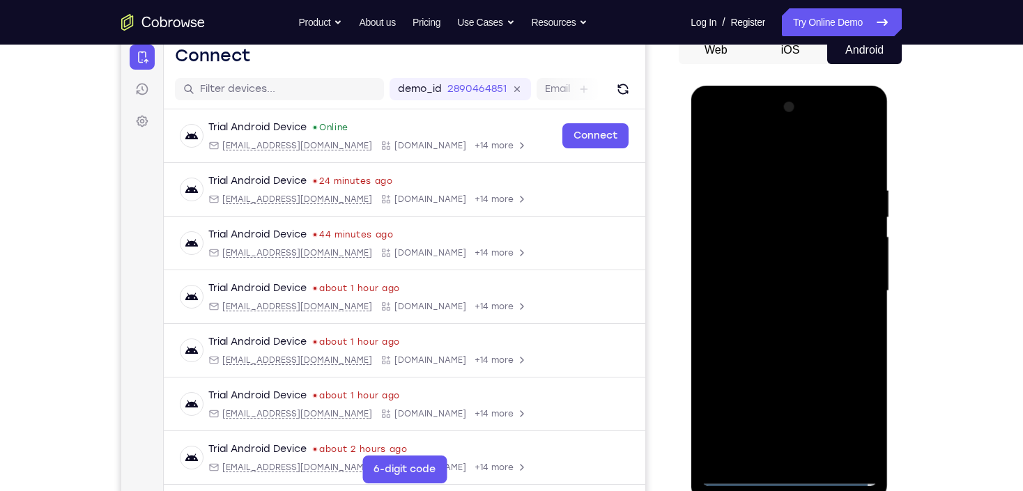
click at [774, 319] on div at bounding box center [789, 291] width 176 height 390
click at [780, 268] on div at bounding box center [789, 291] width 176 height 390
click at [780, 280] on div at bounding box center [789, 291] width 176 height 390
drag, startPoint x: 721, startPoint y: 297, endPoint x: 713, endPoint y: 248, distance: 49.4
click at [713, 248] on div at bounding box center [789, 291] width 176 height 390
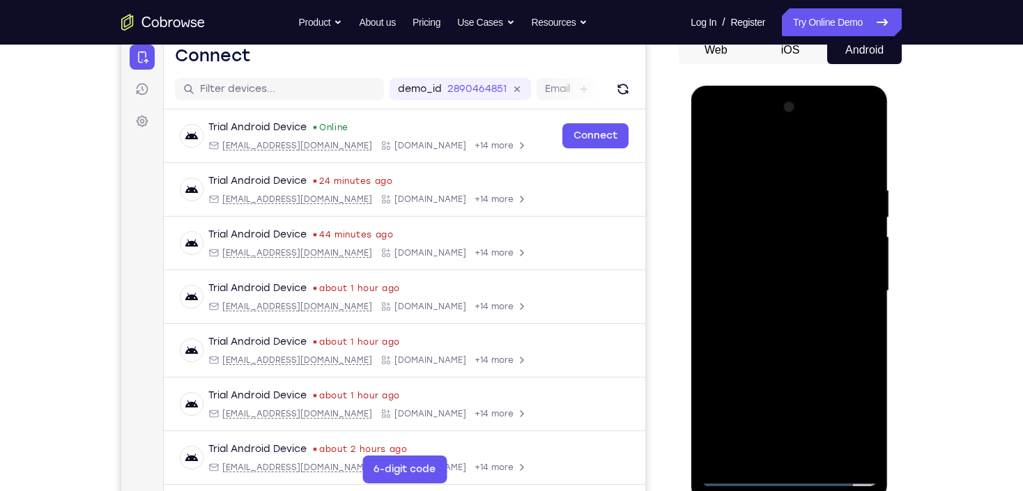
click at [792, 274] on div at bounding box center [789, 291] width 176 height 390
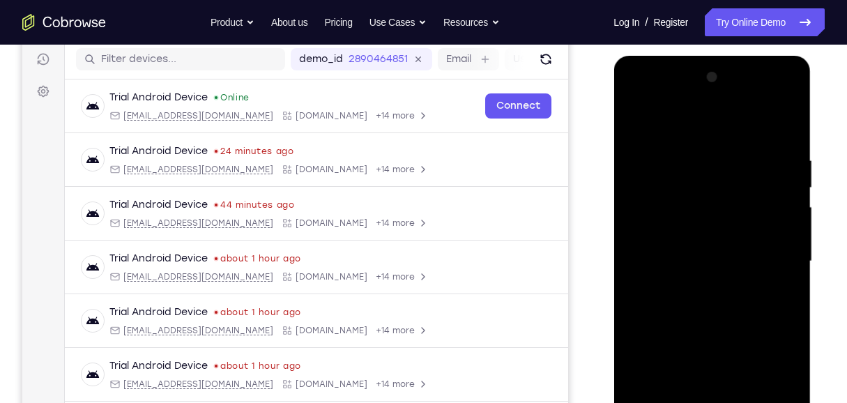
scroll to position [192, 0]
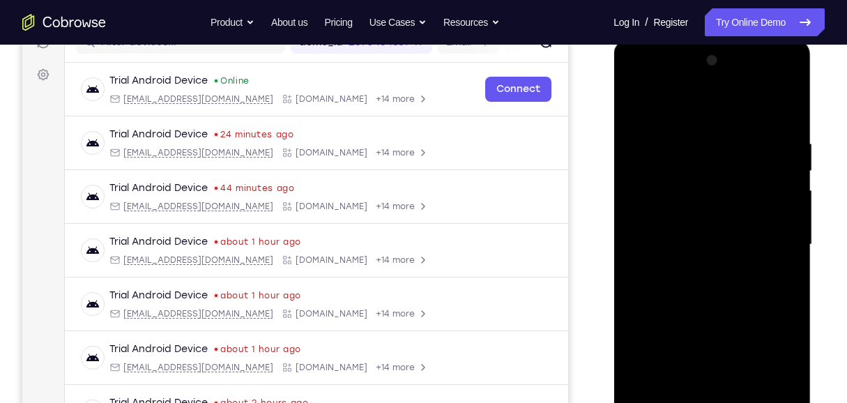
click at [756, 211] on div at bounding box center [712, 244] width 176 height 390
click at [690, 212] on div at bounding box center [712, 244] width 176 height 390
click at [701, 245] on div at bounding box center [712, 244] width 176 height 390
click at [721, 215] on div at bounding box center [712, 244] width 176 height 390
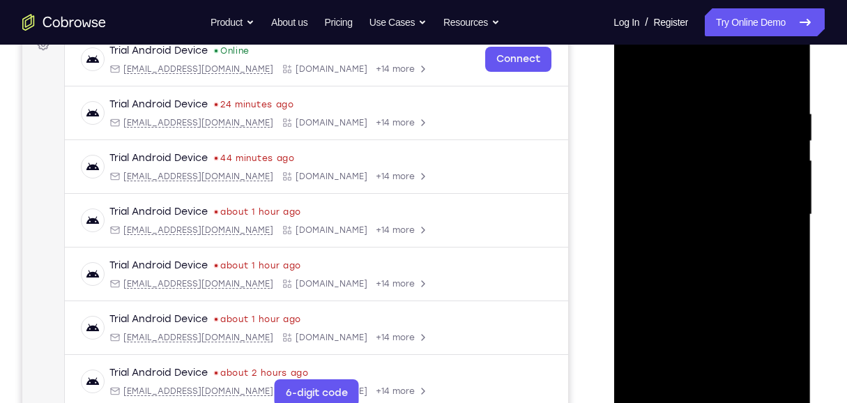
scroll to position [238, 0]
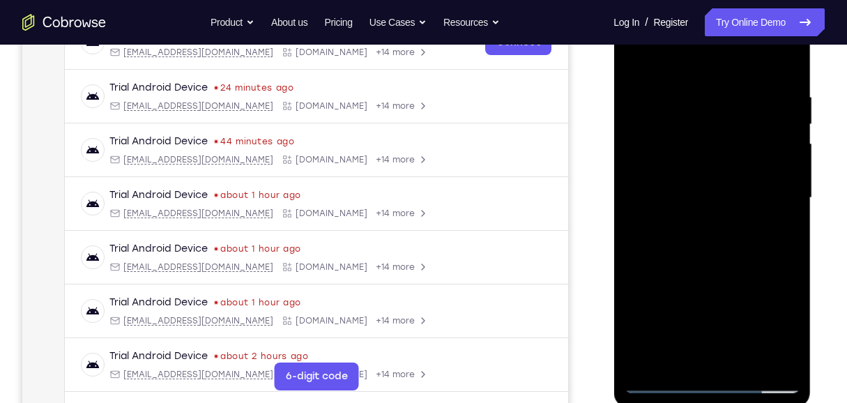
click at [748, 361] on div at bounding box center [712, 198] width 176 height 390
click at [716, 268] on div at bounding box center [712, 198] width 176 height 390
click at [712, 76] on div at bounding box center [712, 198] width 176 height 390
click at [635, 58] on div at bounding box center [712, 198] width 176 height 390
click at [685, 87] on div at bounding box center [712, 198] width 176 height 390
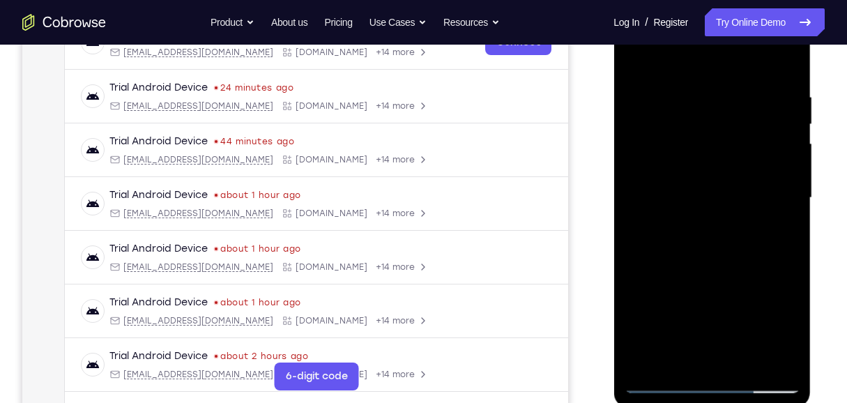
click at [698, 351] on div at bounding box center [712, 198] width 176 height 390
click at [662, 382] on div at bounding box center [712, 198] width 176 height 390
click at [784, 353] on div at bounding box center [712, 198] width 176 height 390
click at [780, 356] on div at bounding box center [712, 198] width 176 height 390
click at [781, 63] on div at bounding box center [712, 198] width 176 height 390
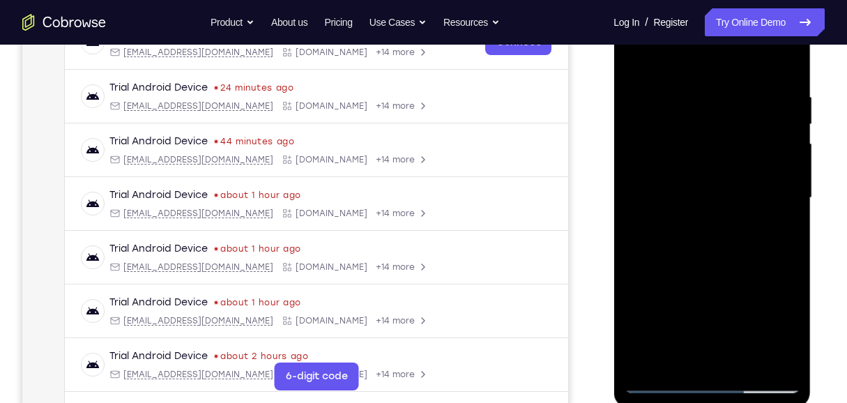
click at [641, 65] on div at bounding box center [712, 198] width 176 height 390
click at [783, 180] on div at bounding box center [712, 198] width 176 height 390
click at [644, 192] on div at bounding box center [712, 198] width 176 height 390
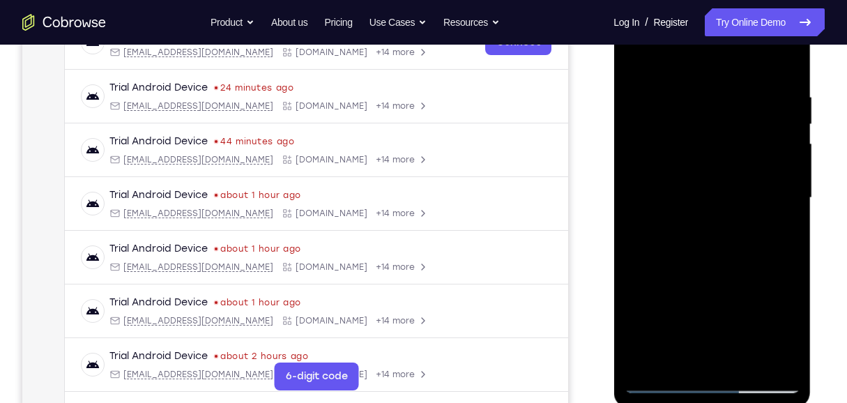
click at [643, 62] on div at bounding box center [712, 198] width 176 height 390
click at [742, 107] on div at bounding box center [712, 198] width 176 height 390
drag, startPoint x: 748, startPoint y: 99, endPoint x: 751, endPoint y: 150, distance: 51.0
click at [751, 150] on div at bounding box center [712, 198] width 176 height 390
drag, startPoint x: 755, startPoint y: 98, endPoint x: 758, endPoint y: 176, distance: 78.1
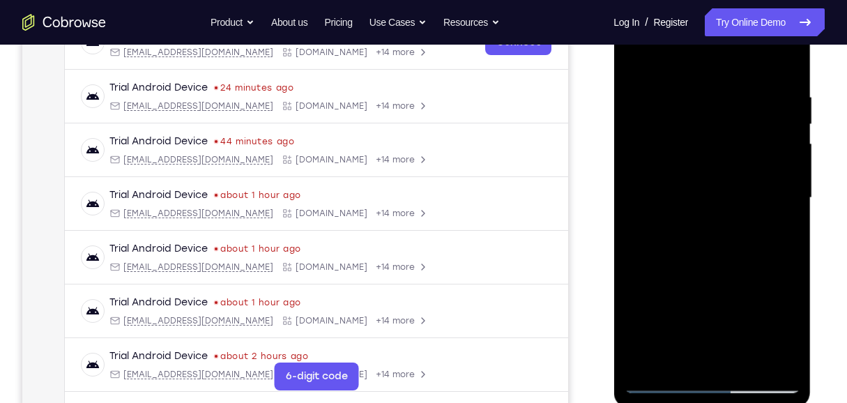
click at [758, 176] on div at bounding box center [712, 198] width 176 height 390
click at [629, 52] on div at bounding box center [712, 198] width 176 height 390
click at [705, 72] on div at bounding box center [712, 198] width 176 height 390
click at [652, 75] on div at bounding box center [712, 198] width 176 height 390
click at [640, 59] on div at bounding box center [712, 198] width 176 height 390
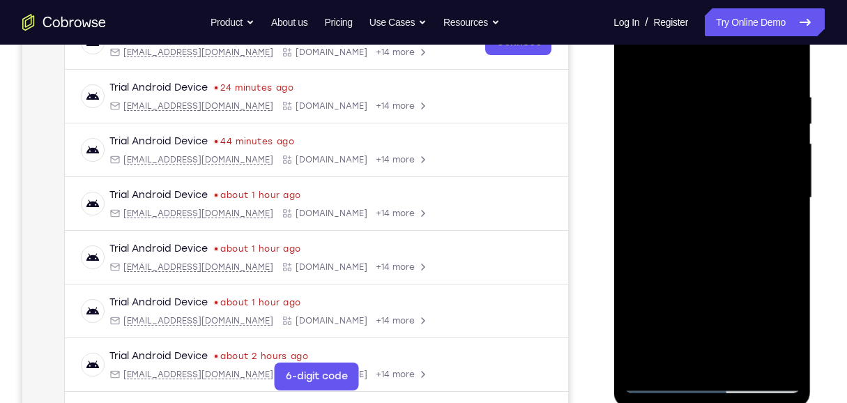
drag, startPoint x: 724, startPoint y: 86, endPoint x: 687, endPoint y: 293, distance: 211.1
click at [705, 363] on div at bounding box center [712, 198] width 176 height 390
drag, startPoint x: 791, startPoint y: 261, endPoint x: 802, endPoint y: 259, distance: 11.3
click at [792, 261] on div at bounding box center [712, 198] width 176 height 390
click at [785, 264] on div at bounding box center [712, 198] width 176 height 390
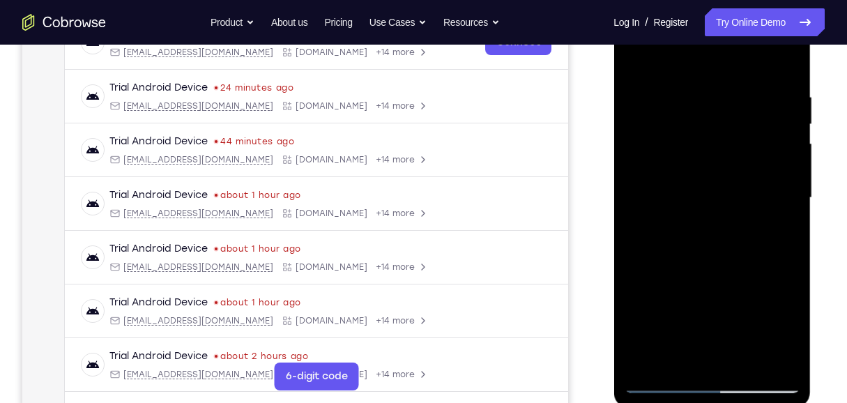
drag, startPoint x: 726, startPoint y: 247, endPoint x: 736, endPoint y: 148, distance: 98.8
click at [736, 148] on div at bounding box center [712, 198] width 176 height 390
click at [795, 155] on div at bounding box center [712, 198] width 176 height 390
click at [737, 161] on div at bounding box center [712, 198] width 176 height 390
drag, startPoint x: 712, startPoint y: 144, endPoint x: 718, endPoint y: 189, distance: 45.6
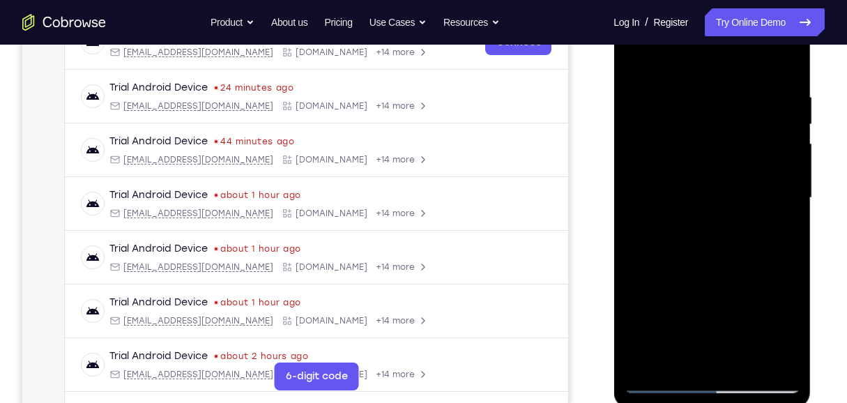
click at [718, 189] on div at bounding box center [712, 198] width 176 height 390
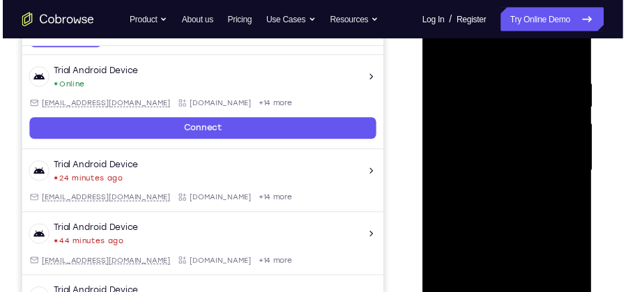
scroll to position [35, 0]
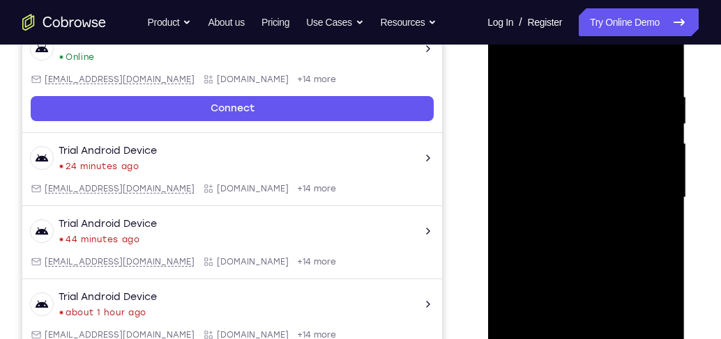
click at [668, 195] on div at bounding box center [586, 198] width 176 height 390
click at [505, 194] on div at bounding box center [586, 198] width 176 height 390
click at [664, 191] on div at bounding box center [586, 198] width 176 height 390
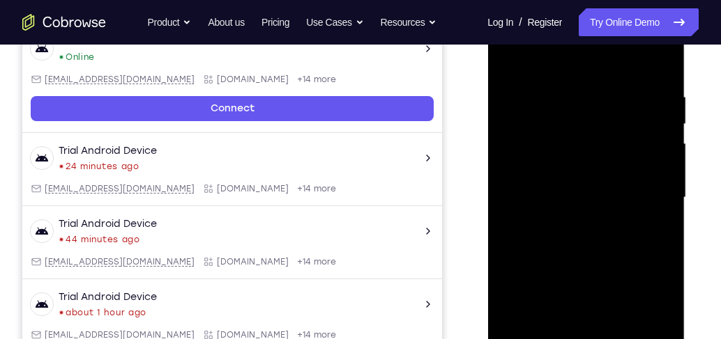
click at [664, 191] on div at bounding box center [586, 198] width 176 height 390
click at [664, 192] on div at bounding box center [586, 198] width 176 height 390
drag, startPoint x: 584, startPoint y: 228, endPoint x: 580, endPoint y: 155, distance: 73.3
click at [580, 155] on div at bounding box center [586, 198] width 176 height 390
click at [535, 275] on div at bounding box center [586, 198] width 176 height 390
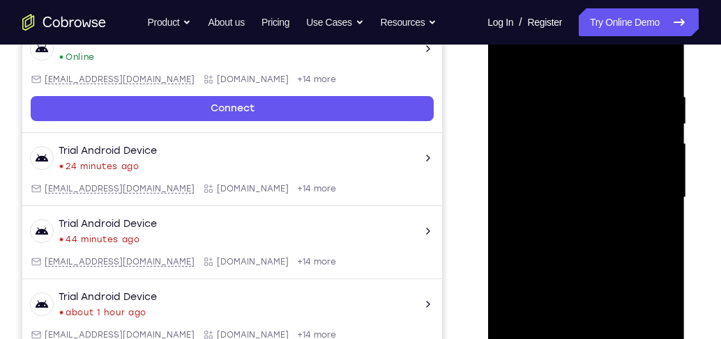
drag, startPoint x: 567, startPoint y: 243, endPoint x: 555, endPoint y: 161, distance: 83.1
click at [555, 161] on div at bounding box center [586, 198] width 176 height 390
click at [535, 173] on div at bounding box center [586, 198] width 176 height 390
click at [514, 56] on div at bounding box center [586, 198] width 176 height 390
click at [589, 188] on div at bounding box center [586, 198] width 176 height 390
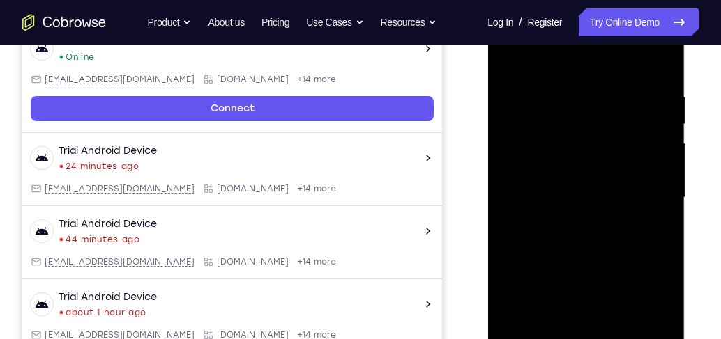
click at [662, 131] on div at bounding box center [586, 198] width 176 height 390
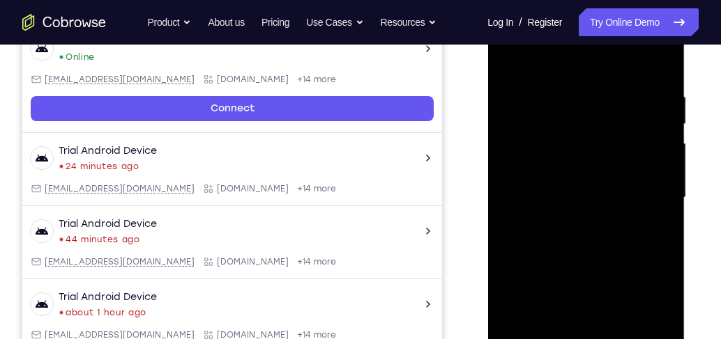
click at [661, 131] on div at bounding box center [586, 198] width 176 height 390
click at [513, 54] on div at bounding box center [586, 198] width 176 height 390
click at [536, 194] on div at bounding box center [586, 198] width 176 height 390
click at [664, 129] on div at bounding box center [586, 198] width 176 height 390
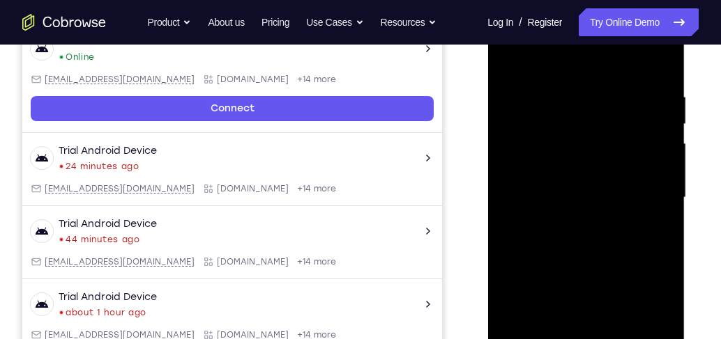
click at [664, 129] on div at bounding box center [586, 198] width 176 height 390
click at [505, 52] on div at bounding box center [586, 198] width 176 height 390
click at [548, 294] on div at bounding box center [586, 198] width 176 height 390
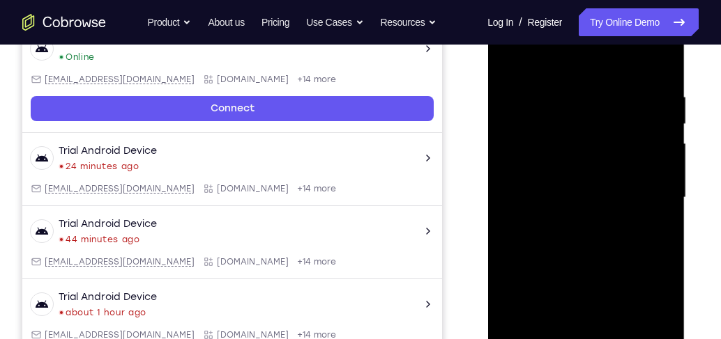
drag, startPoint x: 613, startPoint y: 100, endPoint x: 608, endPoint y: 205, distance: 105.4
click at [608, 205] on div at bounding box center [586, 198] width 176 height 390
click at [512, 59] on div at bounding box center [586, 198] width 176 height 390
drag, startPoint x: 618, startPoint y: 112, endPoint x: 636, endPoint y: 235, distance: 124.0
click at [636, 235] on div at bounding box center [586, 198] width 176 height 390
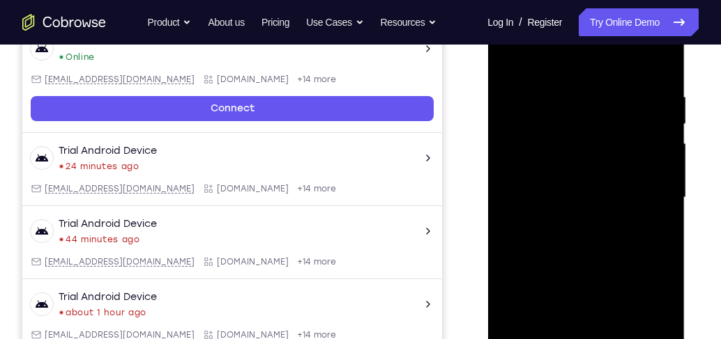
click at [509, 58] on div at bounding box center [586, 198] width 176 height 390
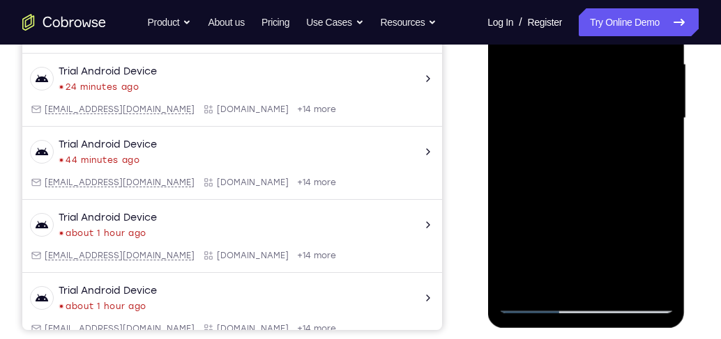
click at [555, 287] on div at bounding box center [586, 118] width 176 height 390
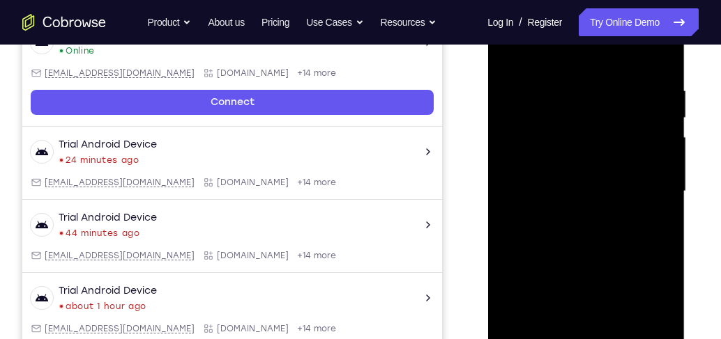
scroll to position [199, 0]
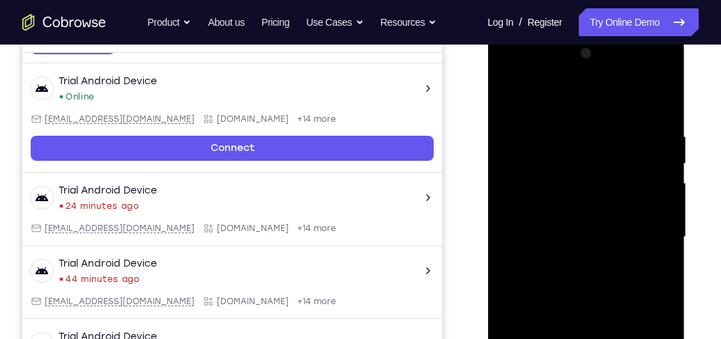
click at [536, 95] on div at bounding box center [586, 238] width 176 height 390
click at [562, 167] on div at bounding box center [586, 238] width 176 height 390
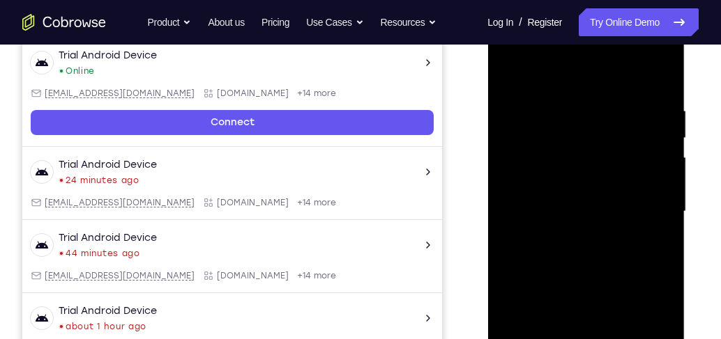
scroll to position [238, 0]
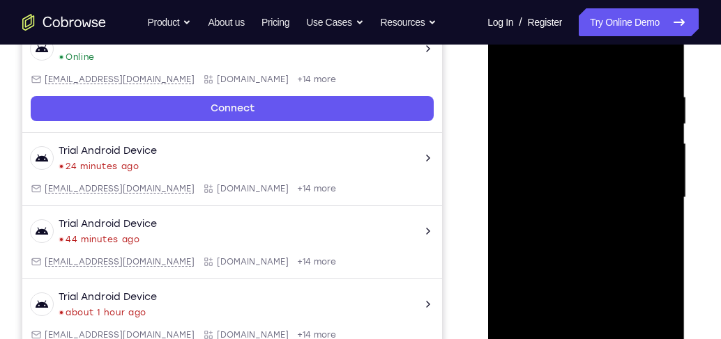
drag, startPoint x: 586, startPoint y: 254, endPoint x: 588, endPoint y: 178, distance: 76.7
click at [588, 178] on div at bounding box center [586, 198] width 176 height 390
drag, startPoint x: 594, startPoint y: 210, endPoint x: 602, endPoint y: 133, distance: 77.1
click at [602, 133] on div at bounding box center [586, 198] width 176 height 390
drag, startPoint x: 575, startPoint y: 291, endPoint x: 590, endPoint y: 154, distance: 137.5
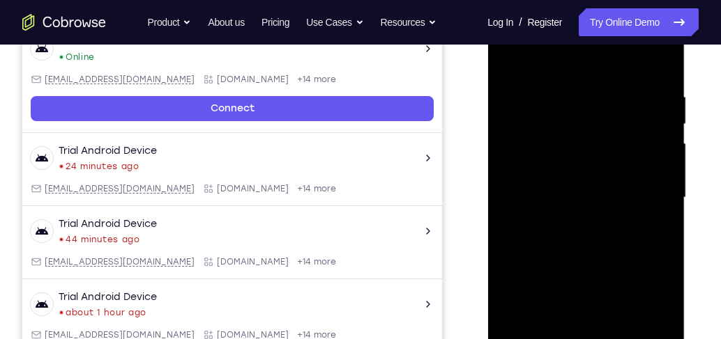
click at [590, 155] on div at bounding box center [586, 198] width 176 height 390
drag, startPoint x: 591, startPoint y: 112, endPoint x: 591, endPoint y: 289, distance: 177.7
click at [591, 289] on div at bounding box center [586, 198] width 176 height 390
drag, startPoint x: 590, startPoint y: 130, endPoint x: 579, endPoint y: 309, distance: 178.8
click at [579, 309] on div at bounding box center [586, 198] width 176 height 390
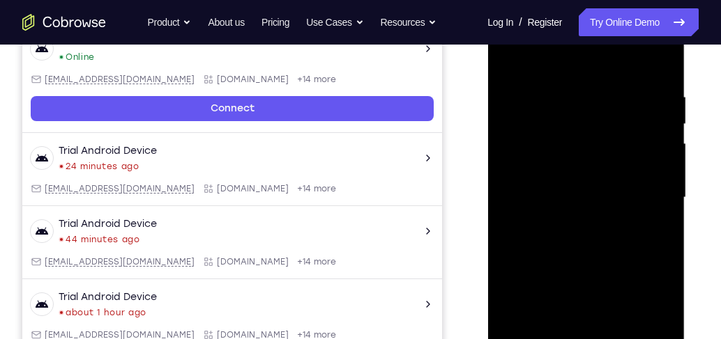
drag, startPoint x: 652, startPoint y: 74, endPoint x: 605, endPoint y: 274, distance: 205.6
click at [605, 274] on div at bounding box center [586, 198] width 176 height 390
click at [661, 183] on div at bounding box center [586, 198] width 176 height 390
click at [521, 182] on div at bounding box center [586, 198] width 176 height 390
click at [611, 183] on div at bounding box center [586, 198] width 176 height 390
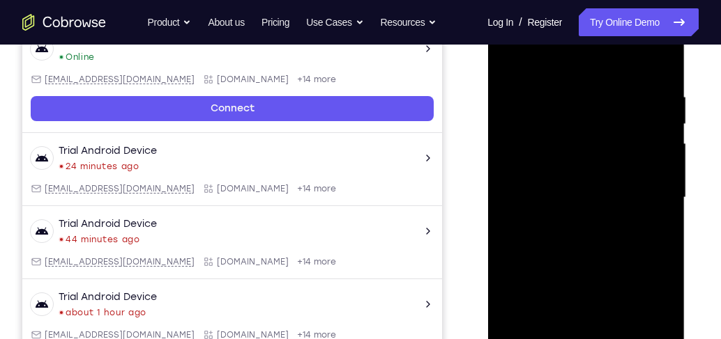
scroll to position [278, 0]
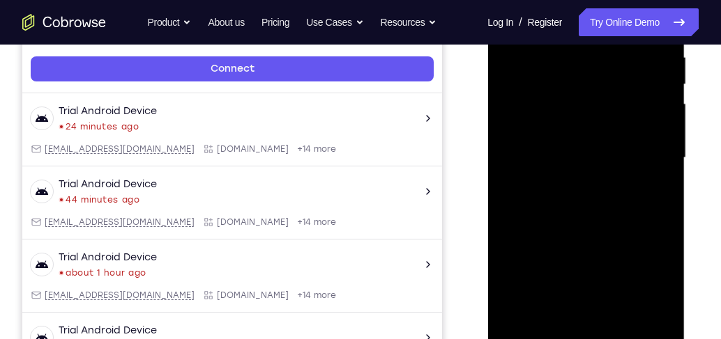
click at [512, 224] on div at bounding box center [586, 158] width 176 height 390
drag, startPoint x: 603, startPoint y: 139, endPoint x: 595, endPoint y: 208, distance: 68.8
click at [595, 208] on div at bounding box center [586, 158] width 176 height 390
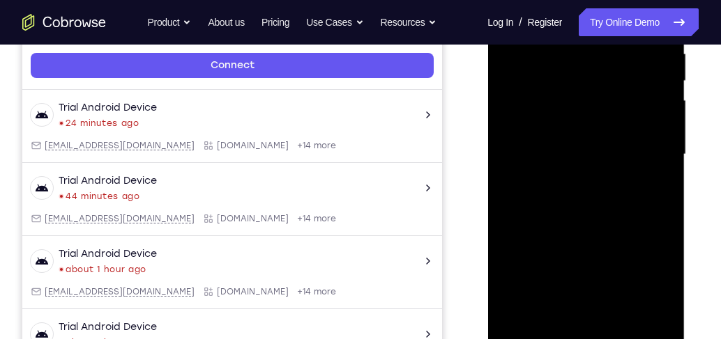
scroll to position [318, 0]
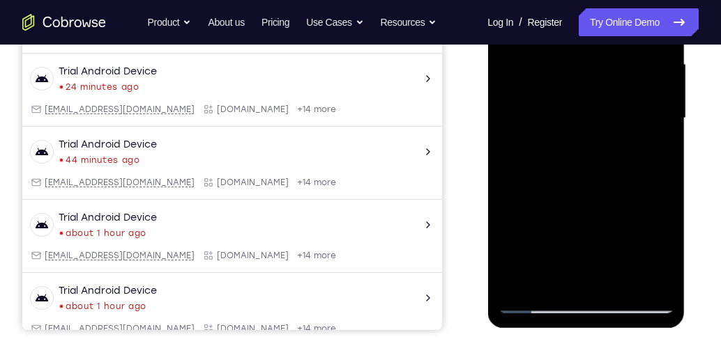
click at [623, 282] on div at bounding box center [586, 118] width 176 height 390
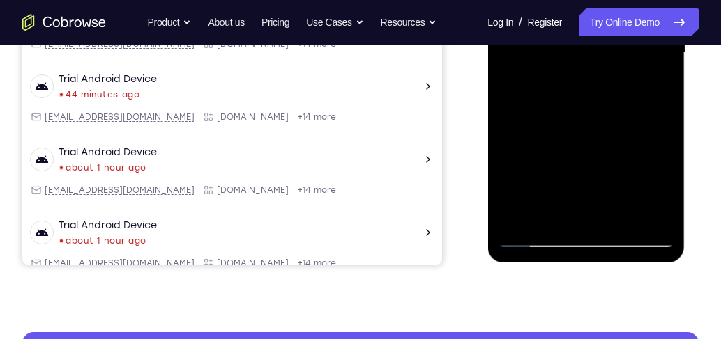
scroll to position [397, 0]
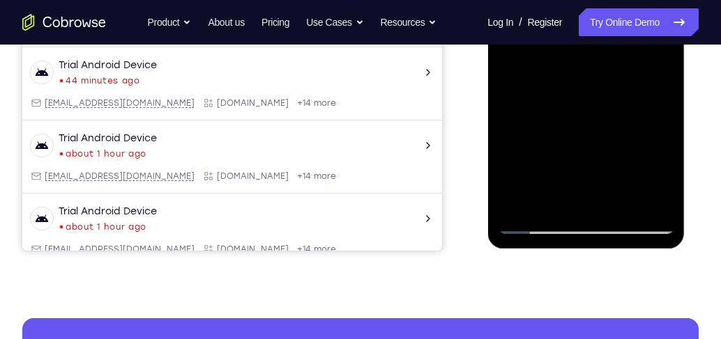
click at [531, 222] on div at bounding box center [586, 39] width 176 height 390
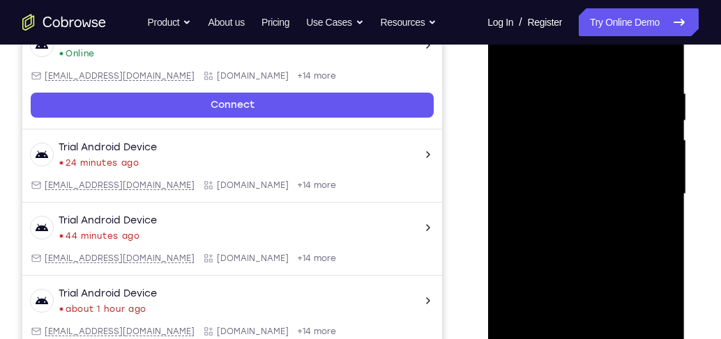
scroll to position [238, 0]
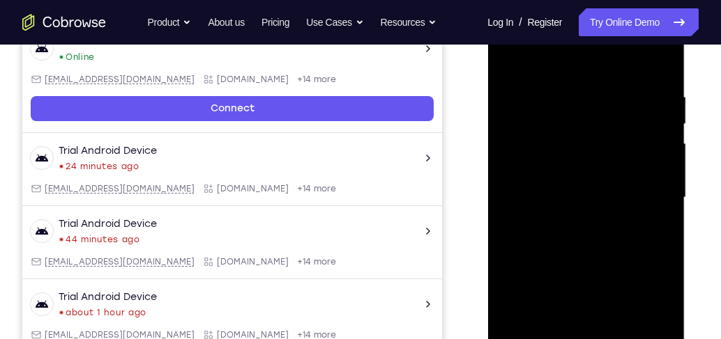
click at [559, 217] on div at bounding box center [586, 198] width 176 height 390
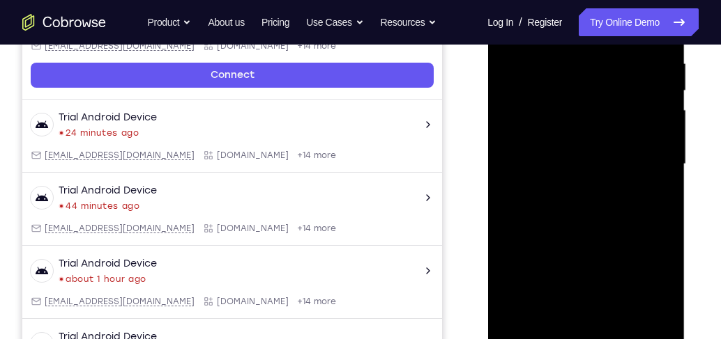
scroll to position [318, 0]
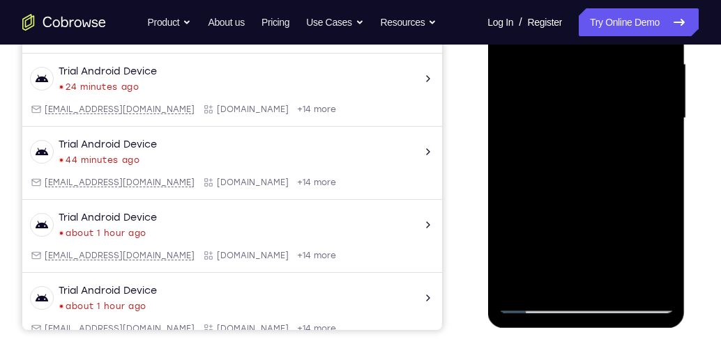
click at [523, 286] on div at bounding box center [586, 118] width 176 height 390
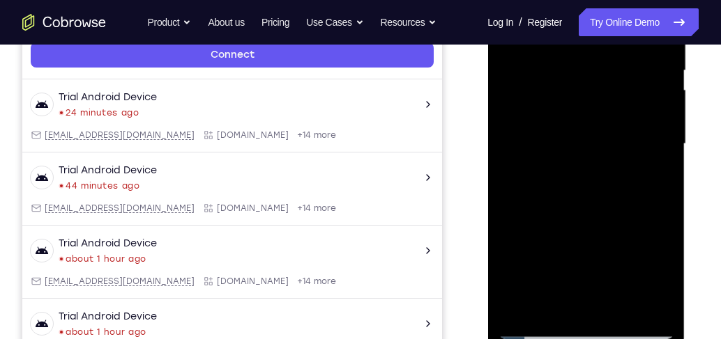
scroll to position [278, 0]
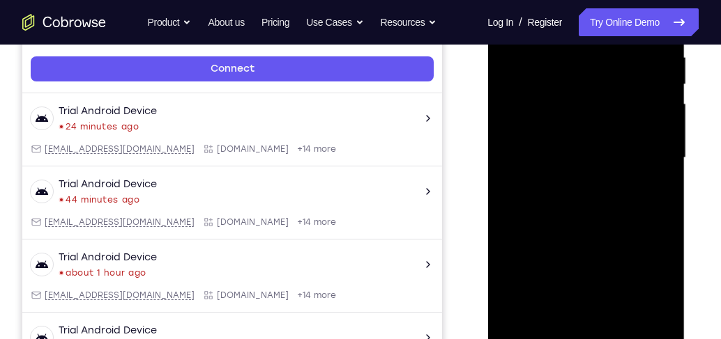
click at [545, 86] on div at bounding box center [586, 158] width 176 height 390
click at [648, 194] on div at bounding box center [586, 158] width 176 height 390
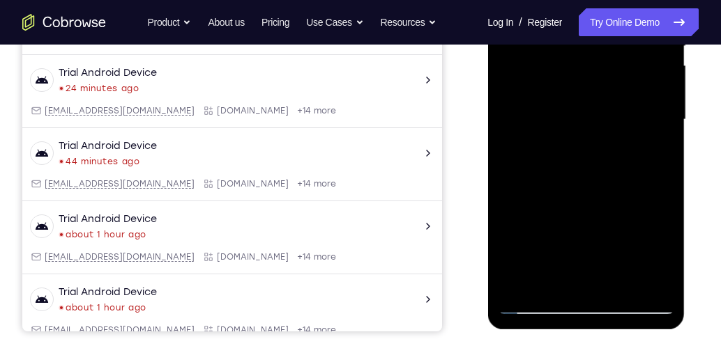
scroll to position [318, 0]
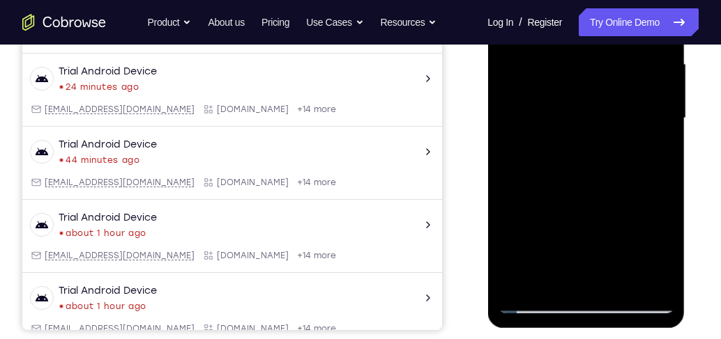
click at [621, 285] on div at bounding box center [586, 118] width 176 height 390
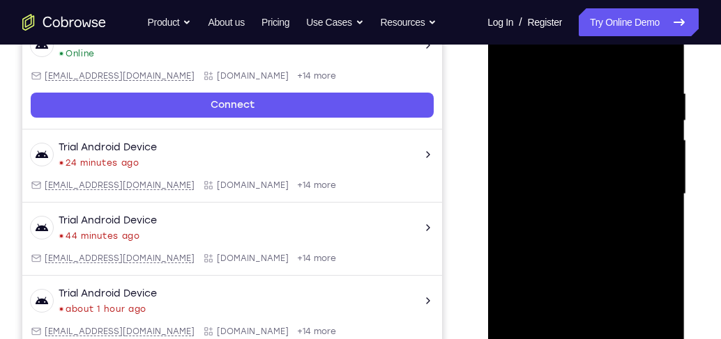
scroll to position [238, 0]
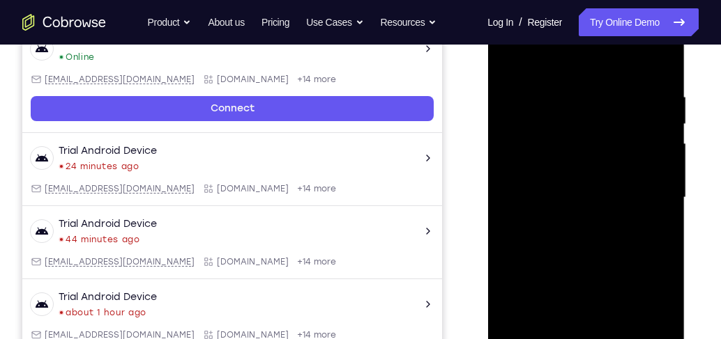
click at [573, 75] on div at bounding box center [586, 198] width 176 height 390
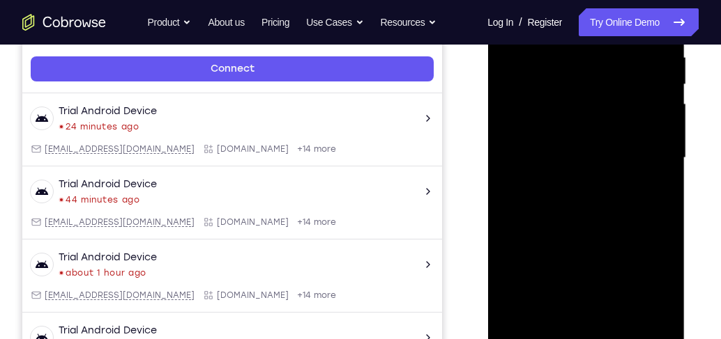
scroll to position [318, 0]
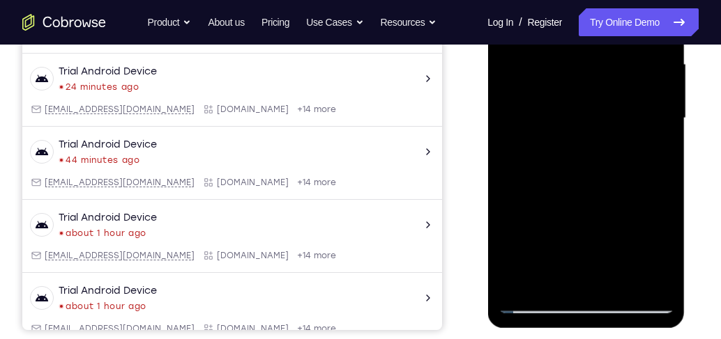
click at [566, 160] on div at bounding box center [586, 118] width 176 height 390
click at [653, 204] on div at bounding box center [586, 118] width 176 height 390
click at [606, 204] on div at bounding box center [586, 118] width 176 height 390
click at [601, 188] on div at bounding box center [586, 118] width 176 height 390
click at [595, 118] on div at bounding box center [586, 118] width 176 height 390
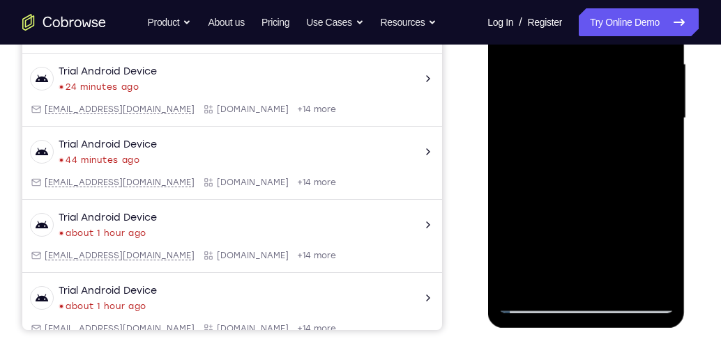
click at [647, 243] on div at bounding box center [586, 118] width 176 height 390
click at [558, 243] on div at bounding box center [586, 118] width 176 height 390
click at [559, 224] on div at bounding box center [586, 118] width 176 height 390
click at [584, 123] on div at bounding box center [586, 118] width 176 height 390
click at [591, 70] on div at bounding box center [586, 118] width 176 height 390
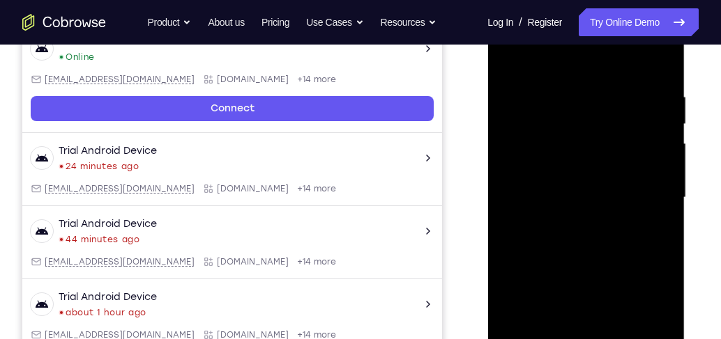
scroll to position [278, 0]
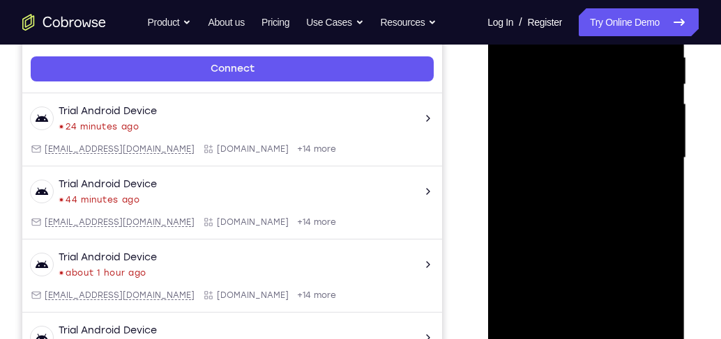
drag, startPoint x: 597, startPoint y: 209, endPoint x: 597, endPoint y: 132, distance: 77.4
click at [597, 132] on div at bounding box center [586, 158] width 176 height 390
click at [620, 325] on div at bounding box center [586, 158] width 176 height 390
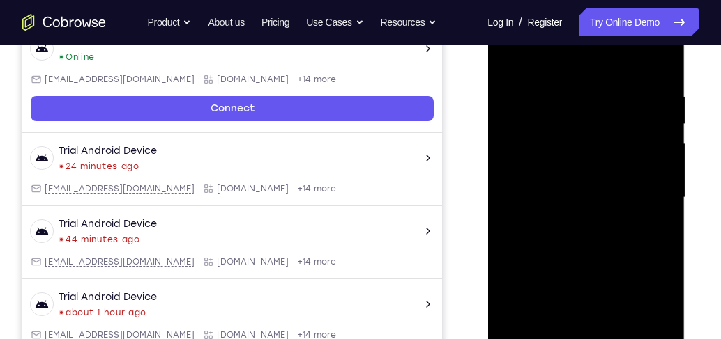
click at [594, 74] on div at bounding box center [586, 198] width 176 height 390
drag, startPoint x: 585, startPoint y: 221, endPoint x: 587, endPoint y: 174, distance: 46.7
click at [587, 176] on div at bounding box center [586, 198] width 176 height 390
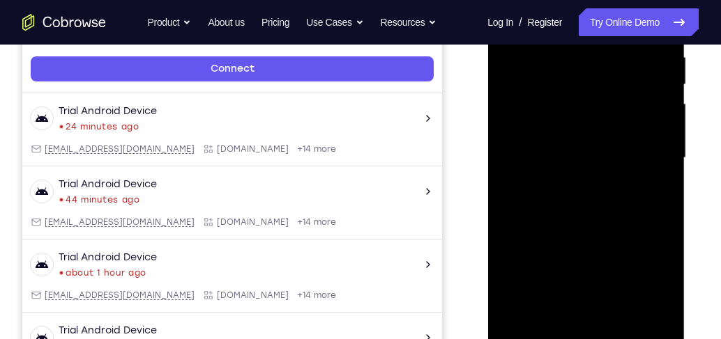
drag, startPoint x: 606, startPoint y: 254, endPoint x: 616, endPoint y: 322, distance: 69.1
click at [616, 322] on div at bounding box center [586, 158] width 176 height 390
drag, startPoint x: 590, startPoint y: 115, endPoint x: 581, endPoint y: 307, distance: 191.9
click at [581, 307] on div at bounding box center [586, 158] width 176 height 390
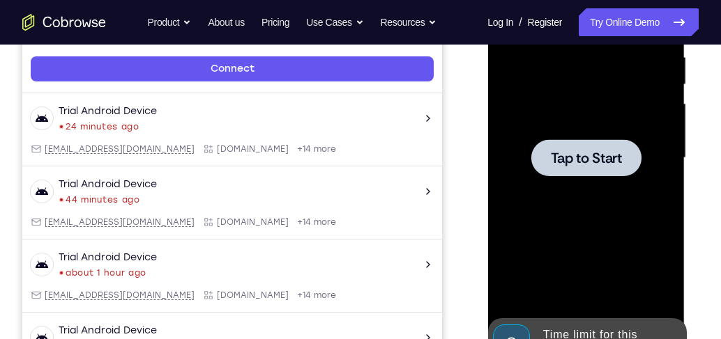
drag, startPoint x: 586, startPoint y: 73, endPoint x: 597, endPoint y: 287, distance: 214.3
